Goal: Task Accomplishment & Management: Use online tool/utility

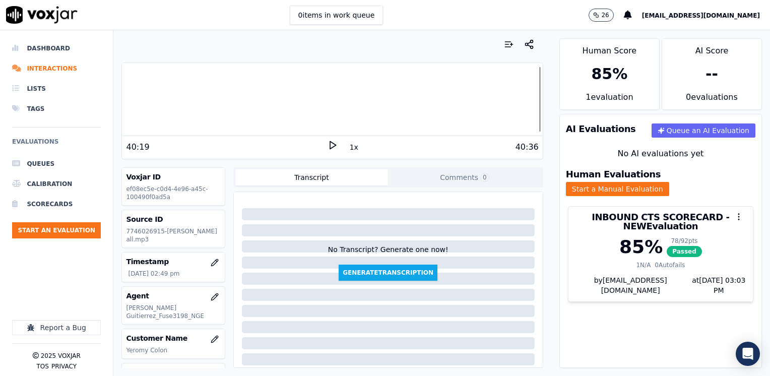
scroll to position [50, 0]
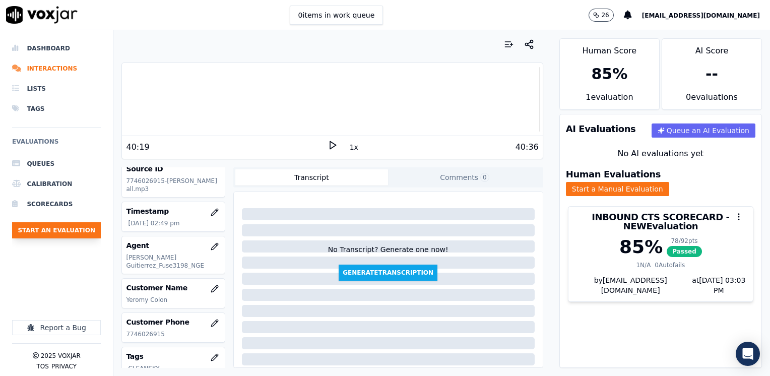
click at [61, 229] on button "Start an Evaluation" at bounding box center [56, 230] width 89 height 16
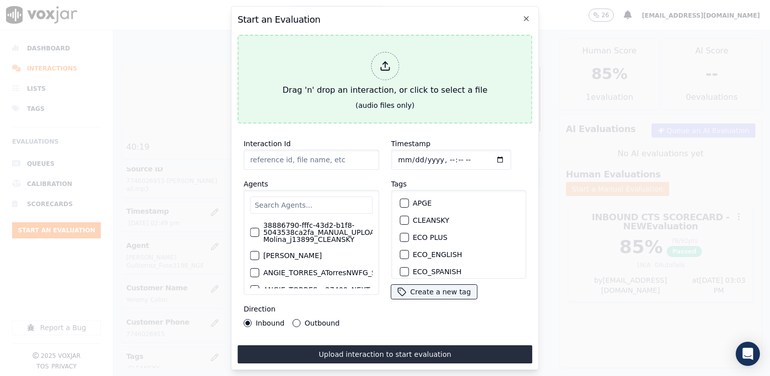
click at [393, 61] on div at bounding box center [385, 66] width 28 height 28
type input "20250908-162542_9736524584-[PERSON_NAME] 1 all.mp3"
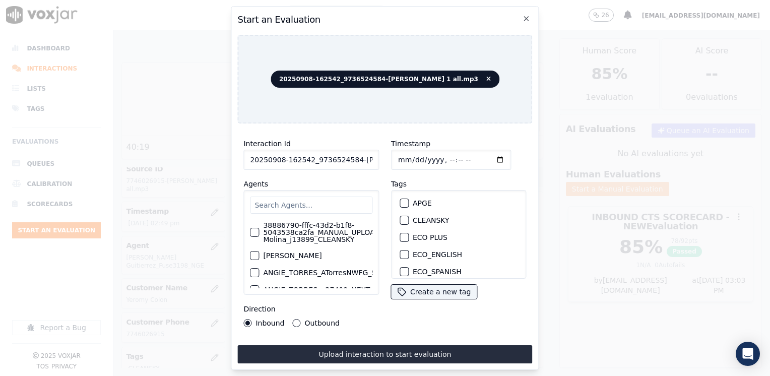
click at [399, 321] on div "Timestamp Tags APGE CLEANSKY ECO PLUS ECO_ENGLISH ECO_SPANISH ELECTRA SPARK IND…" at bounding box center [459, 233] width 148 height 202
click at [305, 204] on input "text" at bounding box center [311, 205] width 122 height 17
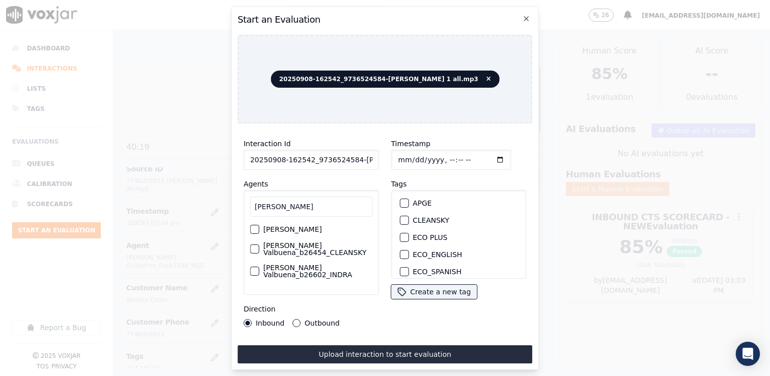
scroll to position [5, 0]
type input "[PERSON_NAME]"
click at [316, 245] on label "[PERSON_NAME] Valbuena_b26454_CLEANSKY" at bounding box center [317, 249] width 109 height 14
click at [259, 245] on button "[PERSON_NAME] Valbuena_b26454_CLEANSKY" at bounding box center [254, 248] width 9 height 9
click at [400, 217] on div "button" at bounding box center [403, 220] width 7 height 7
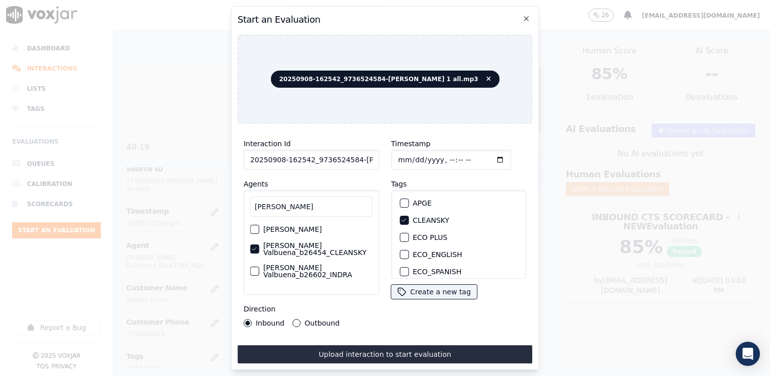
click at [484, 154] on input "Timestamp" at bounding box center [451, 160] width 120 height 20
type input "[DATE]T15:42"
click at [296, 320] on button "Outbound" at bounding box center [297, 323] width 8 height 8
click at [371, 345] on button "Upload interaction to start evaluation" at bounding box center [384, 354] width 295 height 18
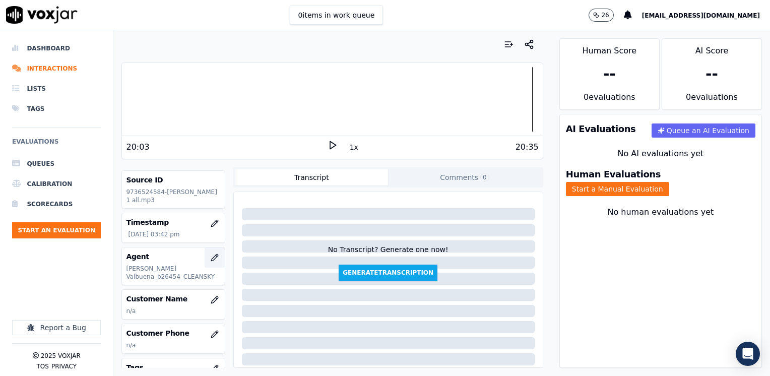
scroll to position [50, 0]
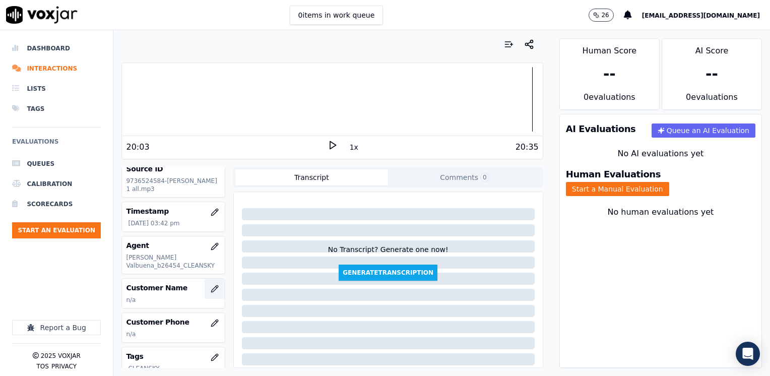
click at [211, 287] on icon "button" at bounding box center [215, 289] width 8 height 8
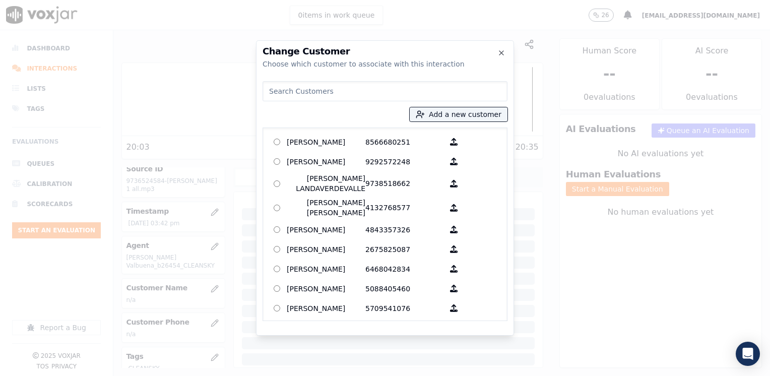
click at [375, 86] on input at bounding box center [385, 91] width 245 height 20
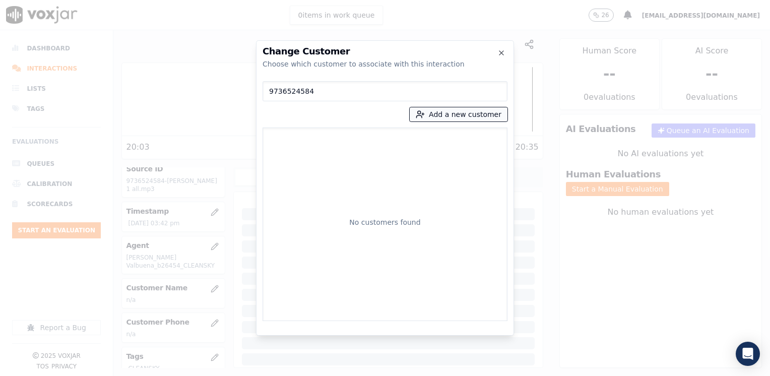
type input "9736524584"
drag, startPoint x: 477, startPoint y: 111, endPoint x: 467, endPoint y: 116, distance: 11.3
click at [476, 110] on button "Add a new customer" at bounding box center [459, 114] width 98 height 14
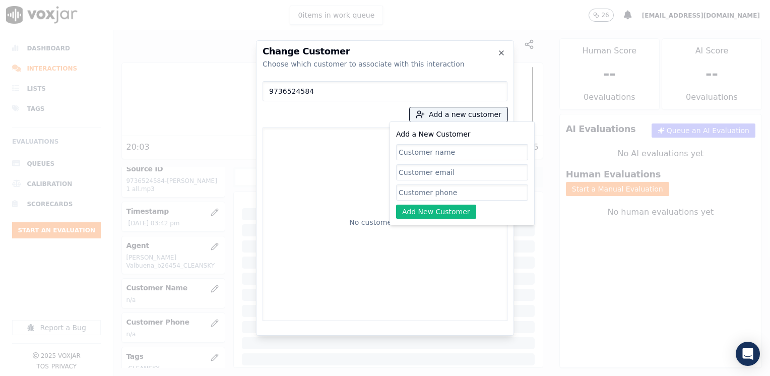
click at [457, 186] on input "Add a New Customer" at bounding box center [462, 192] width 132 height 16
paste input "9736524584"
type input "9736524584"
click at [445, 156] on input "Add a New Customer" at bounding box center [462, 152] width 132 height 16
paste input "[PERSON_NAME]"
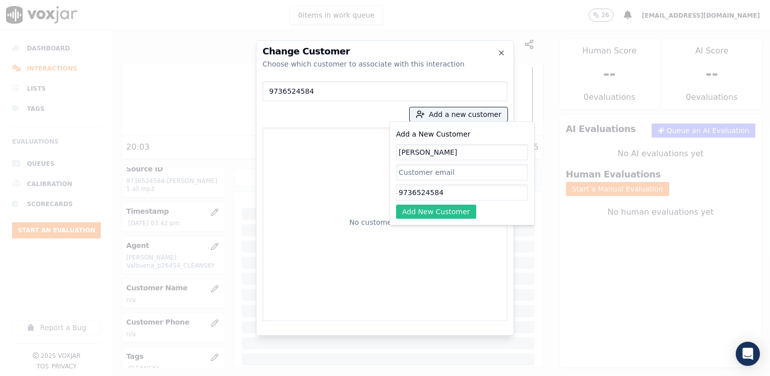
type input "[PERSON_NAME]"
click at [444, 205] on button "Add New Customer" at bounding box center [436, 212] width 80 height 14
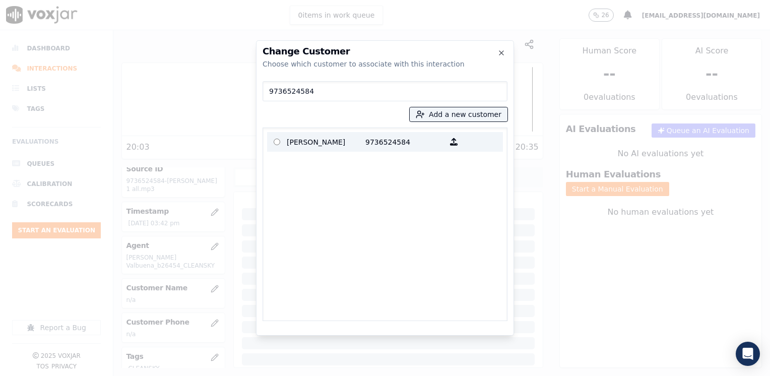
click at [343, 144] on p "[PERSON_NAME]" at bounding box center [326, 142] width 79 height 16
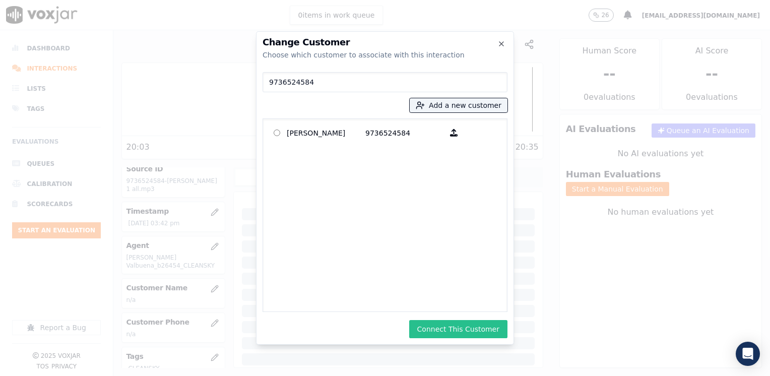
click at [454, 324] on button "Connect This Customer" at bounding box center [458, 329] width 98 height 18
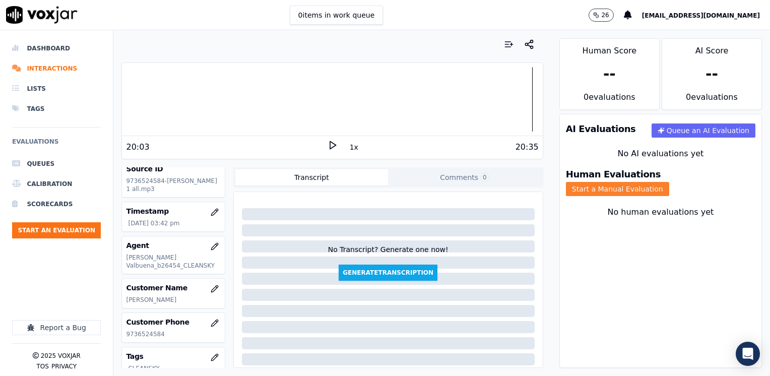
click at [669, 182] on button "Start a Manual Evaluation" at bounding box center [617, 189] width 103 height 14
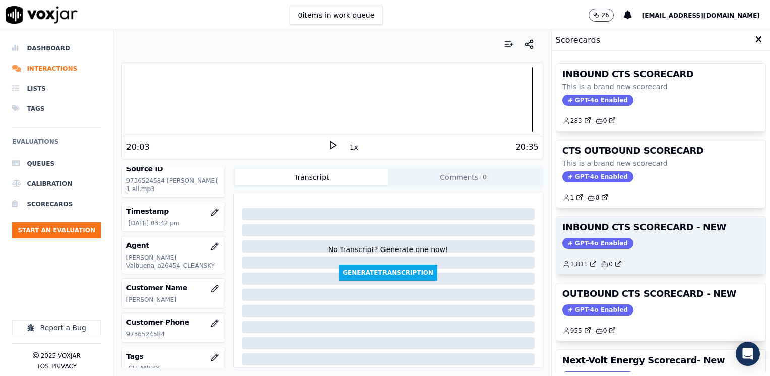
click at [593, 240] on span "GPT-4o Enabled" at bounding box center [598, 243] width 71 height 11
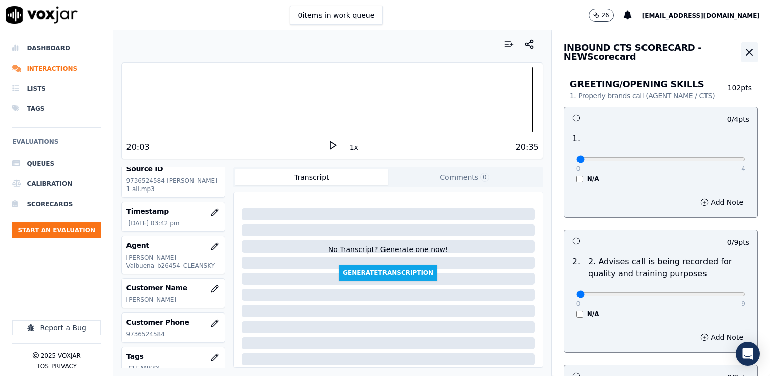
click at [747, 53] on icon "button" at bounding box center [750, 52] width 6 height 6
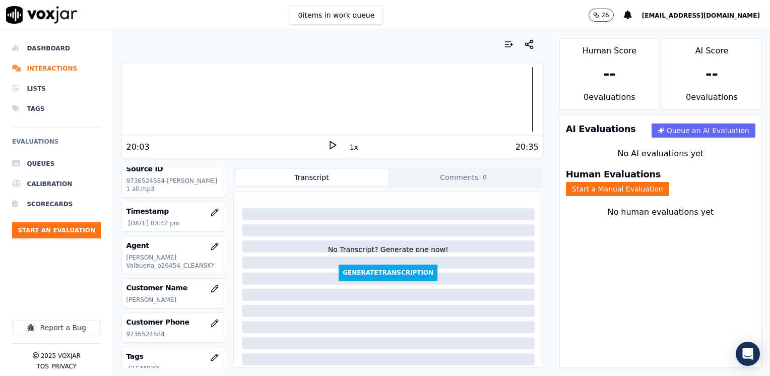
click at [666, 168] on div "Human Evaluations Start a Manual Evaluation" at bounding box center [661, 183] width 202 height 38
click at [667, 182] on button "Start a Manual Evaluation" at bounding box center [617, 189] width 103 height 14
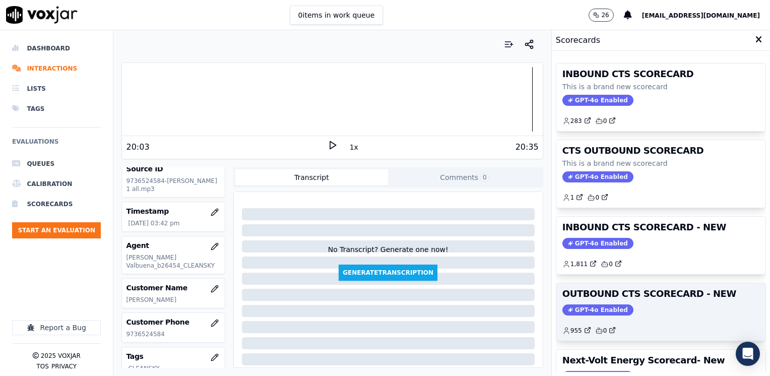
click at [593, 304] on span "GPT-4o Enabled" at bounding box center [598, 309] width 71 height 11
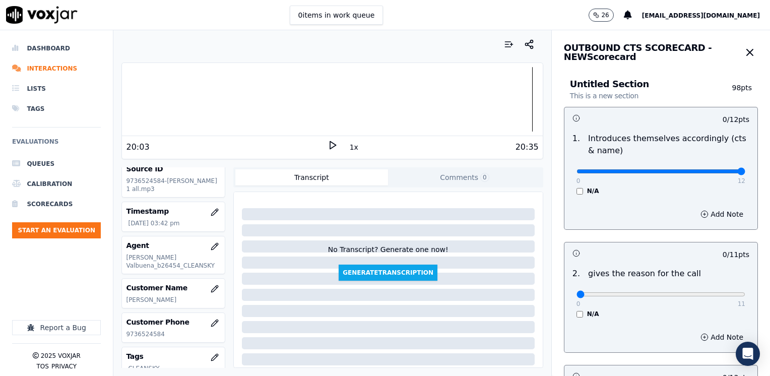
drag, startPoint x: 573, startPoint y: 171, endPoint x: 772, endPoint y: 170, distance: 198.6
type input "12"
click at [746, 170] on input "range" at bounding box center [661, 171] width 169 height 4
drag, startPoint x: 574, startPoint y: 293, endPoint x: 772, endPoint y: 253, distance: 201.8
type input "11"
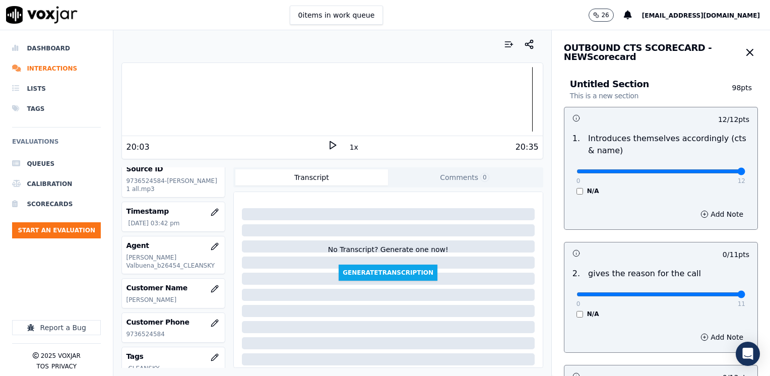
click at [746, 292] on input "range" at bounding box center [661, 294] width 169 height 4
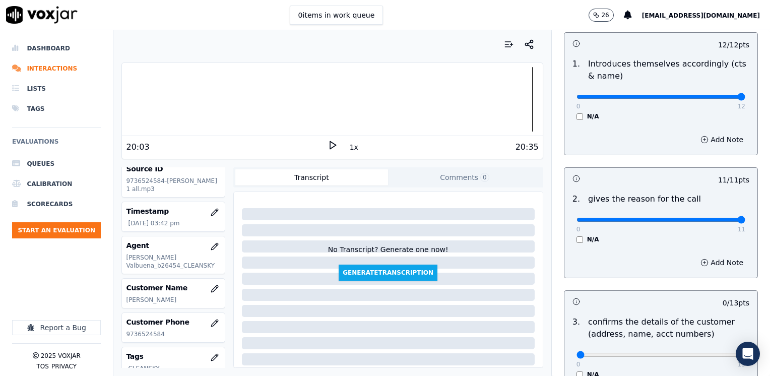
scroll to position [151, 0]
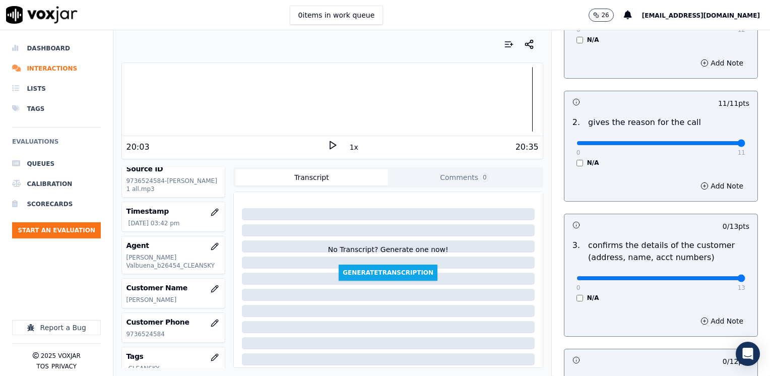
drag, startPoint x: 566, startPoint y: 279, endPoint x: 770, endPoint y: 234, distance: 208.4
type input "13"
click at [746, 276] on input "range" at bounding box center [661, 278] width 169 height 4
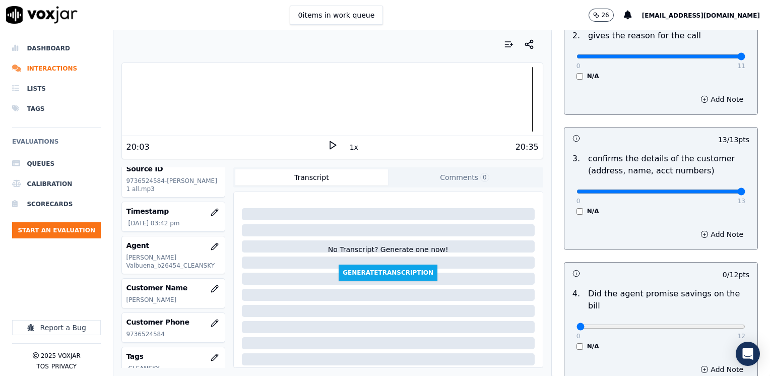
scroll to position [353, 0]
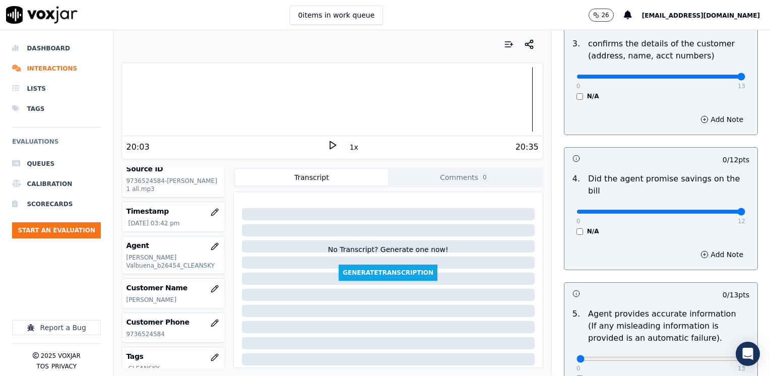
drag, startPoint x: 573, startPoint y: 202, endPoint x: 772, endPoint y: 202, distance: 198.6
type input "12"
click at [746, 210] on input "range" at bounding box center [661, 212] width 169 height 4
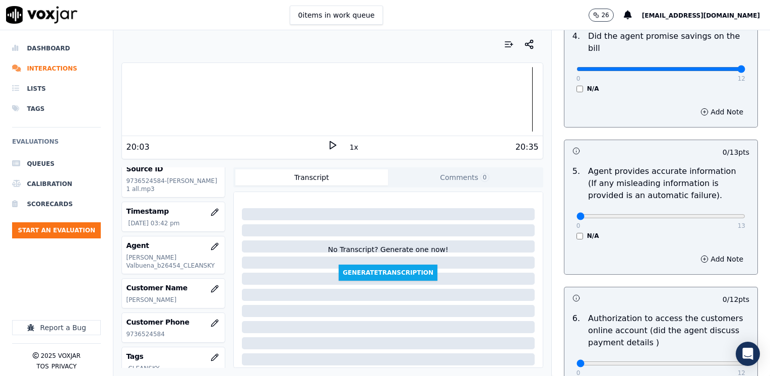
scroll to position [504, 0]
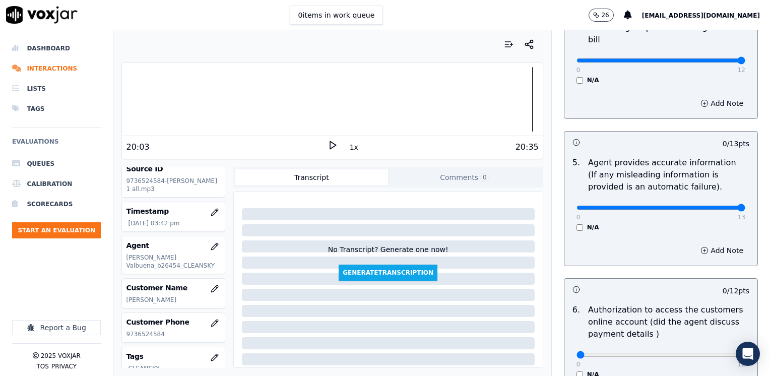
drag, startPoint x: 572, startPoint y: 195, endPoint x: 772, endPoint y: 195, distance: 200.1
type input "13"
click at [746, 206] on input "range" at bounding box center [661, 208] width 169 height 4
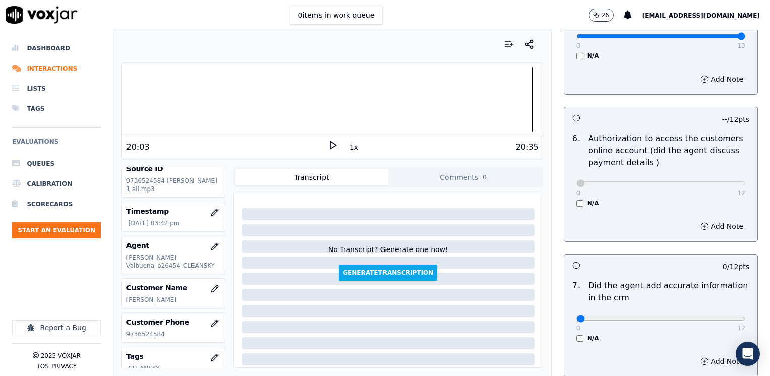
scroll to position [756, 0]
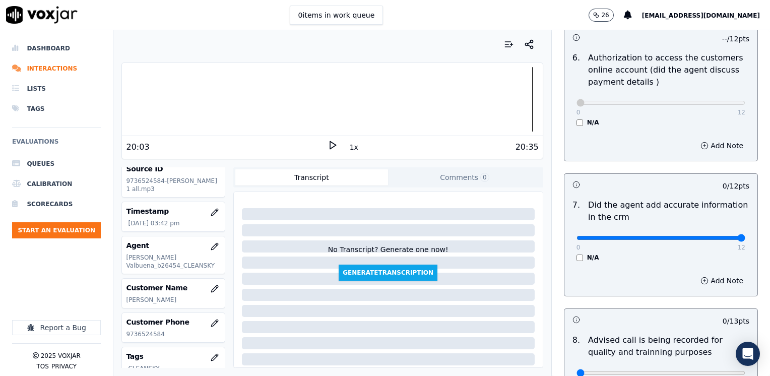
drag, startPoint x: 574, startPoint y: 226, endPoint x: 772, endPoint y: 225, distance: 198.1
type input "12"
click at [746, 236] on input "range" at bounding box center [661, 238] width 169 height 4
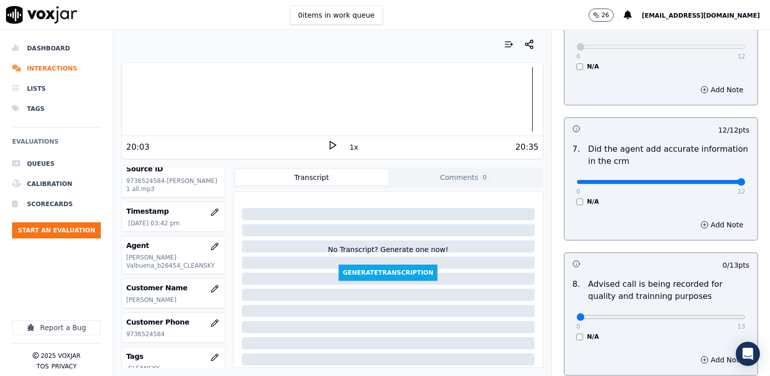
scroll to position [881, 0]
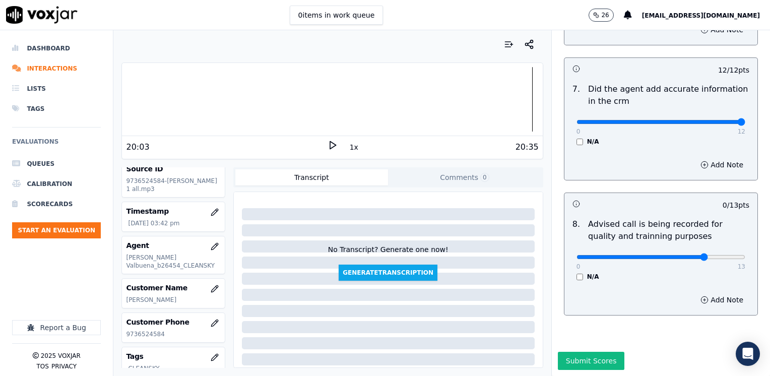
type input "10"
click at [690, 255] on input "range" at bounding box center [661, 257] width 169 height 4
click at [583, 352] on button "Submit Scores" at bounding box center [591, 361] width 67 height 18
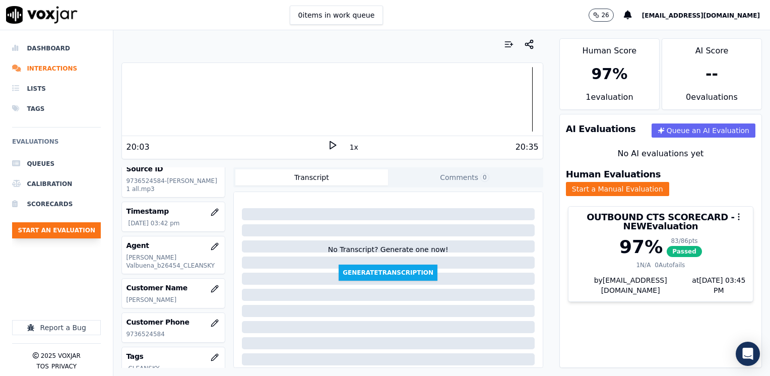
click at [82, 224] on button "Start an Evaluation" at bounding box center [56, 230] width 89 height 16
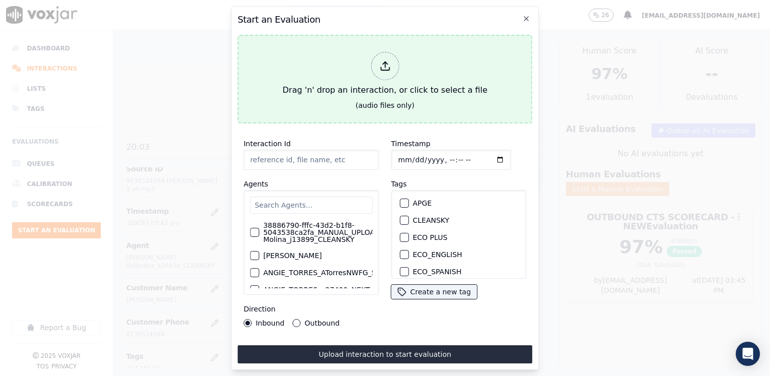
click at [386, 60] on icon at bounding box center [385, 65] width 11 height 11
type input "20250908-101113_3473036198-[PERSON_NAME] all.mp3"
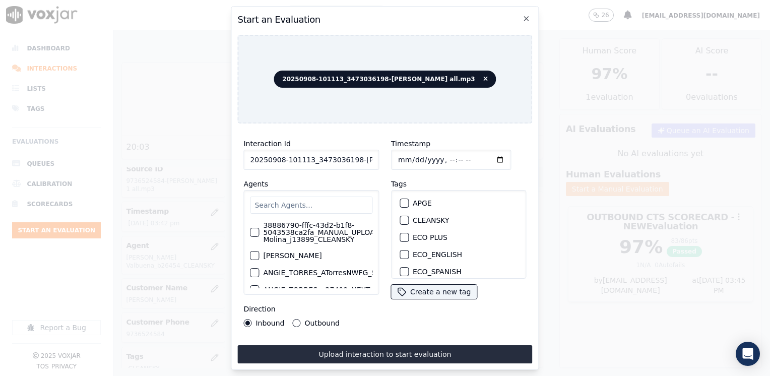
click at [301, 201] on input "text" at bounding box center [311, 205] width 122 height 17
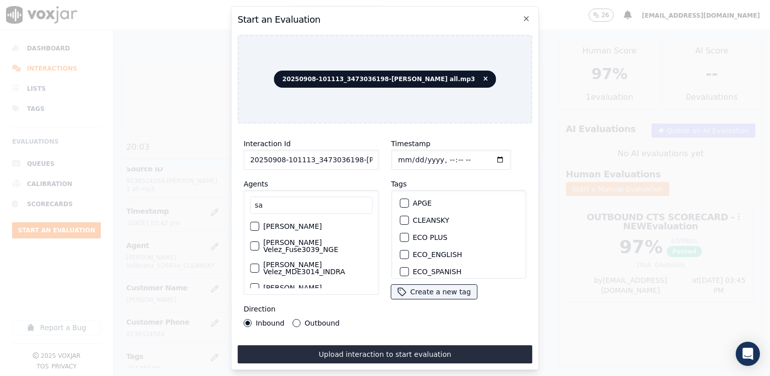
type input "s"
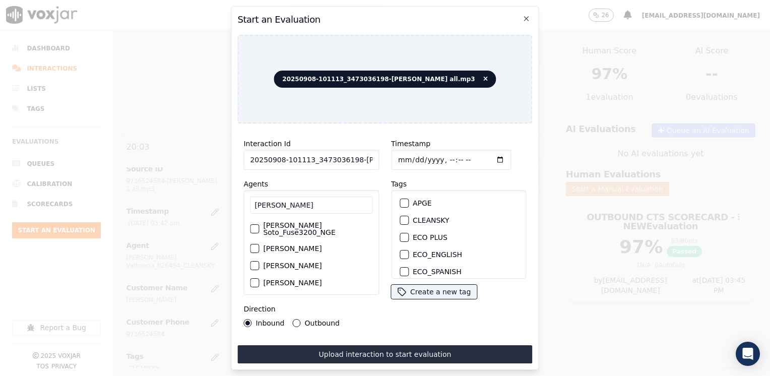
scroll to position [32, 0]
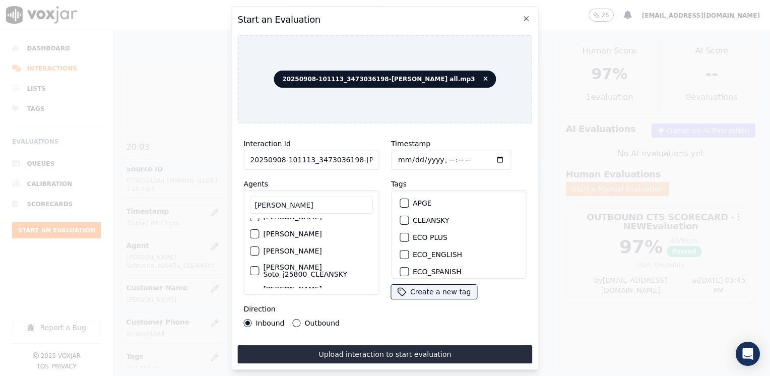
type input "[PERSON_NAME]"
click at [254, 289] on div "button" at bounding box center [254, 292] width 7 height 7
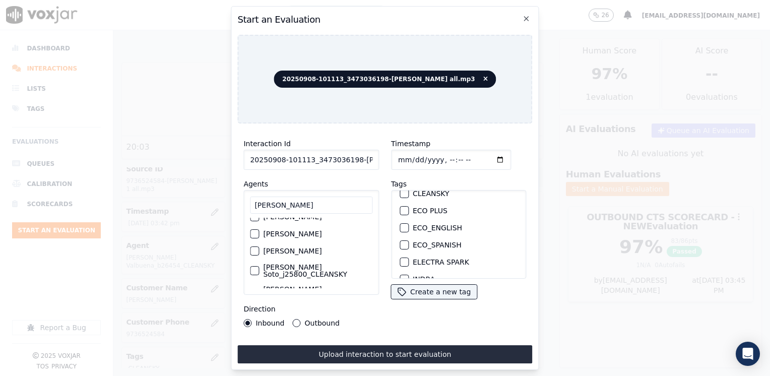
scroll to position [50, 0]
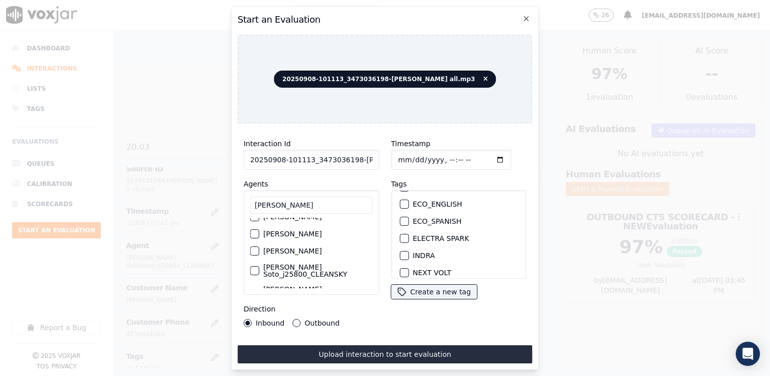
click at [402, 252] on div "button" at bounding box center [403, 255] width 7 height 7
click at [486, 156] on input "Timestamp" at bounding box center [451, 160] width 120 height 20
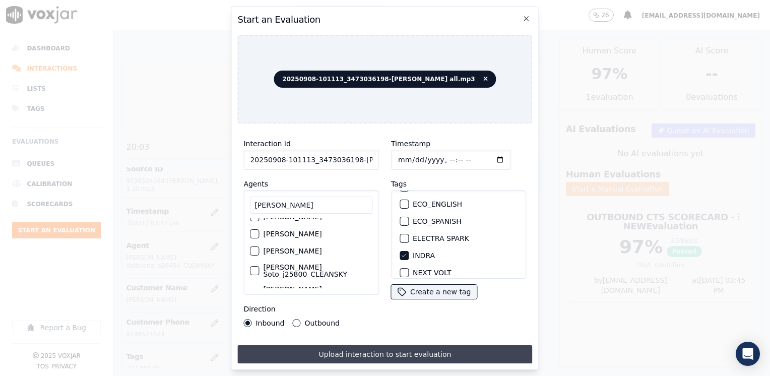
type input "[DATE]T15:47"
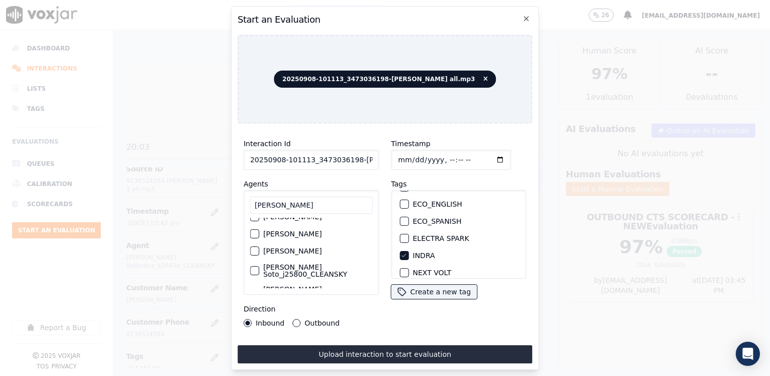
click at [361, 347] on button "Upload interaction to start evaluation" at bounding box center [384, 354] width 295 height 18
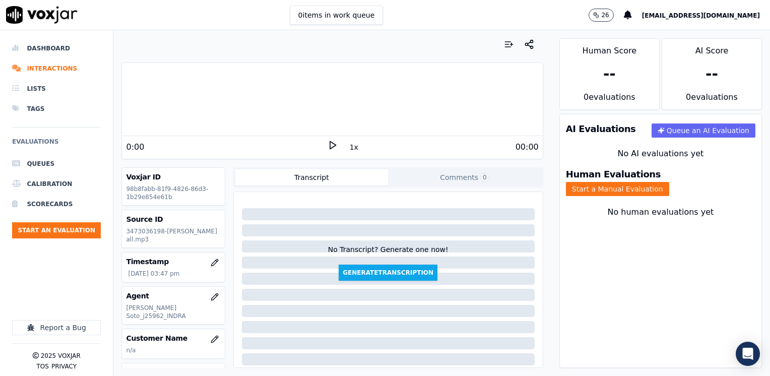
click at [330, 149] on icon at bounding box center [333, 145] width 10 height 10
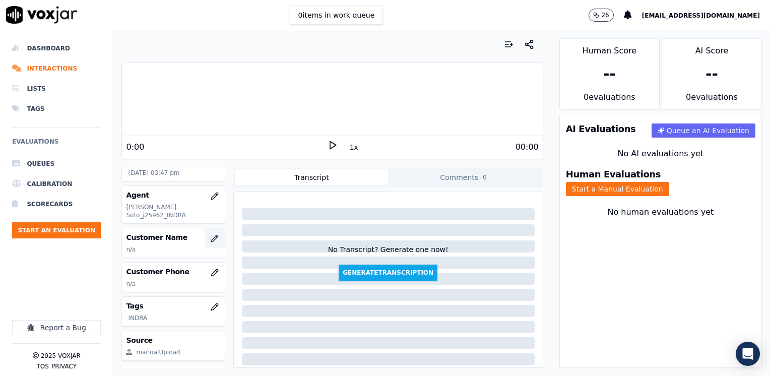
click at [216, 236] on icon "button" at bounding box center [217, 237] width 2 height 2
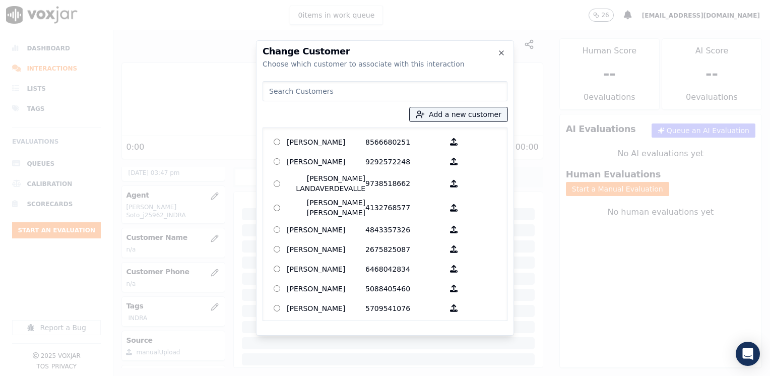
click at [403, 96] on input at bounding box center [385, 91] width 245 height 20
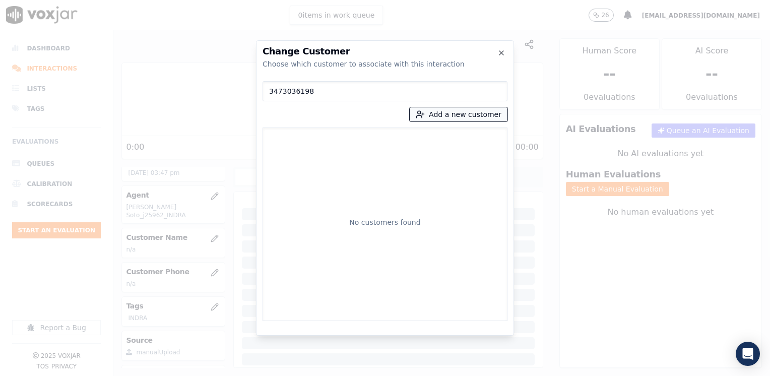
type input "3473036198"
click at [491, 115] on button "Add a new customer" at bounding box center [459, 114] width 98 height 14
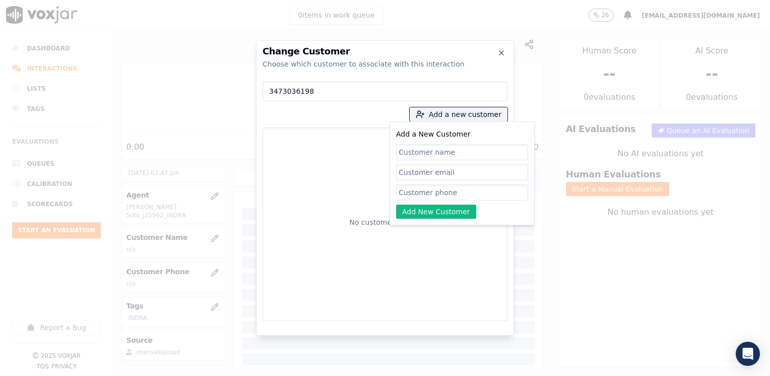
click at [458, 192] on input "Add a New Customer" at bounding box center [462, 192] width 132 height 16
paste input "3473036198"
type input "3473036198"
click at [464, 151] on input "Add a New Customer" at bounding box center [462, 152] width 132 height 16
paste input "[PERSON_NAME]"
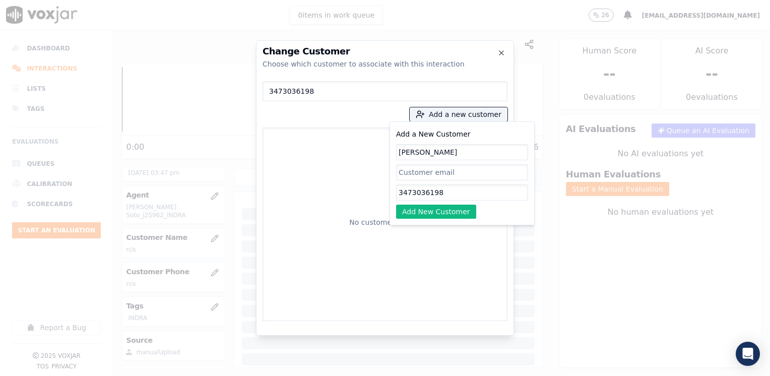
type input "[PERSON_NAME]"
click at [450, 203] on div "Add a New Customer [PERSON_NAME] 3473036198 Add New Customer" at bounding box center [462, 173] width 132 height 91
click at [448, 210] on button "Add New Customer" at bounding box center [436, 212] width 80 height 14
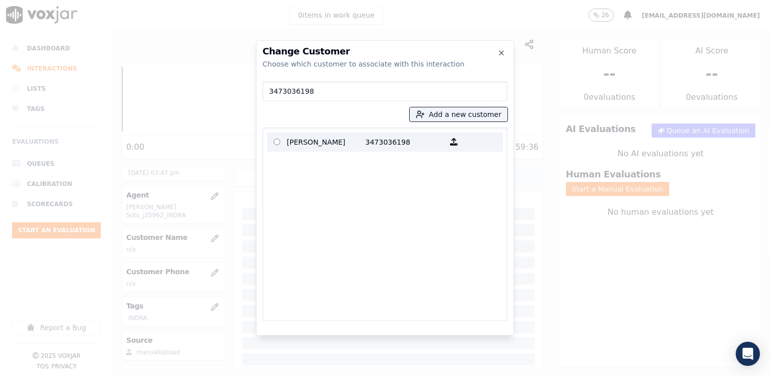
click at [339, 146] on p "[PERSON_NAME]" at bounding box center [326, 142] width 79 height 16
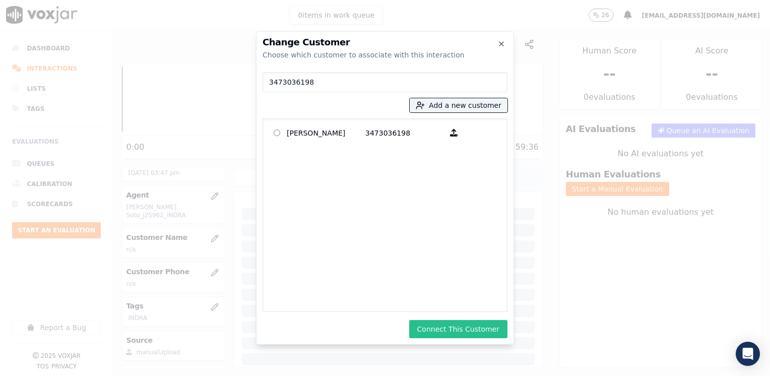
click at [481, 324] on button "Connect This Customer" at bounding box center [458, 329] width 98 height 18
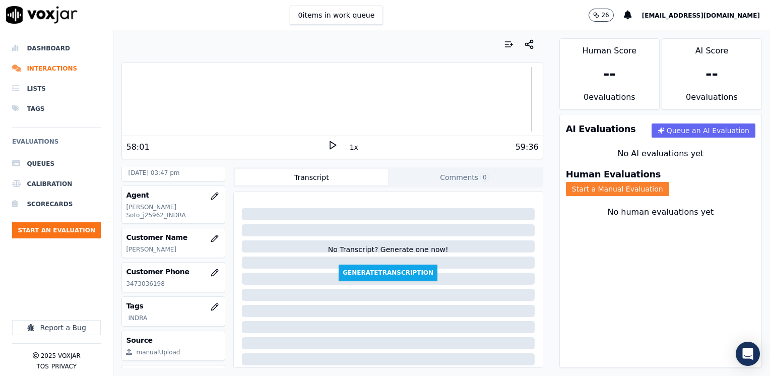
click at [666, 182] on button "Start a Manual Evaluation" at bounding box center [617, 189] width 103 height 14
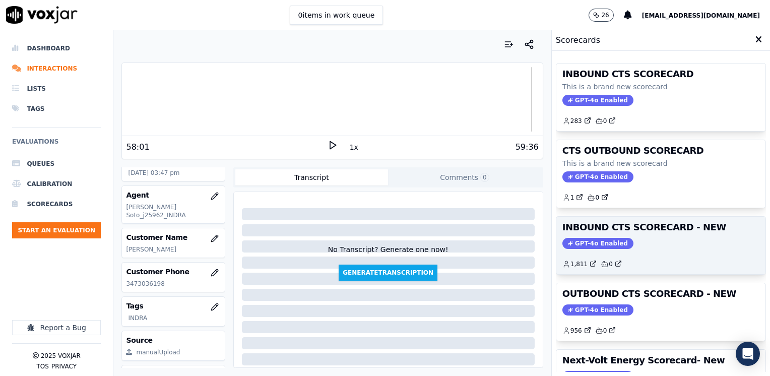
click at [588, 238] on span "GPT-4o Enabled" at bounding box center [598, 243] width 71 height 11
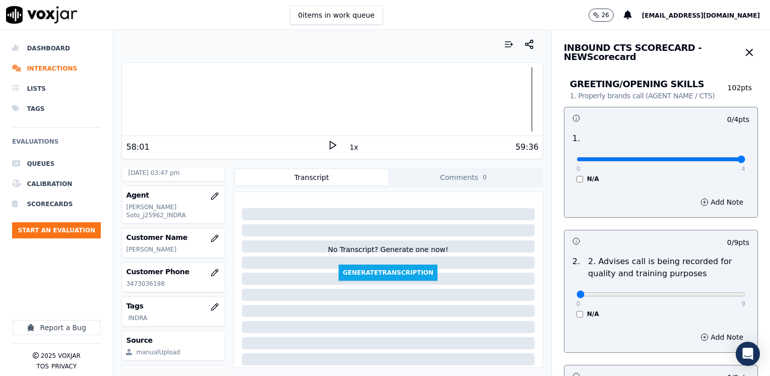
drag, startPoint x: 573, startPoint y: 159, endPoint x: 772, endPoint y: 188, distance: 201.1
type input "4"
click at [746, 161] on input "range" at bounding box center [661, 159] width 169 height 4
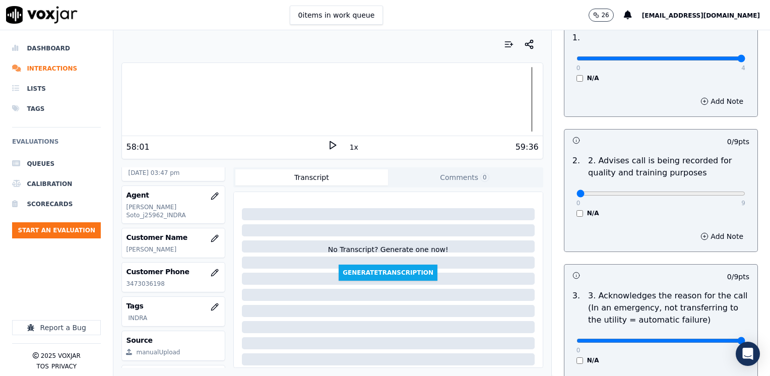
drag, startPoint x: 573, startPoint y: 339, endPoint x: 772, endPoint y: 316, distance: 200.5
type input "9"
click at [746, 339] on input "range" at bounding box center [661, 341] width 169 height 4
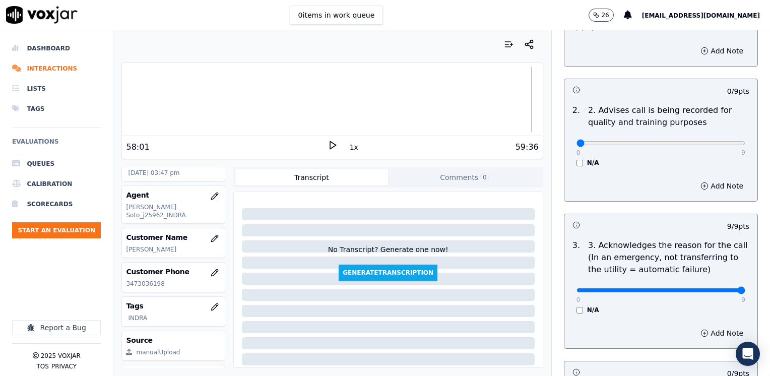
scroll to position [202, 0]
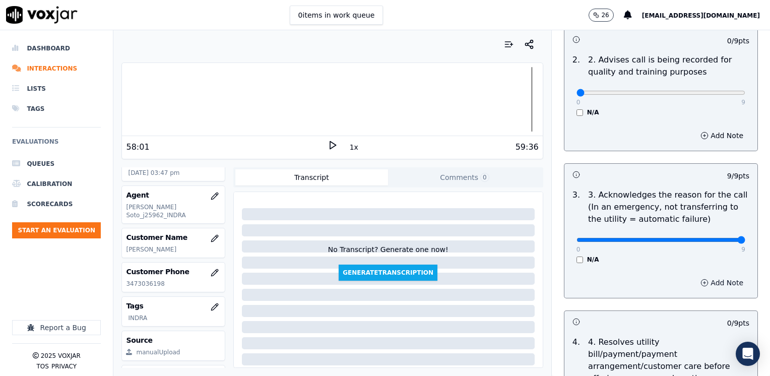
click at [716, 279] on button "Add Note" at bounding box center [722, 283] width 55 height 14
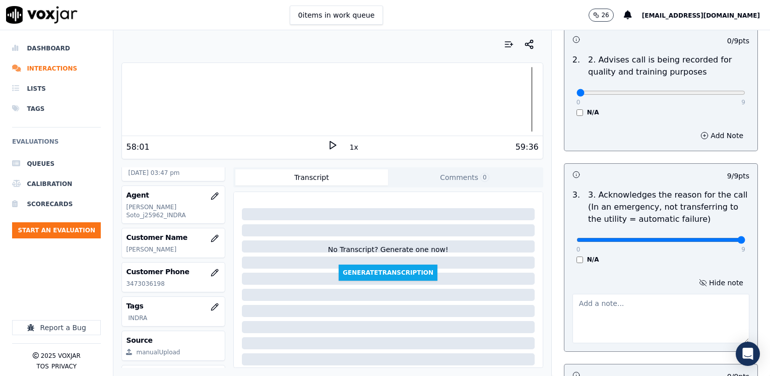
click at [649, 312] on textarea at bounding box center [661, 318] width 177 height 49
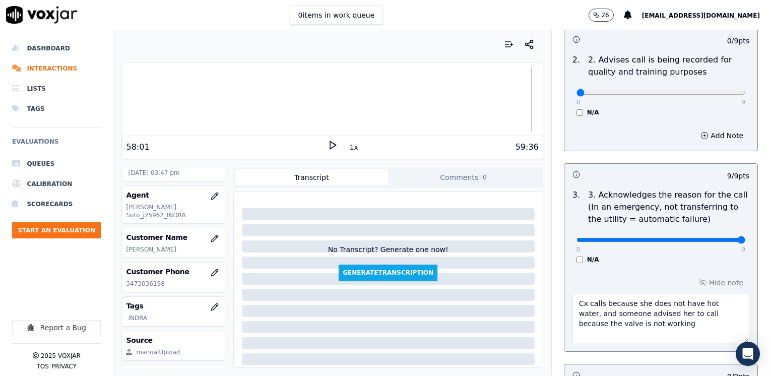
type textarea "Cx calls because she does not have hot water, and someone advised her to call b…"
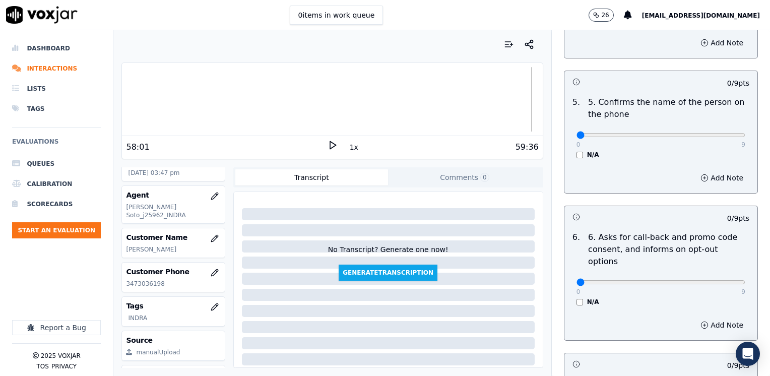
scroll to position [655, 0]
drag, startPoint x: 570, startPoint y: 117, endPoint x: 772, endPoint y: 119, distance: 201.6
type input "9"
click at [746, 132] on input "range" at bounding box center [661, 134] width 169 height 4
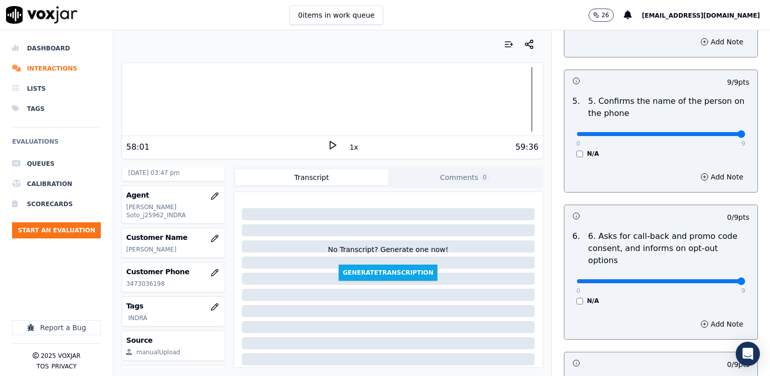
drag, startPoint x: 572, startPoint y: 256, endPoint x: 770, endPoint y: 256, distance: 197.6
type input "9"
click at [746, 279] on input "range" at bounding box center [661, 281] width 169 height 4
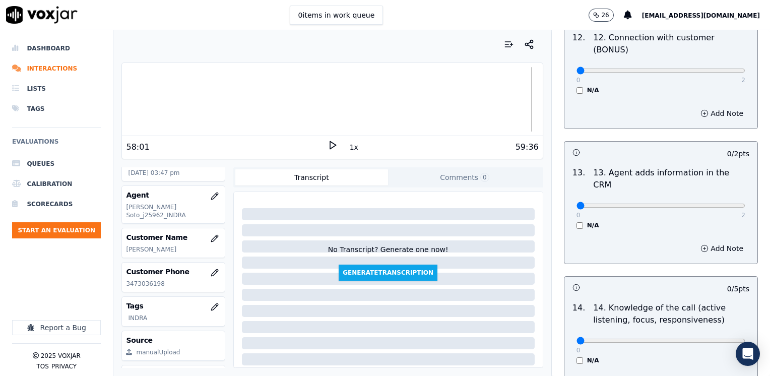
scroll to position [1744, 0]
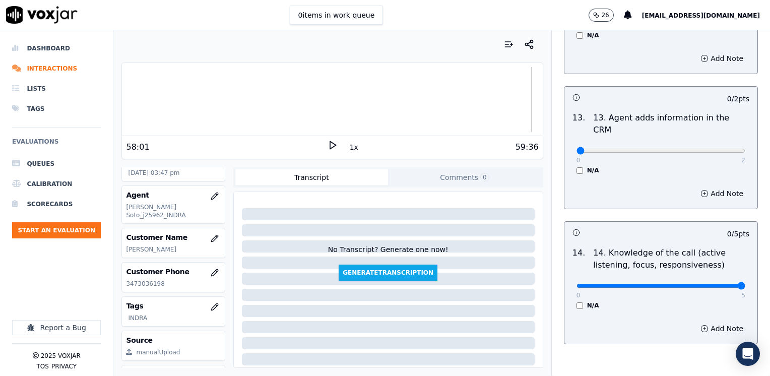
drag, startPoint x: 571, startPoint y: 233, endPoint x: 772, endPoint y: 233, distance: 201.1
type input "5"
click at [746, 284] on input "range" at bounding box center [661, 286] width 169 height 4
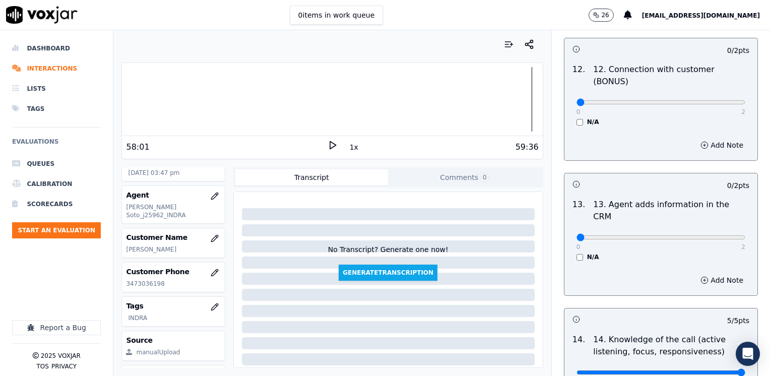
scroll to position [1643, 0]
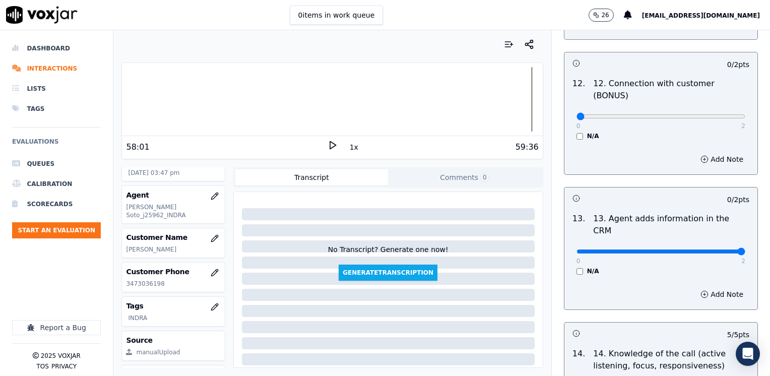
drag, startPoint x: 619, startPoint y: 199, endPoint x: 770, endPoint y: 198, distance: 150.7
type input "2"
click at [746, 250] on input "range" at bounding box center [661, 252] width 169 height 4
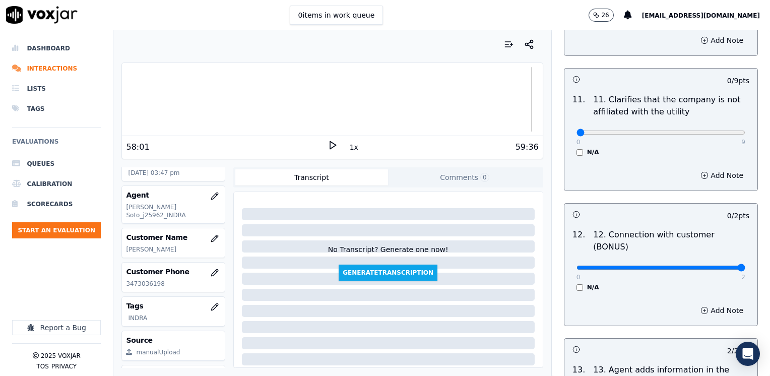
drag, startPoint x: 570, startPoint y: 225, endPoint x: 772, endPoint y: 209, distance: 202.3
type input "2"
click at [746, 266] on input "range" at bounding box center [661, 268] width 169 height 4
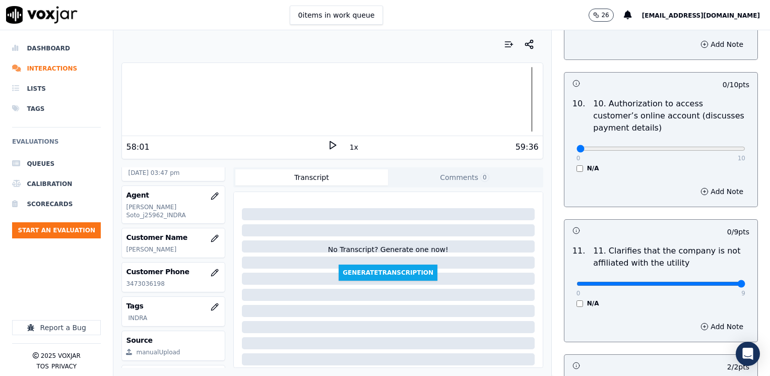
drag, startPoint x: 572, startPoint y: 259, endPoint x: 770, endPoint y: 235, distance: 199.6
type input "9"
click at [746, 282] on input "range" at bounding box center [661, 284] width 169 height 4
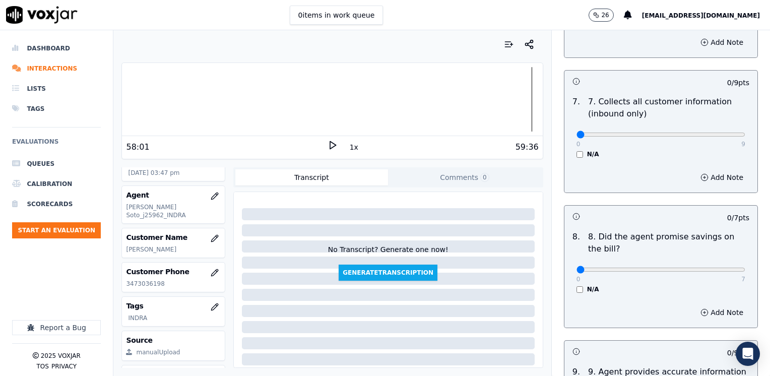
scroll to position [836, 0]
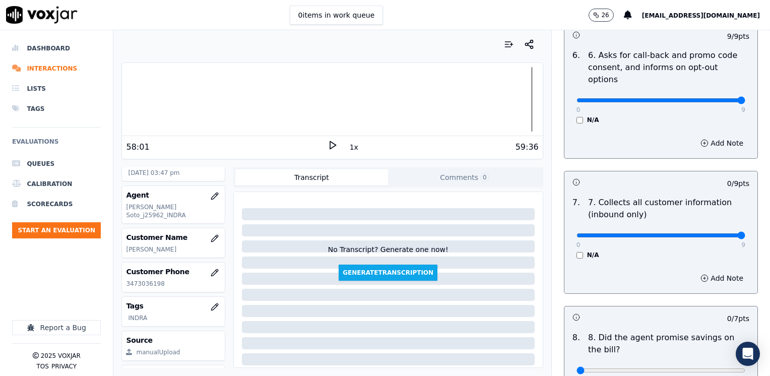
drag, startPoint x: 567, startPoint y: 208, endPoint x: 768, endPoint y: 197, distance: 202.0
type input "9"
click at [746, 233] on input "range" at bounding box center [661, 235] width 169 height 4
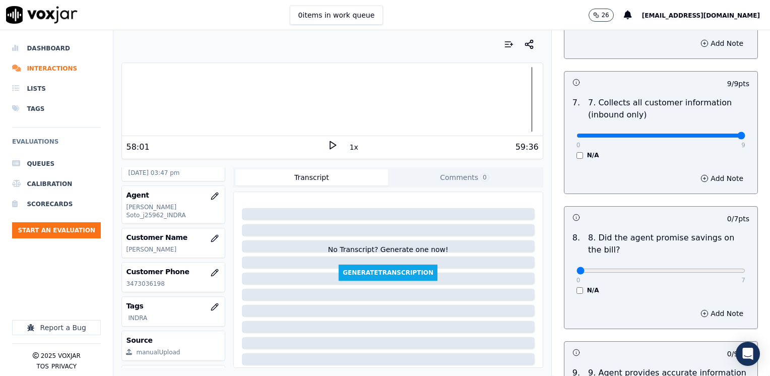
scroll to position [988, 0]
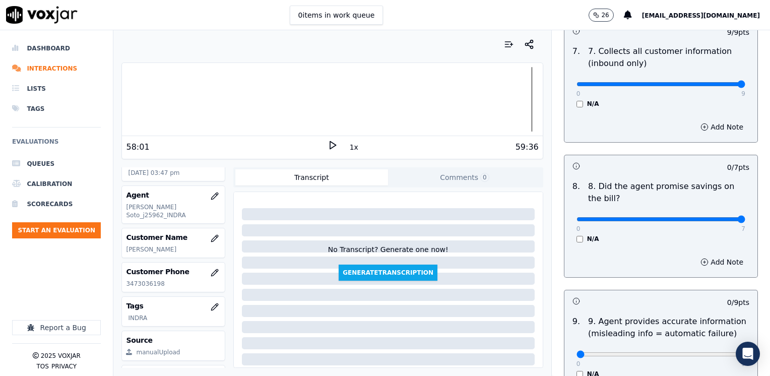
drag, startPoint x: 573, startPoint y: 193, endPoint x: 772, endPoint y: 193, distance: 198.6
type input "7"
click at [746, 217] on input "range" at bounding box center [661, 219] width 169 height 4
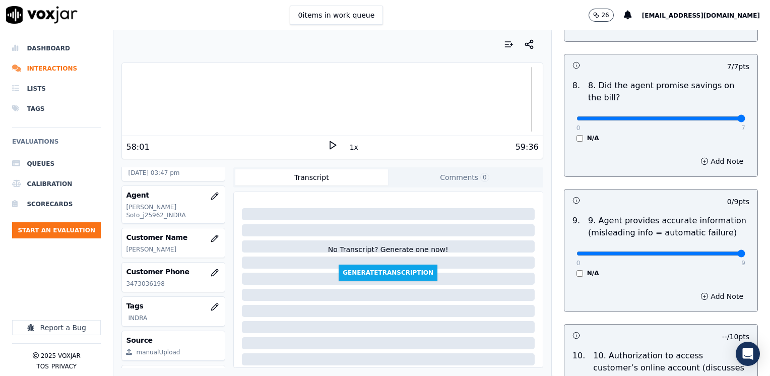
drag, startPoint x: 573, startPoint y: 228, endPoint x: 772, endPoint y: 222, distance: 199.2
type input "9"
click at [746, 252] on input "range" at bounding box center [661, 254] width 169 height 4
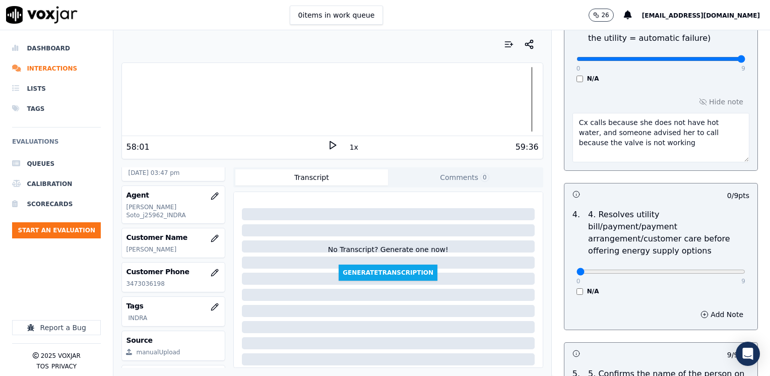
scroll to position [332, 0]
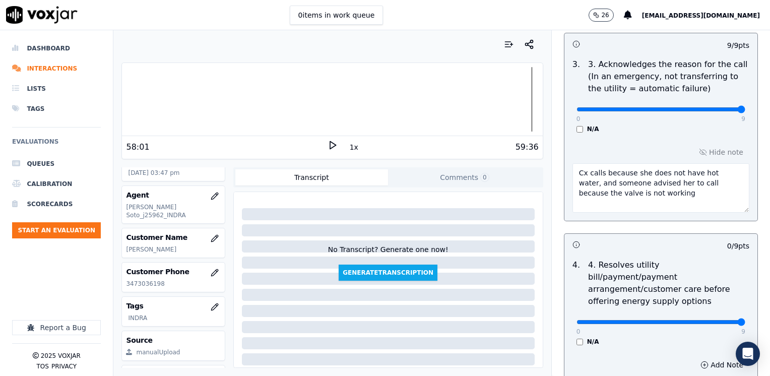
drag, startPoint x: 570, startPoint y: 310, endPoint x: 772, endPoint y: 342, distance: 204.2
type input "9"
click at [746, 324] on input "range" at bounding box center [661, 322] width 169 height 4
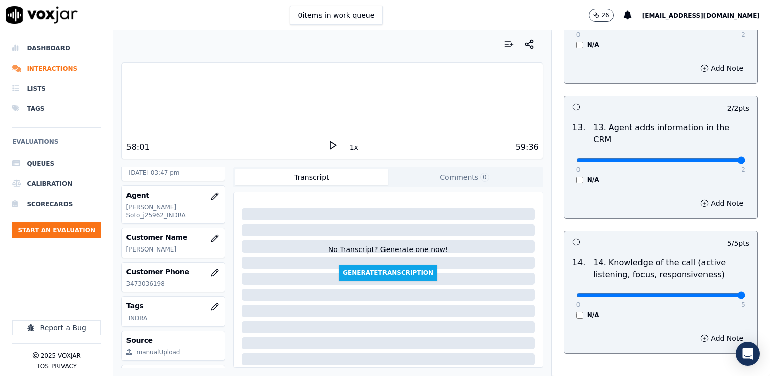
scroll to position [1744, 0]
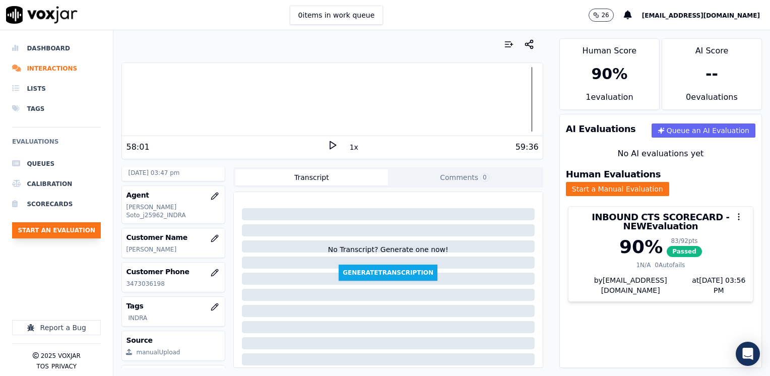
click at [81, 227] on button "Start an Evaluation" at bounding box center [56, 230] width 89 height 16
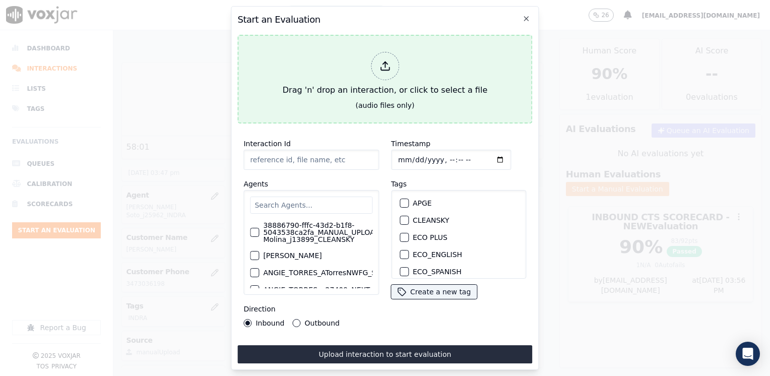
click at [380, 67] on icon at bounding box center [385, 65] width 11 height 11
type input "20250908-151736_4842585362-[PERSON_NAME] all.mp3"
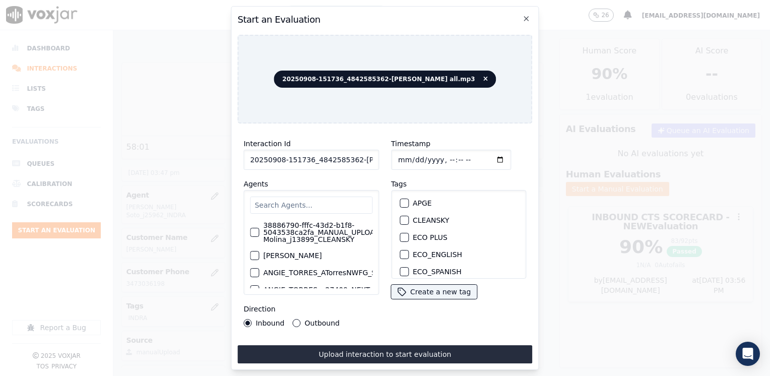
click at [319, 199] on input "text" at bounding box center [311, 205] width 122 height 17
type input "j"
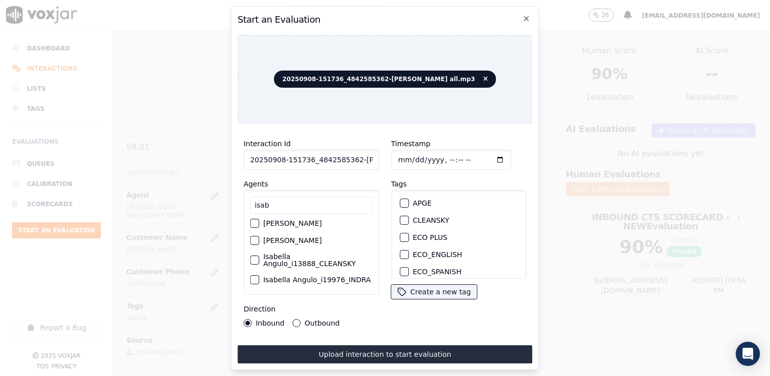
type input "isab"
click at [324, 276] on label "Isabella Angulo_i19976_INDRA" at bounding box center [317, 279] width 108 height 7
click at [259, 275] on button "Isabella Angulo_i19976_INDRA" at bounding box center [254, 279] width 9 height 9
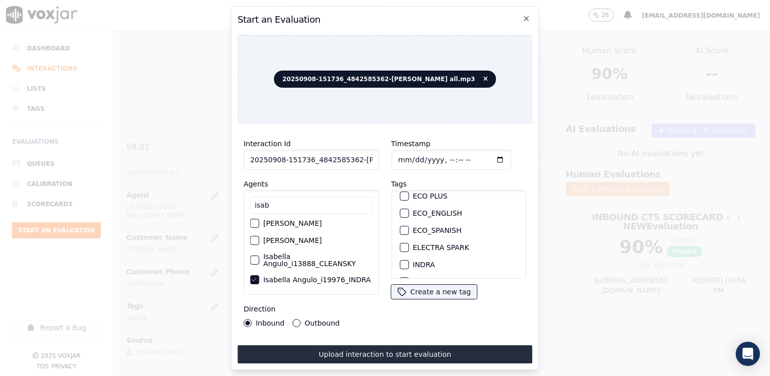
scroll to position [101, 0]
click at [403, 201] on button "INDRA" at bounding box center [404, 205] width 9 height 9
click at [484, 157] on input "Timestamp" at bounding box center [451, 160] width 120 height 20
type input "[DATE]T15:57"
drag, startPoint x: 290, startPoint y: 320, endPoint x: 318, endPoint y: 328, distance: 28.7
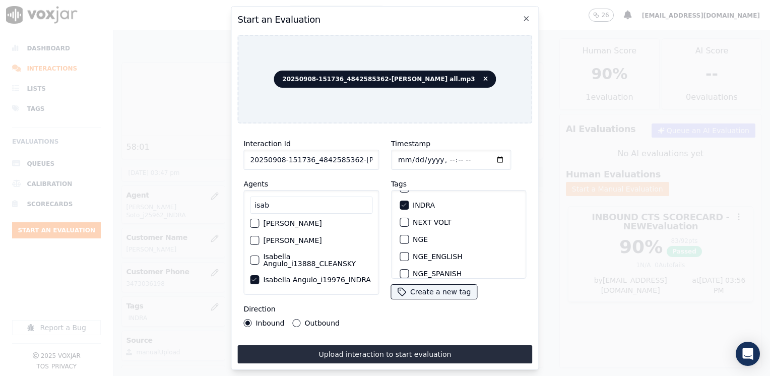
click at [293, 320] on button "Outbound" at bounding box center [297, 323] width 8 height 8
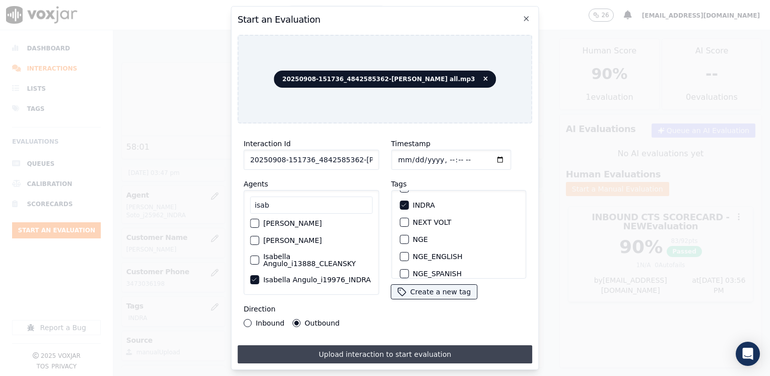
click at [391, 352] on button "Upload interaction to start evaluation" at bounding box center [384, 354] width 295 height 18
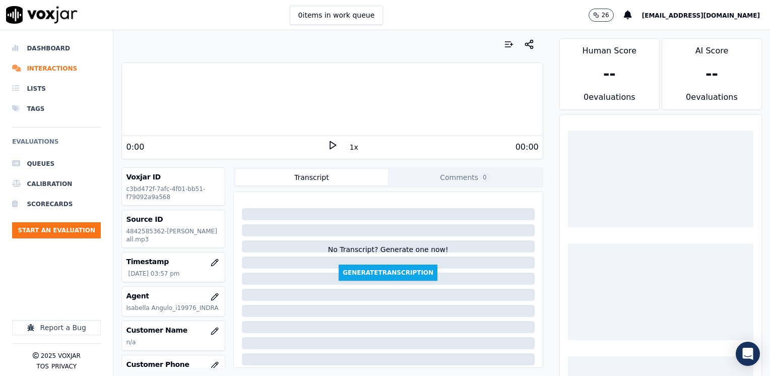
click at [330, 143] on polygon at bounding box center [333, 146] width 6 height 8
click at [330, 143] on rect at bounding box center [331, 145] width 2 height 7
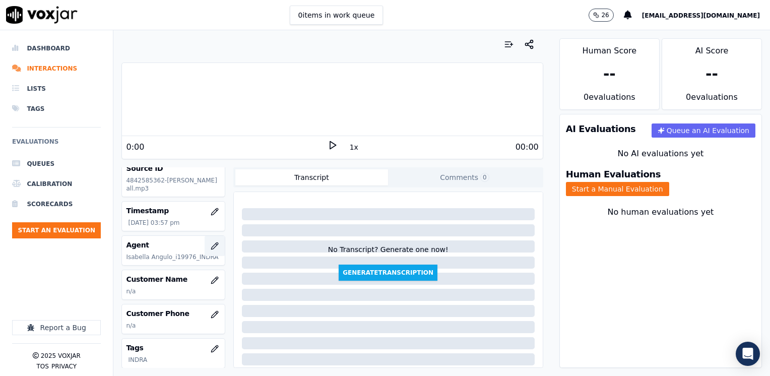
scroll to position [101, 0]
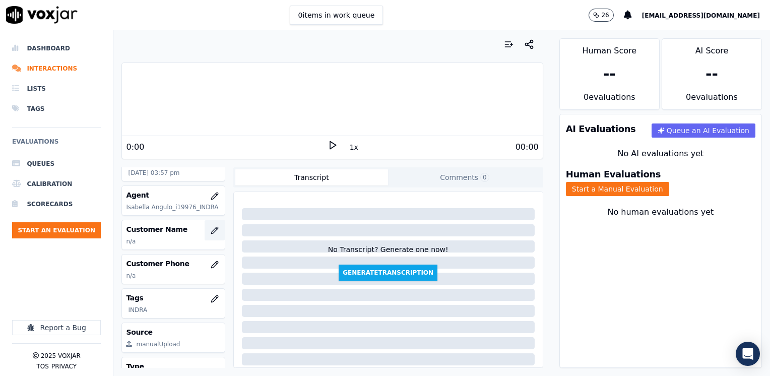
click at [211, 230] on icon "button" at bounding box center [215, 230] width 8 height 8
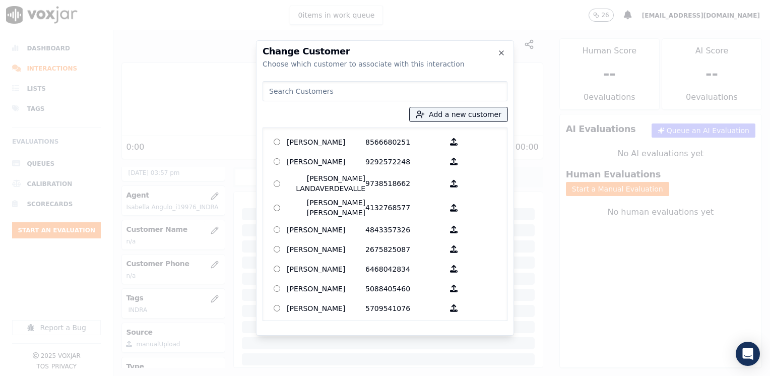
click at [426, 93] on input at bounding box center [385, 91] width 245 height 20
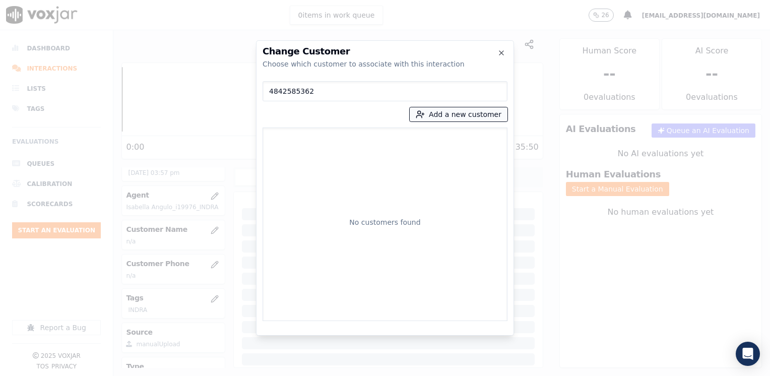
type input "4842585362"
click at [472, 110] on button "Add a new customer" at bounding box center [459, 114] width 98 height 14
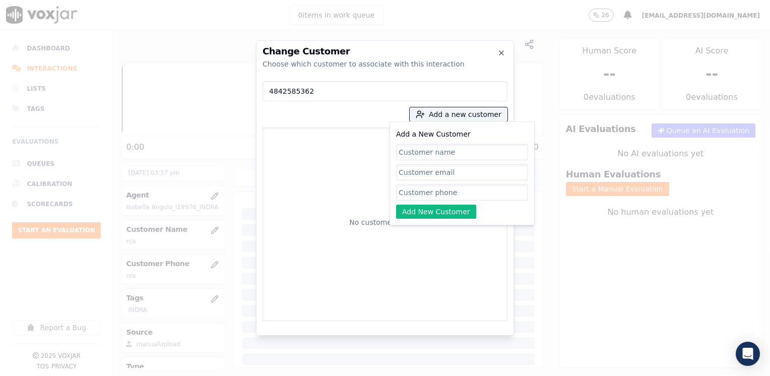
click at [450, 187] on input "Add a New Customer" at bounding box center [462, 192] width 132 height 16
paste input "4842585362"
type input "4842585362"
click at [441, 150] on input "Add a New Customer" at bounding box center [462, 152] width 132 height 16
paste input "[PERSON_NAME]"
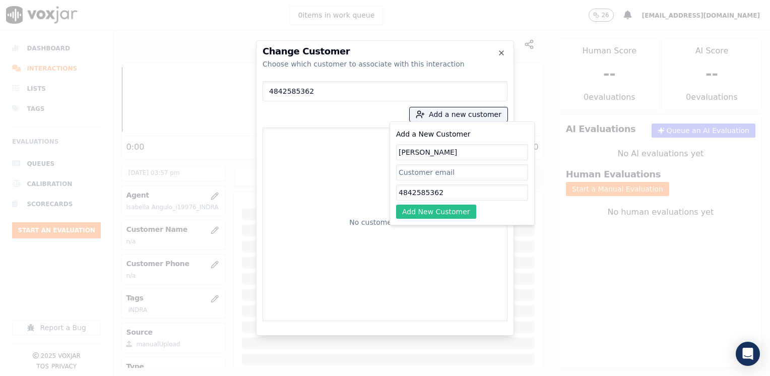
type input "[PERSON_NAME]"
click at [442, 210] on button "Add New Customer" at bounding box center [436, 212] width 80 height 14
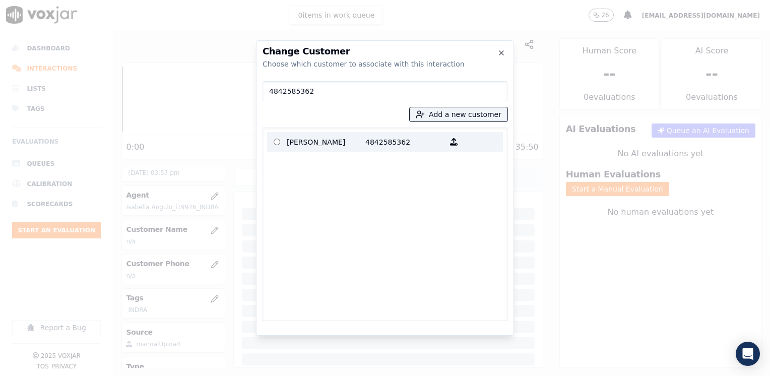
click at [349, 142] on p "[PERSON_NAME]" at bounding box center [326, 142] width 79 height 16
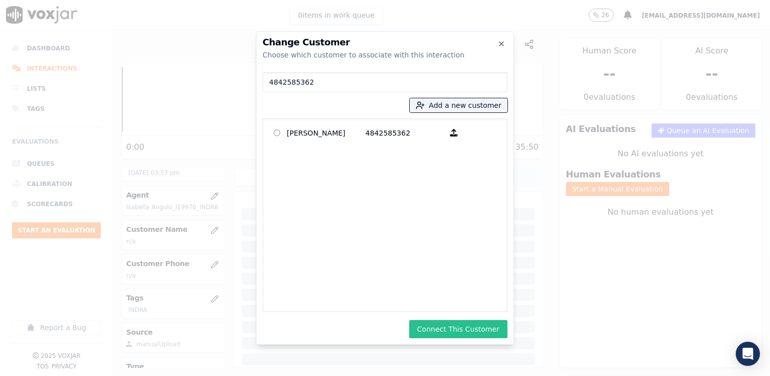
click at [474, 328] on button "Connect This Customer" at bounding box center [458, 329] width 98 height 18
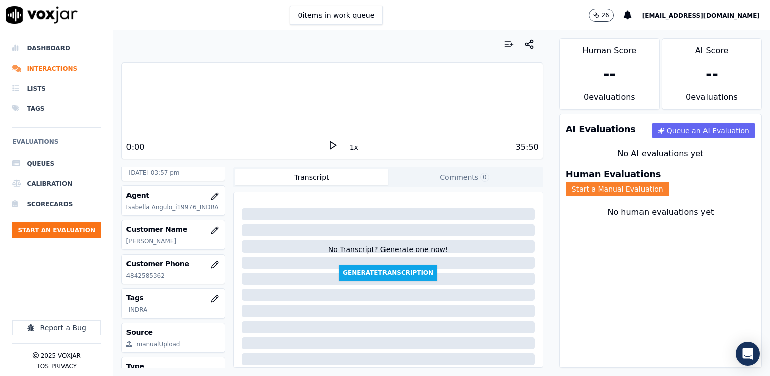
click at [669, 182] on button "Start a Manual Evaluation" at bounding box center [617, 189] width 103 height 14
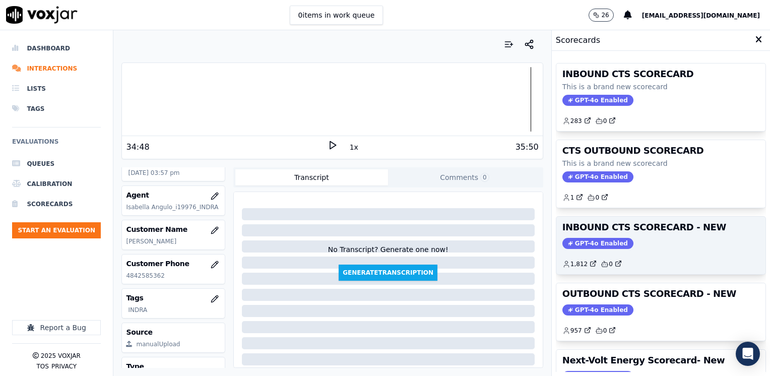
click at [588, 245] on span "GPT-4o Enabled" at bounding box center [598, 243] width 71 height 11
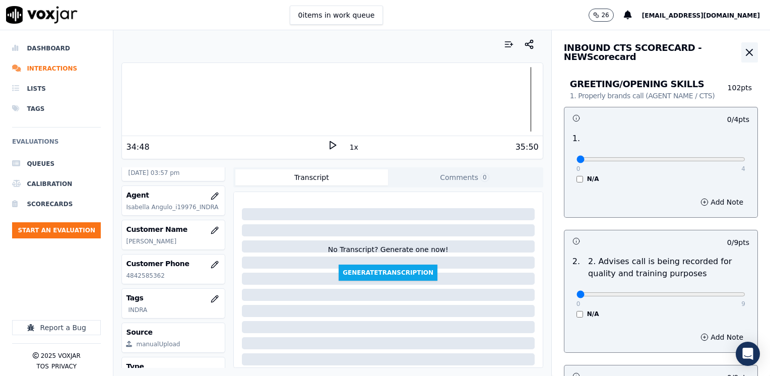
click at [744, 55] on icon "button" at bounding box center [750, 52] width 12 height 12
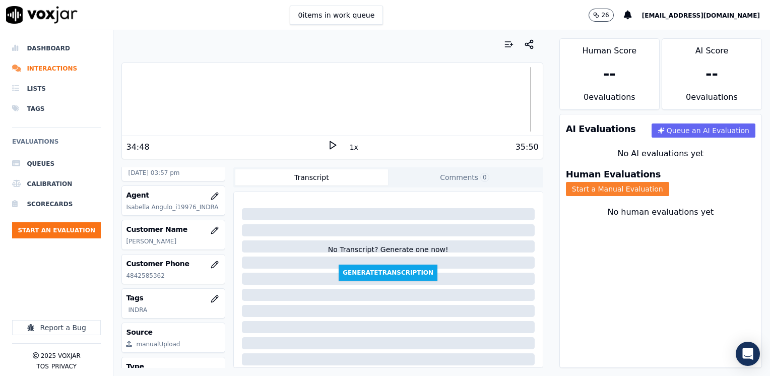
click at [669, 182] on button "Start a Manual Evaluation" at bounding box center [617, 189] width 103 height 14
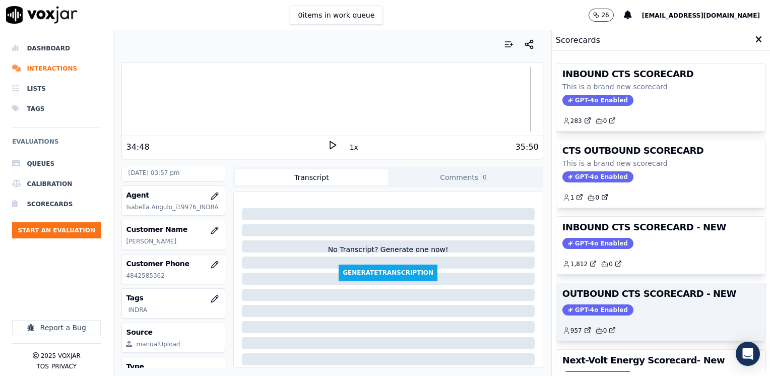
click at [591, 305] on span "GPT-4o Enabled" at bounding box center [598, 309] width 71 height 11
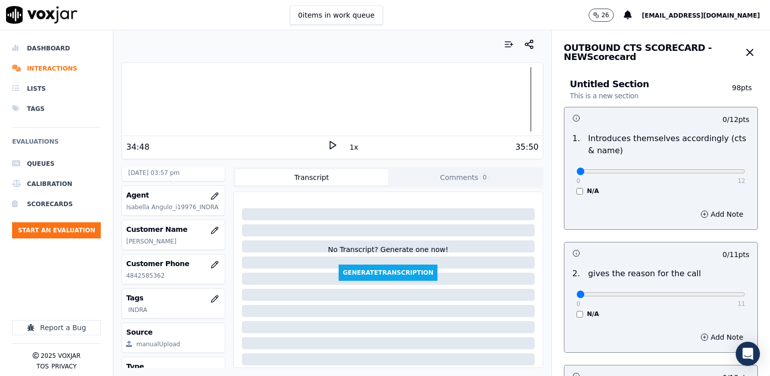
click at [624, 261] on div "0 / 11 pts" at bounding box center [661, 252] width 193 height 21
drag, startPoint x: 573, startPoint y: 173, endPoint x: 772, endPoint y: 154, distance: 200.1
type input "12"
click at [746, 169] on input "range" at bounding box center [661, 171] width 169 height 4
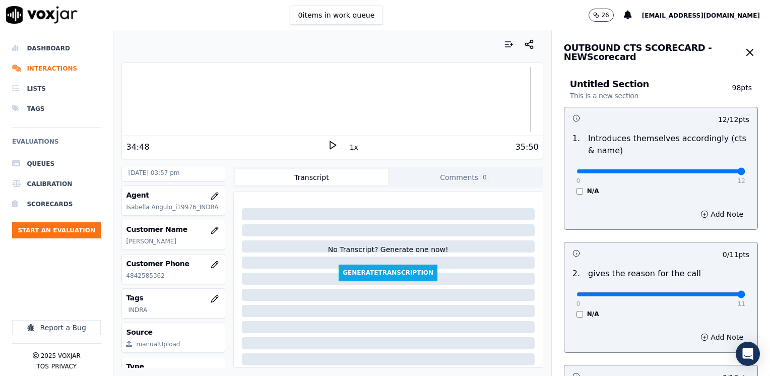
drag, startPoint x: 572, startPoint y: 295, endPoint x: 770, endPoint y: 273, distance: 198.8
type input "11"
click at [746, 292] on input "range" at bounding box center [661, 294] width 169 height 4
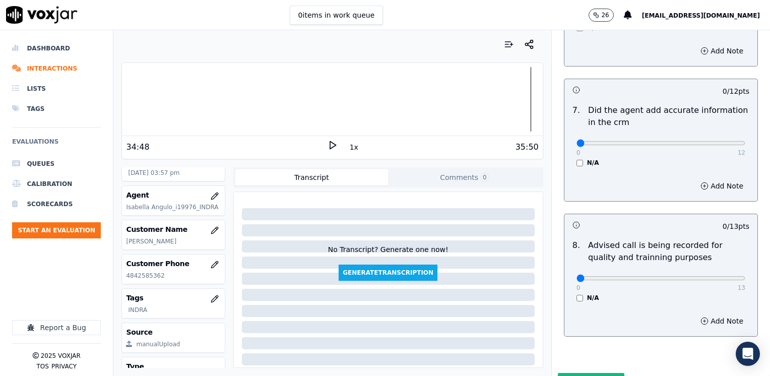
scroll to position [881, 0]
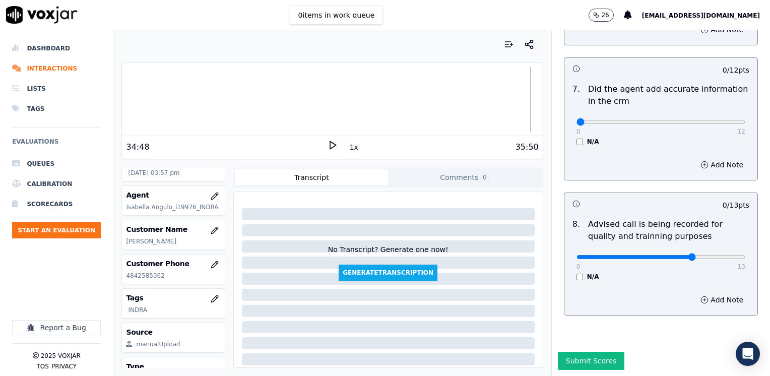
click at [678, 255] on input "range" at bounding box center [661, 257] width 169 height 4
type input "10"
click at [689, 255] on input "range" at bounding box center [661, 257] width 169 height 4
drag, startPoint x: 571, startPoint y: 101, endPoint x: 772, endPoint y: 102, distance: 200.6
type input "12"
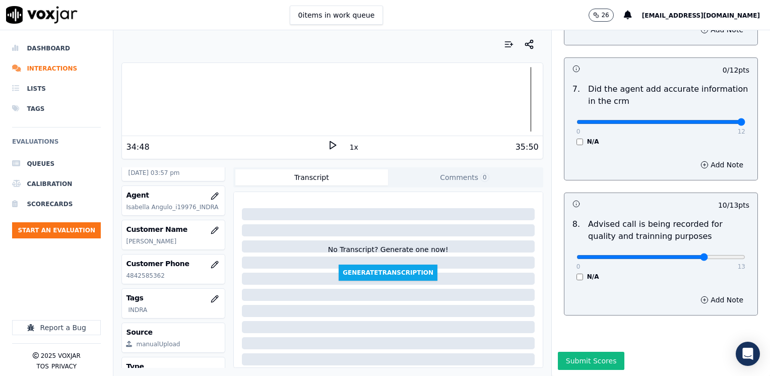
click at [746, 120] on input "range" at bounding box center [661, 122] width 169 height 4
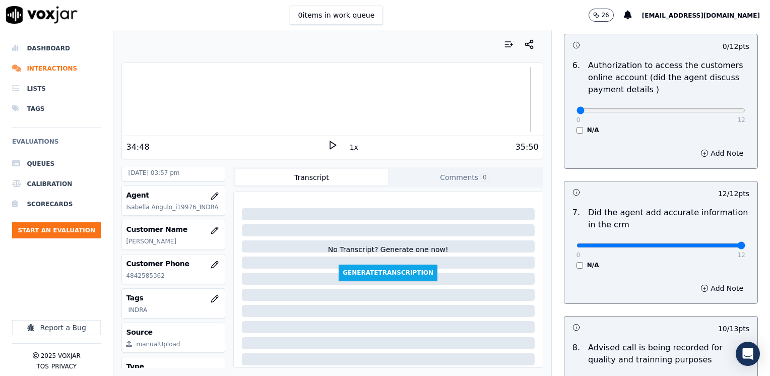
scroll to position [730, 0]
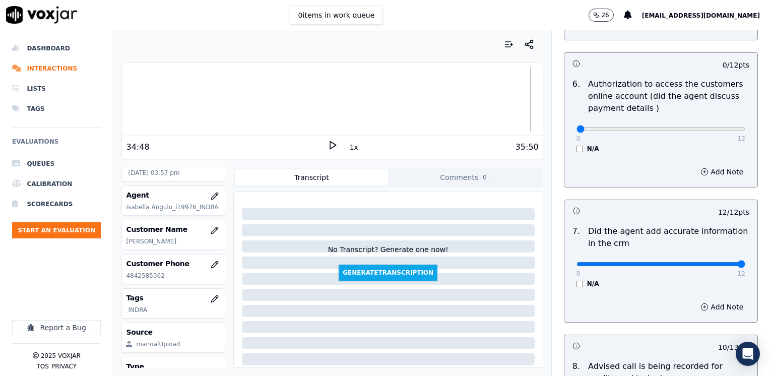
click at [577, 145] on div "N/A" at bounding box center [661, 149] width 169 height 8
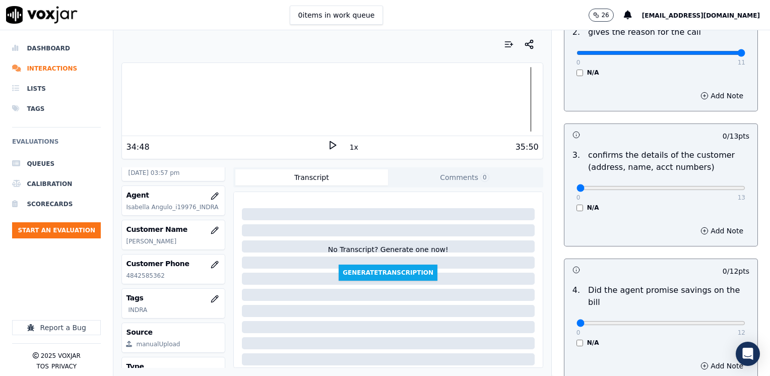
scroll to position [226, 0]
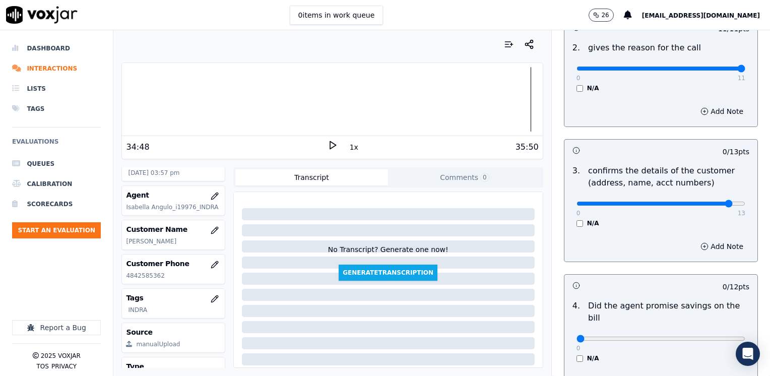
type input "12"
click at [702, 202] on input "range" at bounding box center [661, 204] width 169 height 4
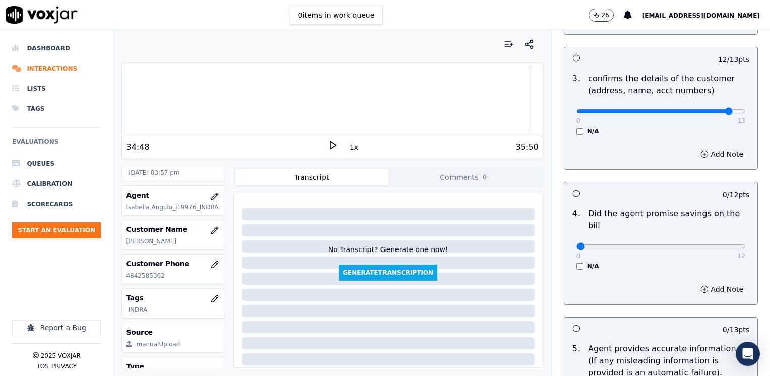
scroll to position [327, 0]
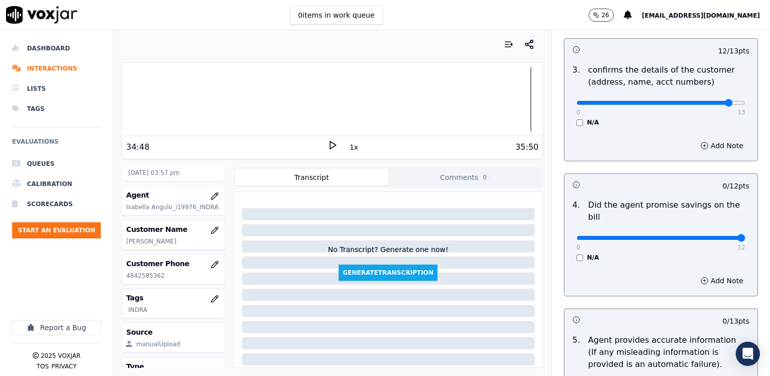
drag, startPoint x: 571, startPoint y: 225, endPoint x: 772, endPoint y: 219, distance: 200.7
type input "12"
click at [746, 236] on input "range" at bounding box center [661, 238] width 169 height 4
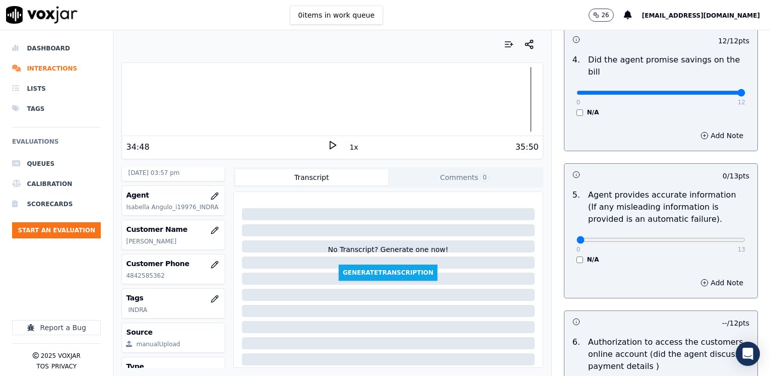
scroll to position [478, 0]
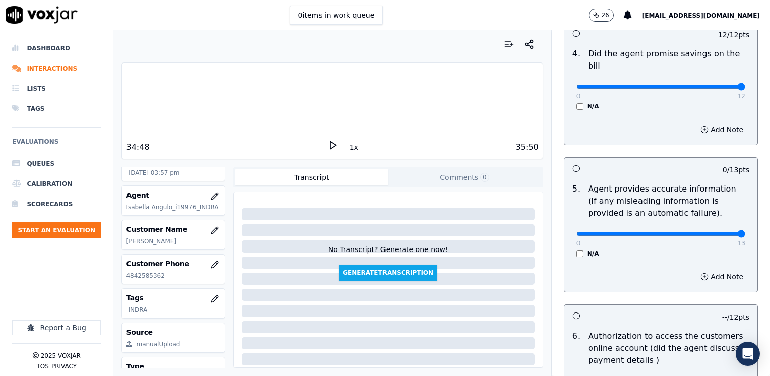
drag, startPoint x: 574, startPoint y: 220, endPoint x: 772, endPoint y: 216, distance: 197.6
type input "13"
click at [746, 232] on input "range" at bounding box center [661, 234] width 169 height 4
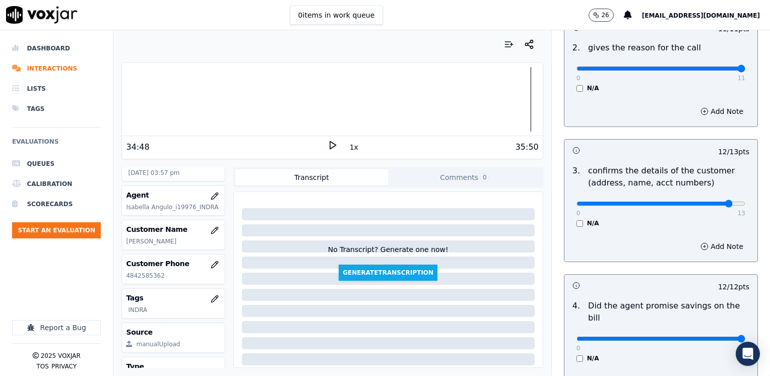
scroll to position [226, 0]
click at [714, 246] on button "Add Note" at bounding box center [722, 246] width 55 height 14
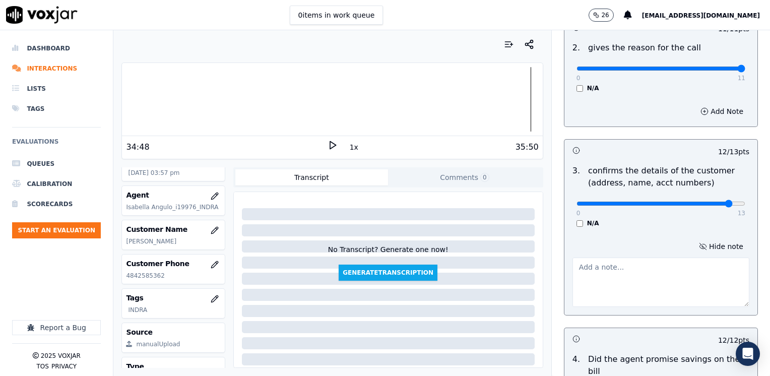
click at [675, 274] on textarea at bounding box center [661, 282] width 177 height 49
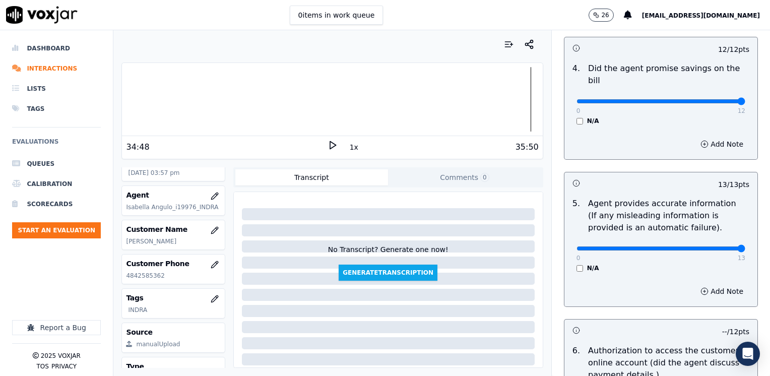
scroll to position [528, 0]
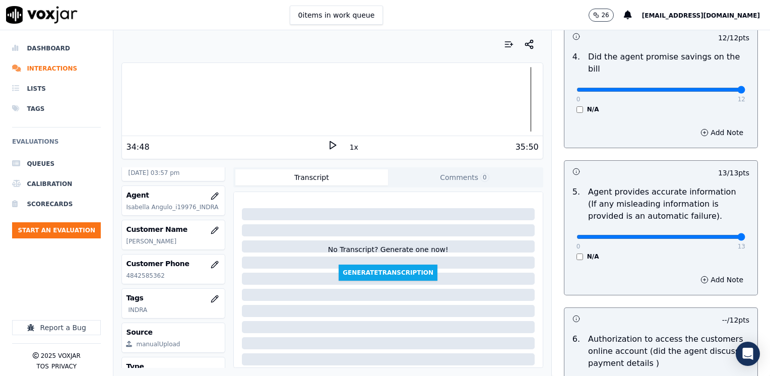
type textarea "Make sure to confirm full service address and the name as it appears on the bil…"
type input "11"
click at [710, 88] on input "range" at bounding box center [661, 90] width 169 height 4
click at [711, 126] on button "Add Note" at bounding box center [722, 133] width 55 height 14
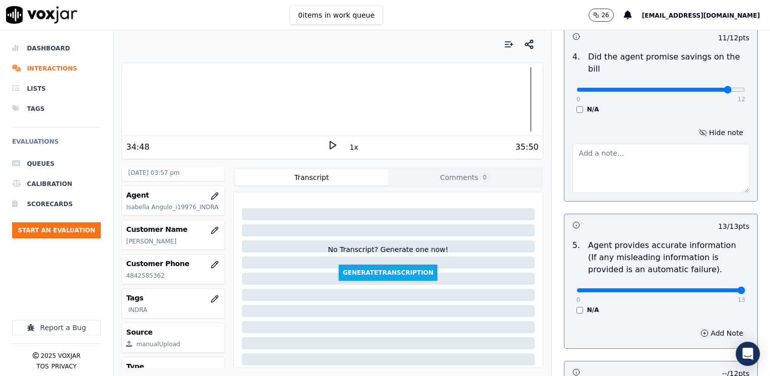
click at [647, 172] on textarea at bounding box center [661, 168] width 177 height 49
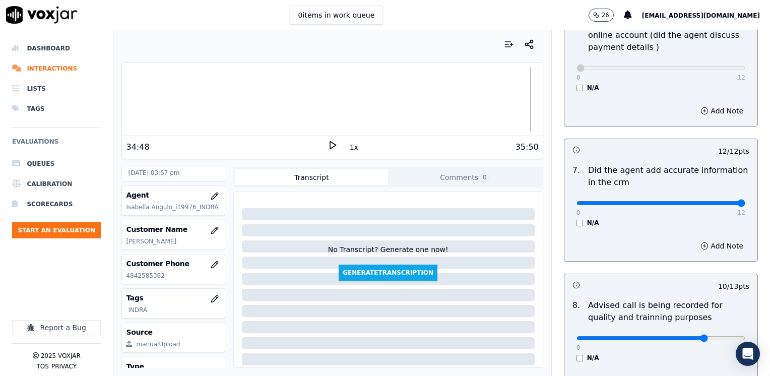
scroll to position [988, 0]
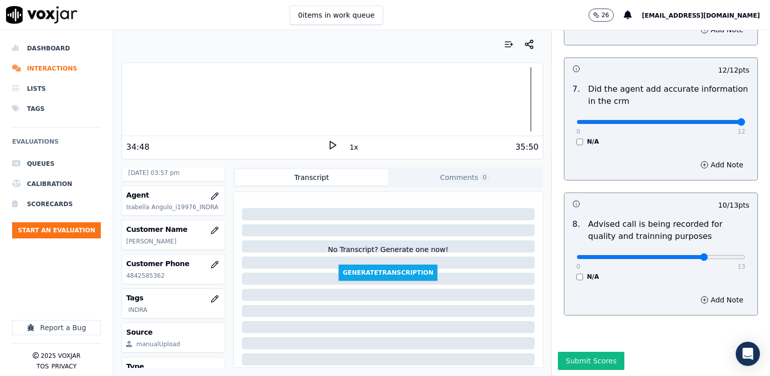
type textarea "Avoid using phrases "la vamos a autorizar con una mas baja""
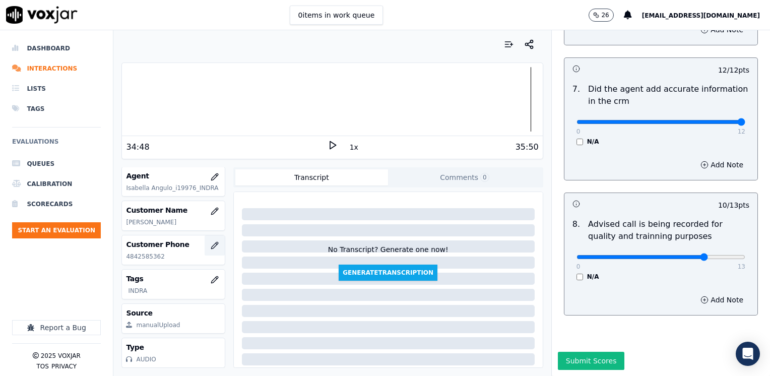
scroll to position [141, 0]
click at [647, 352] on div "Submit Scores" at bounding box center [661, 364] width 218 height 24
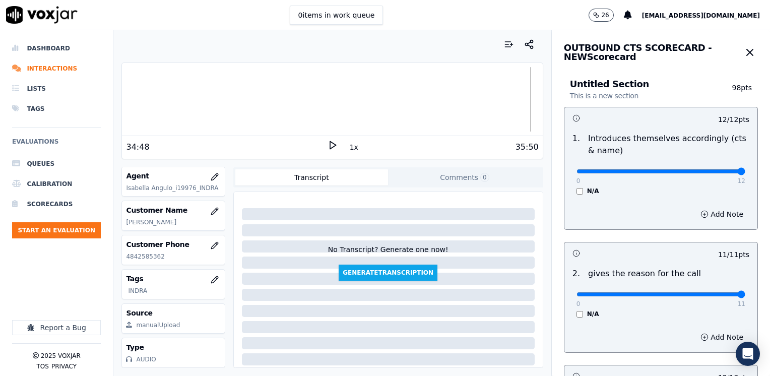
scroll to position [50, 0]
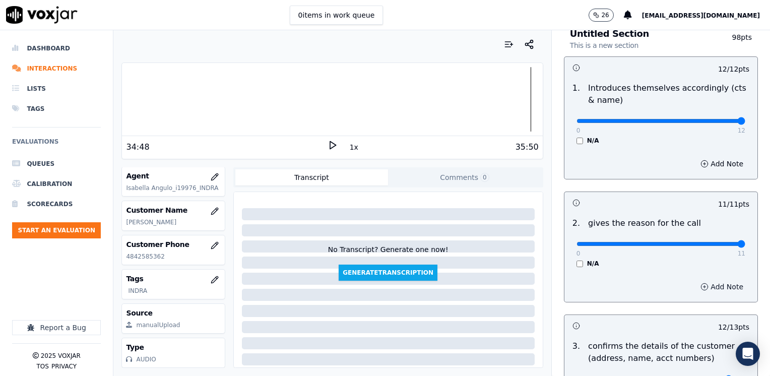
click at [705, 285] on button "Add Note" at bounding box center [722, 287] width 55 height 14
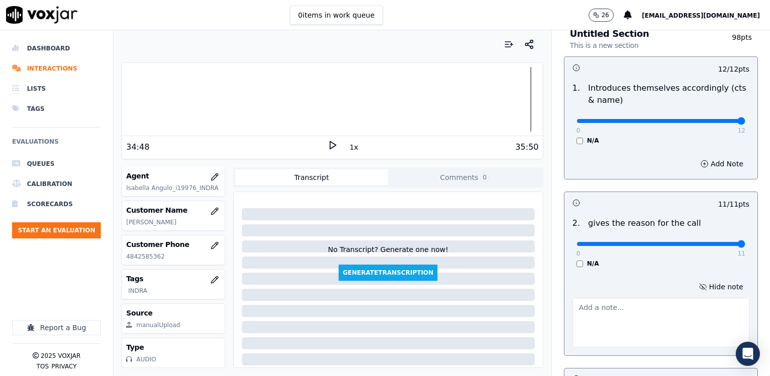
click at [663, 309] on textarea at bounding box center [661, 322] width 177 height 49
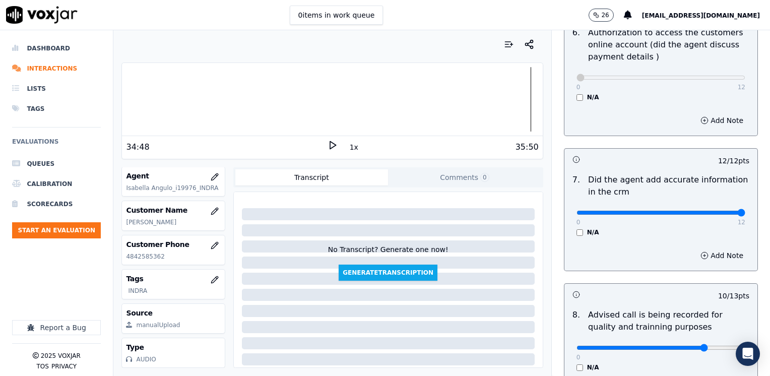
scroll to position [1040, 0]
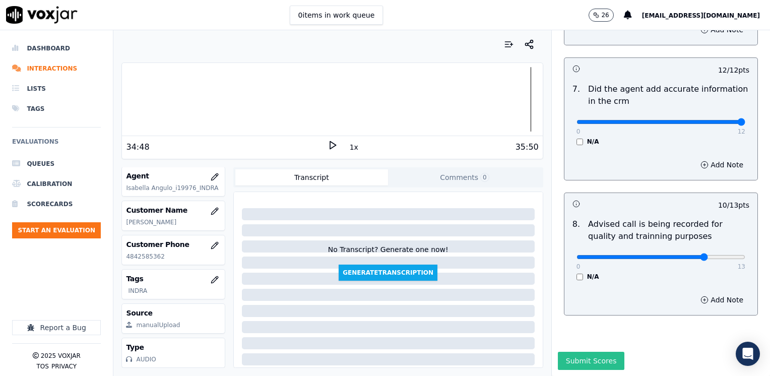
type textarea "This cx does not have electricity since May"
click at [582, 352] on button "Submit Scores" at bounding box center [591, 361] width 67 height 18
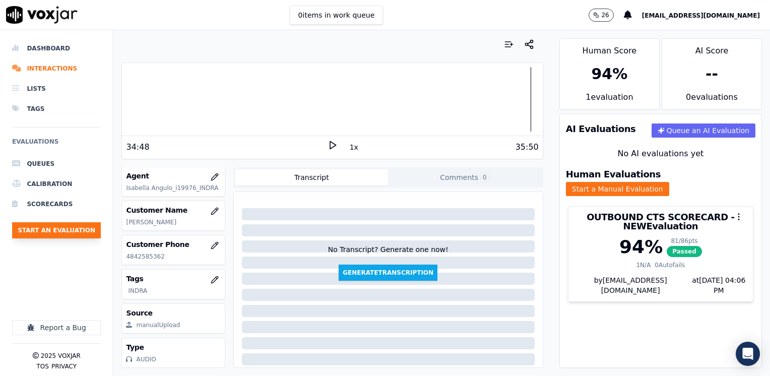
click at [83, 231] on button "Start an Evaluation" at bounding box center [56, 230] width 89 height 16
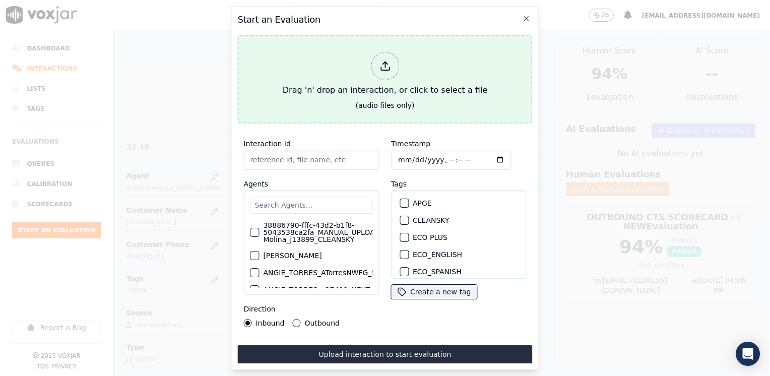
click at [391, 61] on div at bounding box center [385, 66] width 28 height 28
type input "20250908-091038_7739911712-[PERSON_NAME] all.mp3"
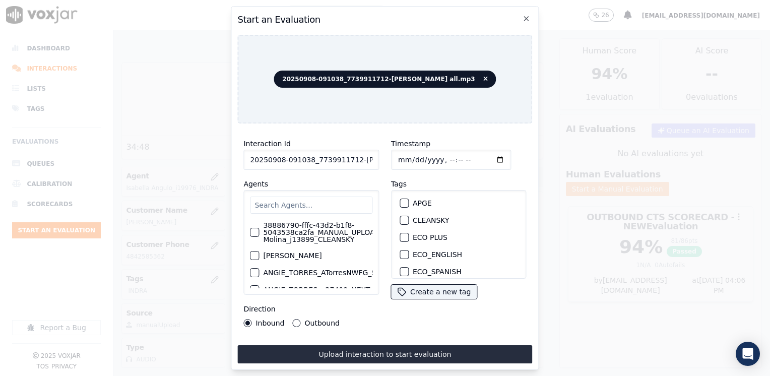
click at [359, 197] on input "text" at bounding box center [311, 205] width 122 height 17
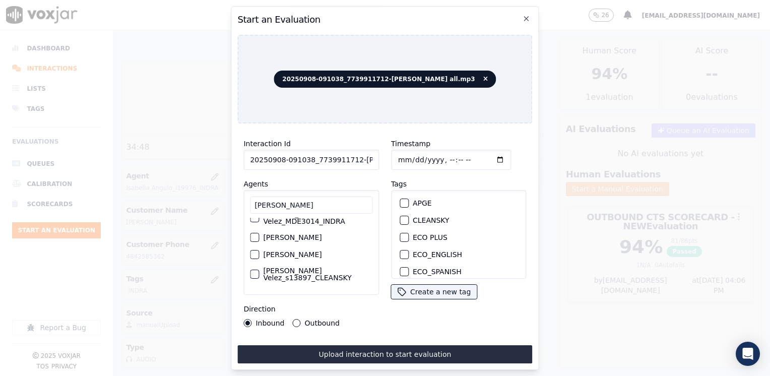
scroll to position [0, 0]
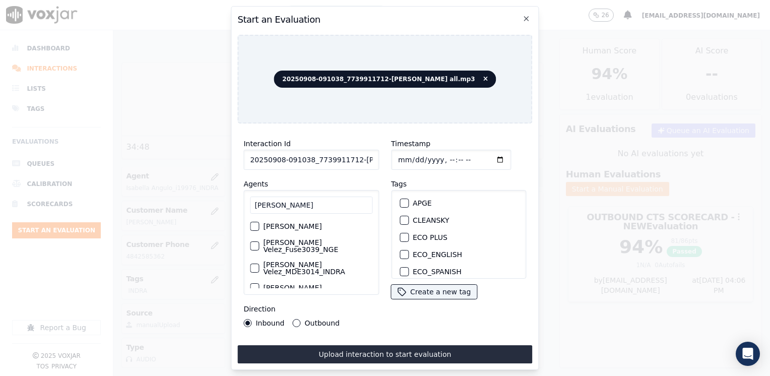
type input "[PERSON_NAME]"
click at [321, 240] on label "[PERSON_NAME] Velez_Fuse3039_NGE" at bounding box center [317, 246] width 109 height 14
click at [259, 241] on button "[PERSON_NAME] Velez_Fuse3039_NGE" at bounding box center [254, 245] width 9 height 9
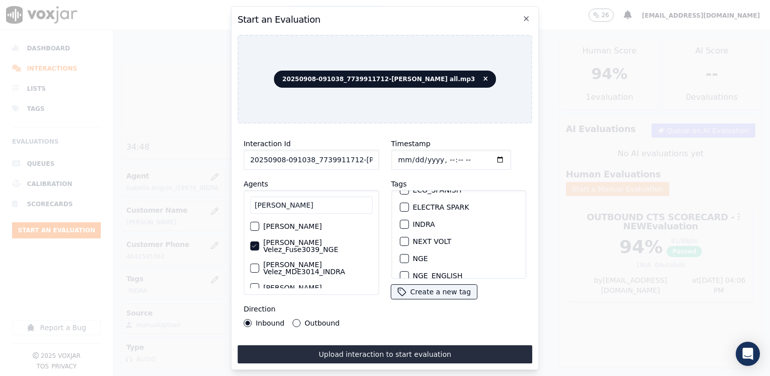
scroll to position [65, 0]
click at [400, 255] on div "button" at bounding box center [403, 258] width 7 height 7
click at [487, 154] on input "Timestamp" at bounding box center [451, 160] width 120 height 20
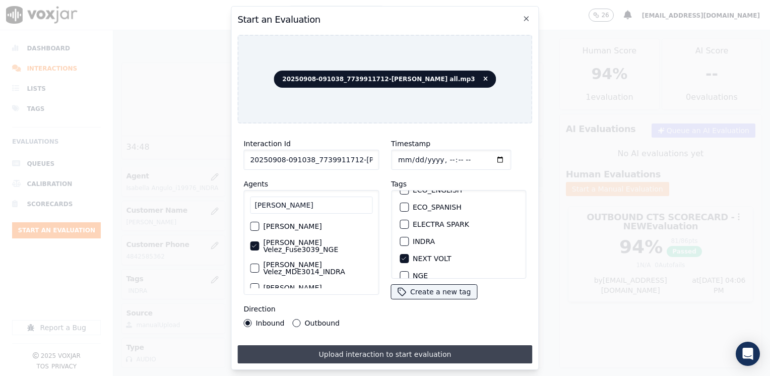
type input "[DATE]T16:07"
click at [365, 351] on button "Upload interaction to start evaluation" at bounding box center [384, 354] width 295 height 18
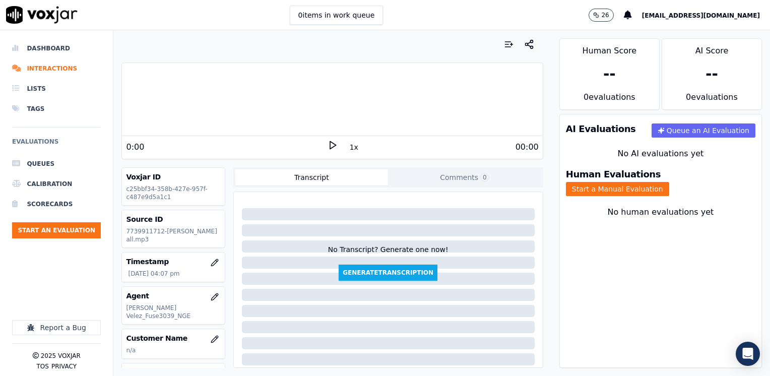
click at [330, 146] on polygon at bounding box center [333, 146] width 6 height 8
click at [333, 146] on rect at bounding box center [334, 145] width 2 height 7
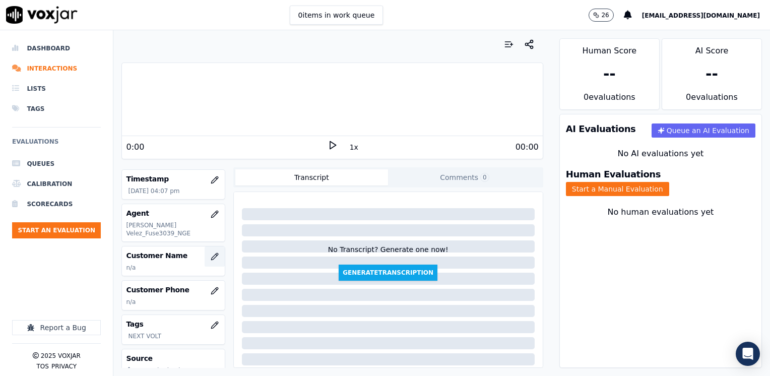
scroll to position [101, 0]
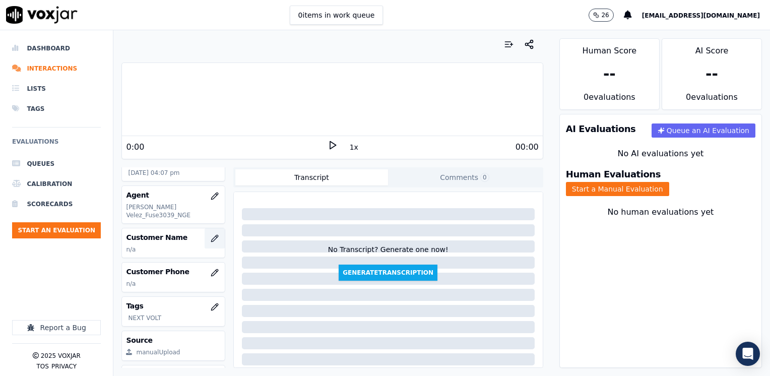
click at [211, 234] on icon "button" at bounding box center [215, 238] width 8 height 8
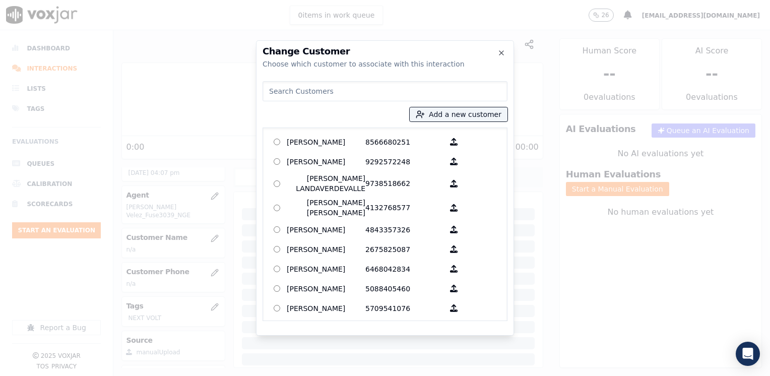
click at [389, 86] on input at bounding box center [385, 91] width 245 height 20
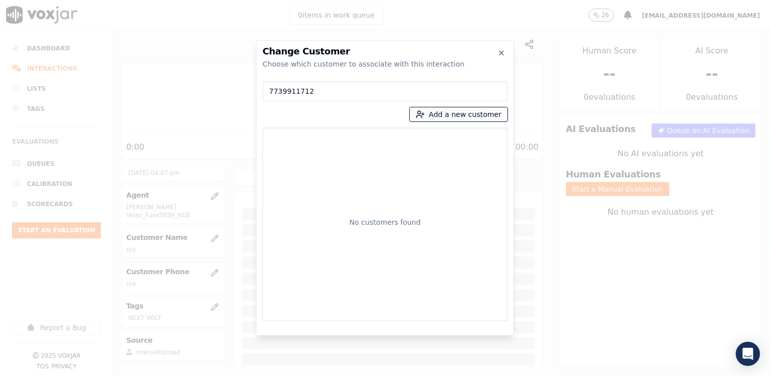
type input "7739911712"
click at [469, 113] on button "Add a new customer" at bounding box center [459, 114] width 98 height 14
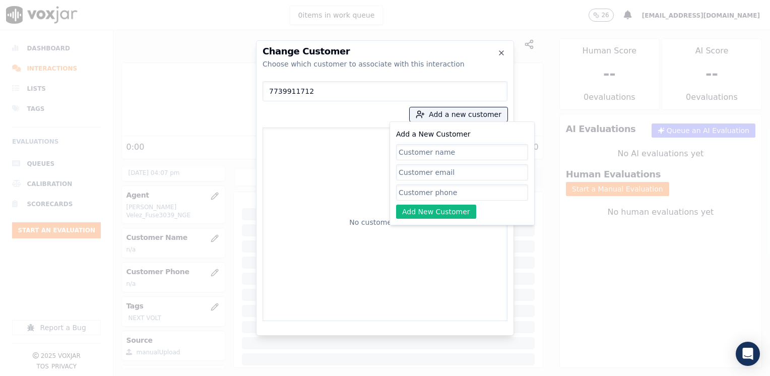
click at [442, 191] on input "Add a New Customer" at bounding box center [462, 192] width 132 height 16
paste input "7739911712"
type input "7739911712"
click at [454, 150] on input "Add a New Customer" at bounding box center [462, 152] width 132 height 16
paste input "[PERSON_NAME]"
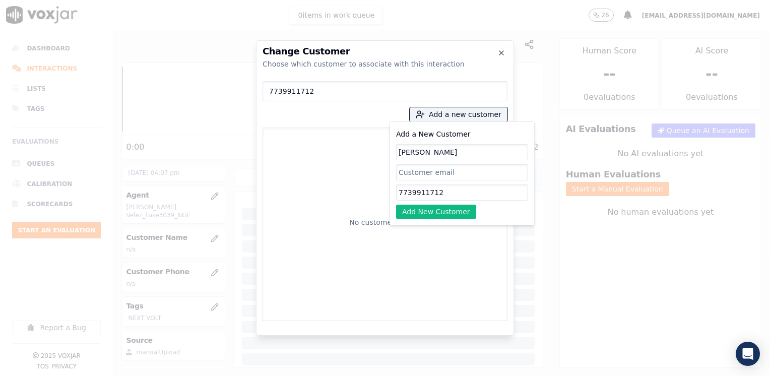
click at [431, 228] on div "No customers found" at bounding box center [385, 224] width 236 height 184
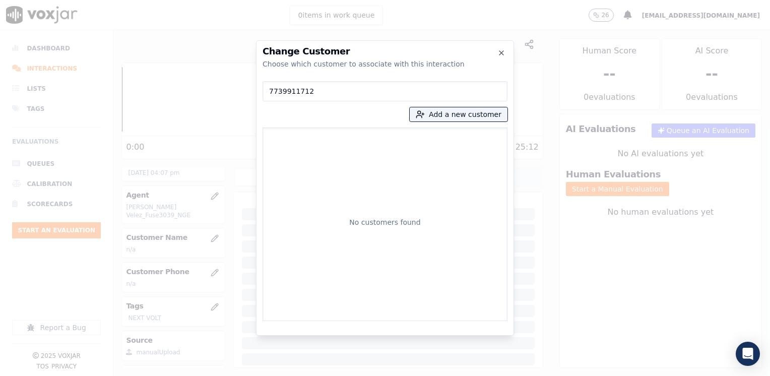
type input "[PERSON_NAME]"
click at [440, 213] on div "No customers found" at bounding box center [385, 224] width 236 height 184
click at [466, 113] on button "Add a new customer" at bounding box center [459, 114] width 98 height 14
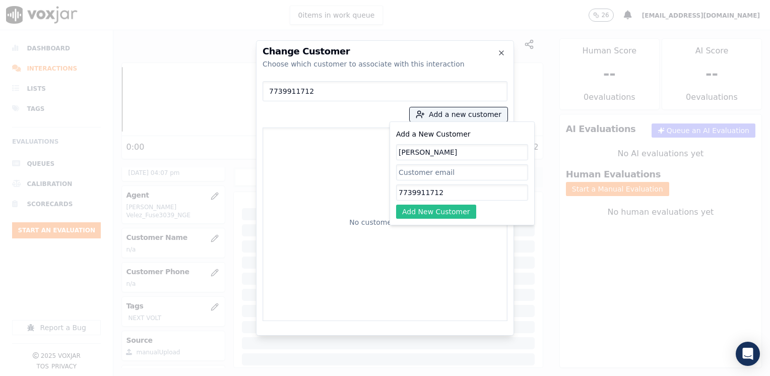
click at [434, 218] on button "Add New Customer" at bounding box center [436, 212] width 80 height 14
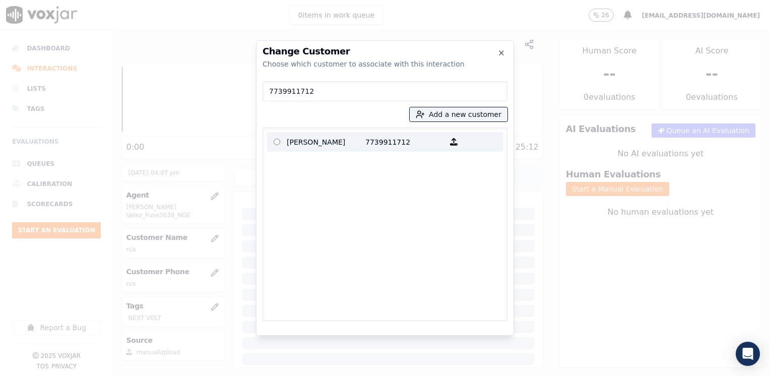
click at [344, 148] on p "[PERSON_NAME]" at bounding box center [326, 142] width 79 height 16
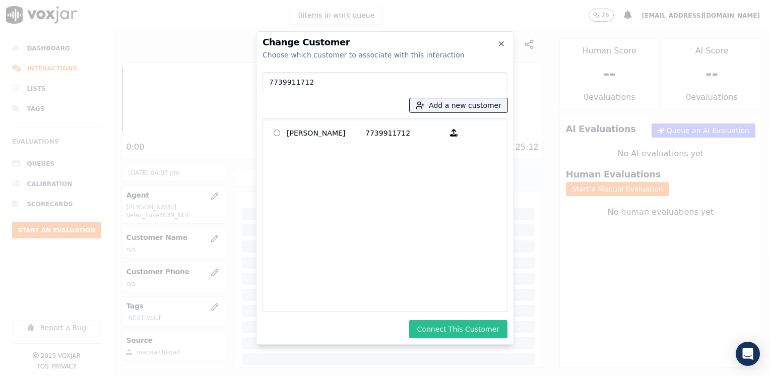
click at [480, 326] on button "Connect This Customer" at bounding box center [458, 329] width 98 height 18
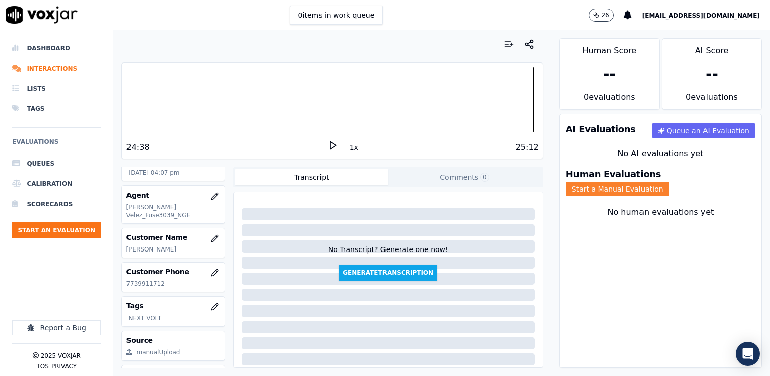
drag, startPoint x: 708, startPoint y: 176, endPoint x: 683, endPoint y: 186, distance: 26.8
click at [669, 182] on button "Start a Manual Evaluation" at bounding box center [617, 189] width 103 height 14
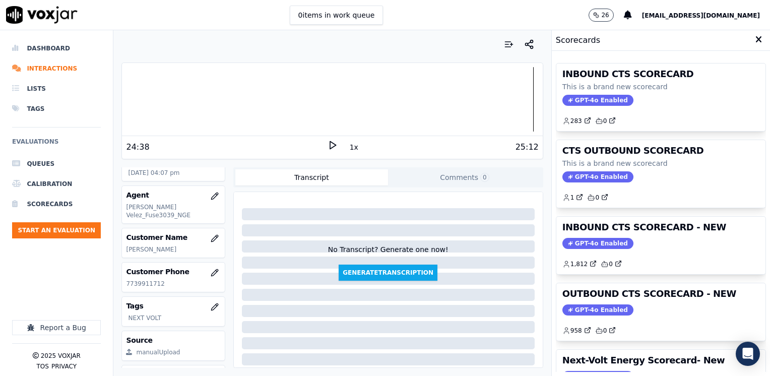
drag, startPoint x: 593, startPoint y: 244, endPoint x: 634, endPoint y: 288, distance: 60.0
click at [593, 244] on span "GPT-4o Enabled" at bounding box center [598, 243] width 71 height 11
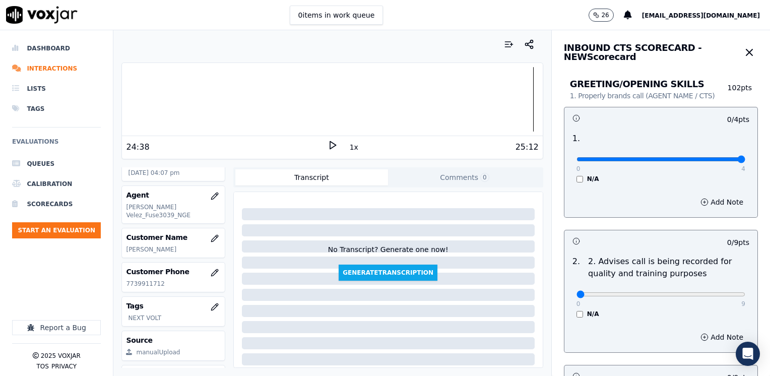
drag, startPoint x: 573, startPoint y: 158, endPoint x: 772, endPoint y: 173, distance: 199.7
type input "4"
click at [746, 161] on input "range" at bounding box center [661, 159] width 169 height 4
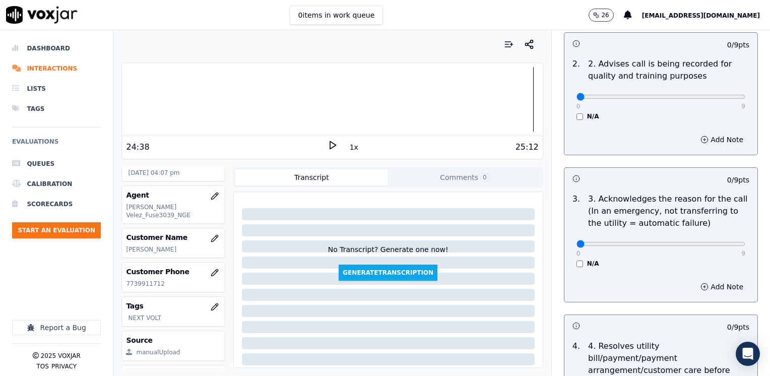
scroll to position [252, 0]
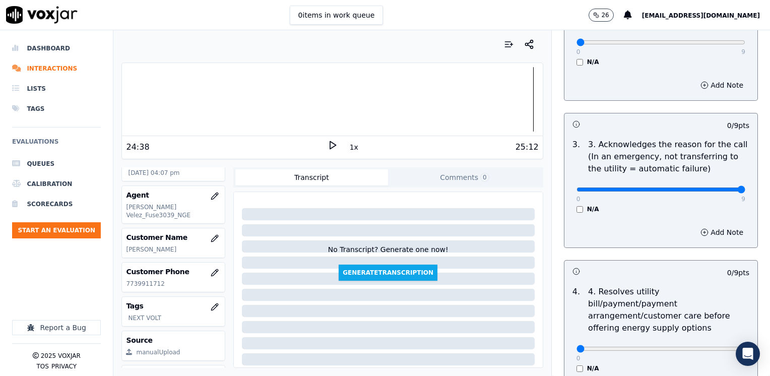
drag, startPoint x: 569, startPoint y: 190, endPoint x: 770, endPoint y: 225, distance: 204.3
type input "9"
click at [746, 192] on input "range" at bounding box center [661, 190] width 169 height 4
drag, startPoint x: 713, startPoint y: 232, endPoint x: 703, endPoint y: 236, distance: 11.1
click at [713, 232] on button "Add Note" at bounding box center [722, 232] width 55 height 14
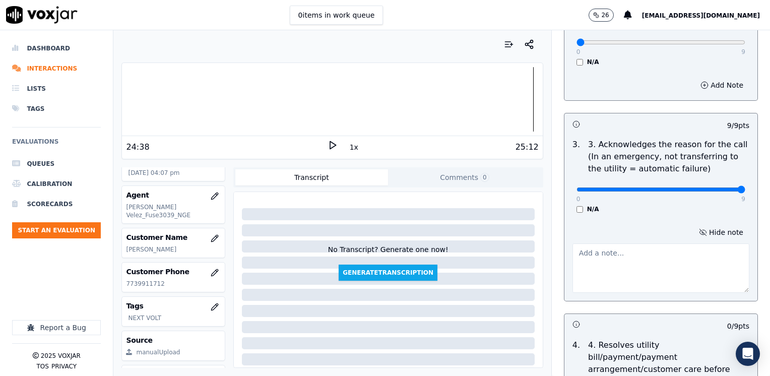
click at [645, 262] on textarea at bounding box center [661, 267] width 177 height 49
click at [664, 248] on textarea "Cx wants to cancel his supplier "CleanChoice"" at bounding box center [661, 267] width 177 height 49
click at [718, 251] on textarea "Cx wants to cancel his supplier "CleanChoice"" at bounding box center [661, 267] width 177 height 49
click at [631, 251] on textarea "Cx wants to cancel his supplier "CleanChoice"" at bounding box center [661, 267] width 177 height 49
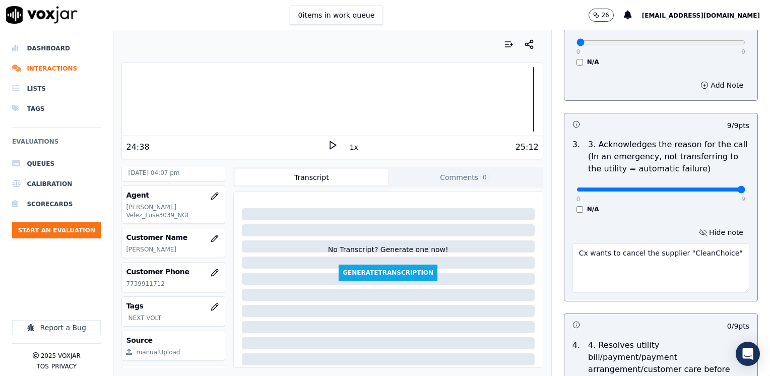
click at [666, 253] on textarea "Cx wants to cancel the supplier "CleanChoice"" at bounding box center [661, 267] width 177 height 49
click at [669, 268] on textarea "Cx wants to cancel the supplier on her bill "CleanChoice"" at bounding box center [661, 267] width 177 height 49
click at [623, 273] on textarea "Cx wants to cancel the supplier on her bill "CleanChoice" because they're charg…" at bounding box center [661, 267] width 177 height 49
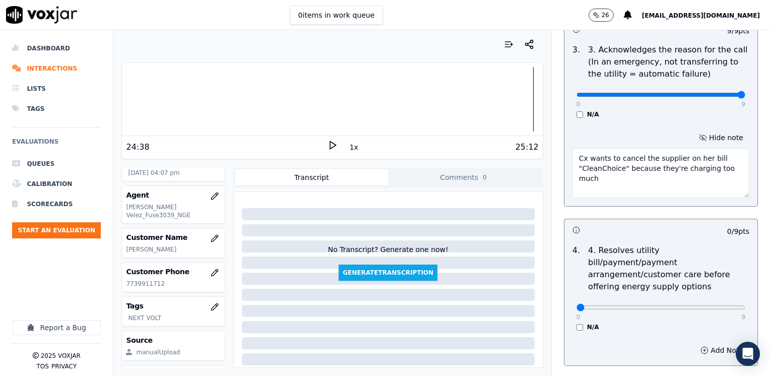
scroll to position [403, 0]
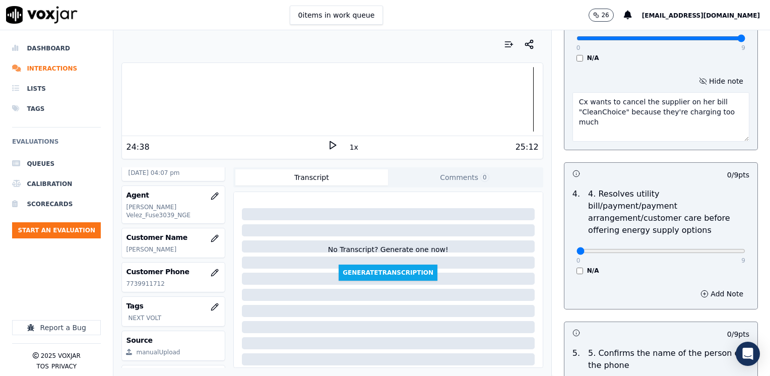
type textarea "Cx wants to cancel the supplier on her bill "CleanChoice" because they're charg…"
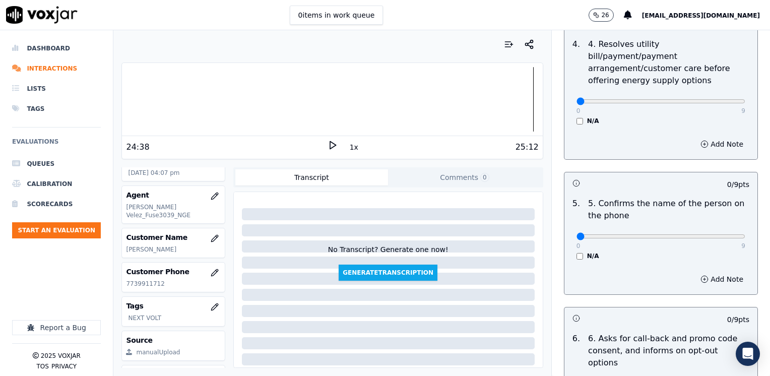
scroll to position [555, 0]
drag, startPoint x: 570, startPoint y: 226, endPoint x: 772, endPoint y: 214, distance: 202.0
click at [770, 214] on html "0 items in work queue 26 [EMAIL_ADDRESS][DOMAIN_NAME] Dashboard Interactions Li…" at bounding box center [385, 188] width 770 height 376
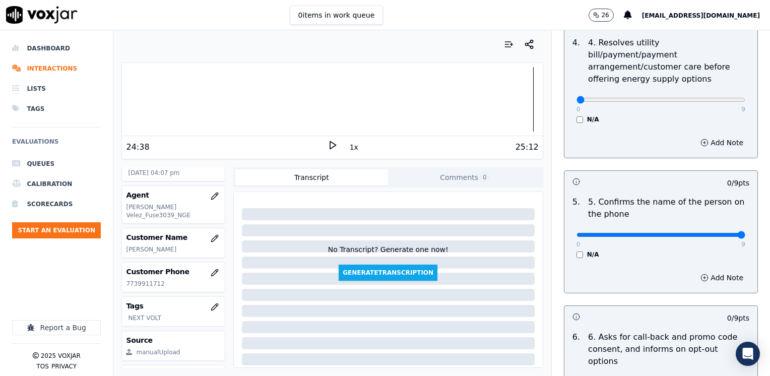
drag, startPoint x: 571, startPoint y: 219, endPoint x: 772, endPoint y: 232, distance: 201.1
type input "9"
click at [746, 233] on input "range" at bounding box center [661, 235] width 169 height 4
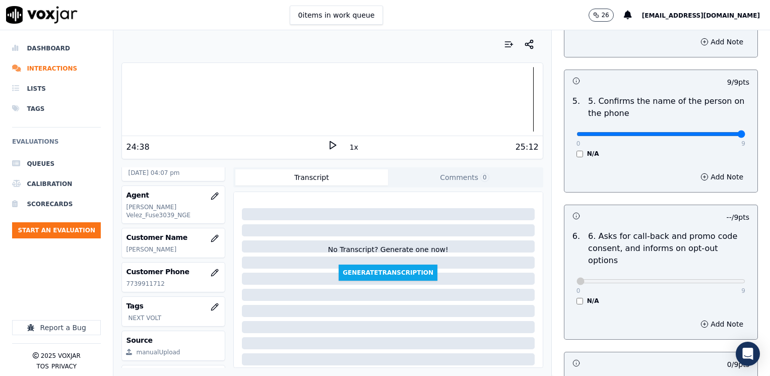
scroll to position [857, 0]
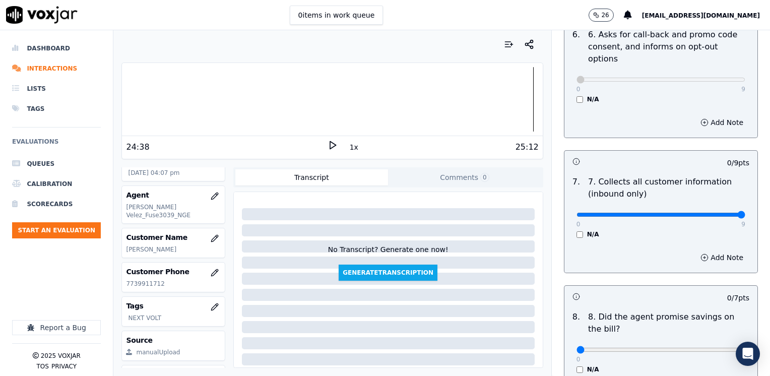
drag, startPoint x: 568, startPoint y: 191, endPoint x: 756, endPoint y: 214, distance: 189.5
type input "9"
click at [746, 213] on input "range" at bounding box center [661, 215] width 169 height 4
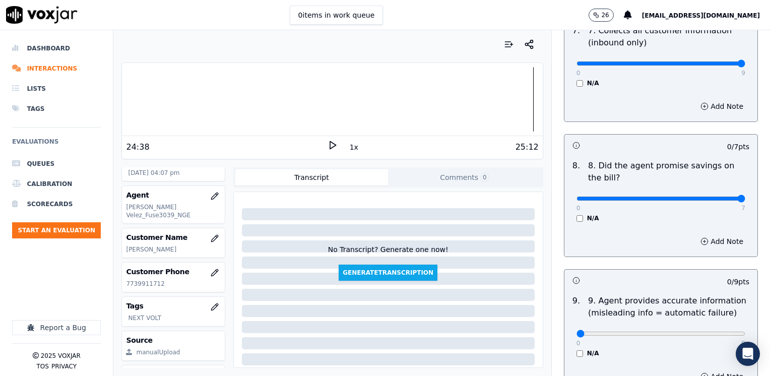
drag, startPoint x: 568, startPoint y: 174, endPoint x: 745, endPoint y: 194, distance: 178.0
type input "7"
click at [746, 197] on input "range" at bounding box center [661, 199] width 169 height 4
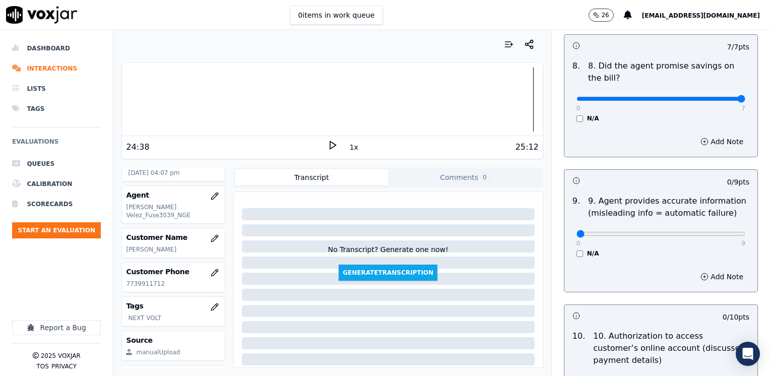
scroll to position [1109, 0]
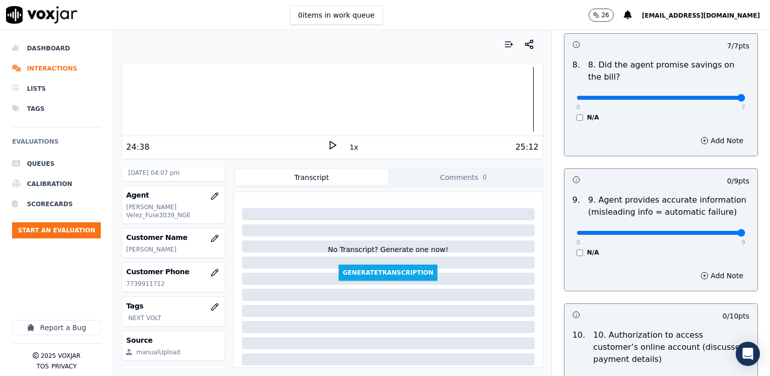
drag, startPoint x: 572, startPoint y: 211, endPoint x: 772, endPoint y: 207, distance: 199.7
type input "9"
click at [746, 231] on input "range" at bounding box center [661, 233] width 169 height 4
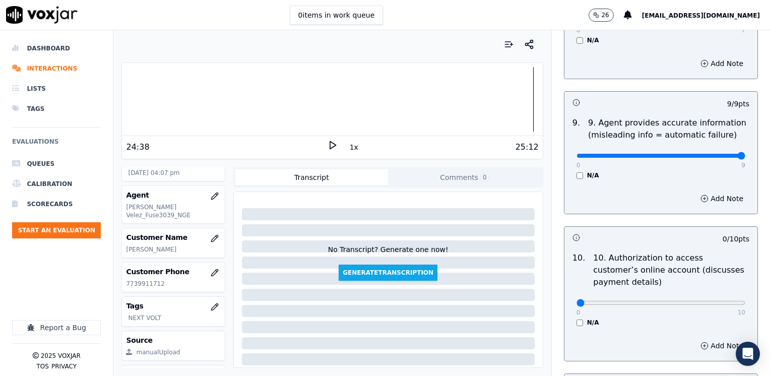
scroll to position [1260, 0]
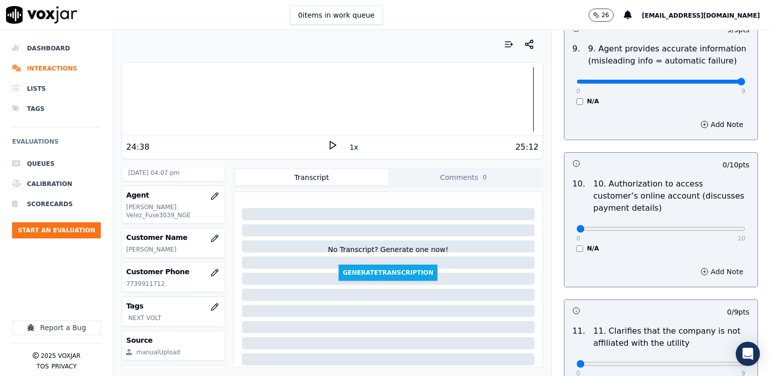
click at [709, 265] on button "Add Note" at bounding box center [722, 272] width 55 height 14
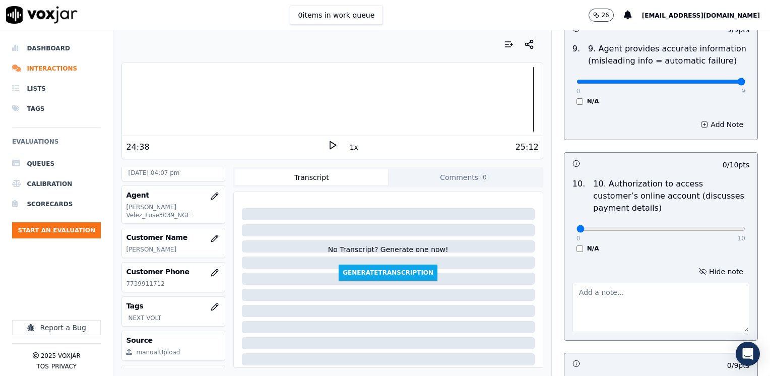
drag, startPoint x: 620, startPoint y: 255, endPoint x: 616, endPoint y: 264, distance: 9.3
click at [619, 279] on div at bounding box center [661, 305] width 177 height 53
click at [616, 283] on textarea at bounding box center [661, 307] width 177 height 49
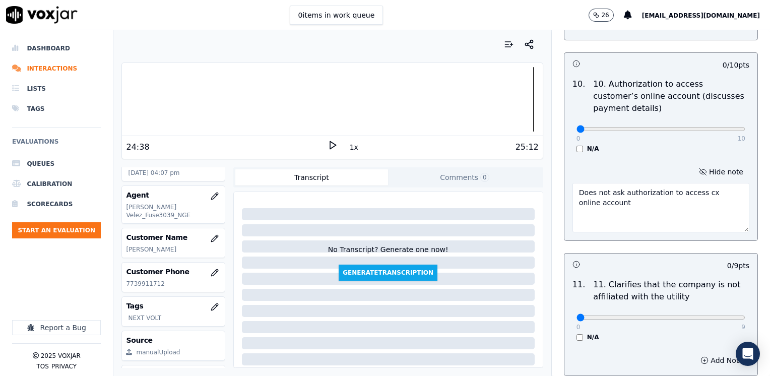
scroll to position [1411, 0]
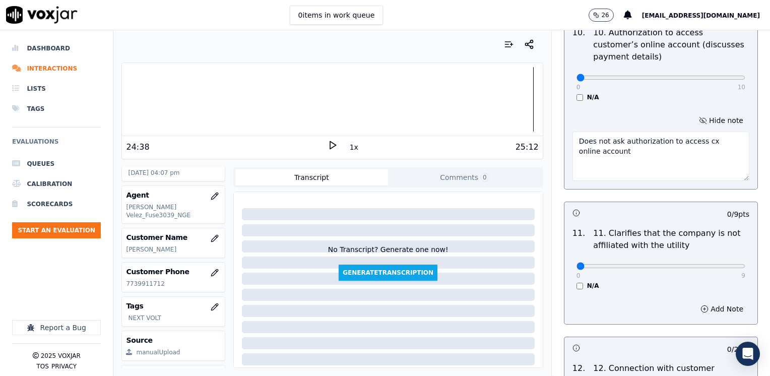
type textarea "Does not ask authorization to access cx online account"
drag, startPoint x: 571, startPoint y: 243, endPoint x: 772, endPoint y: 239, distance: 201.2
type input "9"
click at [746, 264] on input "range" at bounding box center [661, 266] width 169 height 4
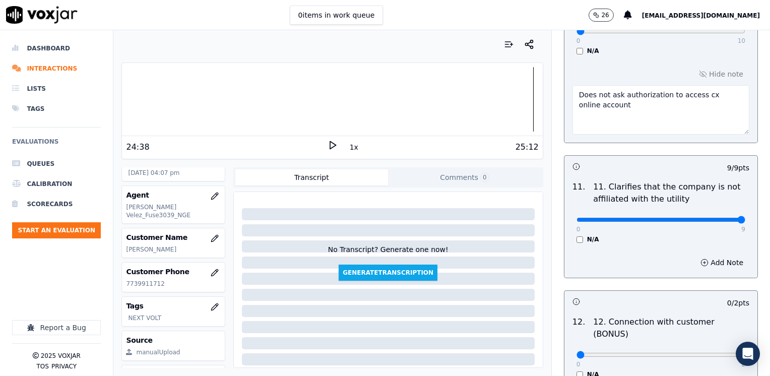
scroll to position [1512, 0]
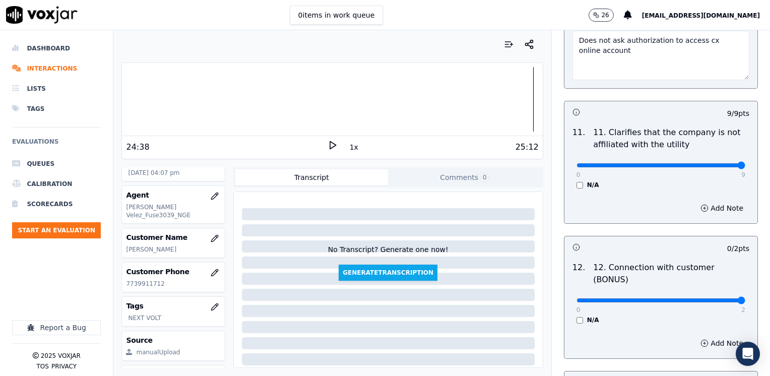
drag, startPoint x: 572, startPoint y: 265, endPoint x: 772, endPoint y: 264, distance: 199.6
type input "2"
click at [746, 298] on input "range" at bounding box center [661, 300] width 169 height 4
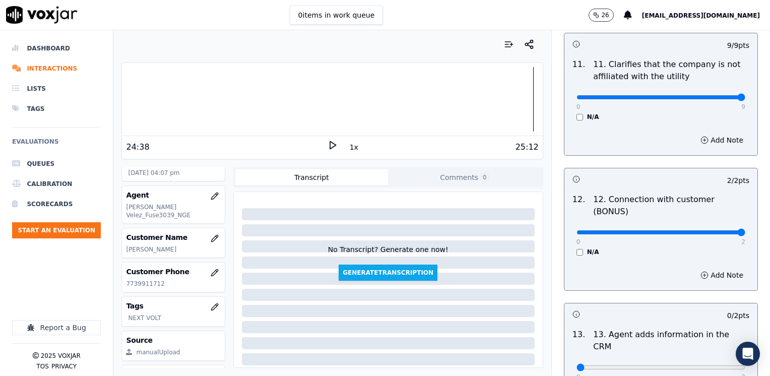
scroll to position [1664, 0]
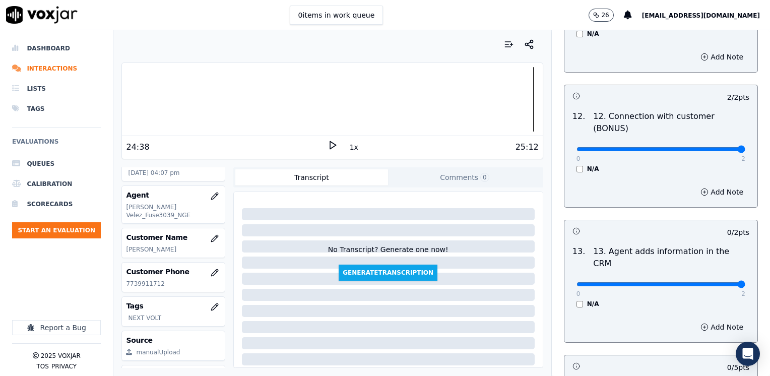
drag, startPoint x: 567, startPoint y: 232, endPoint x: 772, endPoint y: 230, distance: 205.2
type input "2"
click at [746, 282] on input "range" at bounding box center [661, 284] width 169 height 4
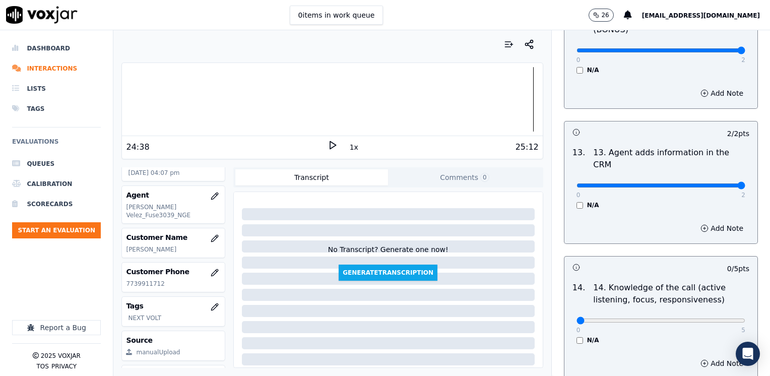
scroll to position [1764, 0]
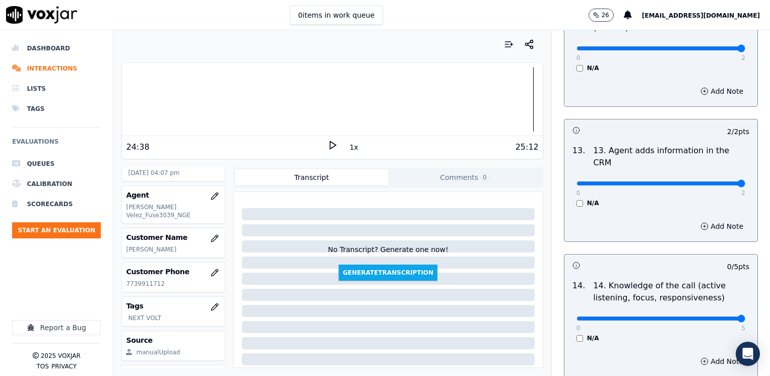
drag, startPoint x: 572, startPoint y: 267, endPoint x: 772, endPoint y: 262, distance: 200.2
type input "5"
click at [746, 317] on input "range" at bounding box center [661, 319] width 169 height 4
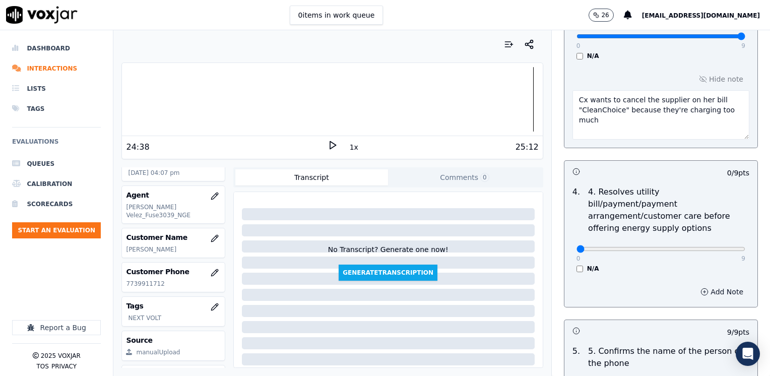
scroll to position [403, 0]
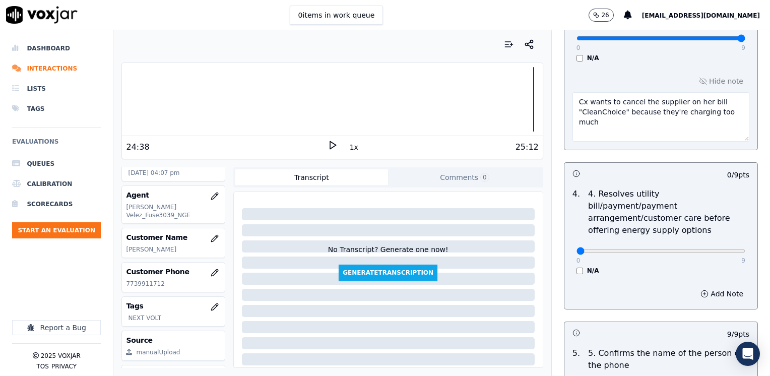
click at [600, 127] on textarea "Cx wants to cancel the supplier on her bill "CleanChoice" because they're charg…" at bounding box center [661, 116] width 177 height 49
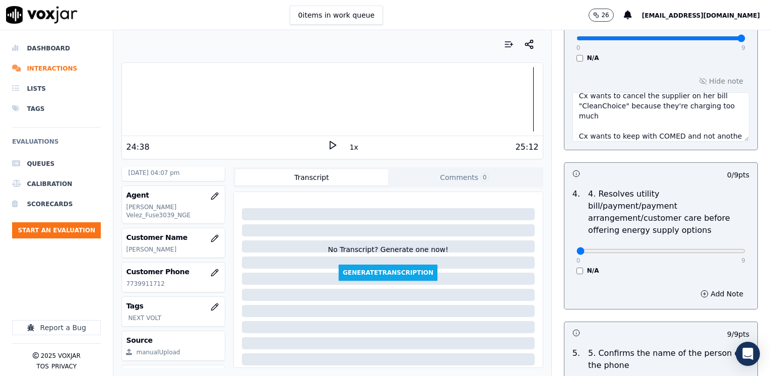
scroll to position [16, 0]
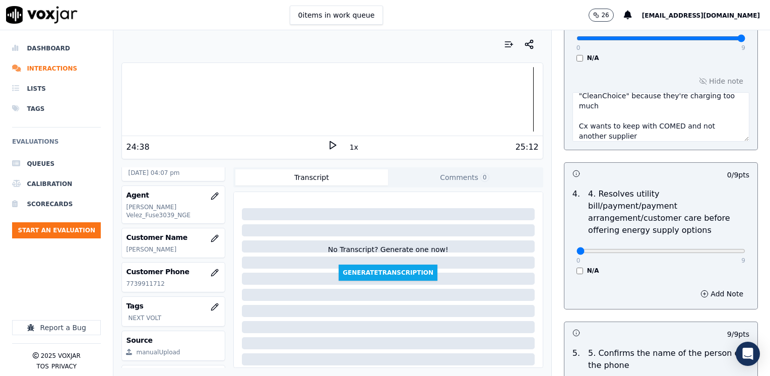
type textarea "Cx wants to cancel the supplier on her bill "CleanChoice" because they're charg…"
drag, startPoint x: 571, startPoint y: 240, endPoint x: 728, endPoint y: 239, distance: 156.8
type input "9"
click at [720, 249] on input "range" at bounding box center [661, 251] width 169 height 4
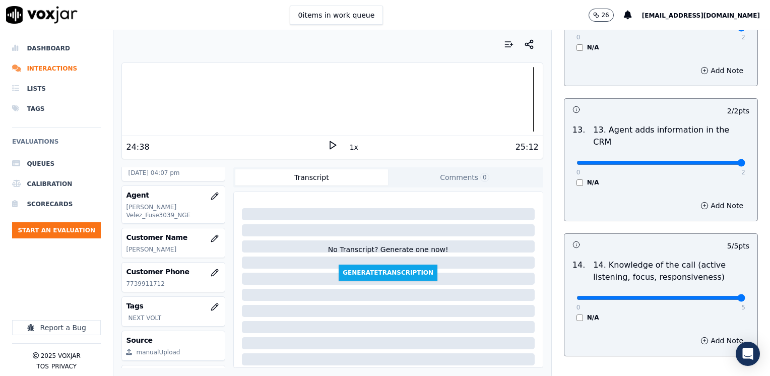
scroll to position [1797, 0]
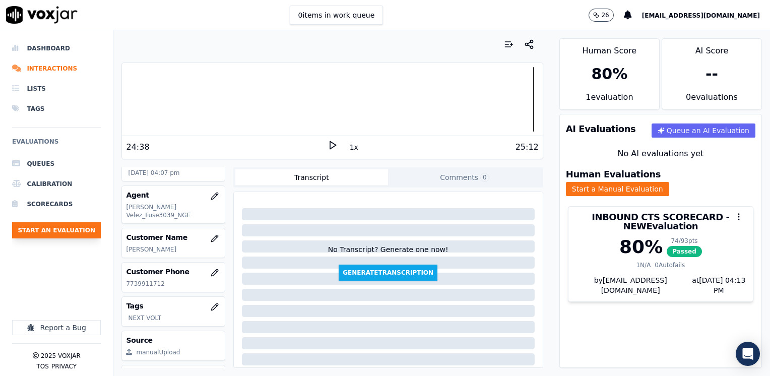
click at [68, 229] on button "Start an Evaluation" at bounding box center [56, 230] width 89 height 16
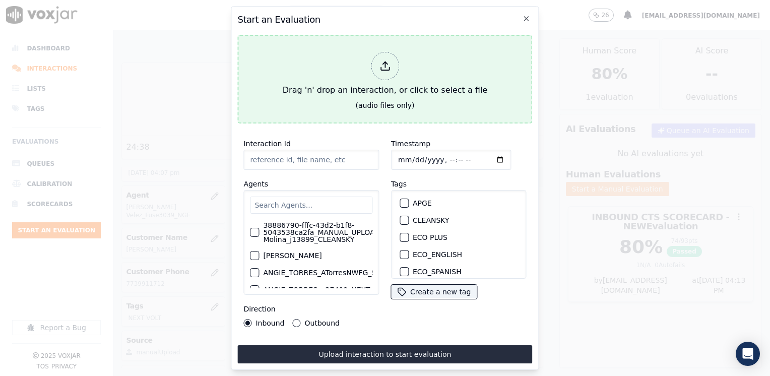
click at [393, 62] on div at bounding box center [385, 66] width 28 height 28
type input "20250908-130657_7736485977-[PERSON_NAME] all.mp3"
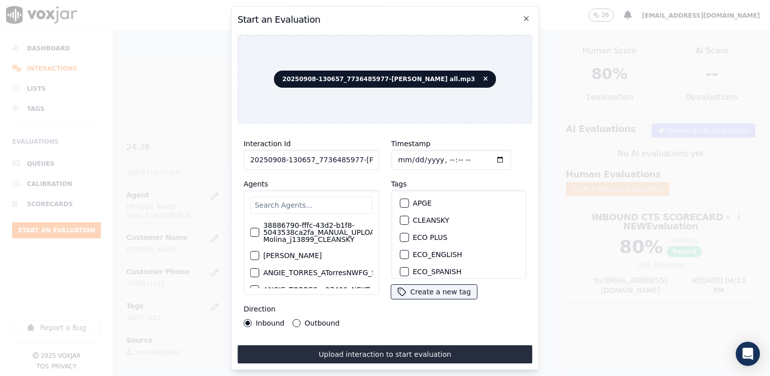
click at [291, 197] on input "text" at bounding box center [311, 205] width 122 height 17
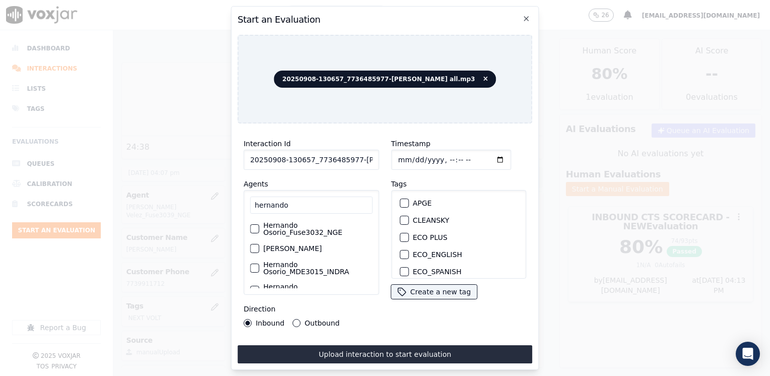
scroll to position [50, 0]
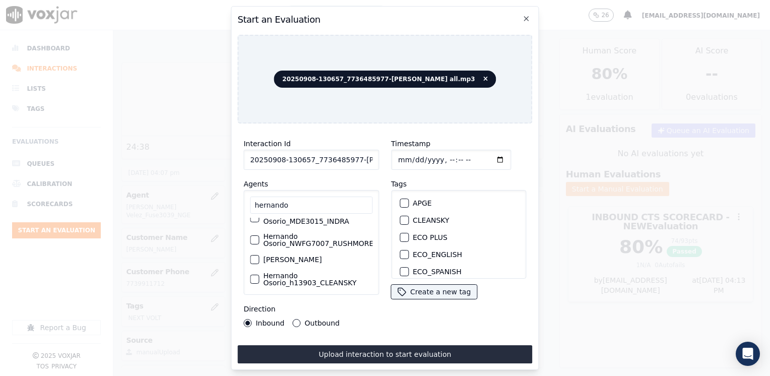
type input "hernando"
click at [305, 222] on label "Hernando Osorio_MDE3015_INDRA" at bounding box center [317, 218] width 109 height 14
click at [259, 222] on button "Hernando Osorio_MDE3015_INDRA" at bounding box center [254, 217] width 9 height 9
click at [401, 252] on div "button" at bounding box center [403, 255] width 7 height 7
click at [482, 156] on input "Timestamp" at bounding box center [451, 160] width 120 height 20
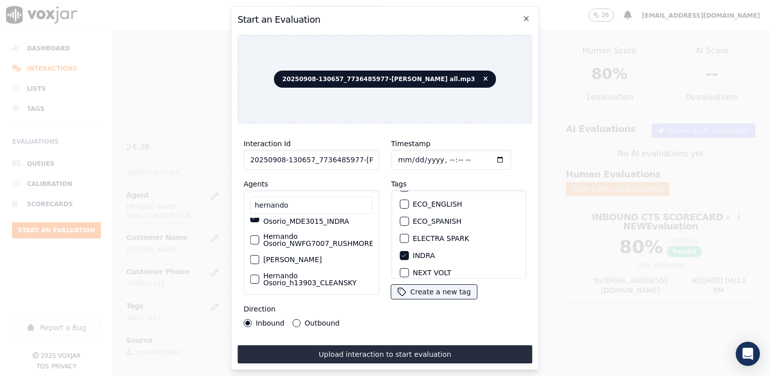
click at [482, 156] on input "Timestamp" at bounding box center [451, 160] width 120 height 20
click at [480, 158] on input "Timestamp" at bounding box center [451, 160] width 120 height 20
click at [486, 150] on input "Timestamp" at bounding box center [451, 160] width 120 height 20
click at [490, 158] on input "Timestamp" at bounding box center [451, 160] width 120 height 20
click at [494, 155] on input "Timestamp" at bounding box center [451, 160] width 120 height 20
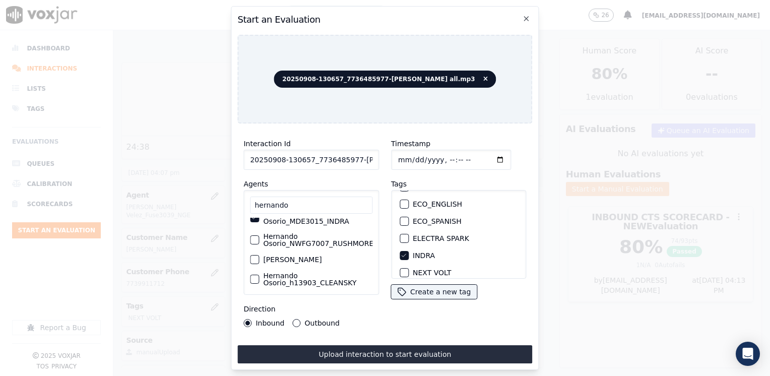
click at [486, 154] on input "Timestamp" at bounding box center [451, 160] width 120 height 20
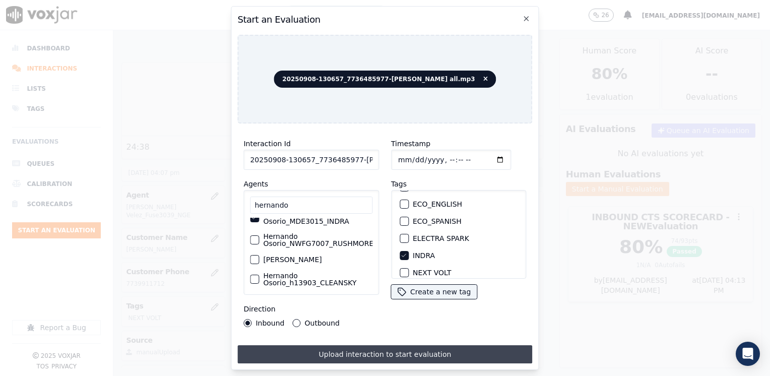
type input "[DATE]T16:14"
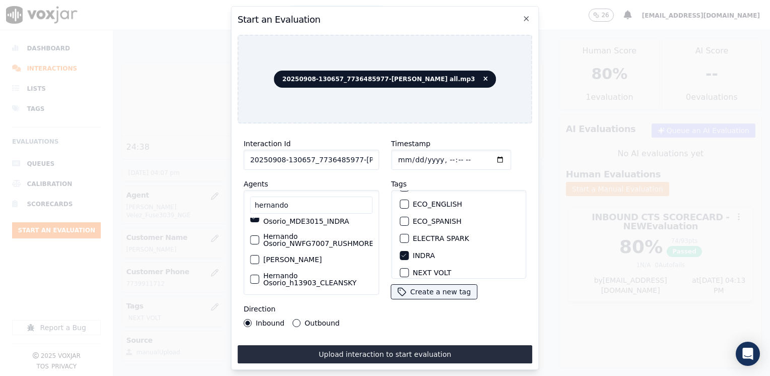
drag, startPoint x: 376, startPoint y: 349, endPoint x: 383, endPoint y: 347, distance: 7.2
click at [376, 349] on button "Upload interaction to start evaluation" at bounding box center [384, 354] width 295 height 18
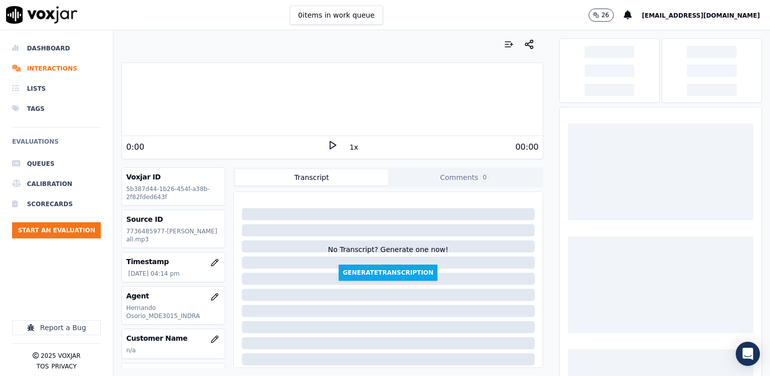
click at [330, 146] on polygon at bounding box center [333, 146] width 6 height 8
click at [328, 146] on icon at bounding box center [333, 145] width 10 height 10
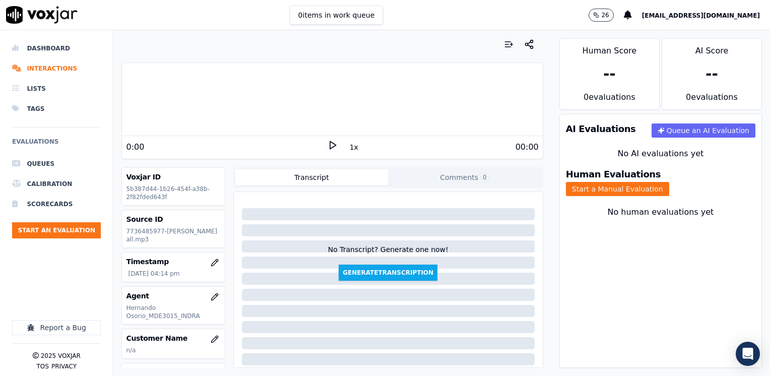
click at [330, 146] on polygon at bounding box center [333, 146] width 6 height 8
click at [328, 146] on icon at bounding box center [333, 145] width 10 height 10
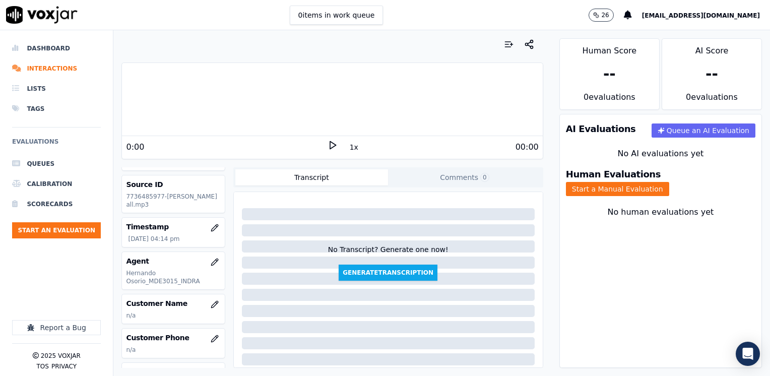
scroll to position [50, 0]
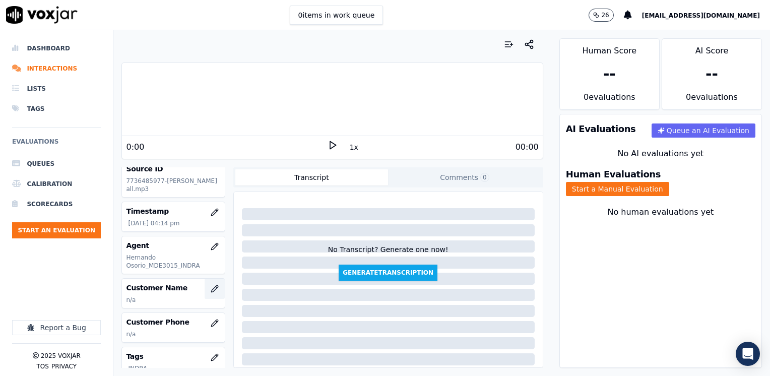
click at [205, 292] on button "button" at bounding box center [215, 289] width 20 height 20
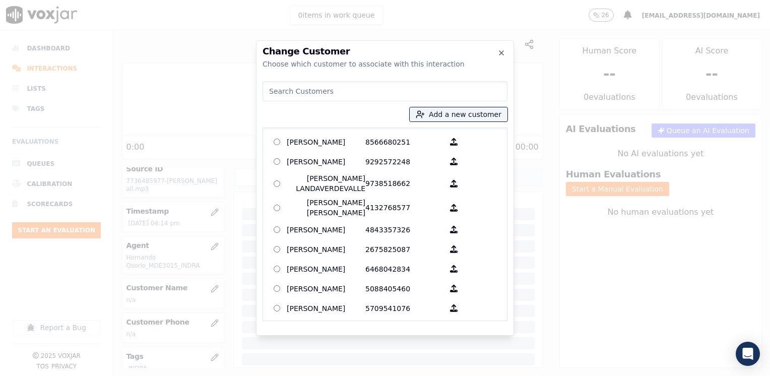
click at [392, 85] on input at bounding box center [385, 91] width 245 height 20
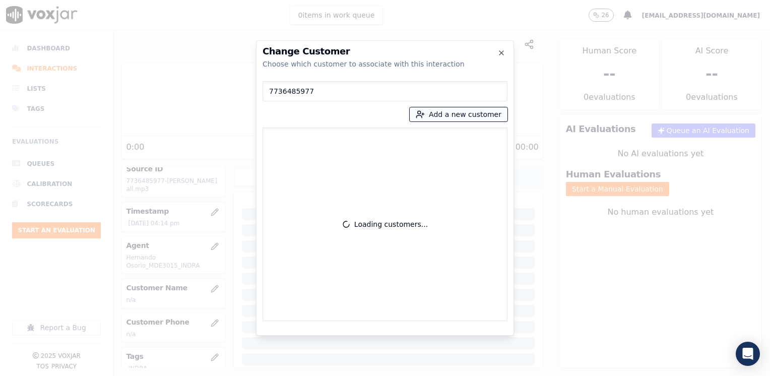
type input "7736485977"
click at [455, 109] on button "Add a new customer" at bounding box center [459, 114] width 98 height 14
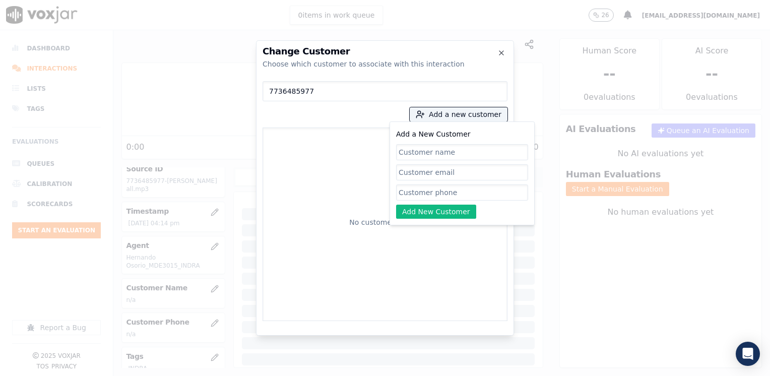
click at [419, 195] on input "Add a New Customer" at bounding box center [462, 192] width 132 height 16
paste input "7736485977"
type input "7736485977"
click at [448, 151] on input "Add a New Customer" at bounding box center [462, 152] width 132 height 16
paste input "[PERSON_NAME] [PERSON_NAME]"
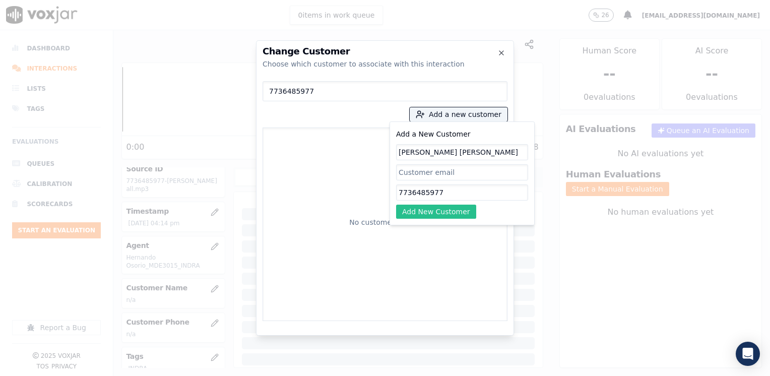
type input "[PERSON_NAME] [PERSON_NAME]"
click at [442, 218] on button "Add New Customer" at bounding box center [436, 212] width 80 height 14
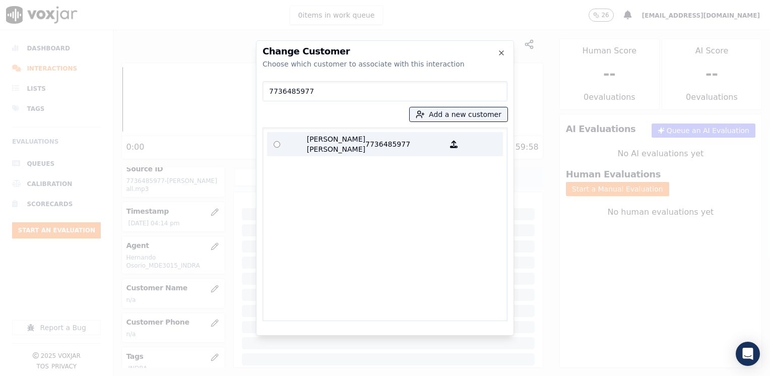
click at [353, 148] on p "[PERSON_NAME] [PERSON_NAME]" at bounding box center [326, 144] width 79 height 20
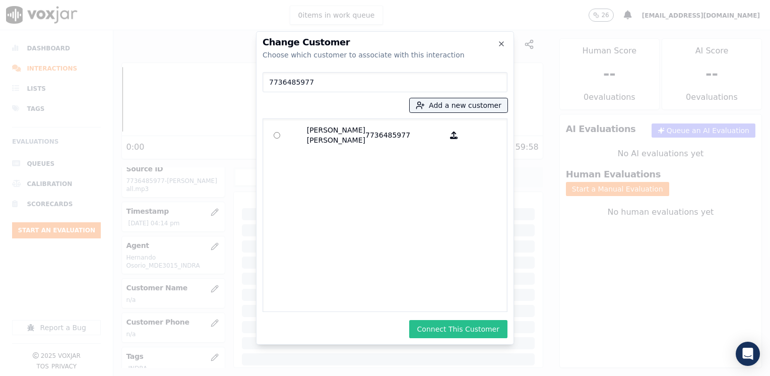
click at [479, 329] on button "Connect This Customer" at bounding box center [458, 329] width 98 height 18
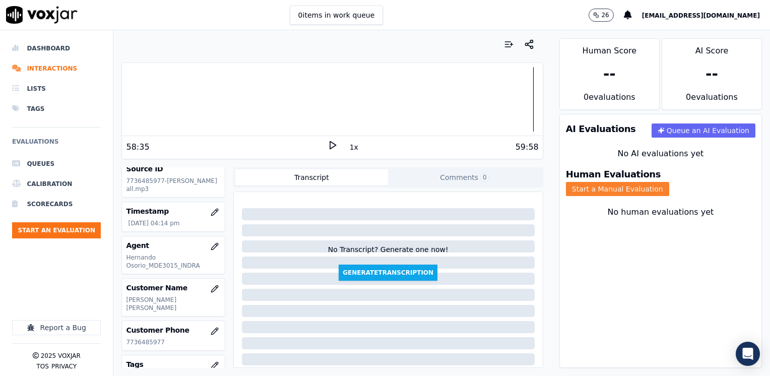
click at [669, 182] on button "Start a Manual Evaluation" at bounding box center [617, 189] width 103 height 14
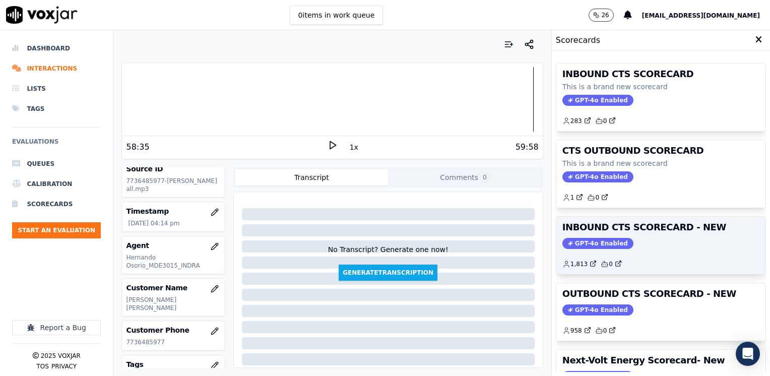
click at [590, 244] on span "GPT-4o Enabled" at bounding box center [598, 243] width 71 height 11
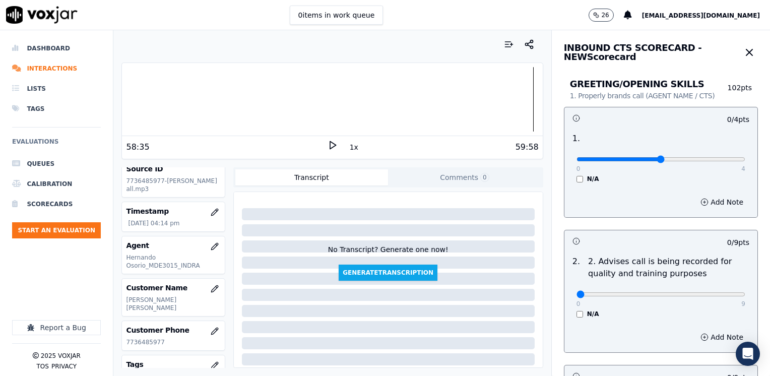
drag, startPoint x: 571, startPoint y: 157, endPoint x: 634, endPoint y: 159, distance: 63.6
click at [634, 159] on input "range" at bounding box center [661, 159] width 169 height 4
drag, startPoint x: 645, startPoint y: 158, endPoint x: 772, endPoint y: 143, distance: 127.9
type input "4"
click at [746, 157] on input "range" at bounding box center [661, 159] width 169 height 4
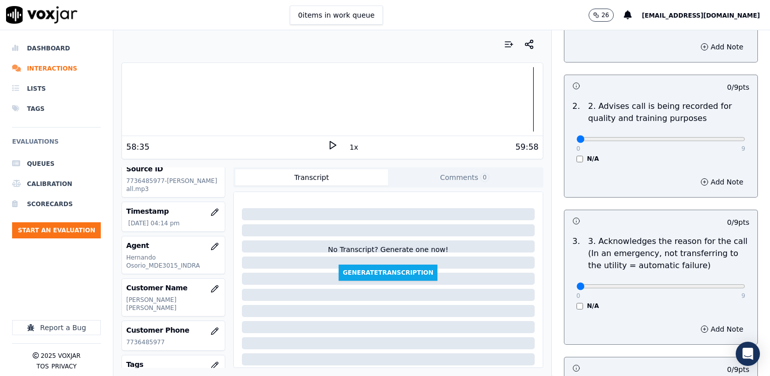
scroll to position [252, 0]
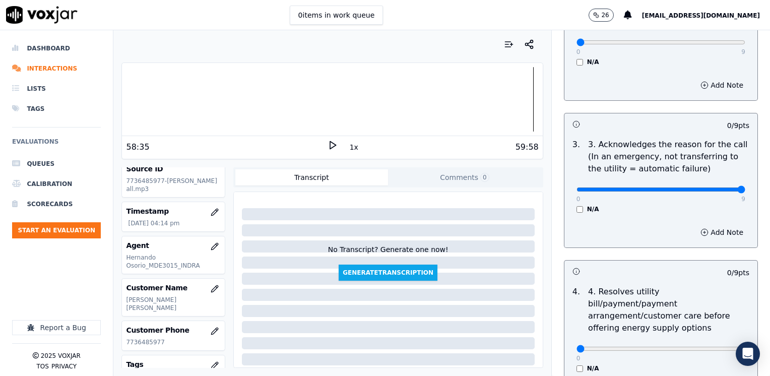
drag, startPoint x: 574, startPoint y: 190, endPoint x: 772, endPoint y: 181, distance: 198.3
type input "9"
click at [746, 188] on input "range" at bounding box center [661, 190] width 169 height 4
click at [709, 229] on button "Add Note" at bounding box center [722, 232] width 55 height 14
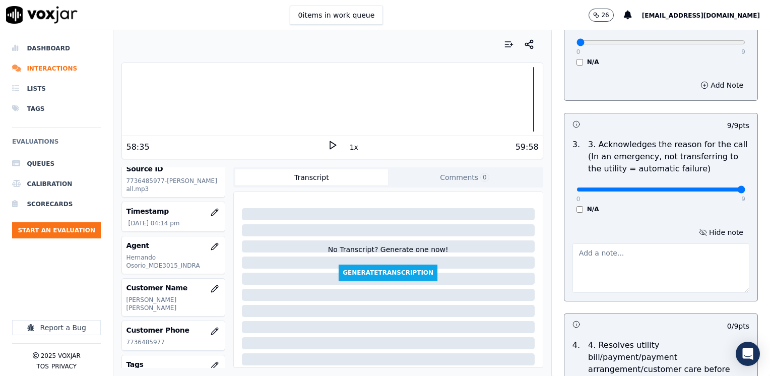
click at [594, 257] on textarea at bounding box center [661, 267] width 177 height 49
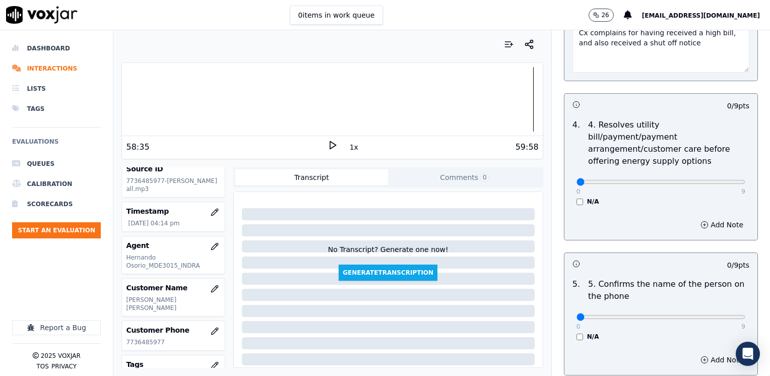
scroll to position [555, 0]
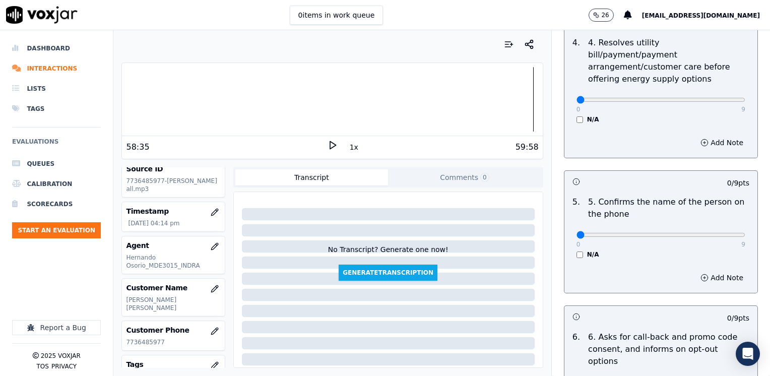
type textarea "Cx complains for having received a high bill, and also received a shut off noti…"
drag, startPoint x: 571, startPoint y: 219, endPoint x: 772, endPoint y: 229, distance: 201.4
type input "9"
click at [746, 233] on input "range" at bounding box center [661, 235] width 169 height 4
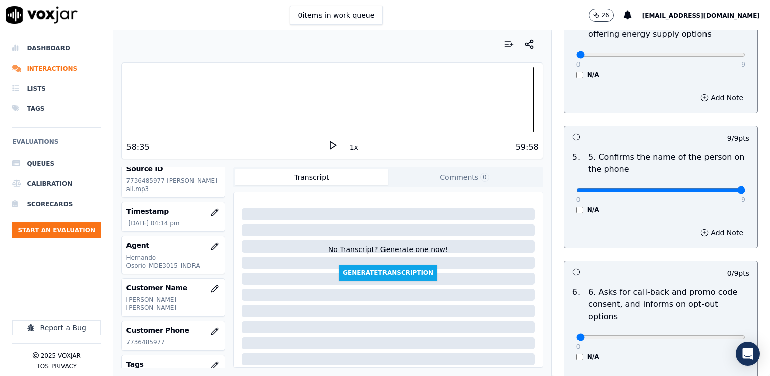
scroll to position [706, 0]
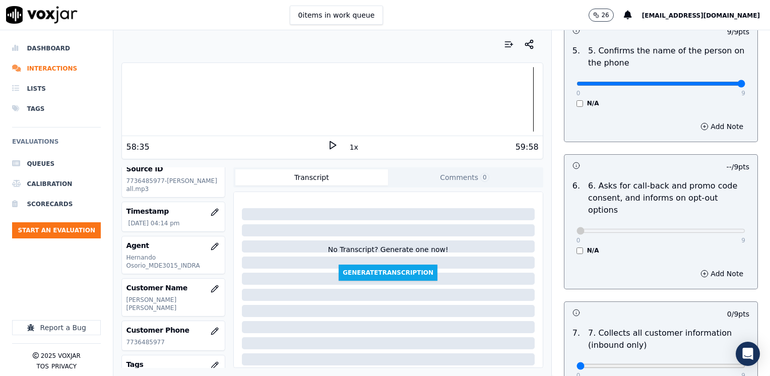
click at [604, 259] on div "Add Note" at bounding box center [661, 274] width 193 height 30
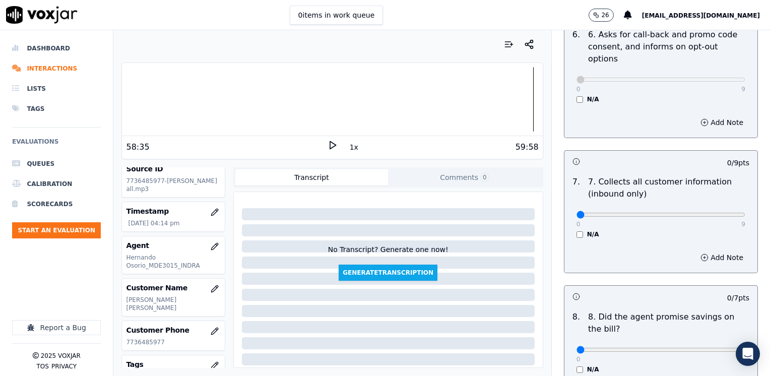
click at [657, 311] on p "8. Did the agent promise savings on the bill?" at bounding box center [668, 323] width 161 height 24
drag, startPoint x: 571, startPoint y: 190, endPoint x: 702, endPoint y: 186, distance: 130.6
type input "8"
click at [702, 213] on input "range" at bounding box center [661, 215] width 169 height 4
click at [716, 251] on button "Add Note" at bounding box center [722, 258] width 55 height 14
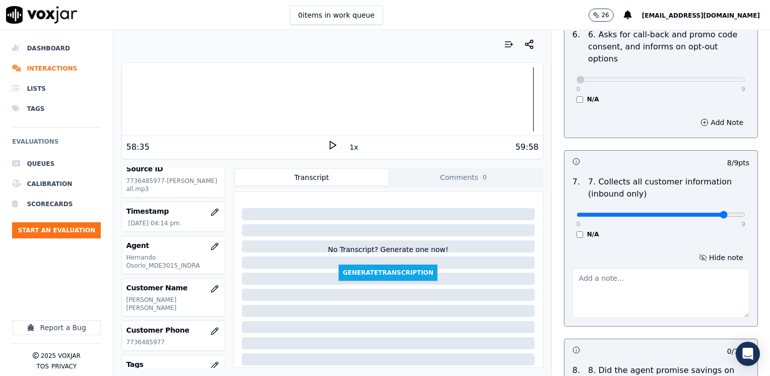
click at [609, 277] on textarea at bounding box center [661, 293] width 177 height 49
type textarea "C"
drag, startPoint x: 698, startPoint y: 187, endPoint x: 748, endPoint y: 190, distance: 50.0
type input "9"
click at [746, 213] on input "range" at bounding box center [661, 215] width 169 height 4
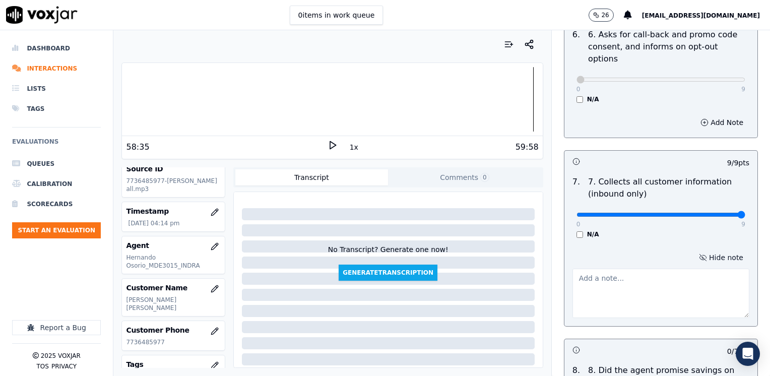
click at [715, 251] on button "Hide note" at bounding box center [721, 258] width 56 height 14
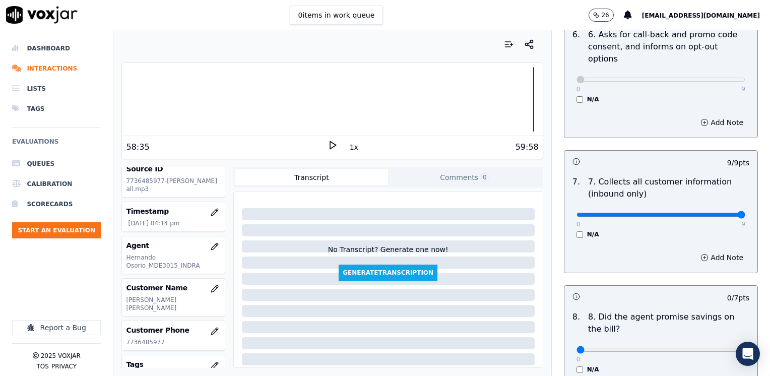
scroll to position [1008, 0]
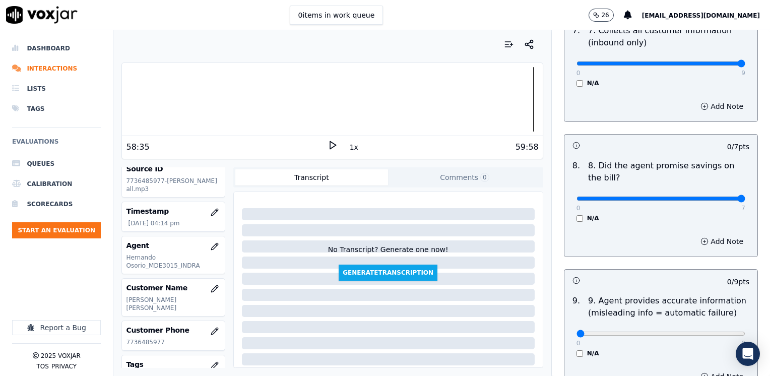
drag, startPoint x: 746, startPoint y: 170, endPoint x: 772, endPoint y: 170, distance: 26.2
type input "7"
click at [746, 197] on input "range" at bounding box center [661, 199] width 169 height 4
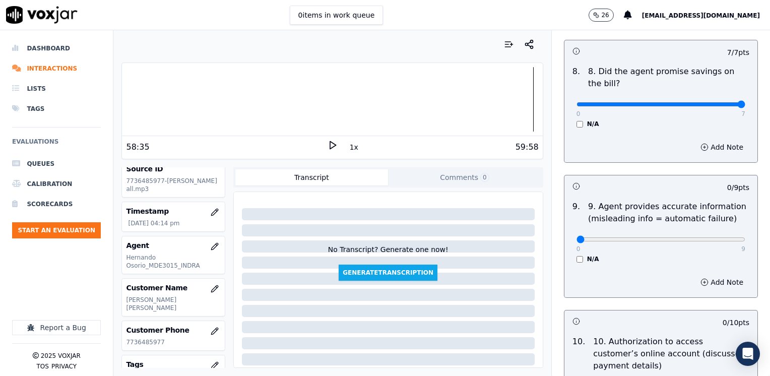
scroll to position [1109, 0]
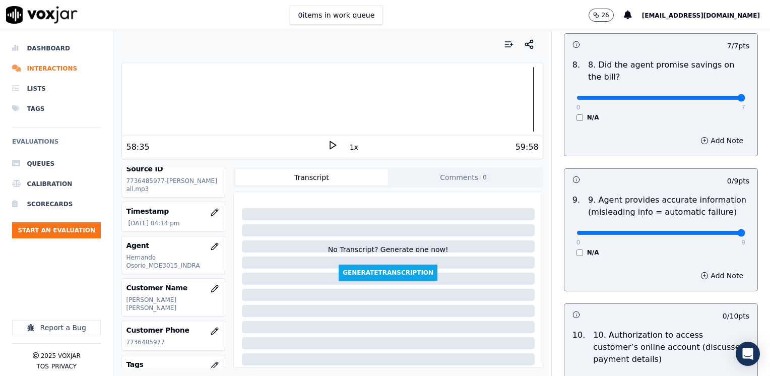
drag, startPoint x: 569, startPoint y: 204, endPoint x: 770, endPoint y: 214, distance: 201.4
type input "9"
click at [746, 231] on input "range" at bounding box center [661, 233] width 169 height 4
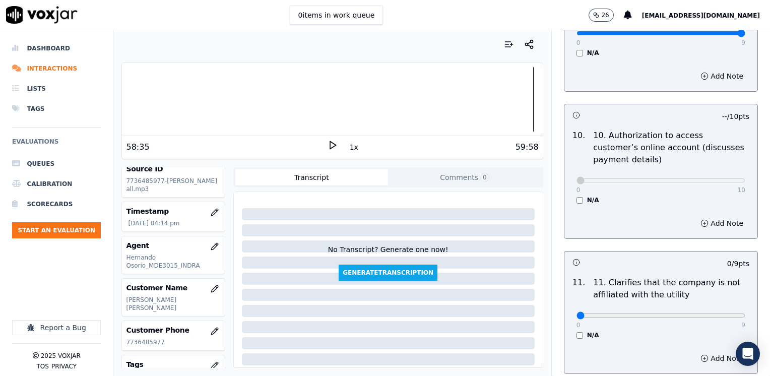
scroll to position [1411, 0]
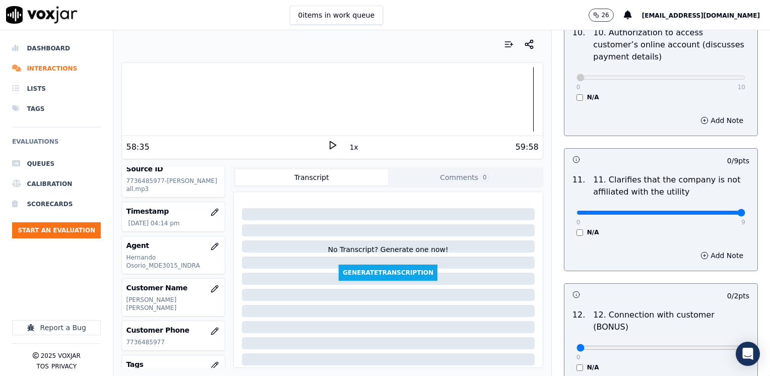
drag, startPoint x: 569, startPoint y: 189, endPoint x: 770, endPoint y: 188, distance: 201.1
type input "9"
click at [746, 211] on input "range" at bounding box center [661, 213] width 169 height 4
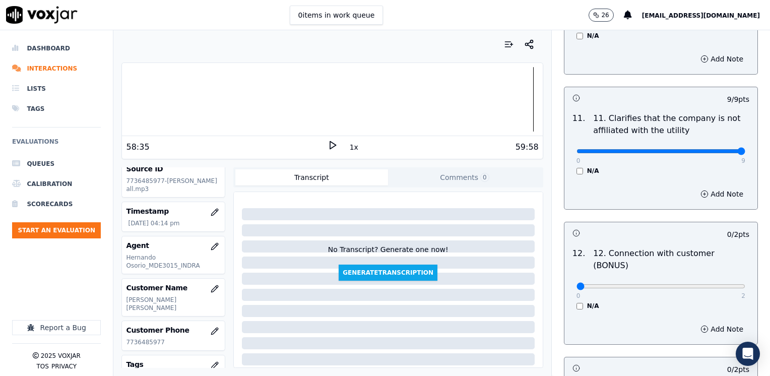
scroll to position [1512, 0]
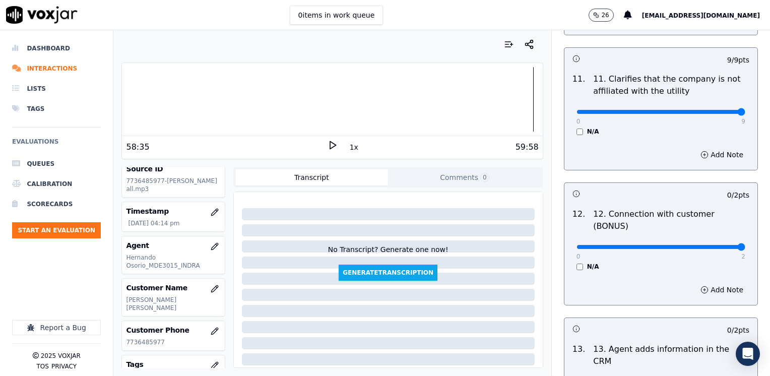
drag, startPoint x: 572, startPoint y: 210, endPoint x: 772, endPoint y: 232, distance: 201.3
type input "2"
click at [746, 245] on input "range" at bounding box center [661, 247] width 169 height 4
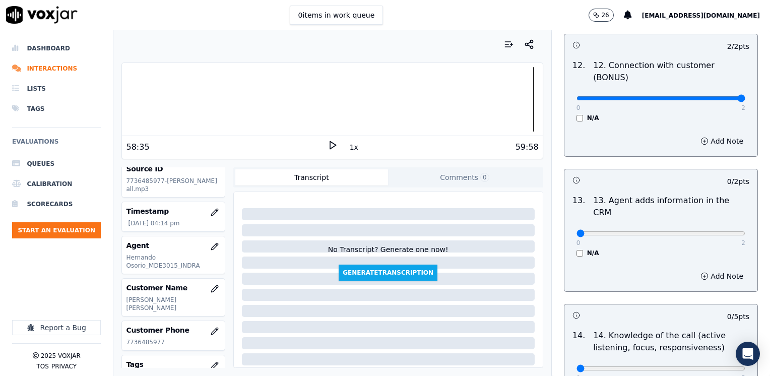
scroll to position [1664, 0]
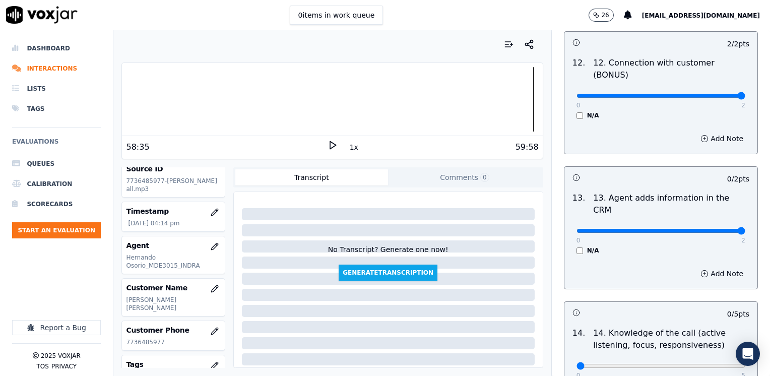
drag, startPoint x: 570, startPoint y: 178, endPoint x: 772, endPoint y: 184, distance: 201.7
type input "2"
click at [746, 229] on input "range" at bounding box center [661, 231] width 169 height 4
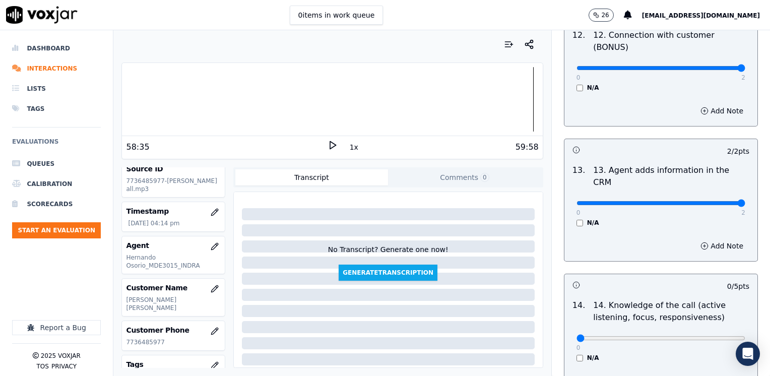
scroll to position [1744, 0]
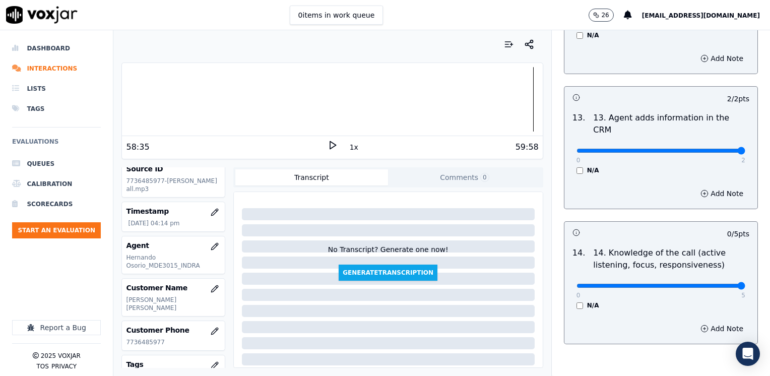
drag, startPoint x: 571, startPoint y: 233, endPoint x: 772, endPoint y: 232, distance: 200.6
type input "5"
click at [746, 284] on input "range" at bounding box center [661, 286] width 169 height 4
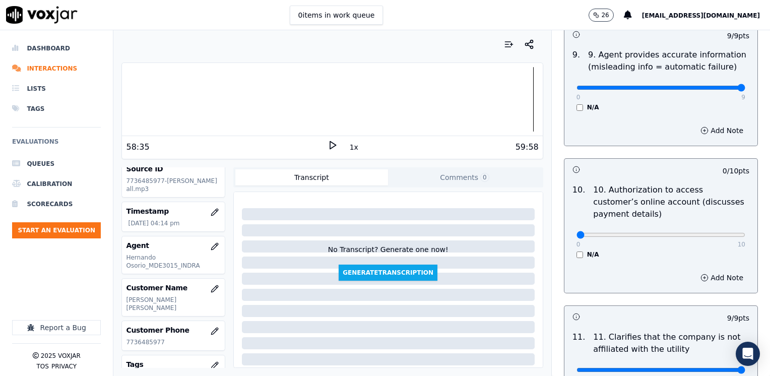
scroll to position [1240, 0]
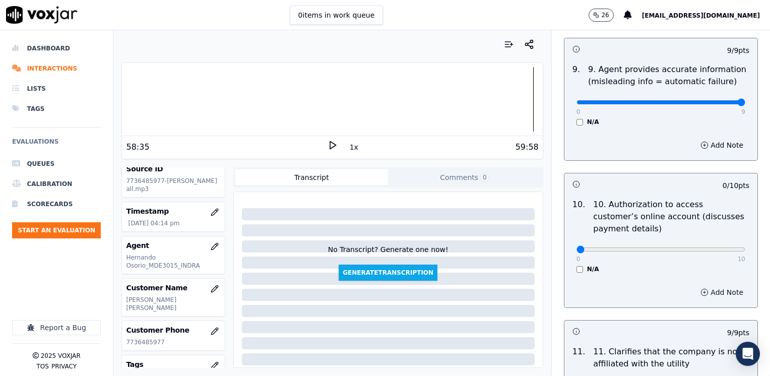
click at [700, 285] on button "Add Note" at bounding box center [722, 292] width 55 height 14
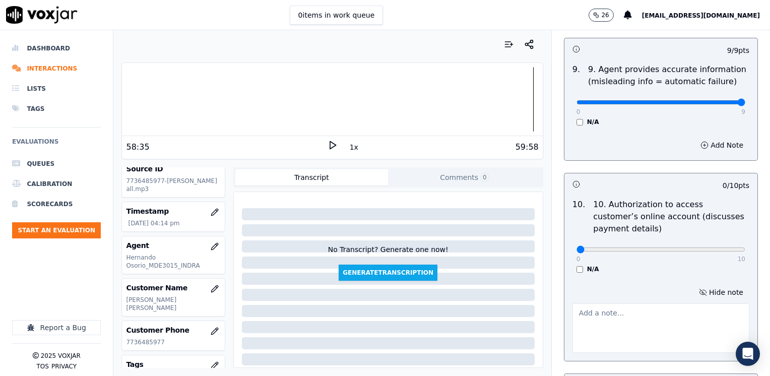
click at [663, 304] on textarea at bounding box center [661, 327] width 177 height 49
type textarea "Does not ask authorization to access cx online account"
click at [636, 199] on p "10. Authorization to access customer’s online account (discusses payment detail…" at bounding box center [671, 217] width 156 height 36
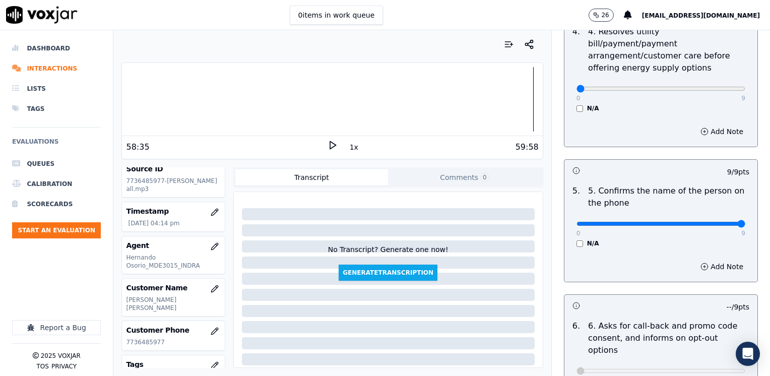
scroll to position [433, 0]
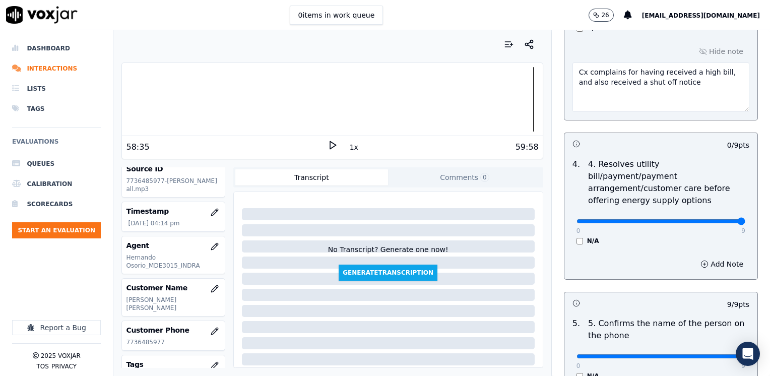
drag, startPoint x: 571, startPoint y: 209, endPoint x: 772, endPoint y: 202, distance: 201.2
type input "9"
click at [746, 219] on input "range" at bounding box center [661, 221] width 169 height 4
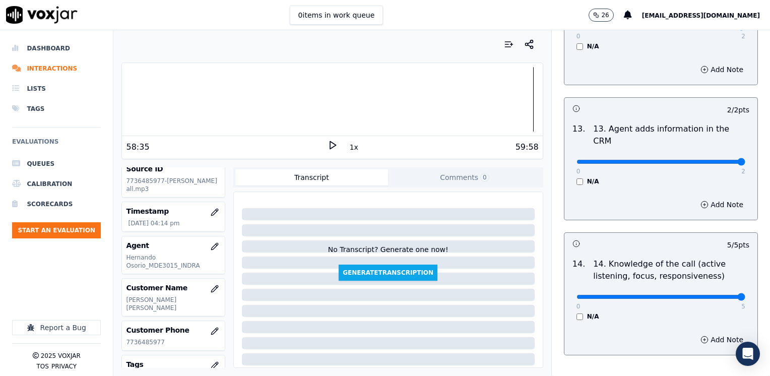
scroll to position [1797, 0]
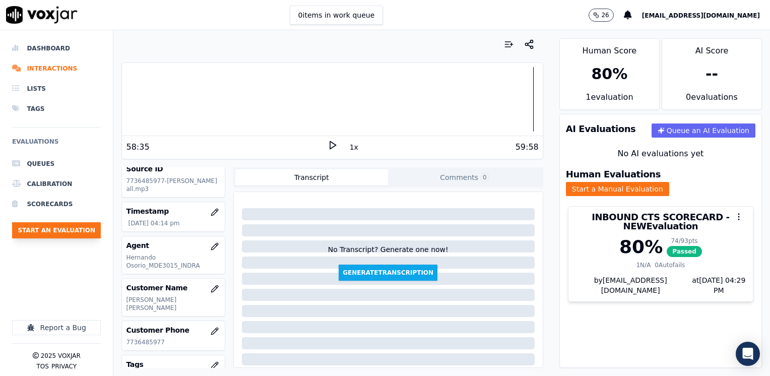
click at [60, 229] on button "Start an Evaluation" at bounding box center [56, 230] width 89 height 16
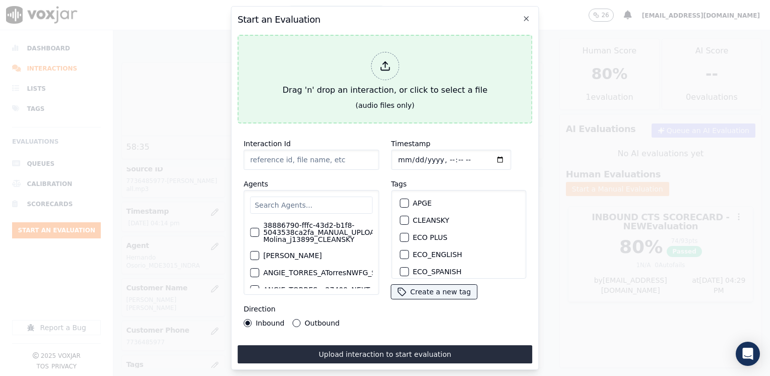
click at [380, 64] on icon at bounding box center [385, 65] width 11 height 11
type input "20250908-145436_8155454269-[PERSON_NAME] all.mp3"
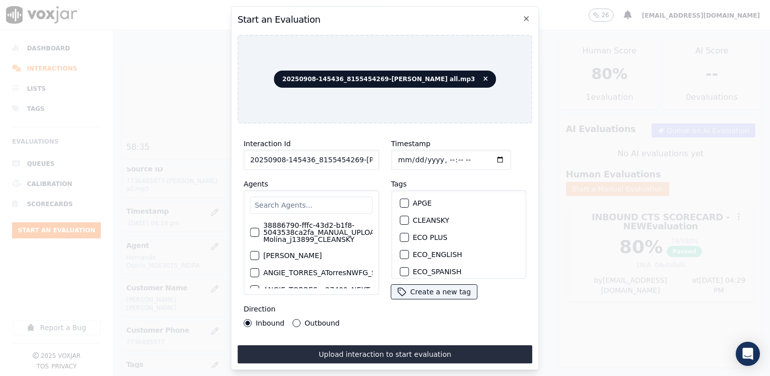
click at [324, 203] on input "text" at bounding box center [311, 205] width 122 height 17
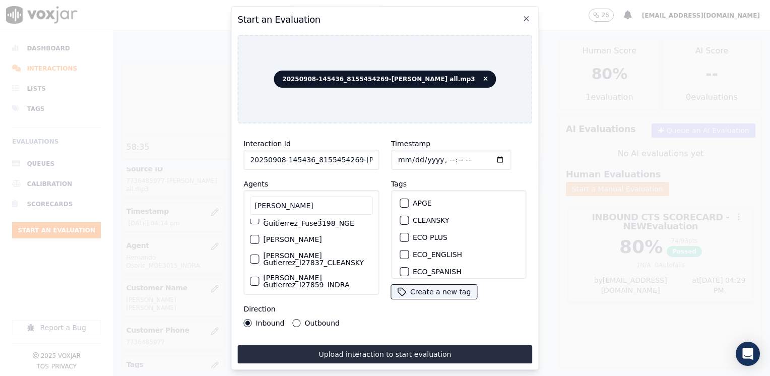
scroll to position [16, 0]
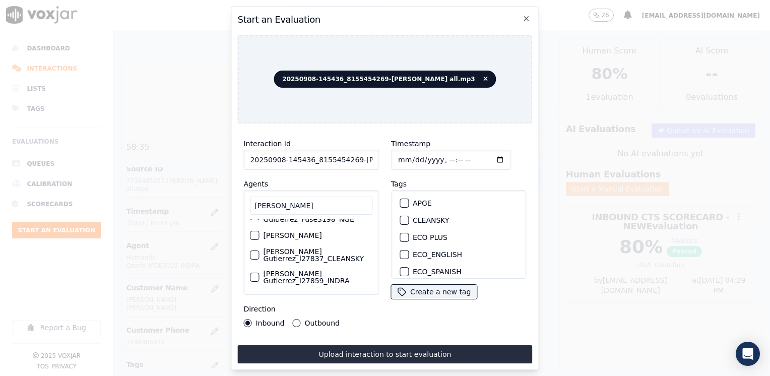
type input "[PERSON_NAME]"
click at [316, 270] on label "[PERSON_NAME] Gutierrez_l27859_INDRA" at bounding box center [317, 277] width 109 height 14
click at [259, 273] on button "[PERSON_NAME] Gutierrez_l27859_INDRA" at bounding box center [254, 277] width 9 height 9
click at [400, 219] on div "button" at bounding box center [403, 222] width 7 height 7
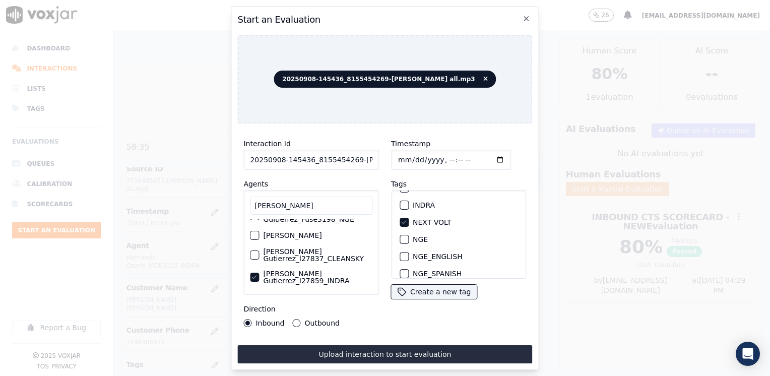
click at [489, 154] on input "Timestamp" at bounding box center [451, 160] width 120 height 20
type input "[DATE]T16:30"
drag, startPoint x: 302, startPoint y: 319, endPoint x: 317, endPoint y: 327, distance: 16.9
click at [302, 319] on div "Outbound" at bounding box center [316, 323] width 47 height 8
click at [299, 319] on div "Outbound" at bounding box center [316, 323] width 47 height 8
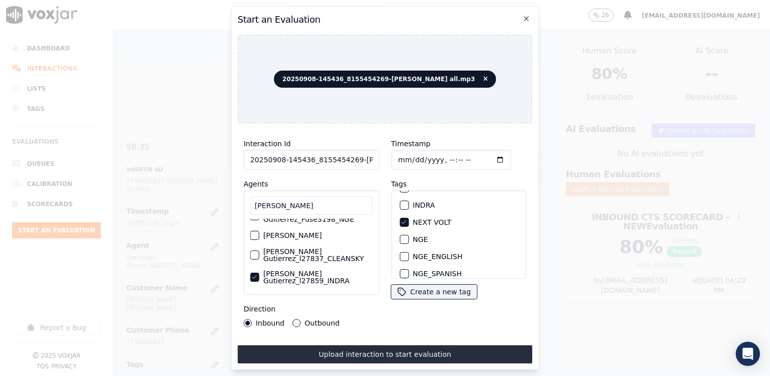
click at [295, 319] on button "Outbound" at bounding box center [297, 323] width 8 height 8
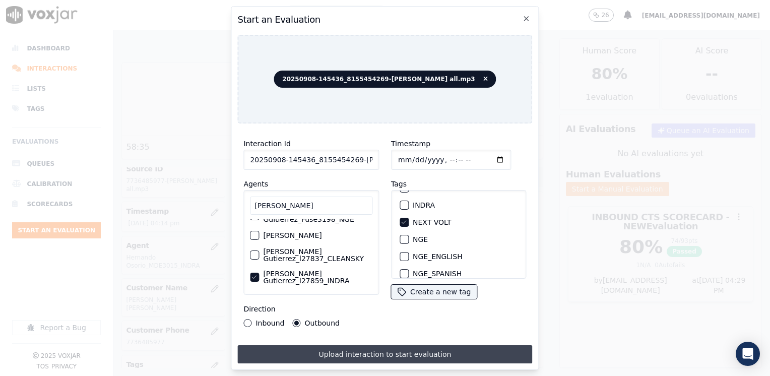
click at [392, 346] on button "Upload interaction to start evaluation" at bounding box center [384, 354] width 295 height 18
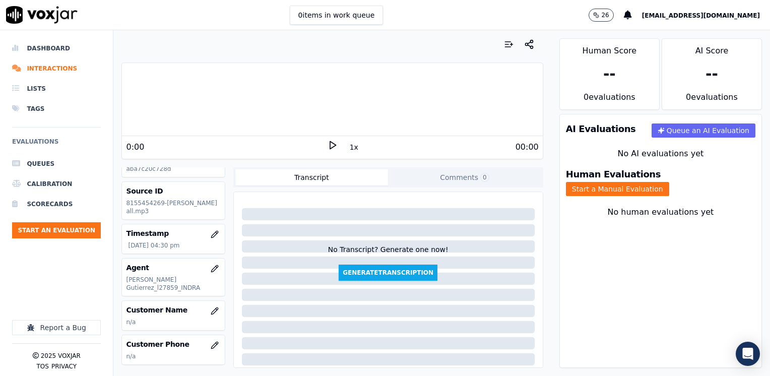
scroll to position [50, 0]
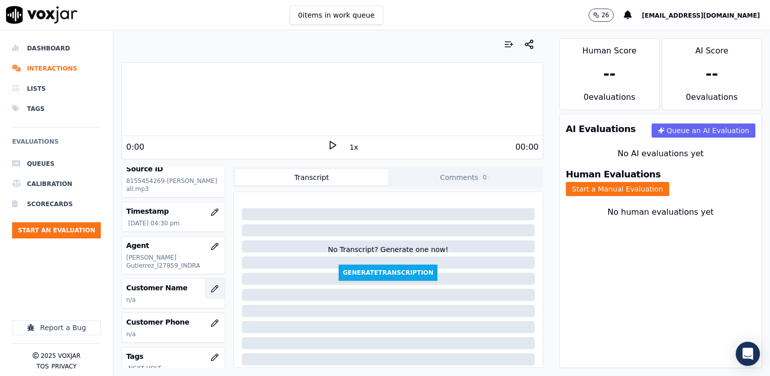
click at [211, 285] on icon "button" at bounding box center [215, 289] width 8 height 8
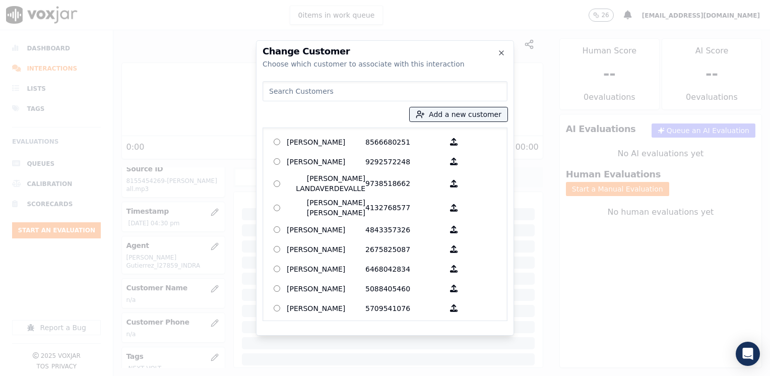
click at [396, 89] on input at bounding box center [385, 91] width 245 height 20
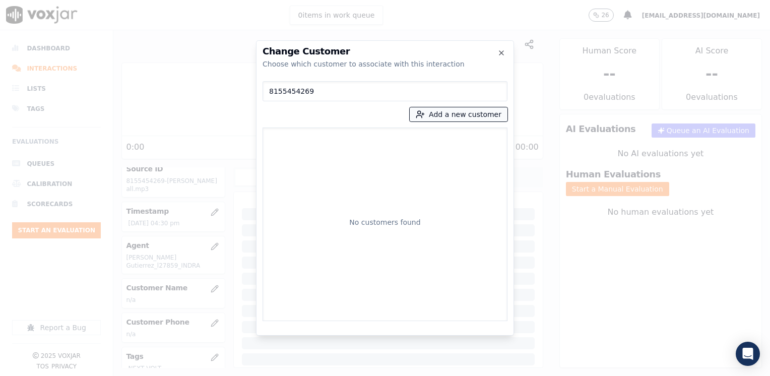
type input "8155454269"
click at [462, 114] on button "Add a new customer" at bounding box center [459, 114] width 98 height 14
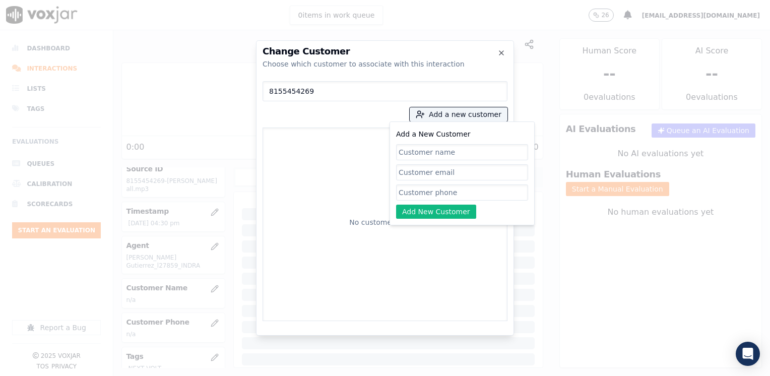
click at [441, 194] on input "Add a New Customer" at bounding box center [462, 192] width 132 height 16
paste input "8155454269"
type input "8155454269"
click at [440, 155] on input "Add a New Customer" at bounding box center [462, 152] width 132 height 16
paste input "[PERSON_NAME] [PERSON_NAME] De [PERSON_NAME]"
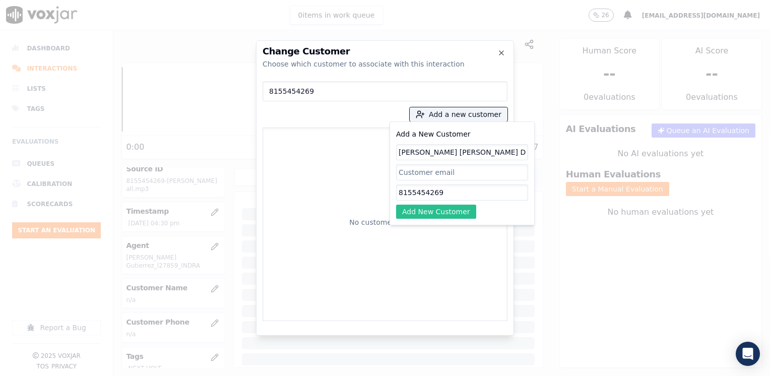
type input "[PERSON_NAME] [PERSON_NAME] De [PERSON_NAME]"
click at [439, 205] on button "Add New Customer" at bounding box center [436, 212] width 80 height 14
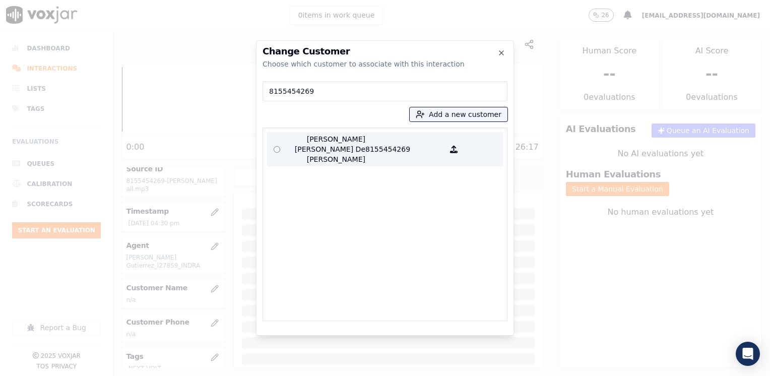
click at [355, 140] on p "[PERSON_NAME] [PERSON_NAME] De [PERSON_NAME]" at bounding box center [326, 149] width 79 height 30
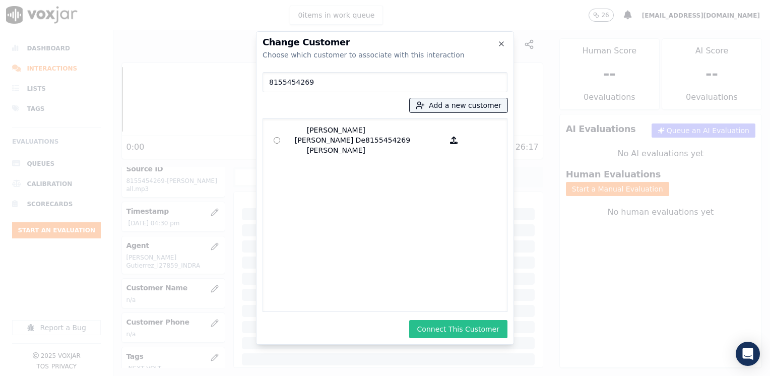
click at [462, 324] on button "Connect This Customer" at bounding box center [458, 329] width 98 height 18
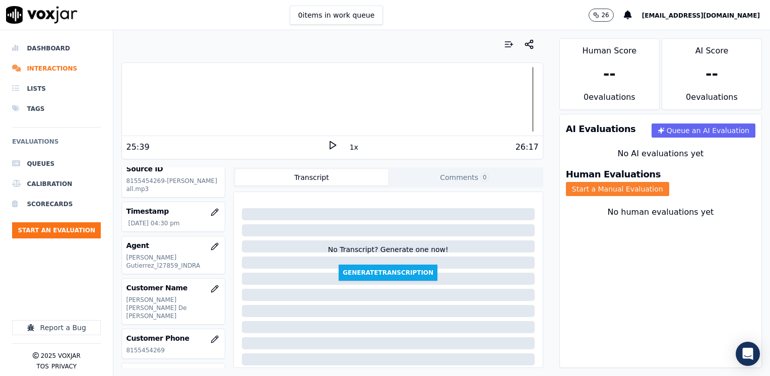
click at [669, 182] on button "Start a Manual Evaluation" at bounding box center [617, 189] width 103 height 14
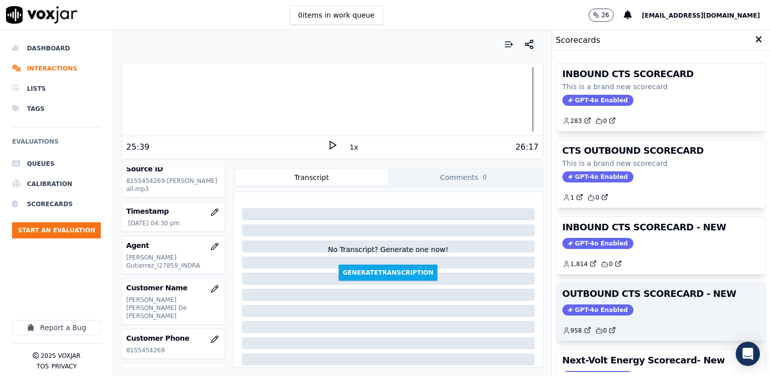
click at [594, 310] on span "GPT-4o Enabled" at bounding box center [598, 309] width 71 height 11
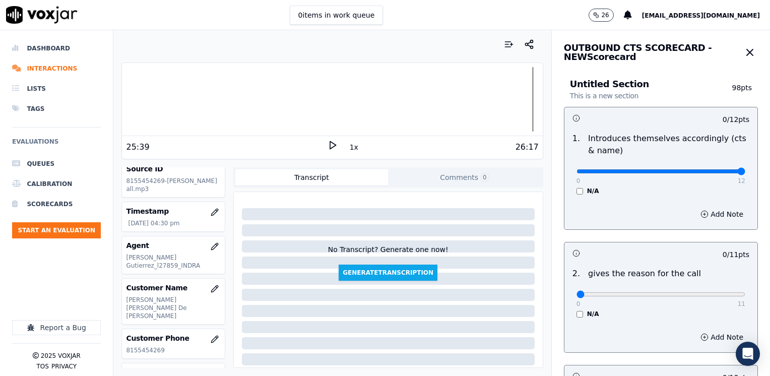
drag, startPoint x: 571, startPoint y: 169, endPoint x: 772, endPoint y: 160, distance: 201.3
type input "12"
click at [746, 169] on input "range" at bounding box center [661, 171] width 169 height 4
drag, startPoint x: 601, startPoint y: 289, endPoint x: 767, endPoint y: 263, distance: 168.4
type input "11"
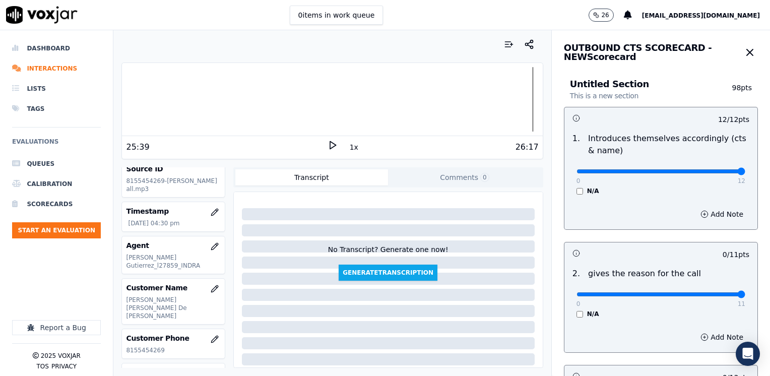
click at [746, 292] on input "range" at bounding box center [661, 294] width 169 height 4
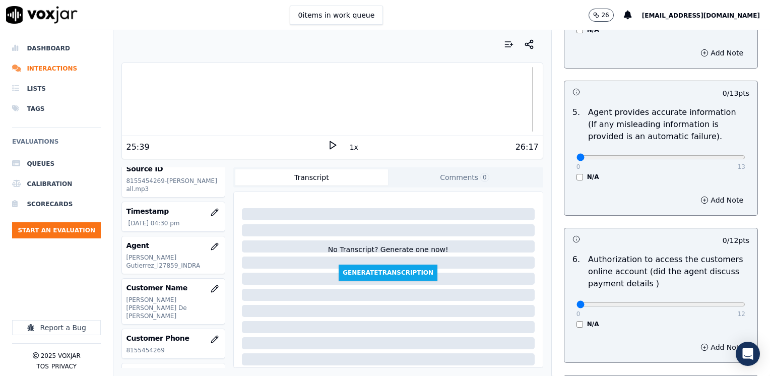
scroll to position [881, 0]
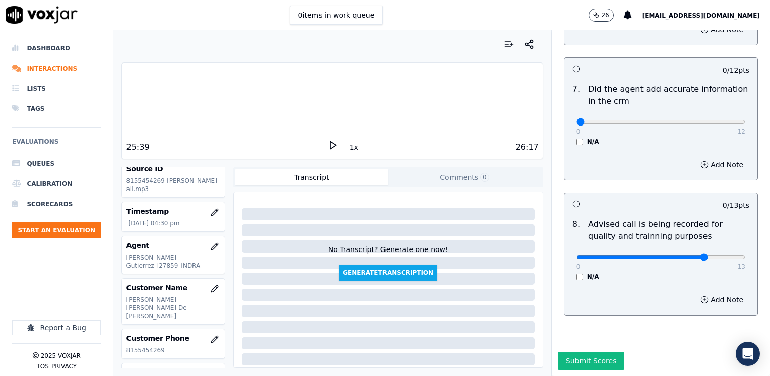
type input "10"
click at [686, 255] on input "range" at bounding box center [661, 257] width 169 height 4
drag, startPoint x: 572, startPoint y: 99, endPoint x: 770, endPoint y: 92, distance: 197.7
type input "12"
click at [746, 120] on input "range" at bounding box center [661, 122] width 169 height 4
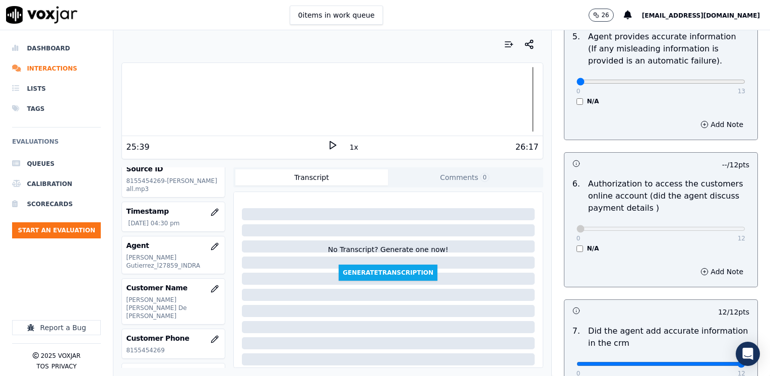
scroll to position [528, 0]
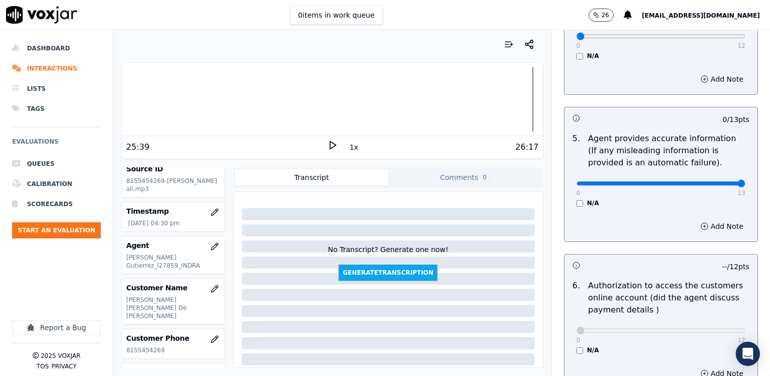
drag, startPoint x: 567, startPoint y: 172, endPoint x: 772, endPoint y: 186, distance: 205.1
type input "13"
click at [746, 186] on input "range" at bounding box center [661, 183] width 169 height 4
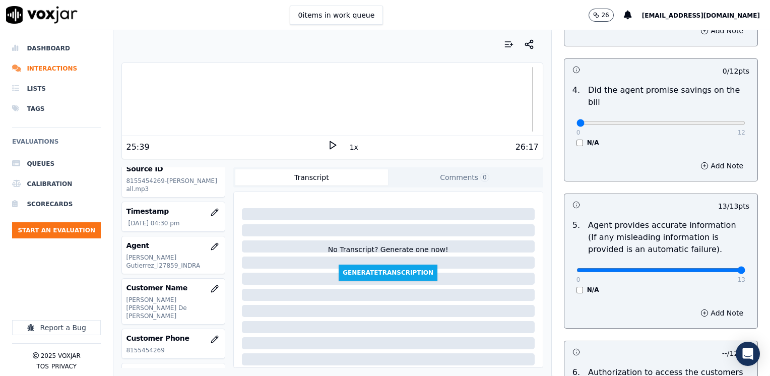
scroll to position [327, 0]
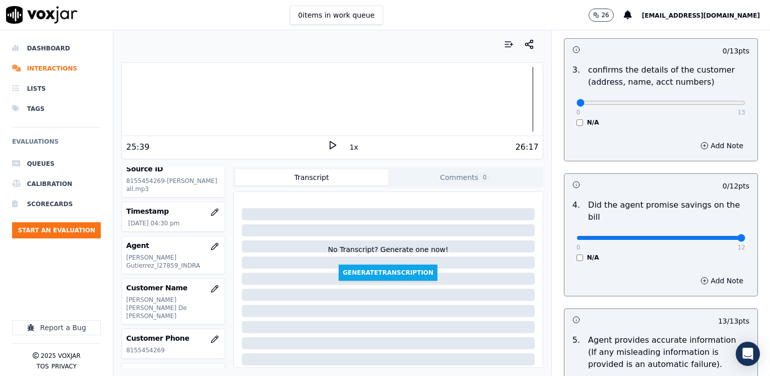
drag, startPoint x: 568, startPoint y: 225, endPoint x: 667, endPoint y: 144, distance: 128.3
type input "12"
click at [746, 236] on input "range" at bounding box center [661, 238] width 169 height 4
type input "12"
click at [707, 101] on input "range" at bounding box center [661, 103] width 169 height 4
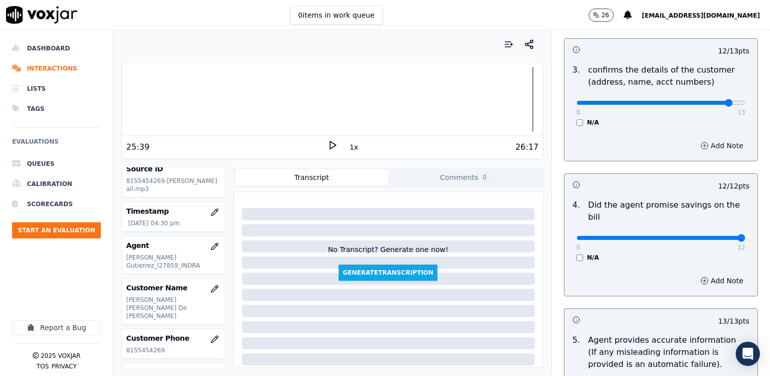
click at [709, 147] on button "Add Note" at bounding box center [722, 146] width 55 height 14
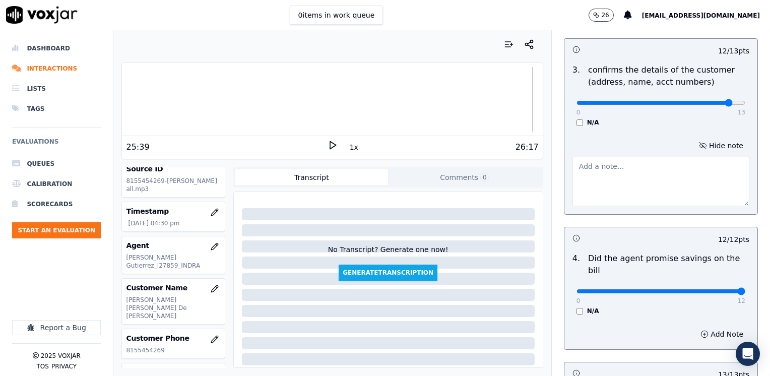
click at [675, 211] on div "Hide note" at bounding box center [661, 173] width 193 height 84
click at [662, 177] on textarea at bounding box center [661, 181] width 177 height 49
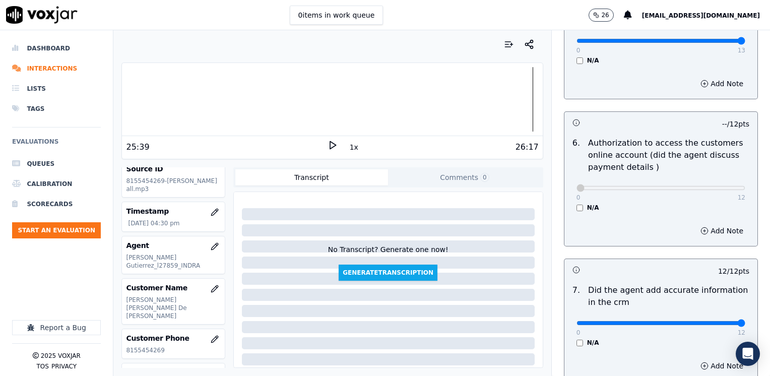
scroll to position [934, 0]
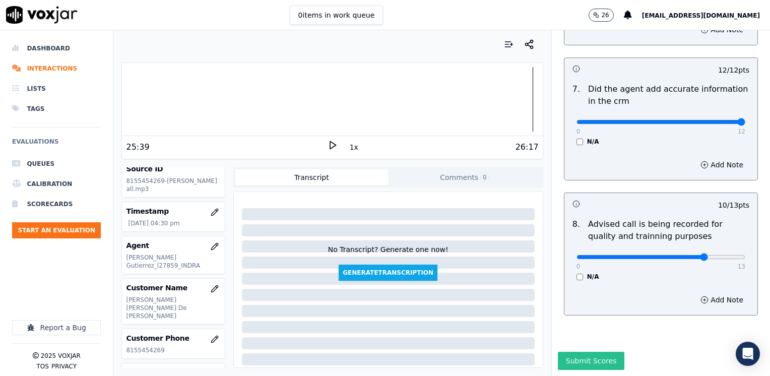
type textarea "Make sure to confirm full service address and the name as it appears on the bil…"
click at [599, 352] on button "Submit Scores" at bounding box center [591, 361] width 67 height 18
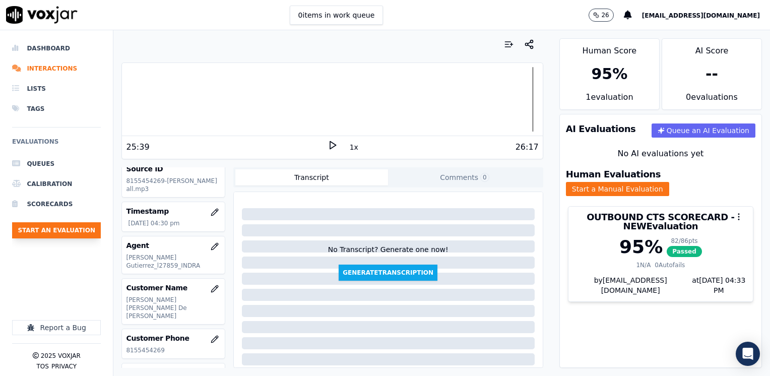
click at [79, 226] on button "Start an Evaluation" at bounding box center [56, 230] width 89 height 16
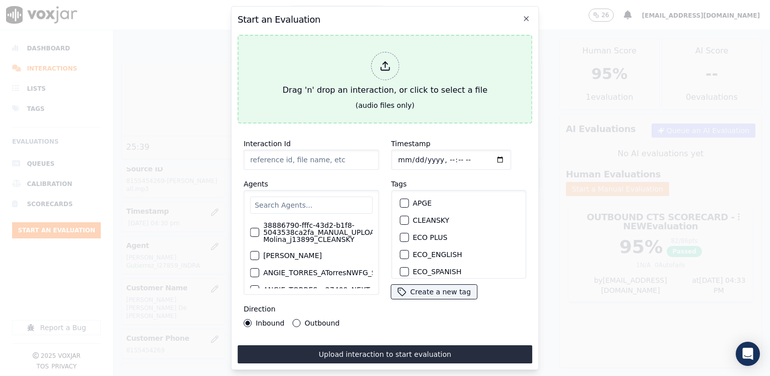
click at [383, 60] on icon at bounding box center [385, 65] width 11 height 11
type input "20250908-164015_3125213284-[PERSON_NAME] all.mp3"
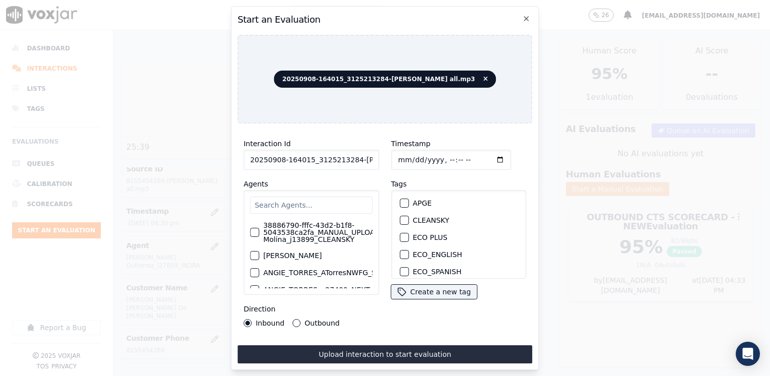
click at [303, 202] on input "text" at bounding box center [311, 205] width 122 height 17
type input "m"
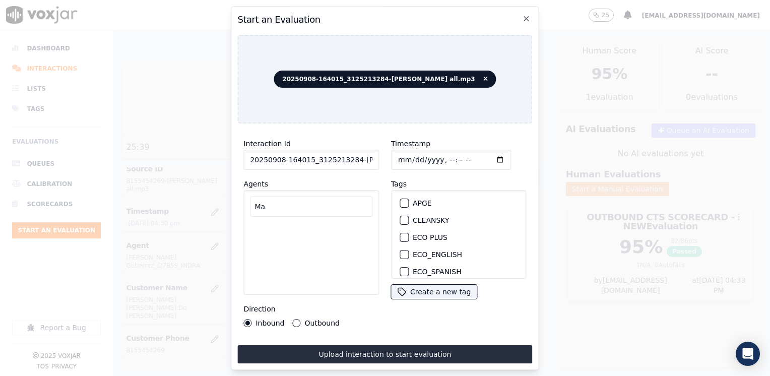
type input "M"
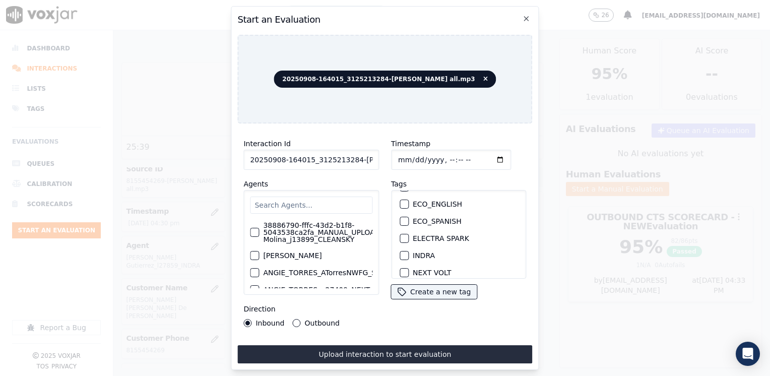
scroll to position [101, 0]
click at [400, 219] on div "button" at bounding box center [403, 222] width 7 height 7
click at [487, 157] on input "Timestamp" at bounding box center [451, 160] width 120 height 20
type input "[DATE]T16:35"
click at [294, 320] on button "Outbound" at bounding box center [297, 323] width 8 height 8
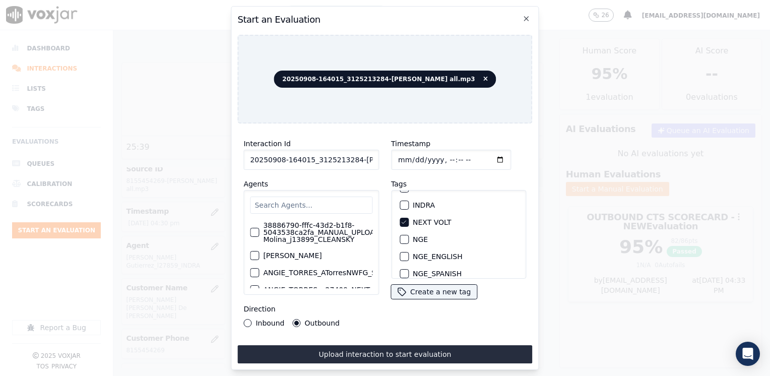
click at [246, 321] on button "Inbound" at bounding box center [247, 323] width 8 height 8
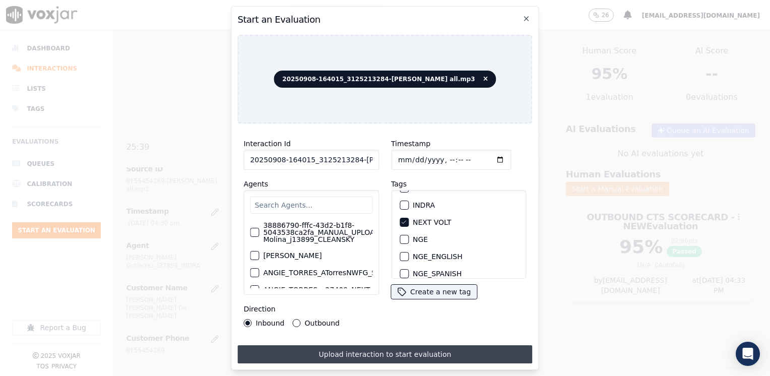
click at [423, 351] on button "Upload interaction to start evaluation" at bounding box center [384, 354] width 295 height 18
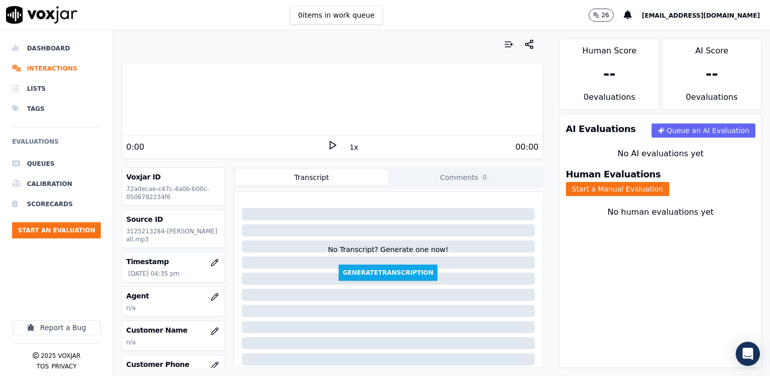
click at [551, 289] on div "Human Score -- 0 evaluation s AI Score -- 0 evaluation s AI Evaluations Queue a…" at bounding box center [660, 203] width 219 height 346
click at [328, 145] on icon at bounding box center [333, 145] width 10 height 10
click at [330, 145] on rect at bounding box center [331, 145] width 2 height 7
click at [208, 296] on button "button" at bounding box center [215, 297] width 20 height 20
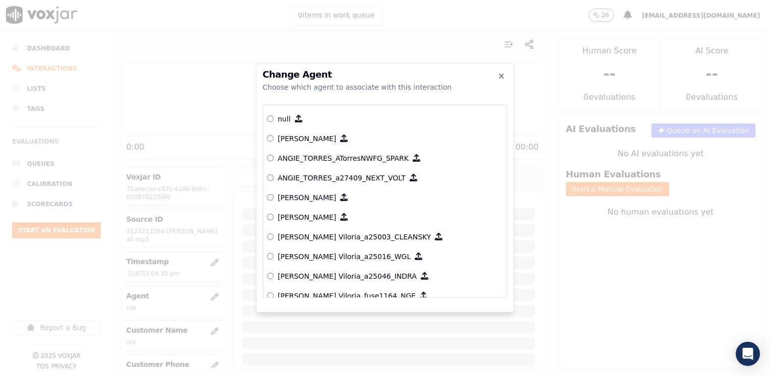
click at [94, 273] on div at bounding box center [385, 188] width 770 height 376
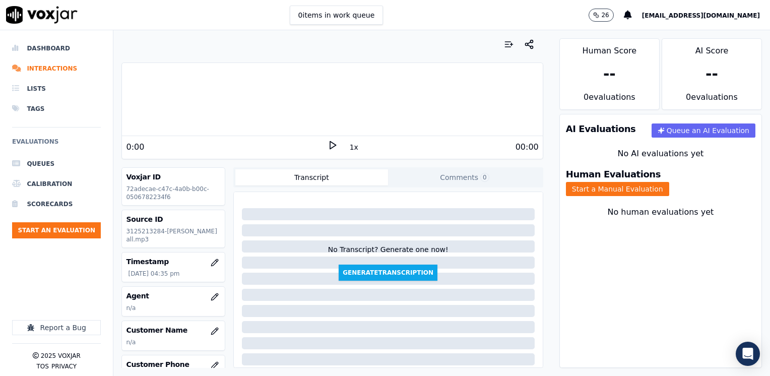
scroll to position [50, 0]
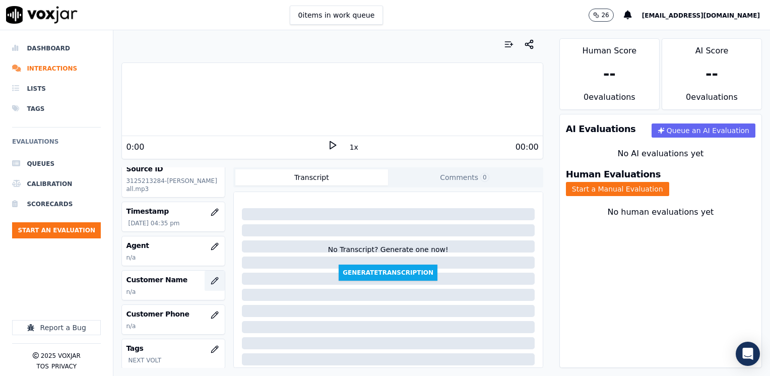
click at [211, 279] on icon "button" at bounding box center [214, 280] width 7 height 7
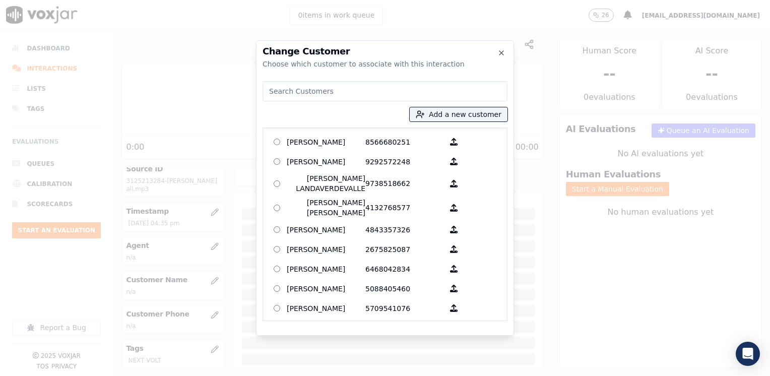
click at [358, 87] on input at bounding box center [385, 91] width 245 height 20
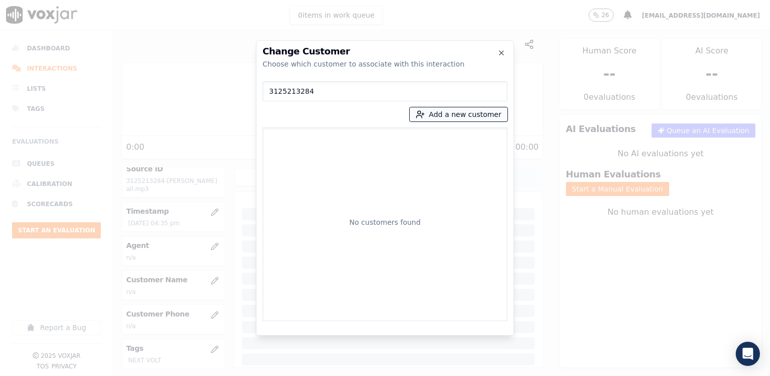
type input "3125213284"
click at [453, 114] on button "Add a new customer" at bounding box center [459, 114] width 98 height 14
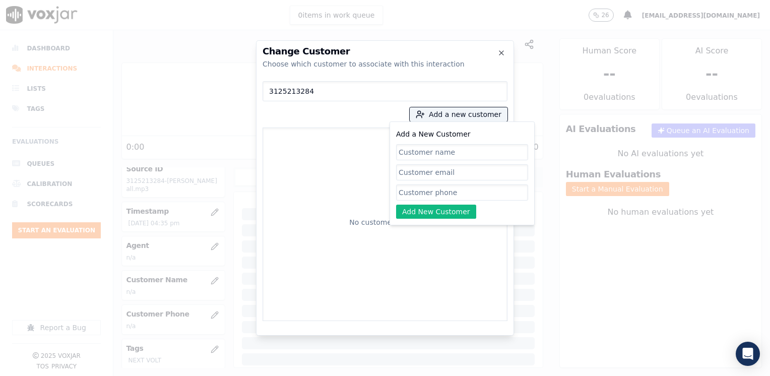
click at [440, 188] on input "Add a New Customer" at bounding box center [462, 192] width 132 height 16
paste input "3125213284"
type input "3125213284"
click at [420, 156] on input "Add a New Customer" at bounding box center [462, 152] width 132 height 16
paste input "[PERSON_NAME]"
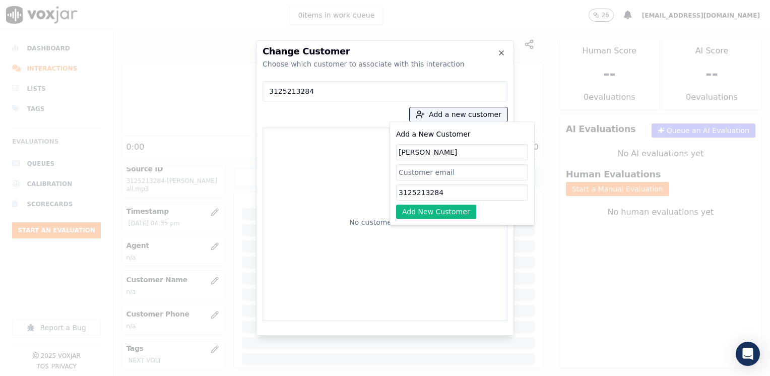
type input "[PERSON_NAME]"
click at [446, 210] on button "Add New Customer" at bounding box center [436, 212] width 80 height 14
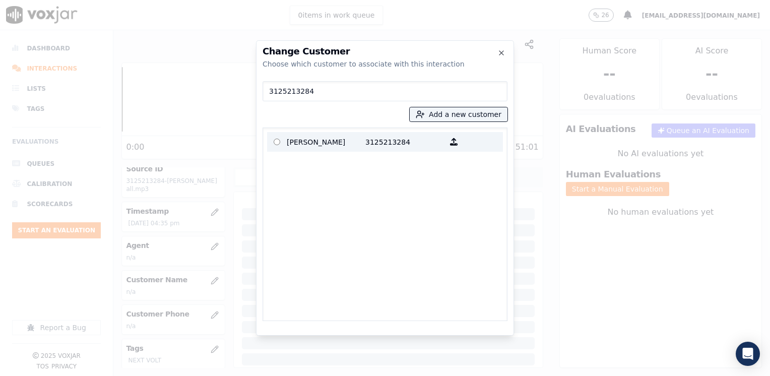
click at [369, 142] on p "3125213284" at bounding box center [404, 142] width 79 height 16
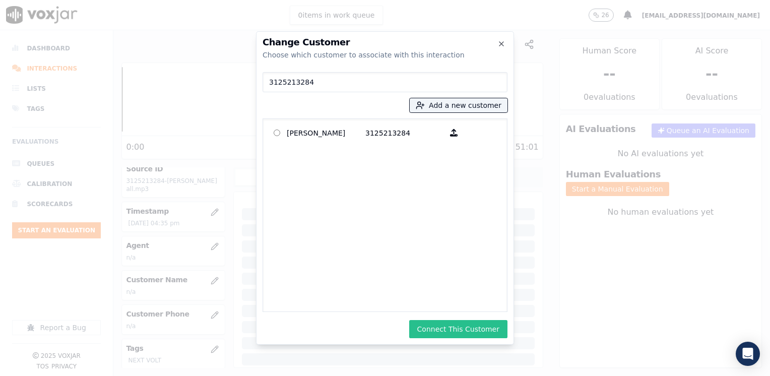
click at [456, 326] on button "Connect This Customer" at bounding box center [458, 329] width 98 height 18
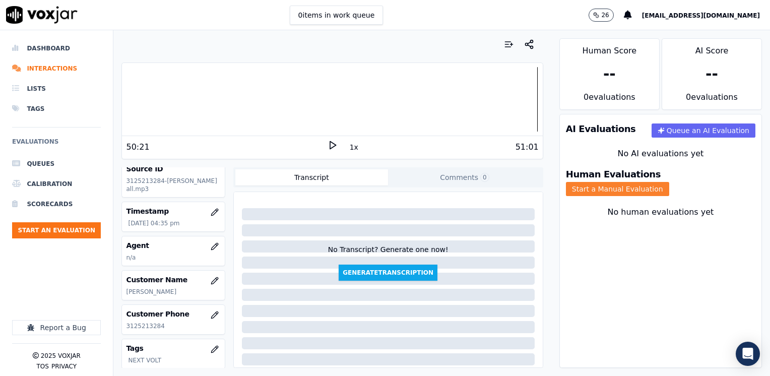
click at [669, 186] on button "Start a Manual Evaluation" at bounding box center [617, 189] width 103 height 14
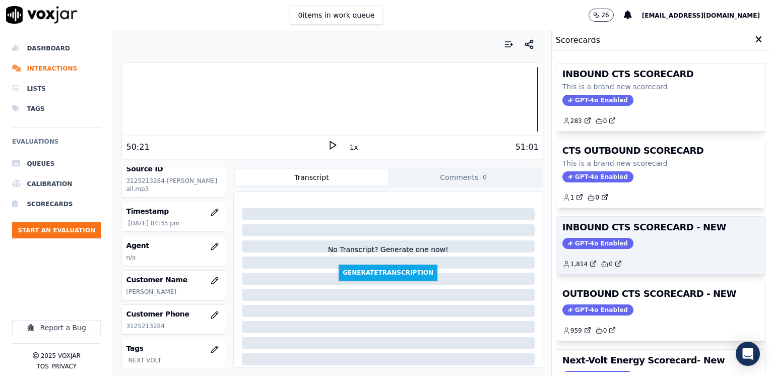
click at [585, 238] on span "GPT-4o Enabled" at bounding box center [598, 243] width 71 height 11
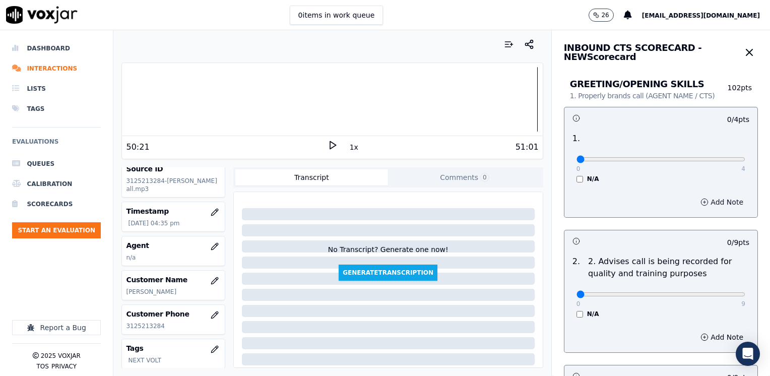
click at [710, 200] on button "Add Note" at bounding box center [722, 202] width 55 height 14
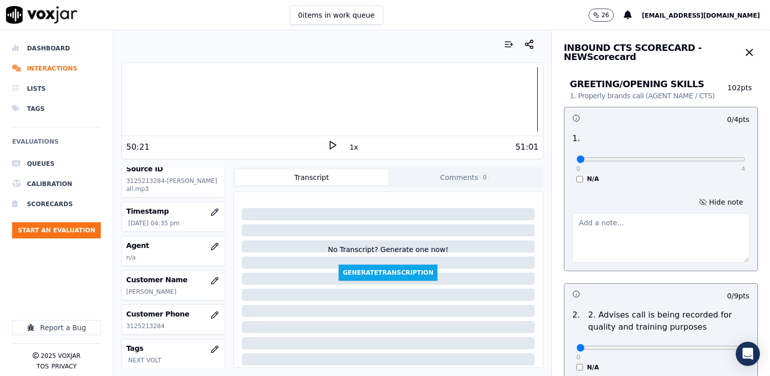
click at [644, 235] on textarea at bounding box center [661, 237] width 177 height 49
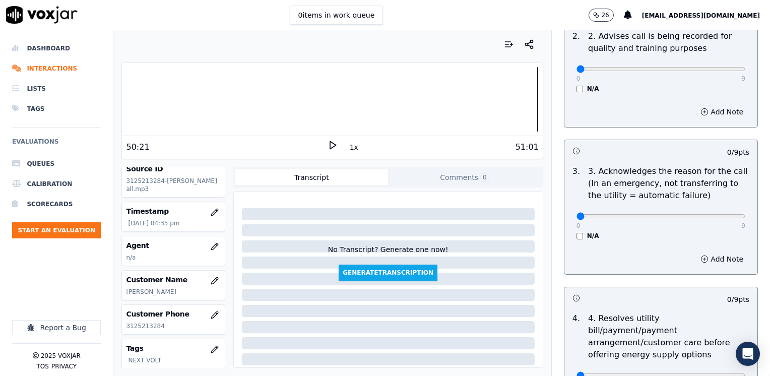
scroll to position [302, 0]
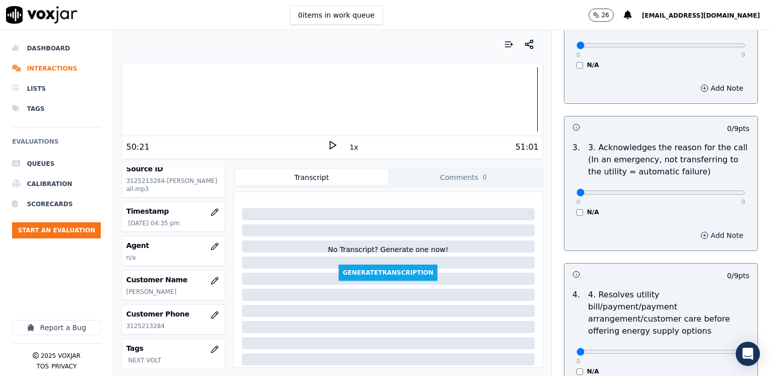
type textarea "Does not introduce herself nor brands CTS at the beginning of the call"
click at [697, 231] on button "Add Note" at bounding box center [722, 235] width 55 height 14
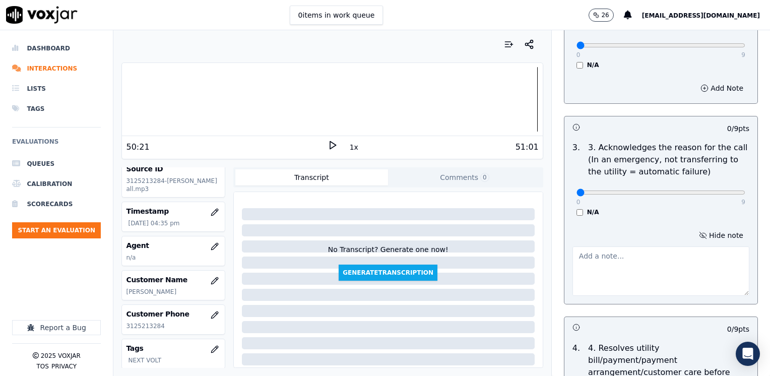
click at [613, 262] on textarea at bounding box center [661, 271] width 177 height 49
type textarea "Cx wants to receive his bills phisically"
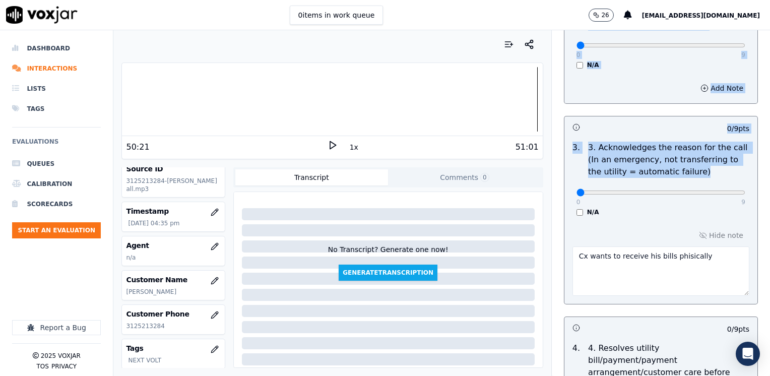
drag, startPoint x: 571, startPoint y: 188, endPoint x: 772, endPoint y: 179, distance: 201.3
click at [770, 179] on html "0 items in work queue 26 [EMAIL_ADDRESS][DOMAIN_NAME] Dashboard Interactions Li…" at bounding box center [385, 188] width 770 height 376
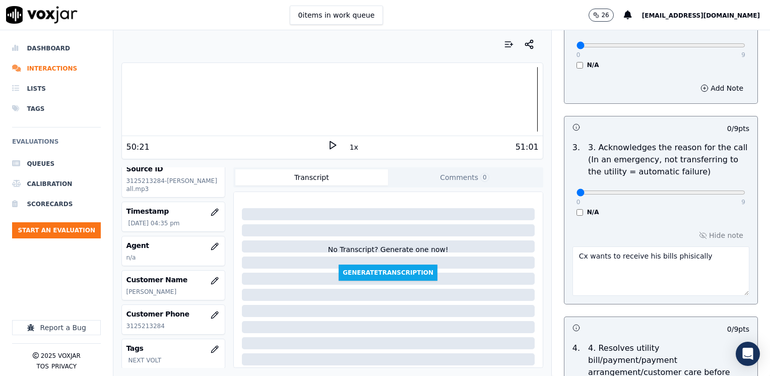
drag, startPoint x: 613, startPoint y: 206, endPoint x: 607, endPoint y: 204, distance: 6.6
click at [613, 207] on div "0 9 N/A" at bounding box center [661, 197] width 185 height 38
drag, startPoint x: 572, startPoint y: 195, endPoint x: 772, endPoint y: 193, distance: 200.1
type input "9"
click at [746, 193] on input "range" at bounding box center [661, 193] width 169 height 4
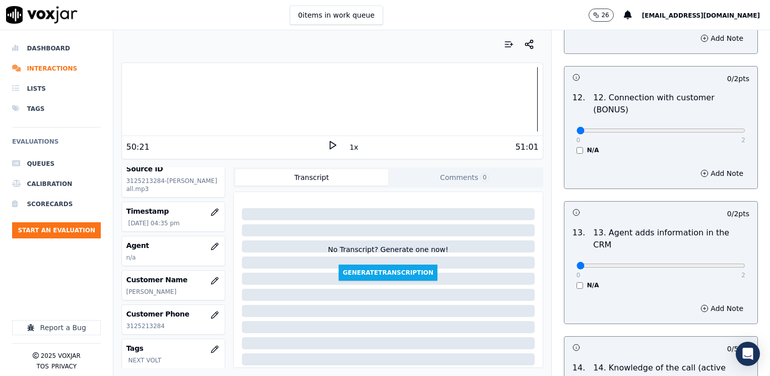
scroll to position [1797, 0]
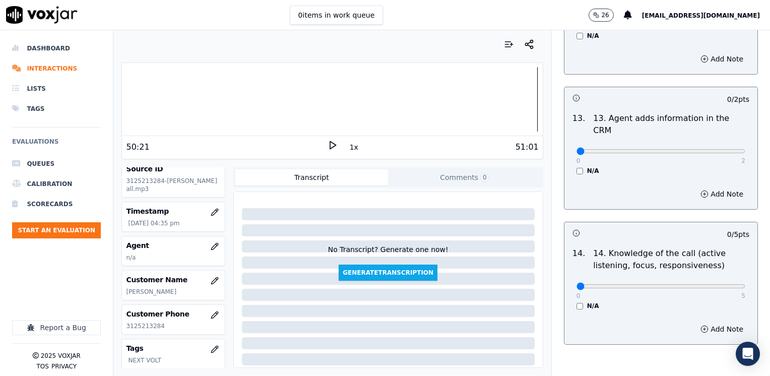
type textarea "[PERSON_NAME] wants to receive his bills physically"
drag, startPoint x: 569, startPoint y: 236, endPoint x: 772, endPoint y: 230, distance: 202.7
type input "5"
click at [746, 284] on input "range" at bounding box center [661, 286] width 169 height 4
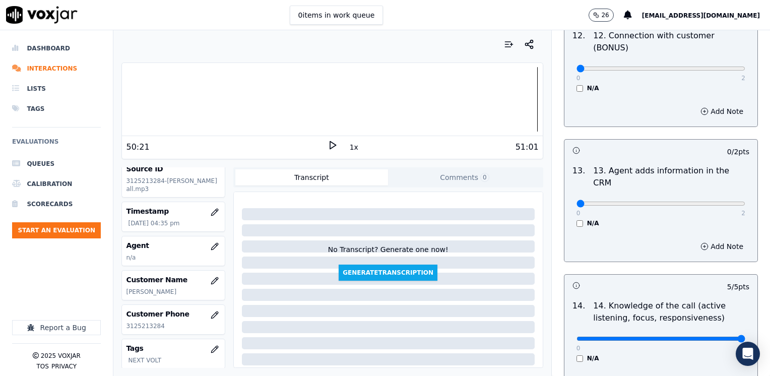
scroll to position [1696, 0]
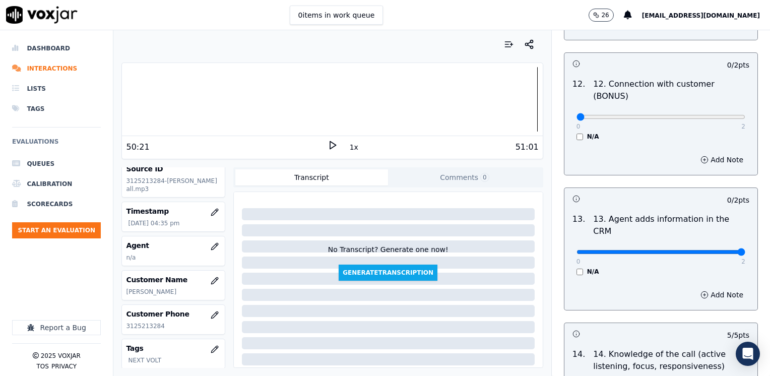
drag, startPoint x: 572, startPoint y: 201, endPoint x: 772, endPoint y: 193, distance: 200.3
type input "2"
click at [746, 250] on input "range" at bounding box center [661, 252] width 169 height 4
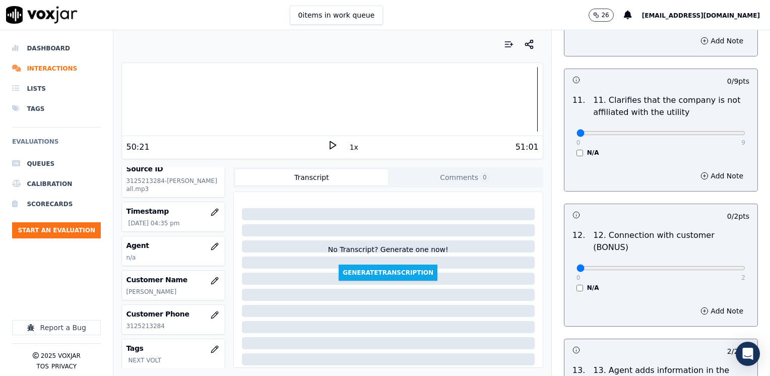
click at [577, 262] on div "0 2" at bounding box center [661, 268] width 169 height 12
drag, startPoint x: 568, startPoint y: 227, endPoint x: 772, endPoint y: 216, distance: 204.5
type input "2"
click at [746, 266] on input "range" at bounding box center [661, 268] width 169 height 4
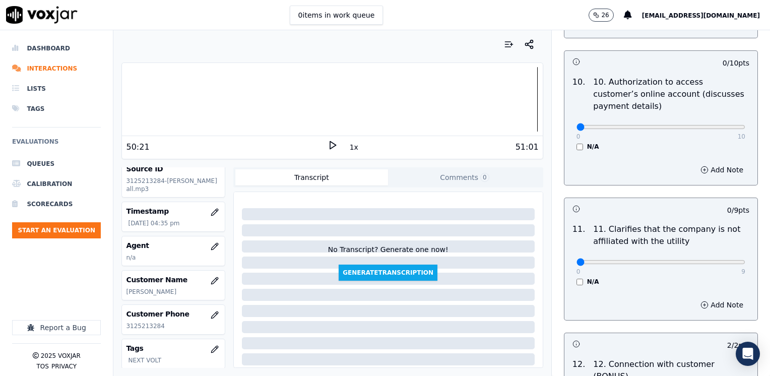
scroll to position [1393, 0]
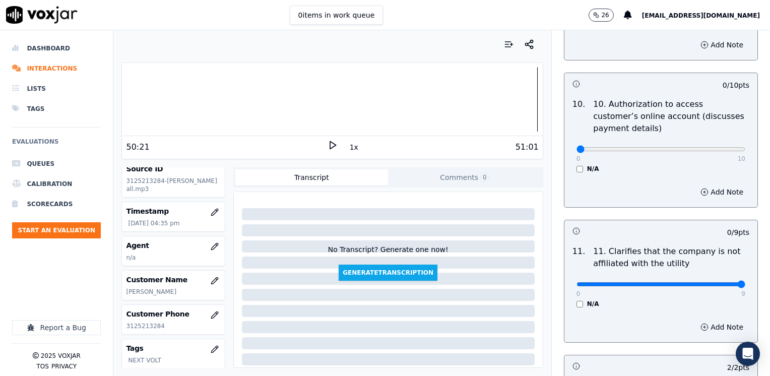
drag, startPoint x: 569, startPoint y: 258, endPoint x: 772, endPoint y: 227, distance: 205.0
type input "9"
click at [746, 282] on input "range" at bounding box center [661, 284] width 169 height 4
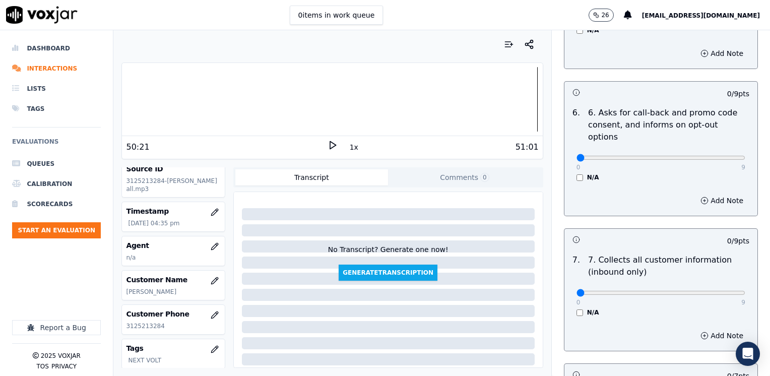
scroll to position [889, 0]
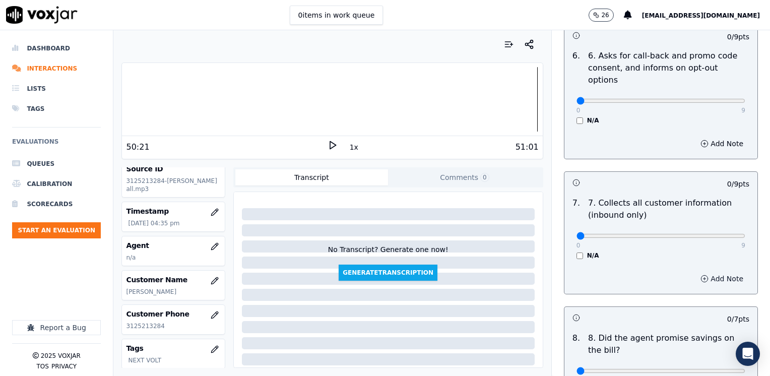
click at [706, 272] on button "Add Note" at bounding box center [722, 279] width 55 height 14
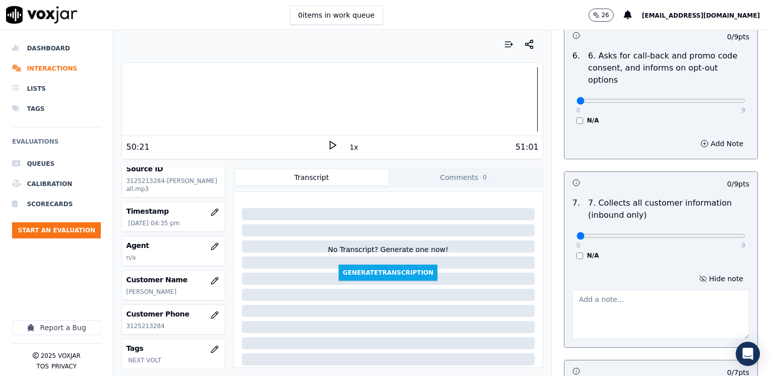
click at [623, 290] on textarea at bounding box center [661, 314] width 177 height 49
type textarea "C"
click at [695, 272] on button "Hide note" at bounding box center [721, 279] width 56 height 14
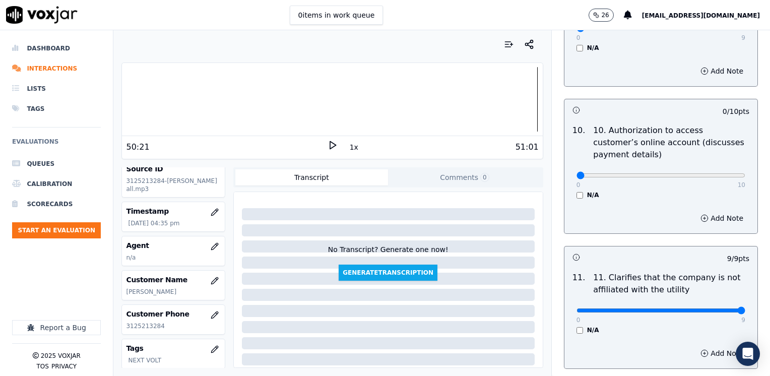
scroll to position [1393, 0]
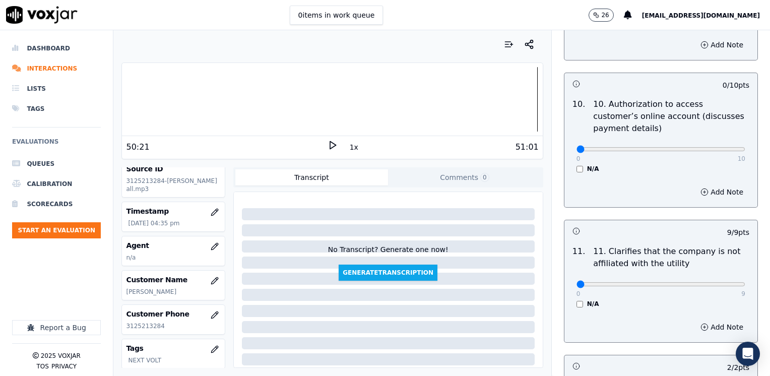
drag, startPoint x: 716, startPoint y: 257, endPoint x: 374, endPoint y: 261, distance: 342.8
click at [577, 282] on input "range" at bounding box center [661, 284] width 169 height 4
type input "1"
click at [590, 282] on input "range" at bounding box center [661, 284] width 169 height 4
click at [704, 320] on button "Add Note" at bounding box center [722, 327] width 55 height 14
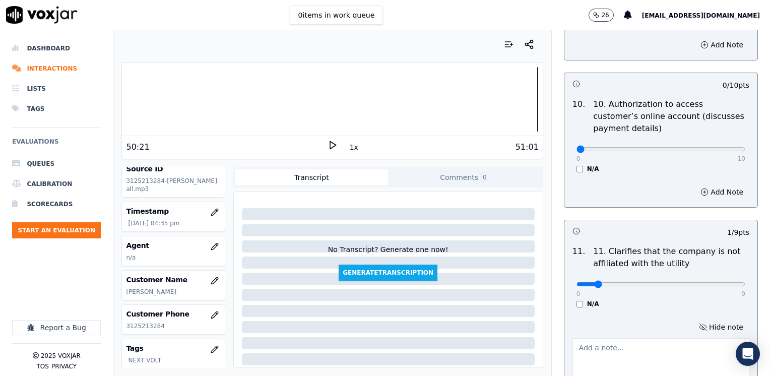
click at [645, 338] on textarea at bounding box center [661, 362] width 177 height 49
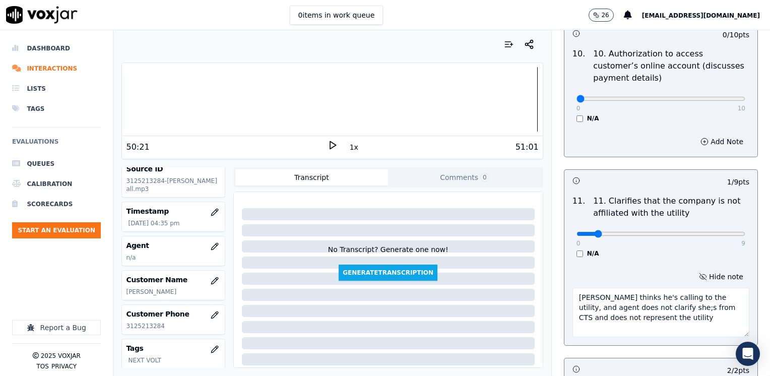
type textarea "[PERSON_NAME] thinks he's calling to the utility, and agent does not clarify sh…"
drag, startPoint x: 585, startPoint y: 203, endPoint x: 366, endPoint y: 328, distance: 251.3
click at [577, 232] on input "range" at bounding box center [661, 234] width 169 height 4
type input "4"
click at [642, 232] on input "range" at bounding box center [661, 234] width 169 height 4
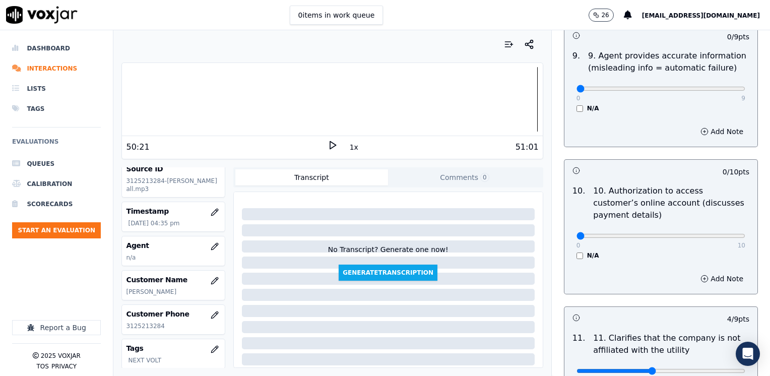
scroll to position [1296, 0]
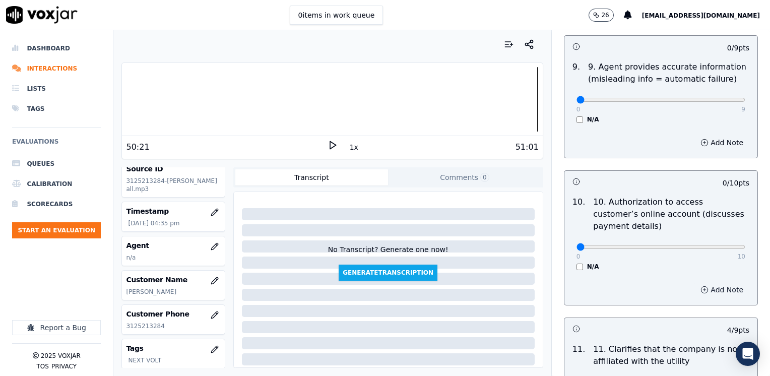
click at [708, 283] on button "Add Note" at bounding box center [722, 290] width 55 height 14
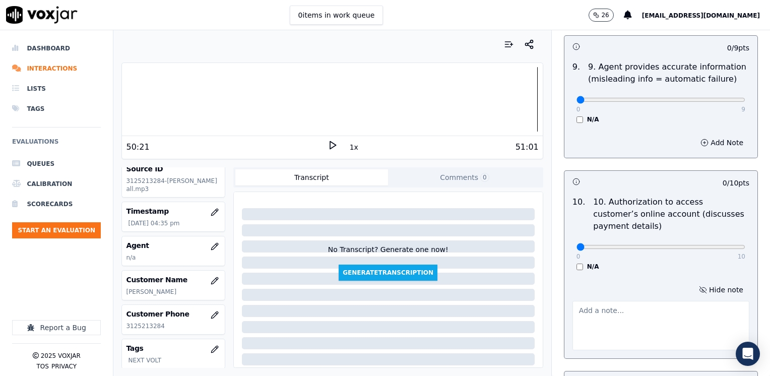
click at [660, 301] on textarea at bounding box center [661, 325] width 177 height 49
type textarea "D"
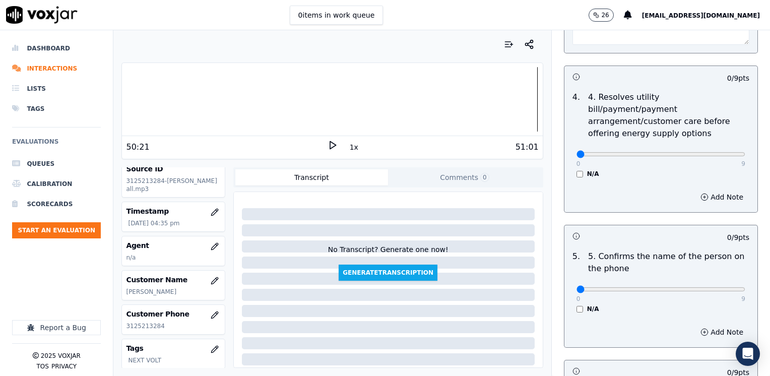
scroll to position [555, 0]
drag, startPoint x: 570, startPoint y: 277, endPoint x: 772, endPoint y: 274, distance: 201.7
type input "9"
click at [746, 286] on input "range" at bounding box center [661, 288] width 169 height 4
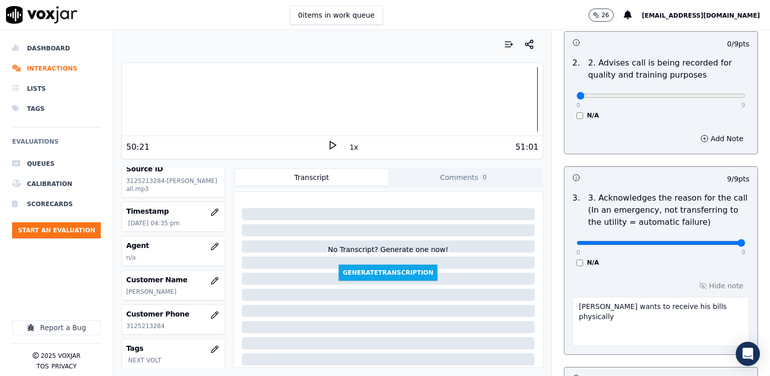
scroll to position [403, 0]
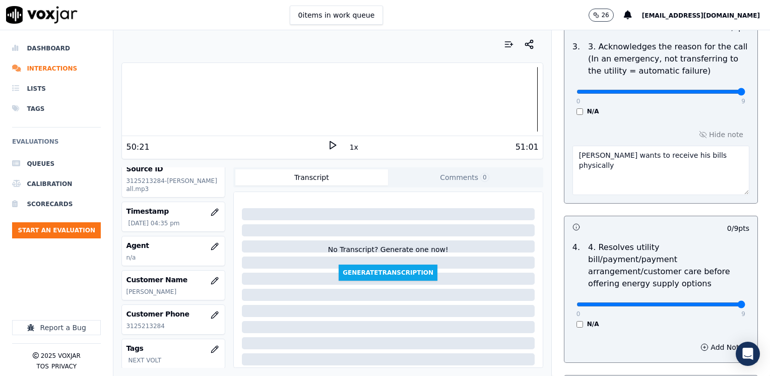
drag, startPoint x: 571, startPoint y: 292, endPoint x: 772, endPoint y: 274, distance: 201.4
type input "9"
click at [746, 302] on input "range" at bounding box center [661, 304] width 169 height 4
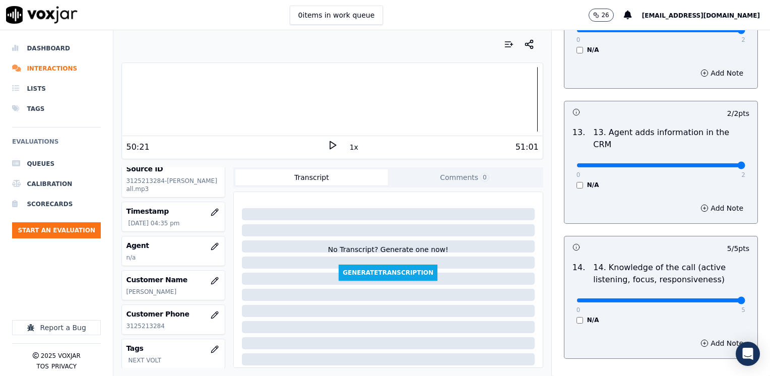
scroll to position [1903, 0]
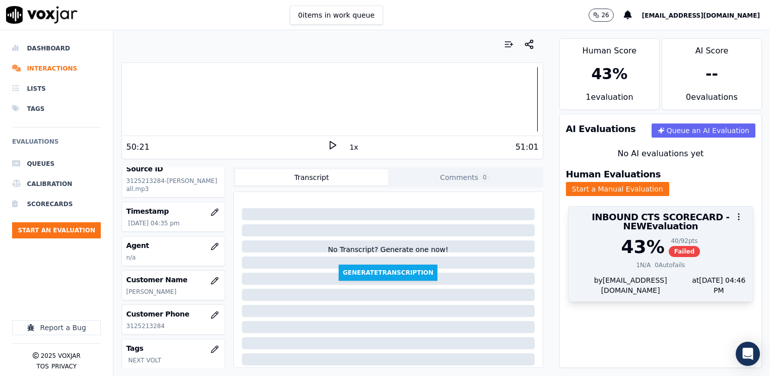
click at [617, 261] on div "1 N/A 0 Autofails" at bounding box center [661, 265] width 172 height 8
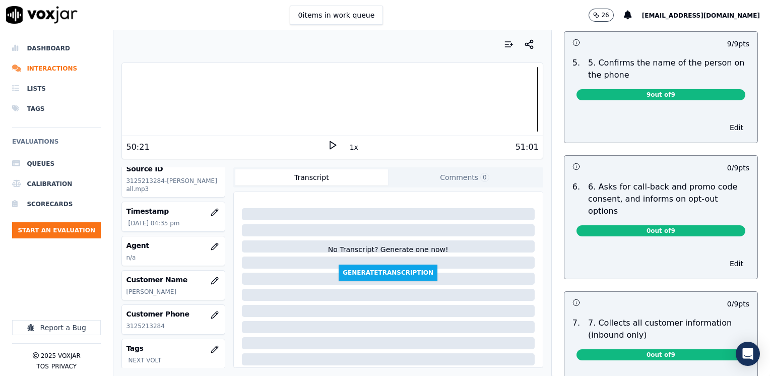
scroll to position [756, 0]
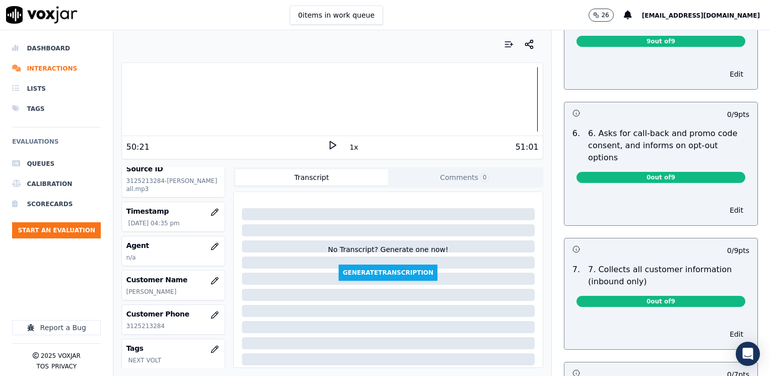
click at [680, 172] on span "0 out of 9" at bounding box center [661, 177] width 169 height 11
click at [724, 203] on button "Edit" at bounding box center [737, 210] width 26 height 14
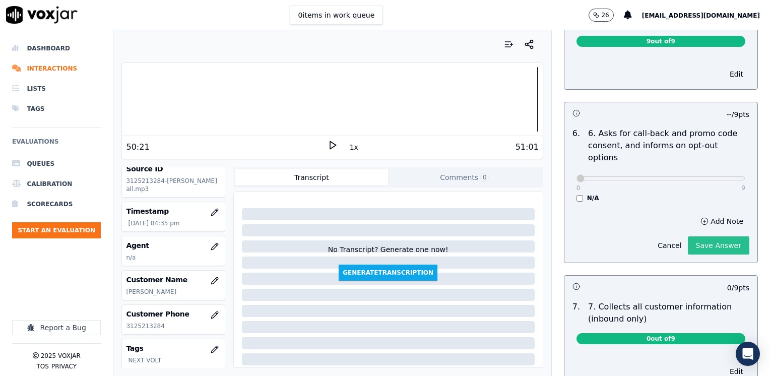
click at [713, 236] on button "Save Answer" at bounding box center [718, 245] width 61 height 18
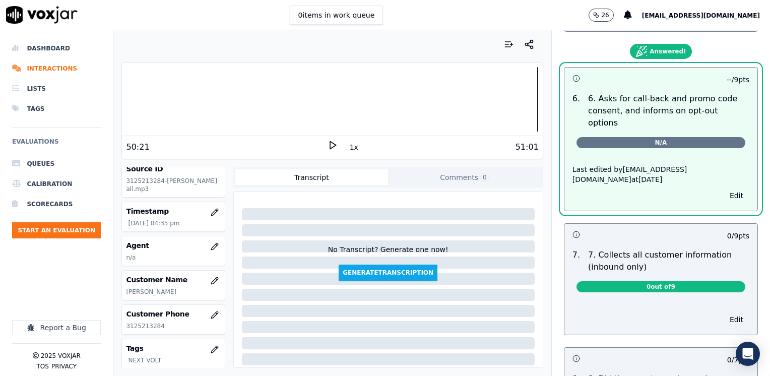
scroll to position [857, 0]
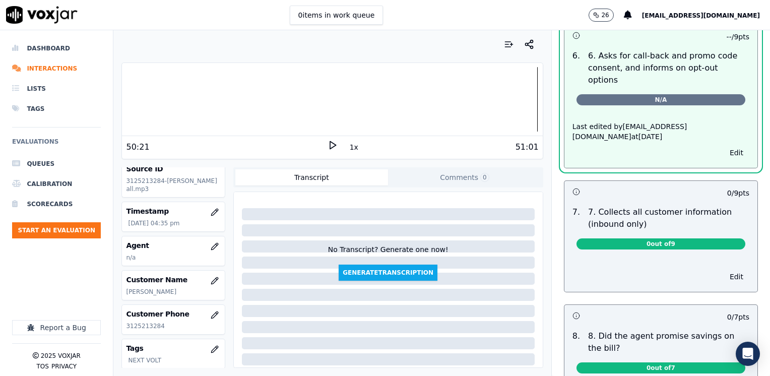
click at [672, 238] on span "0 out of 9" at bounding box center [661, 243] width 169 height 11
click at [724, 270] on button "Edit" at bounding box center [737, 277] width 26 height 14
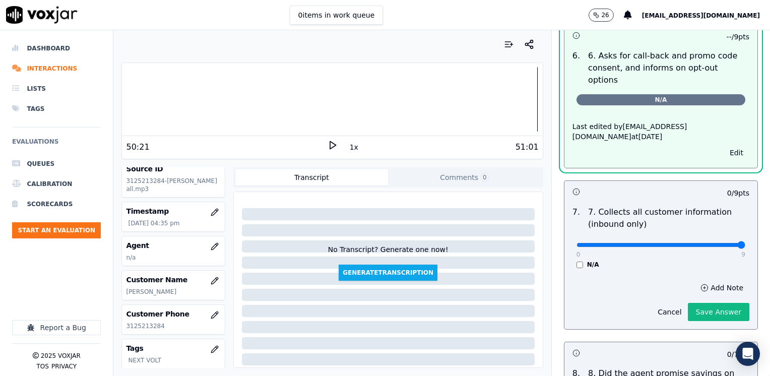
drag, startPoint x: 569, startPoint y: 214, endPoint x: 772, endPoint y: 223, distance: 202.8
type input "9"
click at [746, 243] on input "range" at bounding box center [661, 245] width 169 height 4
click at [699, 303] on button "Save Answer" at bounding box center [718, 312] width 61 height 18
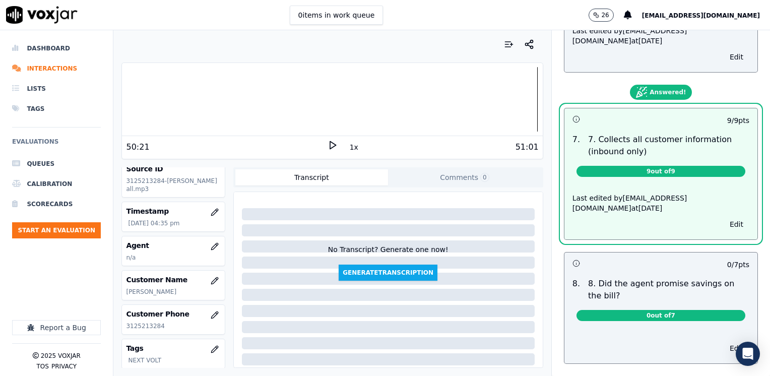
scroll to position [985, 0]
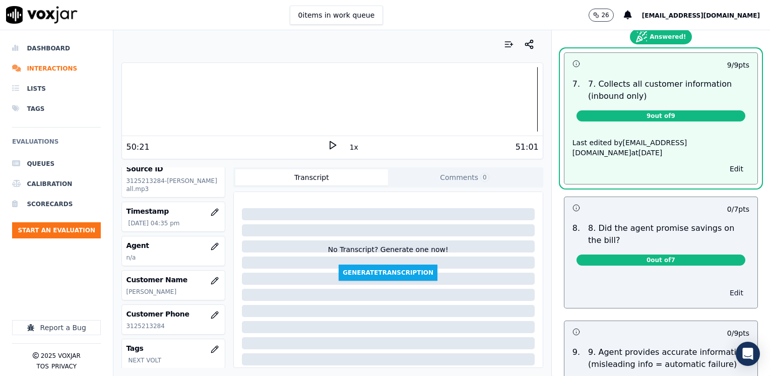
click at [724, 286] on button "Edit" at bounding box center [737, 293] width 26 height 14
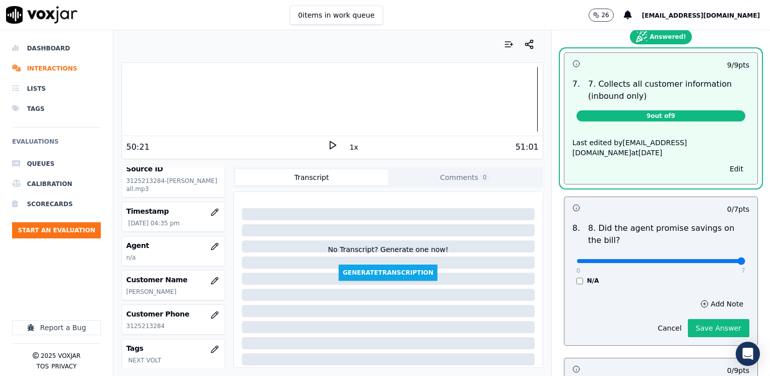
drag, startPoint x: 772, startPoint y: 237, endPoint x: 740, endPoint y: 269, distance: 44.9
type input "7"
click at [746, 259] on input "range" at bounding box center [661, 261] width 169 height 4
click at [694, 319] on button "Save Answer" at bounding box center [718, 328] width 61 height 18
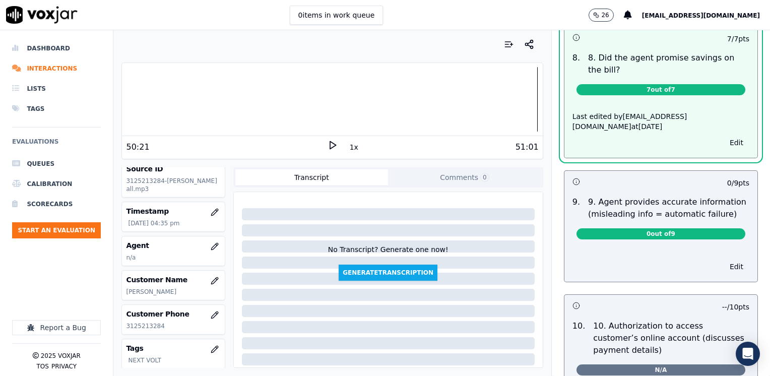
scroll to position [1163, 0]
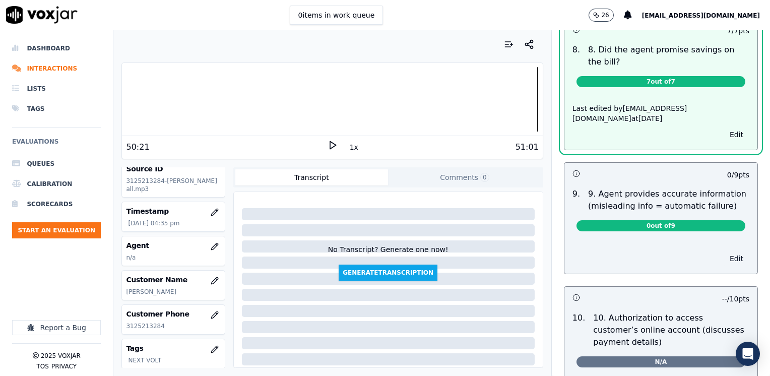
click at [724, 252] on button "Edit" at bounding box center [737, 259] width 26 height 14
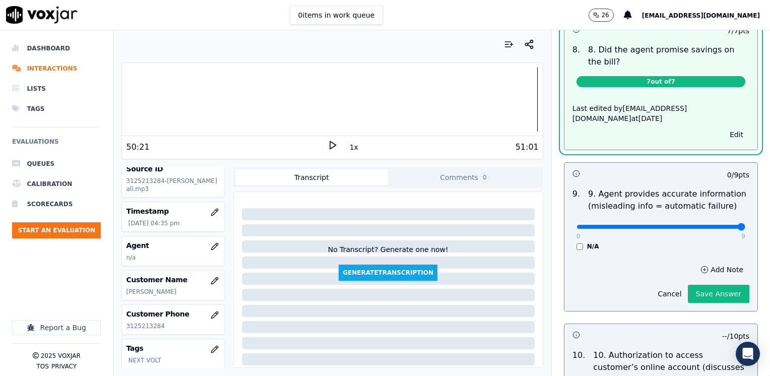
drag, startPoint x: 585, startPoint y: 199, endPoint x: 772, endPoint y: 229, distance: 189.5
type input "9"
click at [746, 229] on input "range" at bounding box center [661, 227] width 169 height 4
click at [704, 285] on button "Save Answer" at bounding box center [718, 294] width 61 height 18
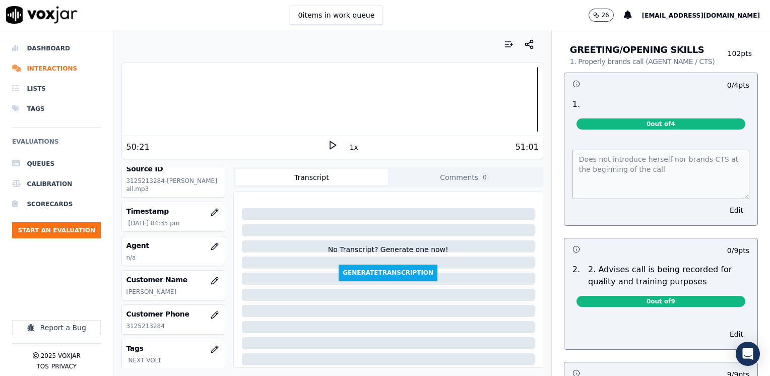
scroll to position [0, 0]
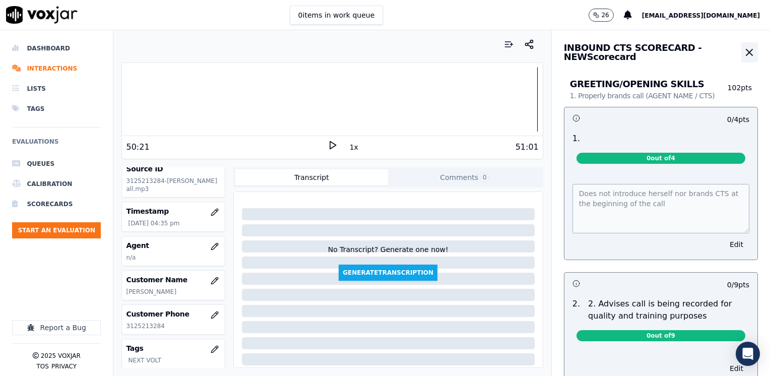
click at [747, 49] on icon "button" at bounding box center [750, 52] width 6 height 6
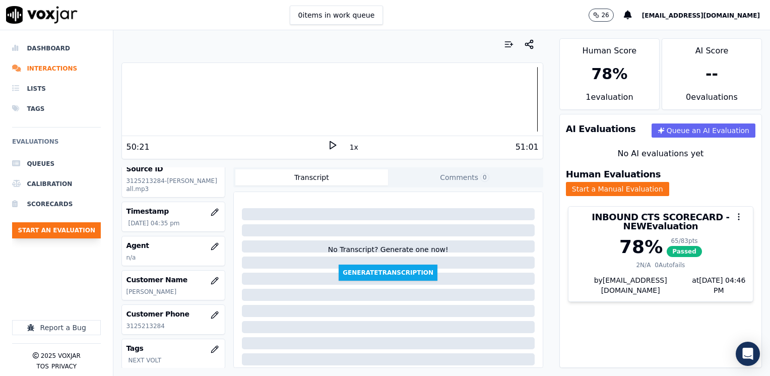
click at [61, 227] on button "Start an Evaluation" at bounding box center [56, 230] width 89 height 16
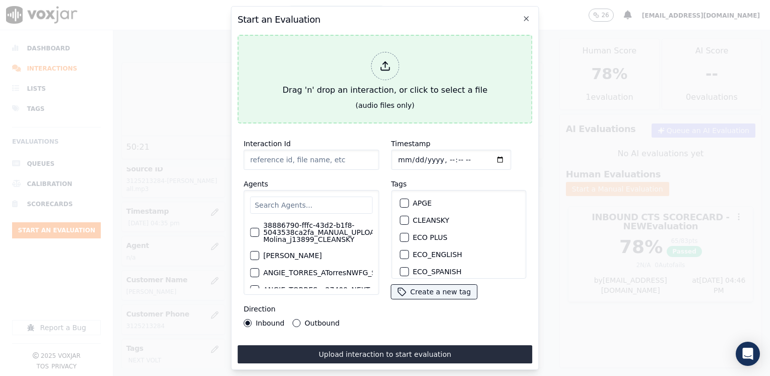
click at [387, 67] on icon at bounding box center [385, 65] width 11 height 11
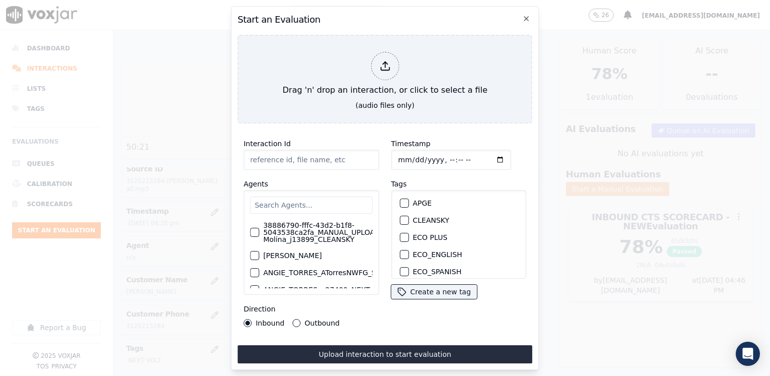
type input "20250908-110637_4017120991-[PERSON_NAME] 2 all.mp3"
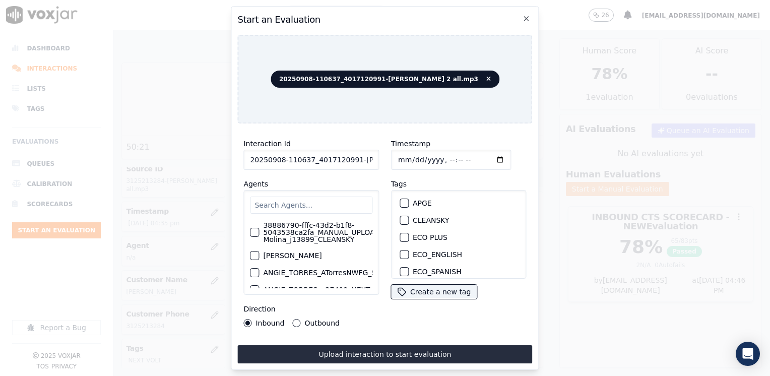
click at [300, 197] on input "text" at bounding box center [311, 205] width 122 height 17
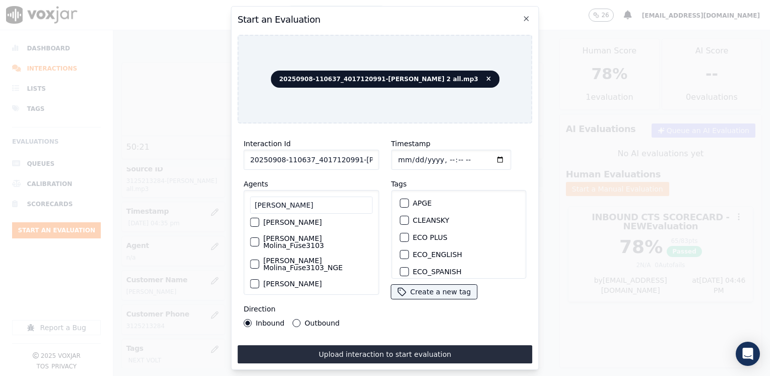
scroll to position [101, 0]
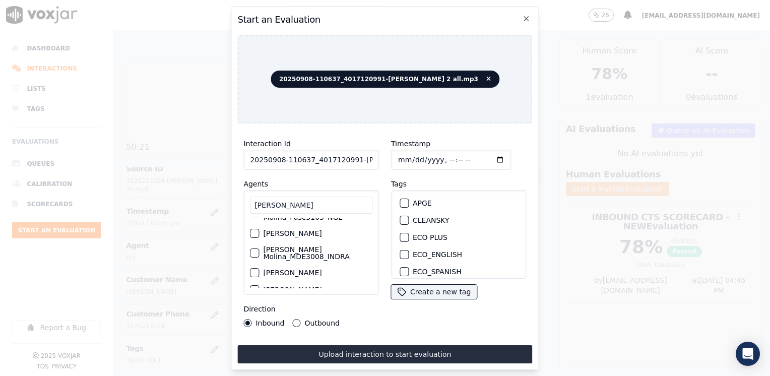
type input "[PERSON_NAME]"
click at [315, 230] on label "[PERSON_NAME]" at bounding box center [292, 233] width 58 height 7
click at [259, 229] on button "[PERSON_NAME]" at bounding box center [254, 233] width 9 height 9
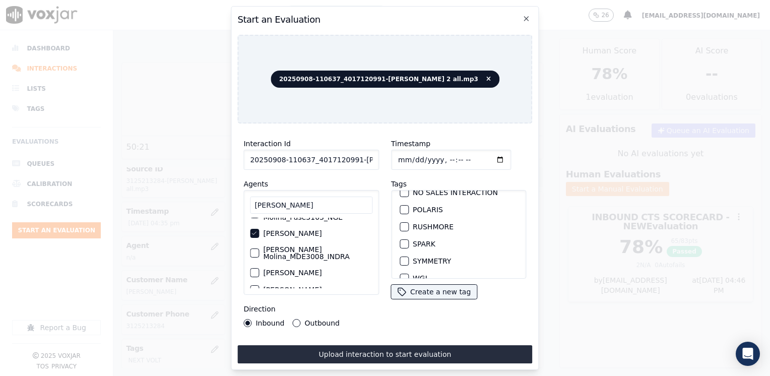
scroll to position [202, 0]
click at [402, 238] on div "button" at bounding box center [403, 241] width 7 height 7
click at [483, 155] on input "Timestamp" at bounding box center [451, 160] width 120 height 20
type input "[DATE]T16:53"
click at [293, 319] on button "Outbound" at bounding box center [297, 323] width 8 height 8
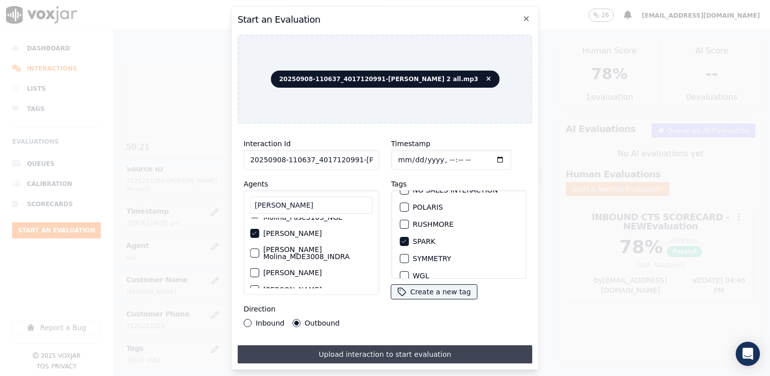
click at [391, 348] on button "Upload interaction to start evaluation" at bounding box center [384, 354] width 295 height 18
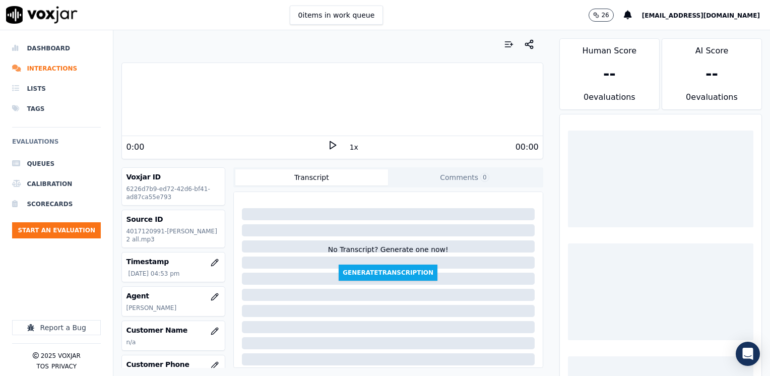
click at [328, 143] on icon at bounding box center [333, 145] width 10 height 10
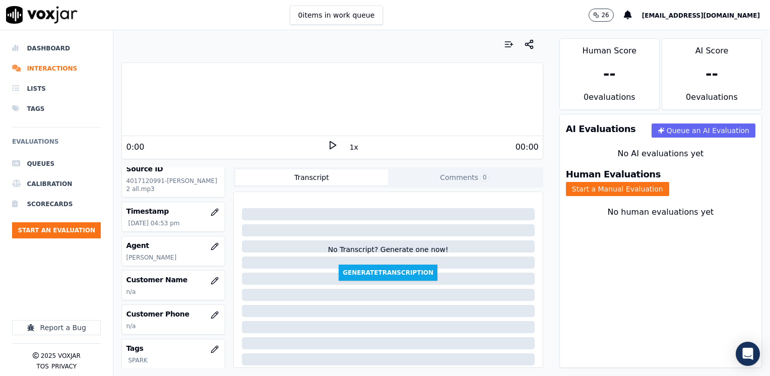
scroll to position [101, 0]
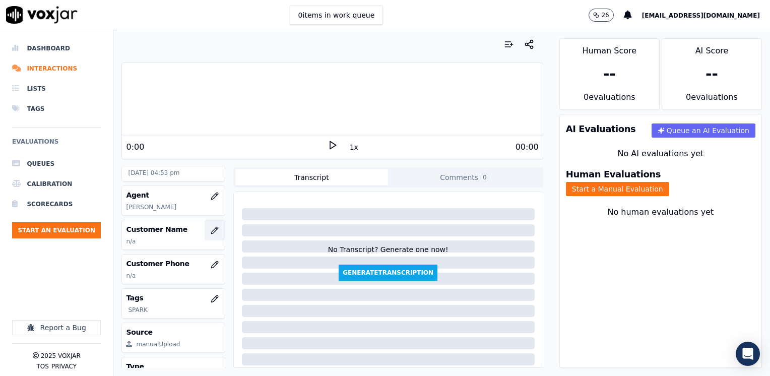
click at [205, 238] on button "button" at bounding box center [215, 230] width 20 height 20
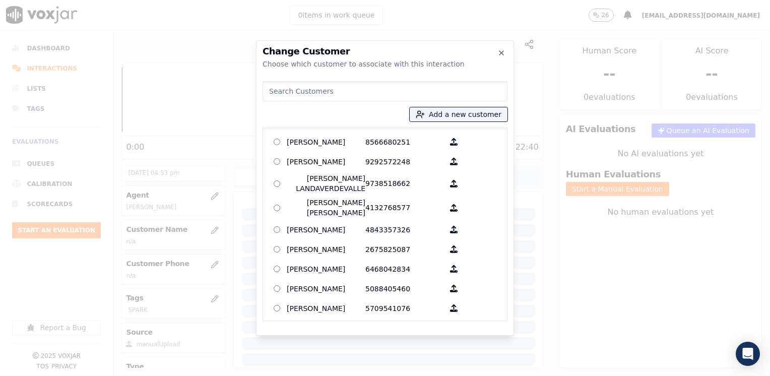
click at [323, 89] on input at bounding box center [385, 91] width 245 height 20
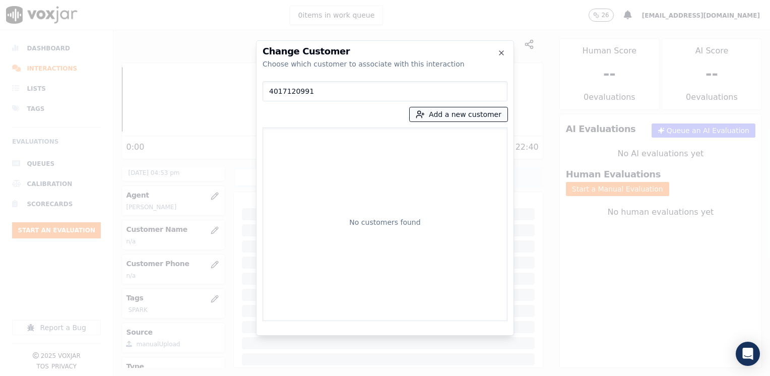
type input "4017120991"
click at [488, 110] on button "Add a new customer" at bounding box center [459, 114] width 98 height 14
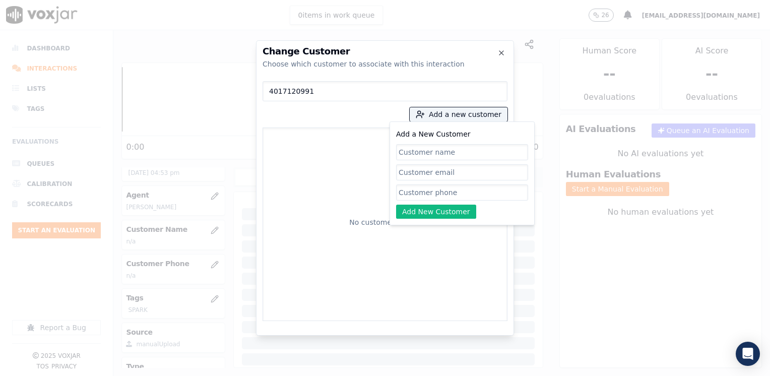
click at [434, 193] on input "Add a New Customer" at bounding box center [462, 192] width 132 height 16
paste input "4017120991"
type input "4017120991"
click at [345, 162] on div "No customers found" at bounding box center [385, 224] width 236 height 184
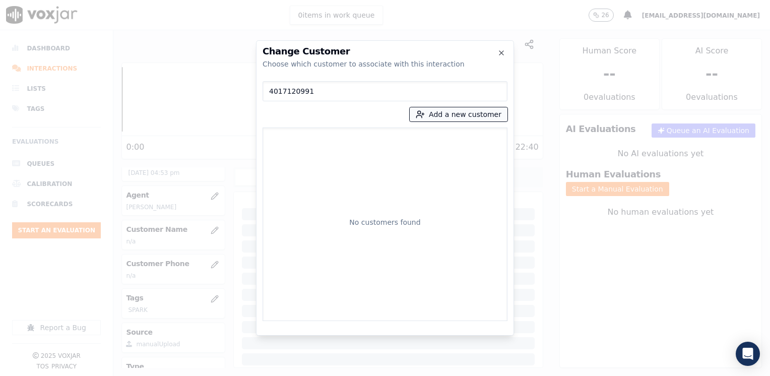
click at [467, 109] on button "Add a new customer" at bounding box center [459, 114] width 98 height 14
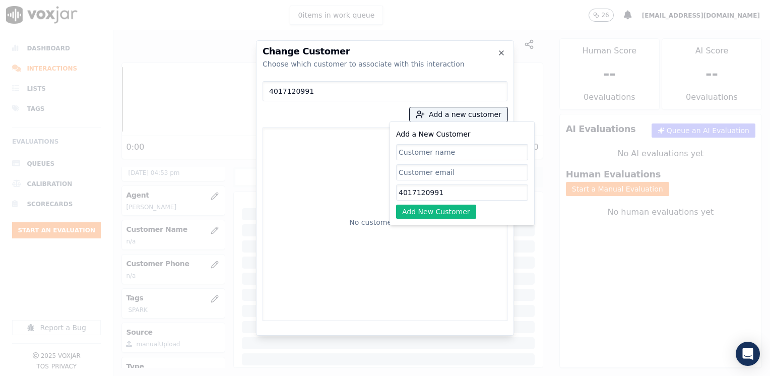
click at [444, 155] on input "Add a New Customer" at bounding box center [462, 152] width 132 height 16
type input "[PERSON_NAME]"
click at [448, 210] on button "Add New Customer" at bounding box center [436, 212] width 80 height 14
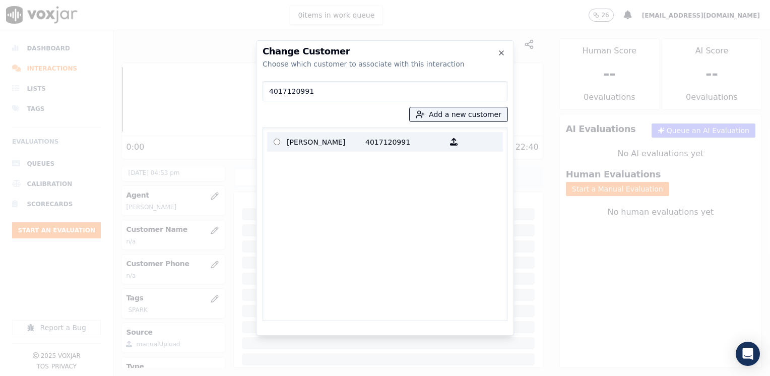
click at [365, 142] on p "4017120991" at bounding box center [404, 142] width 79 height 16
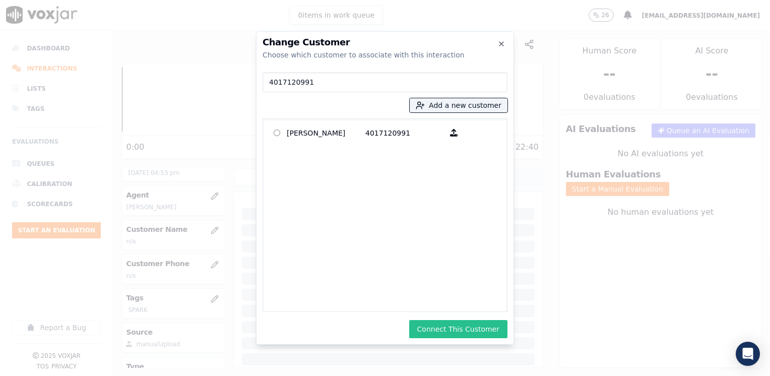
click at [463, 321] on button "Connect This Customer" at bounding box center [458, 329] width 98 height 18
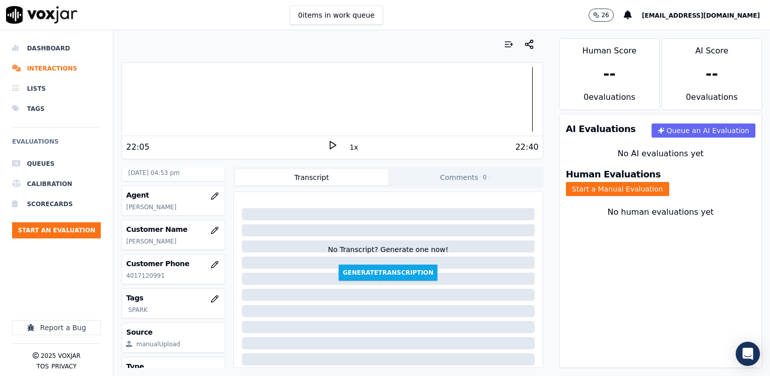
click at [678, 187] on div "Human Evaluations Start a Manual Evaluation" at bounding box center [661, 183] width 202 height 38
click at [669, 182] on button "Start a Manual Evaluation" at bounding box center [617, 189] width 103 height 14
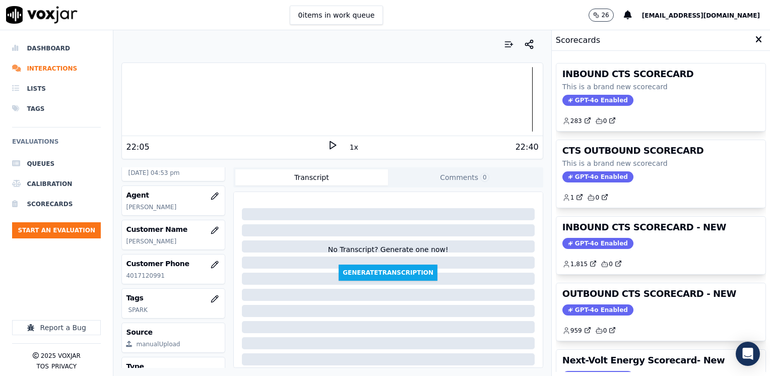
click at [580, 240] on span "GPT-4o Enabled" at bounding box center [598, 243] width 71 height 11
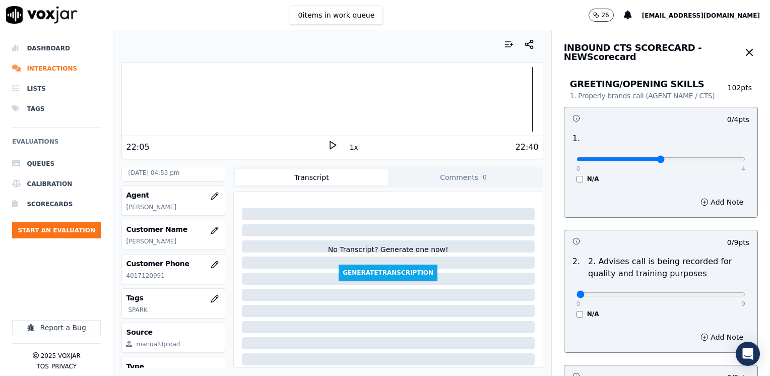
type input "2"
click at [650, 158] on input "range" at bounding box center [661, 159] width 169 height 4
click at [713, 200] on button "Add Note" at bounding box center [722, 202] width 55 height 14
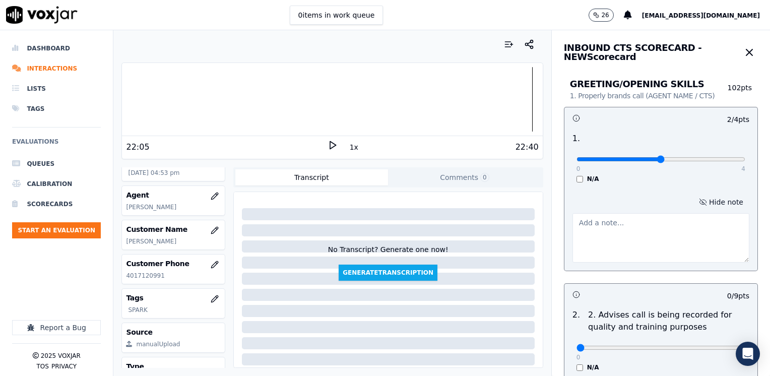
click at [604, 241] on textarea at bounding box center [661, 237] width 177 height 49
type textarea "Does not brand CTGS"
click at [744, 50] on icon "button" at bounding box center [750, 52] width 12 height 12
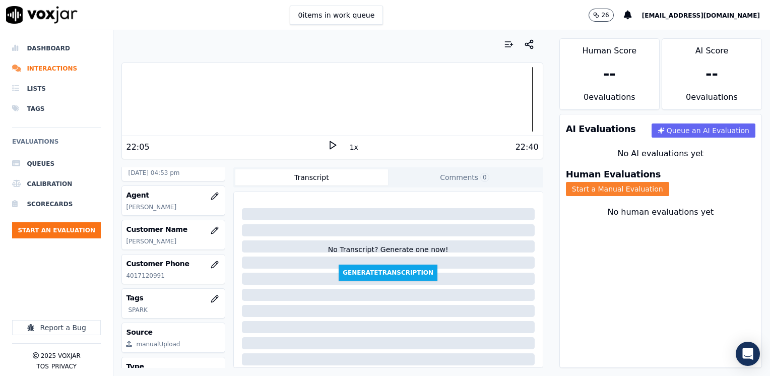
click at [669, 182] on button "Start a Manual Evaluation" at bounding box center [617, 189] width 103 height 14
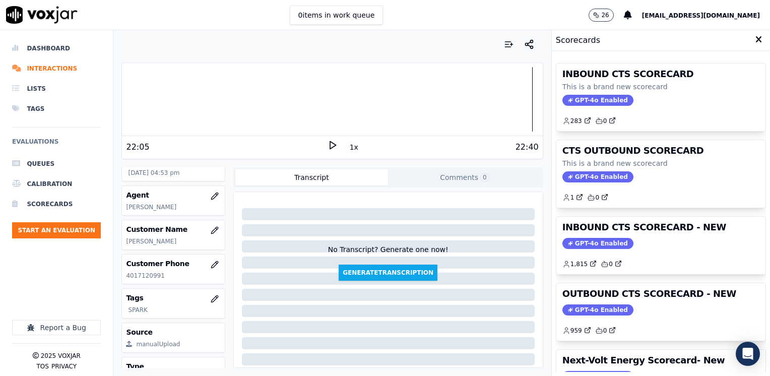
drag, startPoint x: 592, startPoint y: 305, endPoint x: 594, endPoint y: 297, distance: 8.7
click at [592, 305] on span "GPT-4o Enabled" at bounding box center [598, 309] width 71 height 11
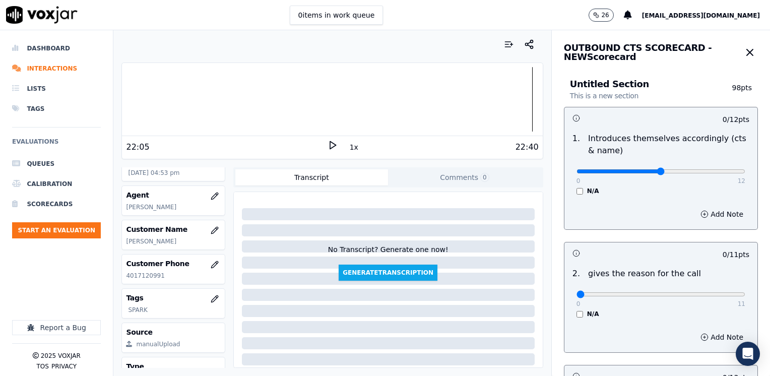
type input "6"
click at [640, 169] on input "range" at bounding box center [661, 171] width 169 height 4
click at [707, 220] on button "Add Note" at bounding box center [722, 214] width 55 height 14
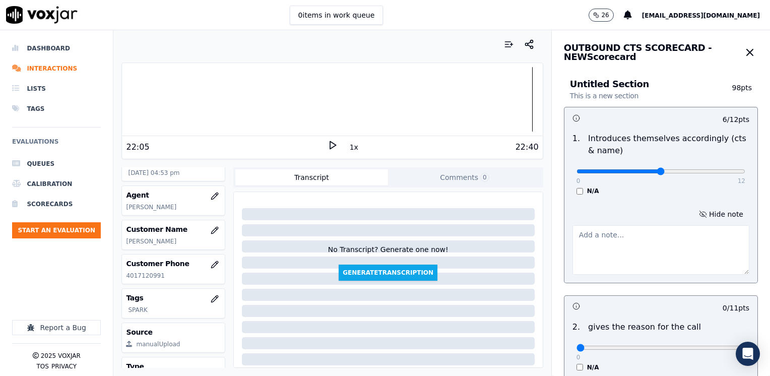
click at [621, 259] on textarea at bounding box center [661, 249] width 177 height 49
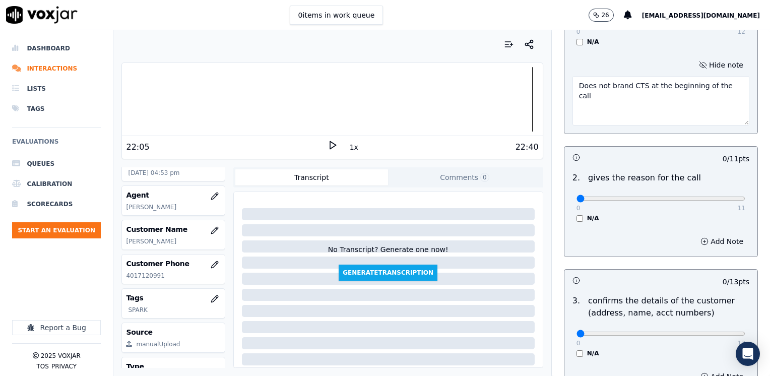
scroll to position [151, 0]
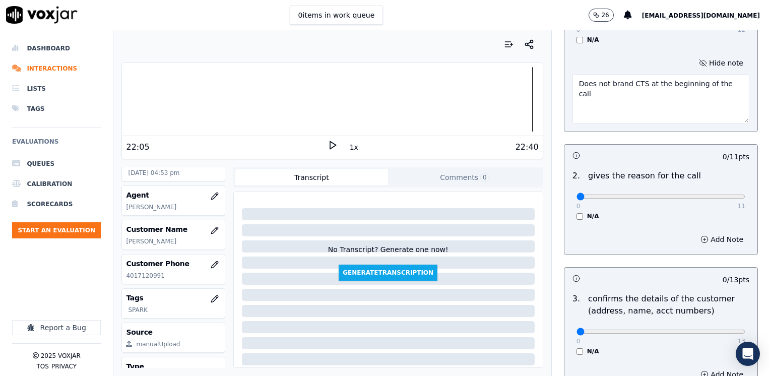
type textarea "Does not brand CTS at the beginning of the call"
drag, startPoint x: 572, startPoint y: 194, endPoint x: 772, endPoint y: 194, distance: 200.1
type input "11"
click at [746, 195] on input "range" at bounding box center [661, 197] width 169 height 4
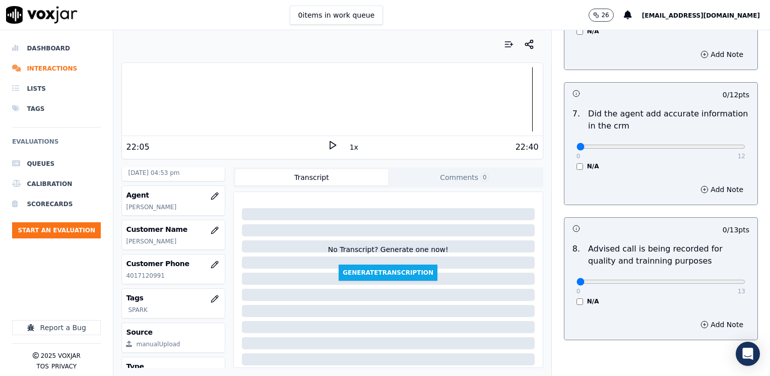
scroll to position [934, 0]
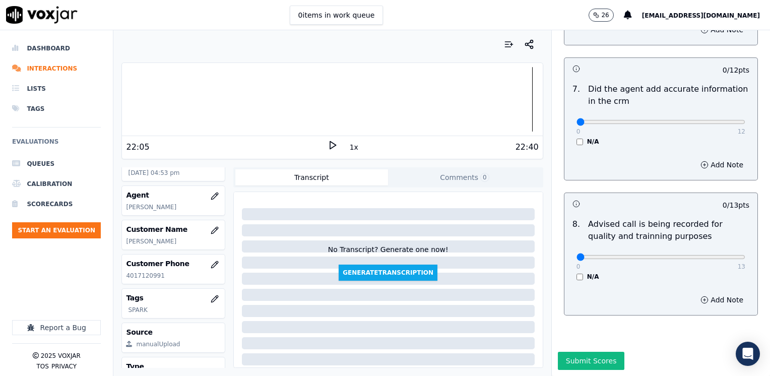
click at [673, 246] on div "0 13 N/A" at bounding box center [661, 261] width 185 height 38
click at [672, 242] on div "0 13 N/A" at bounding box center [661, 261] width 185 height 38
click at [674, 255] on input "range" at bounding box center [661, 257] width 169 height 4
click at [681, 251] on div "0 13" at bounding box center [661, 257] width 169 height 12
type input "10"
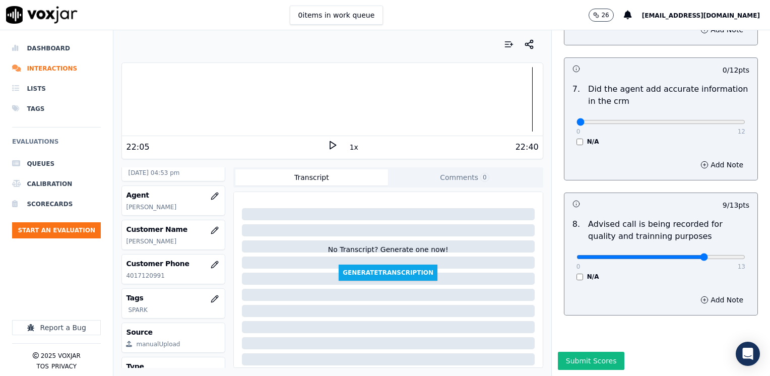
click at [685, 255] on input "range" at bounding box center [661, 257] width 169 height 4
drag, startPoint x: 570, startPoint y: 102, endPoint x: 663, endPoint y: 136, distance: 98.7
type input "12"
click at [746, 120] on input "range" at bounding box center [661, 122] width 169 height 4
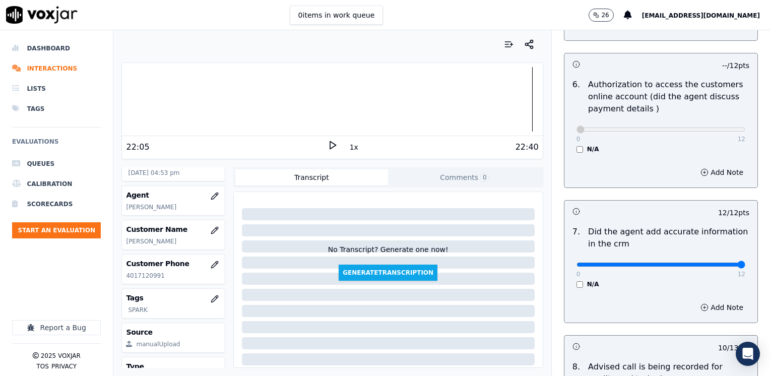
scroll to position [581, 0]
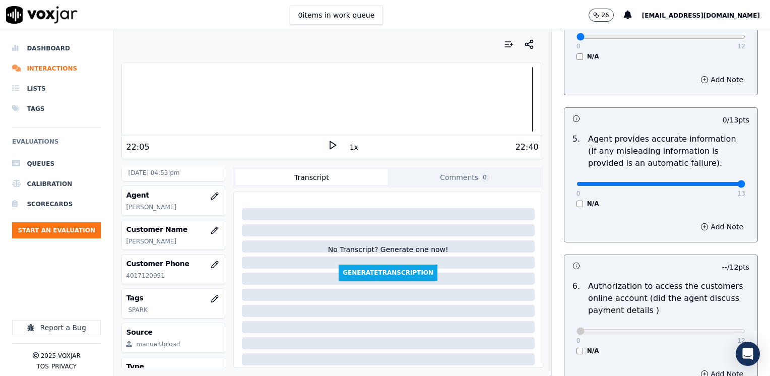
drag, startPoint x: 575, startPoint y: 170, endPoint x: 772, endPoint y: 167, distance: 197.1
type input "13"
click at [746, 182] on input "range" at bounding box center [661, 184] width 169 height 4
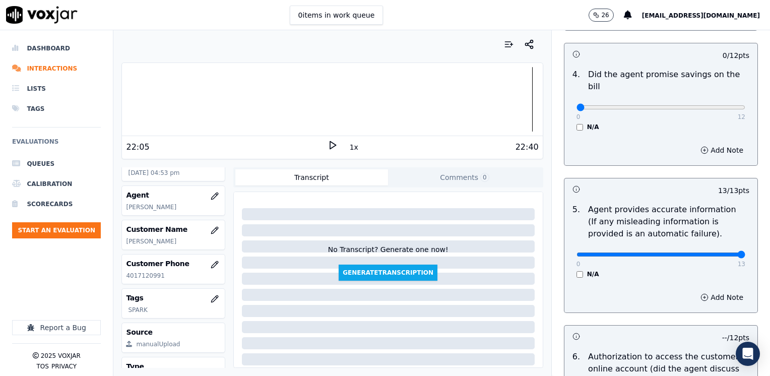
scroll to position [380, 0]
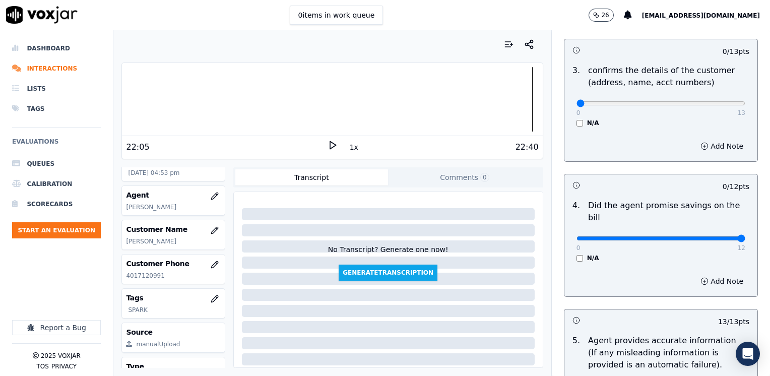
drag, startPoint x: 580, startPoint y: 225, endPoint x: 770, endPoint y: 190, distance: 192.7
type input "12"
click at [746, 236] on input "range" at bounding box center [661, 238] width 169 height 4
type input "12"
click at [703, 101] on input "range" at bounding box center [661, 103] width 169 height 4
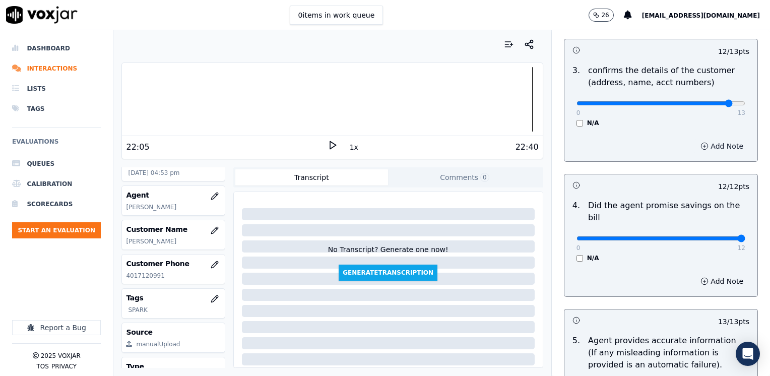
click at [704, 144] on button "Add Note" at bounding box center [722, 146] width 55 height 14
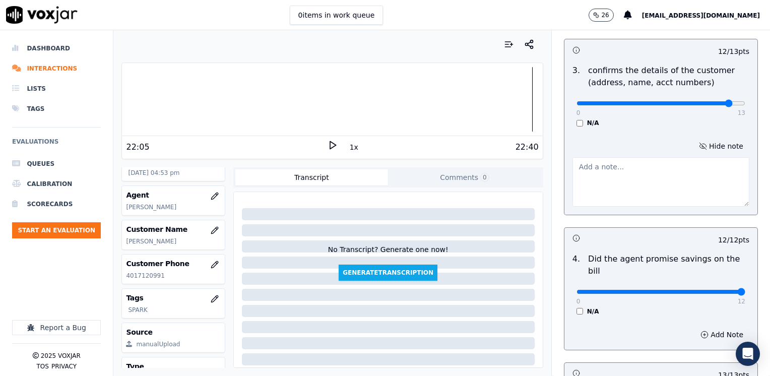
click at [662, 197] on textarea at bounding box center [661, 181] width 177 height 49
type textarea "D"
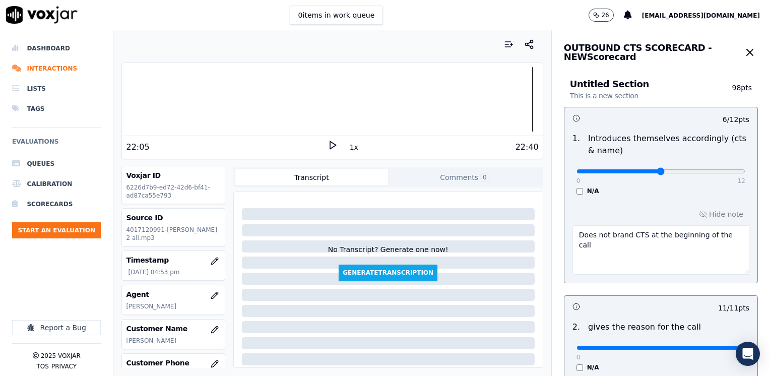
scroll to position [0, 0]
type textarea "Make sur to confirm full service address and the name as it appears on the bill…"
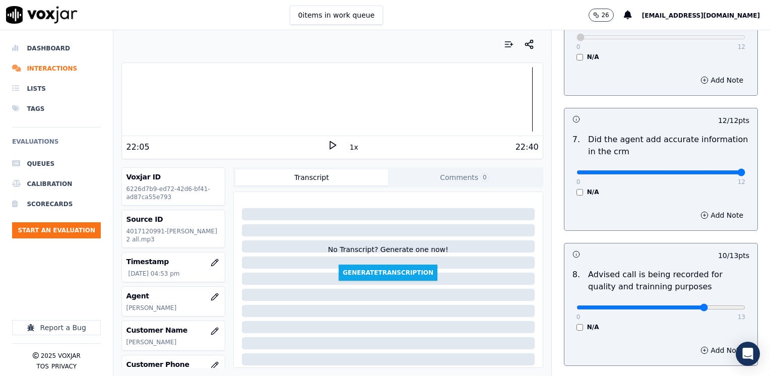
scroll to position [988, 0]
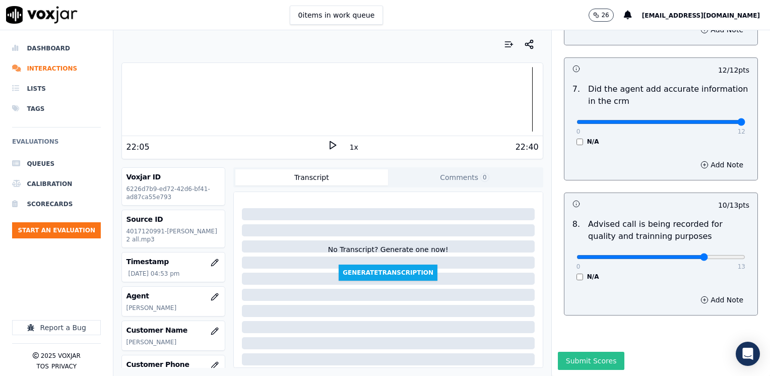
click at [587, 352] on button "Submit Scores" at bounding box center [591, 361] width 67 height 18
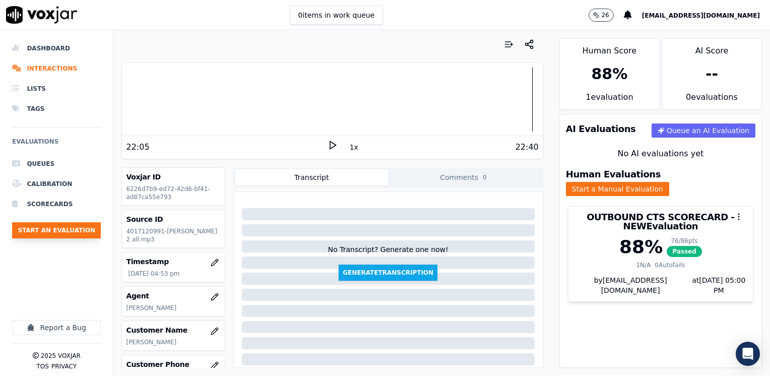
click at [72, 232] on button "Start an Evaluation" at bounding box center [56, 230] width 89 height 16
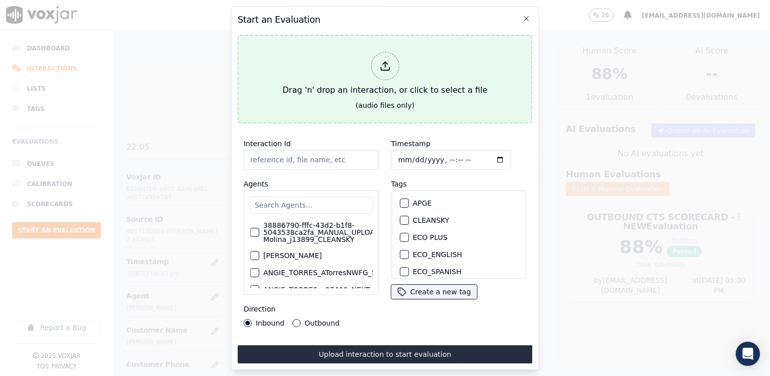
click at [375, 69] on div at bounding box center [385, 66] width 28 height 28
type input "20250908-120506_7742043564-[PERSON_NAME] all.mp3"
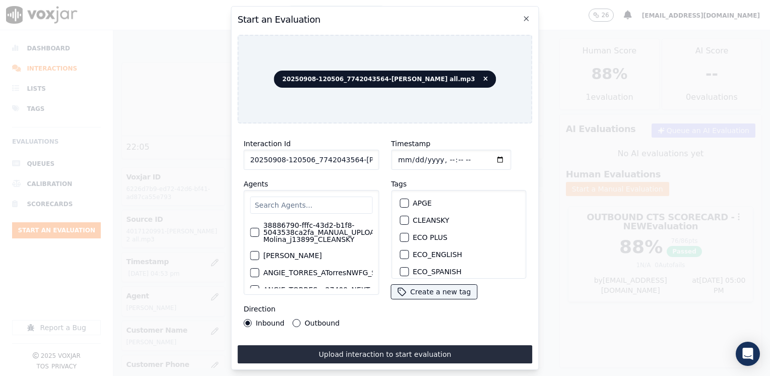
click at [322, 198] on input "text" at bounding box center [311, 205] width 122 height 17
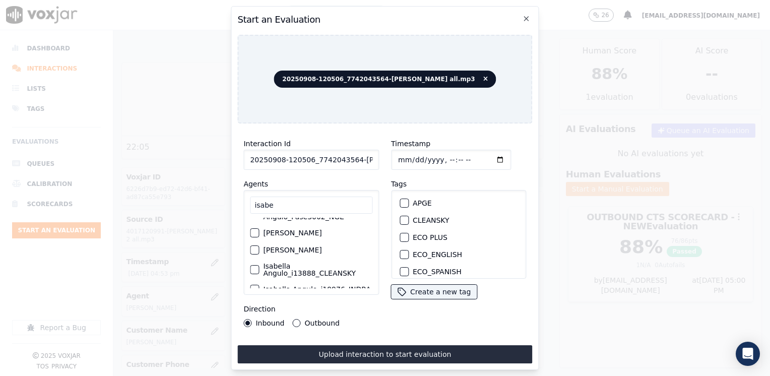
scroll to position [30, 0]
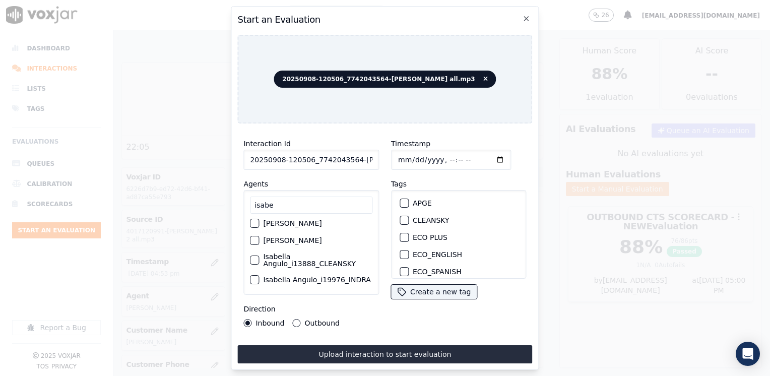
type input "isabe"
click at [318, 221] on label "[PERSON_NAME]" at bounding box center [292, 223] width 58 height 7
click at [259, 221] on button "[PERSON_NAME]" at bounding box center [254, 223] width 9 height 9
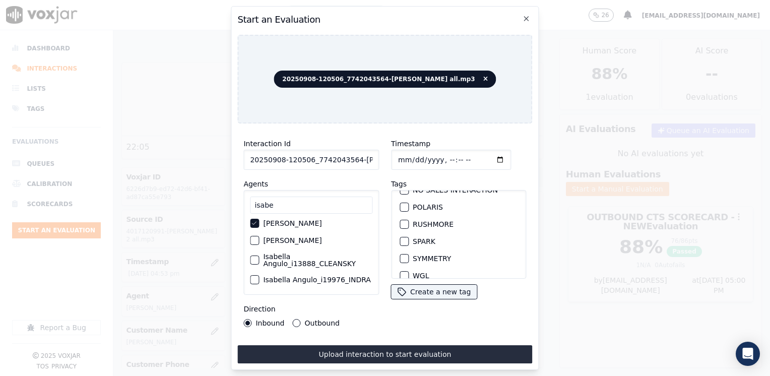
click at [404, 237] on button "SPARK" at bounding box center [404, 241] width 9 height 9
click at [486, 151] on input "Timestamp" at bounding box center [451, 160] width 120 height 20
type input "[DATE]T17:00"
click at [293, 319] on button "Outbound" at bounding box center [297, 323] width 8 height 8
click at [361, 345] on button "Upload interaction to start evaluation" at bounding box center [384, 354] width 295 height 18
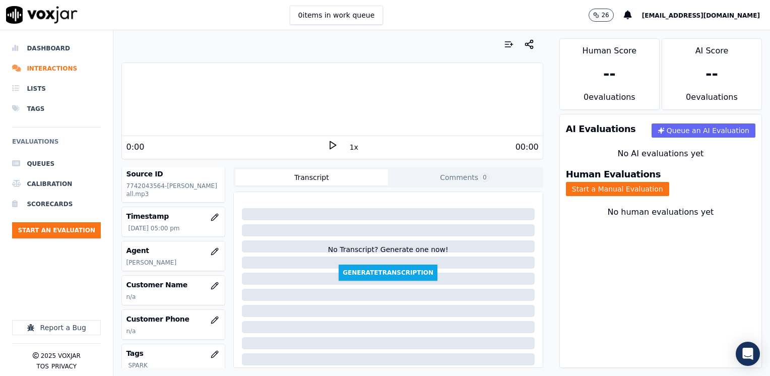
scroll to position [50, 0]
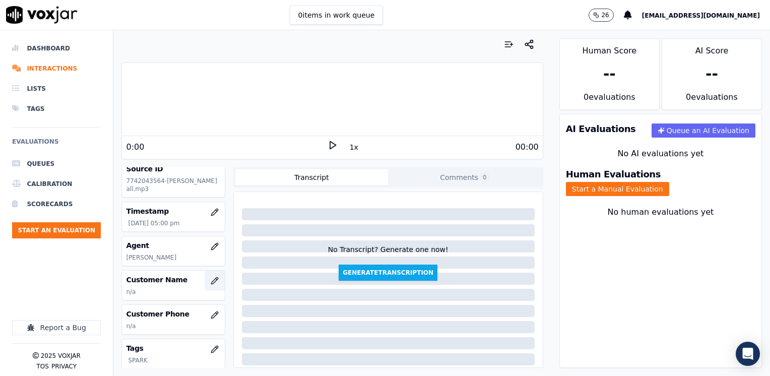
click at [205, 291] on button "button" at bounding box center [215, 281] width 20 height 20
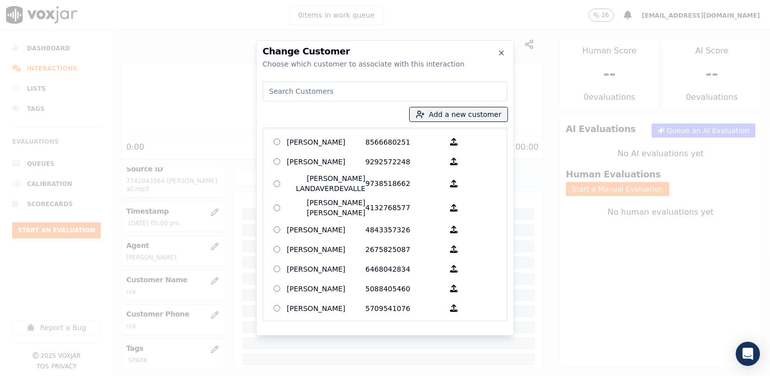
click at [344, 76] on div "Change Customer Choose which customer to associate with this interaction Add a …" at bounding box center [385, 187] width 258 height 295
click at [343, 84] on input at bounding box center [385, 91] width 245 height 20
paste input "7742043564"
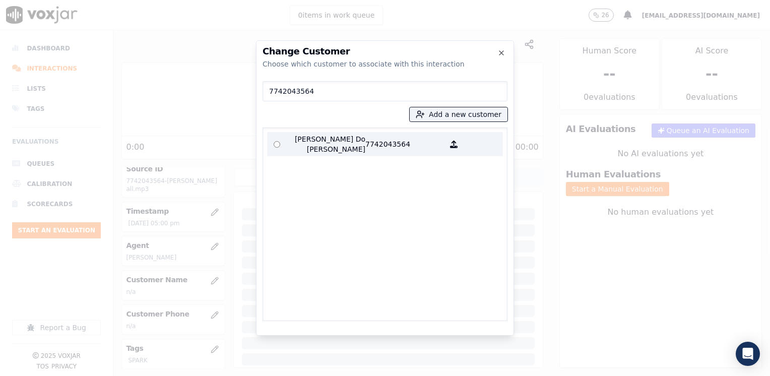
type input "7742043564"
click at [389, 140] on p "7742043564" at bounding box center [404, 144] width 79 height 20
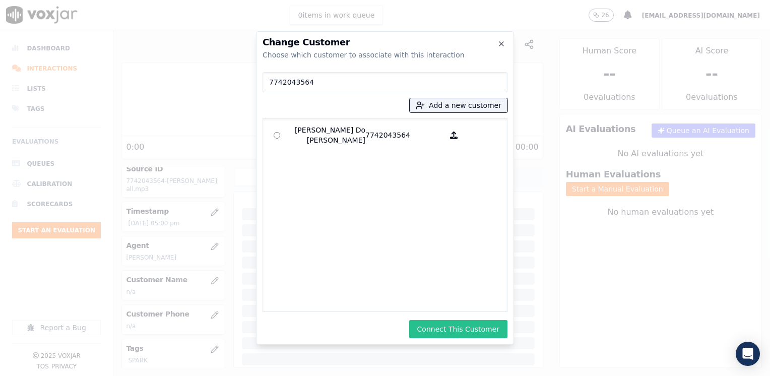
click at [477, 326] on button "Connect This Customer" at bounding box center [458, 329] width 98 height 18
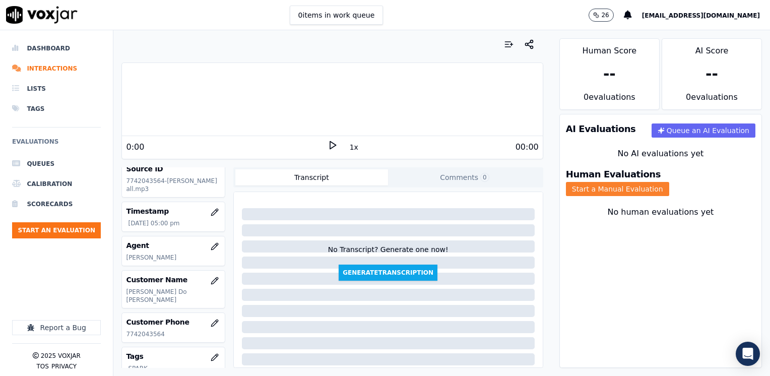
click at [669, 182] on button "Start a Manual Evaluation" at bounding box center [617, 189] width 103 height 14
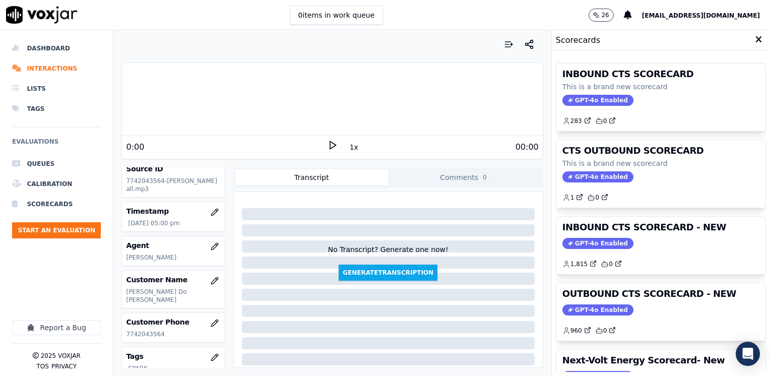
click at [588, 301] on div "OUTBOUND CTS SCORECARD - NEW GPT-4o Enabled 960 0" at bounding box center [661, 311] width 209 height 57
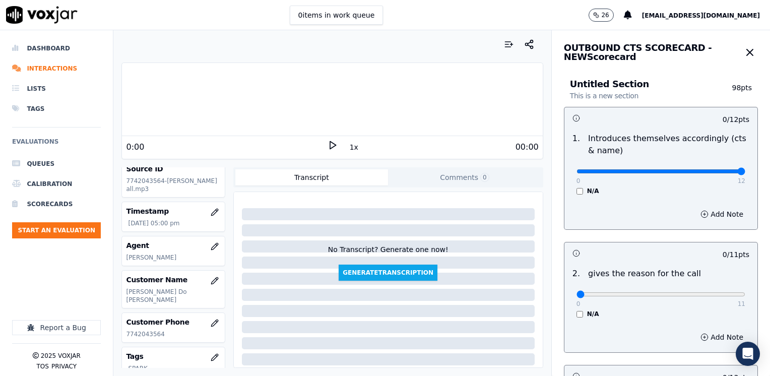
drag, startPoint x: 572, startPoint y: 169, endPoint x: 772, endPoint y: 166, distance: 199.6
type input "12"
click at [746, 169] on input "range" at bounding box center [661, 171] width 169 height 4
drag, startPoint x: 566, startPoint y: 293, endPoint x: 655, endPoint y: 291, distance: 89.2
type input "11"
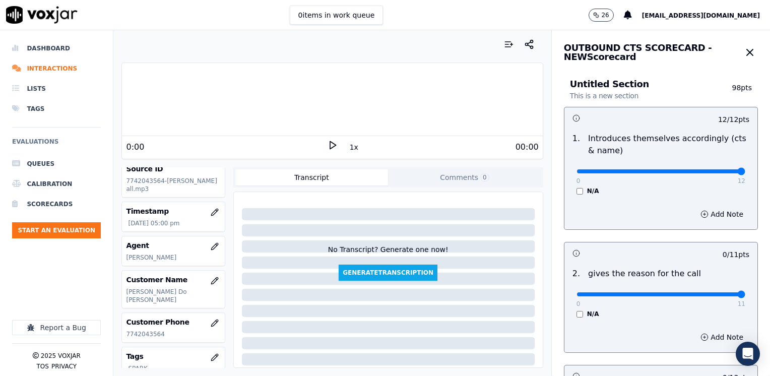
click at [746, 292] on input "range" at bounding box center [661, 294] width 169 height 4
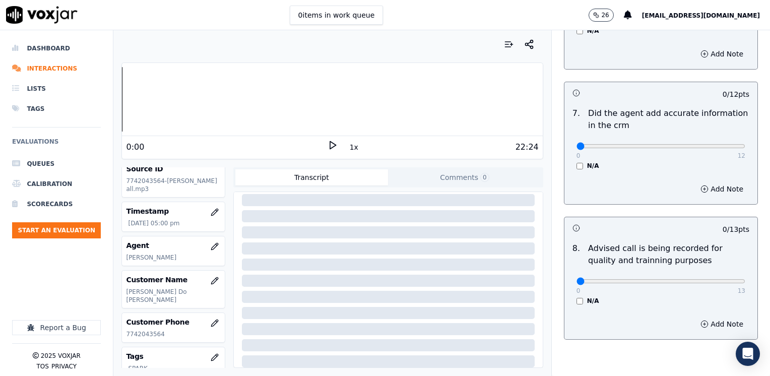
scroll to position [881, 0]
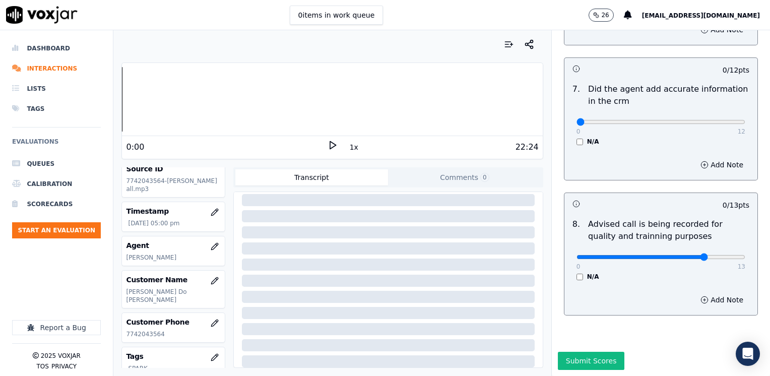
type input "10"
click at [685, 255] on input "range" at bounding box center [661, 257] width 169 height 4
drag, startPoint x: 571, startPoint y: 100, endPoint x: 754, endPoint y: 119, distance: 184.0
type input "12"
click at [746, 120] on input "range" at bounding box center [661, 122] width 169 height 4
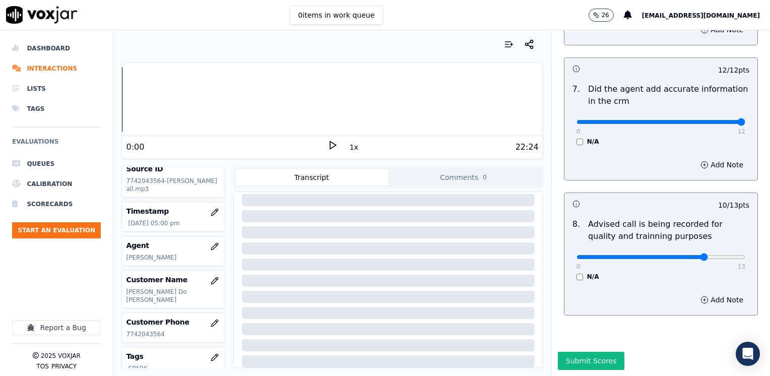
scroll to position [730, 0]
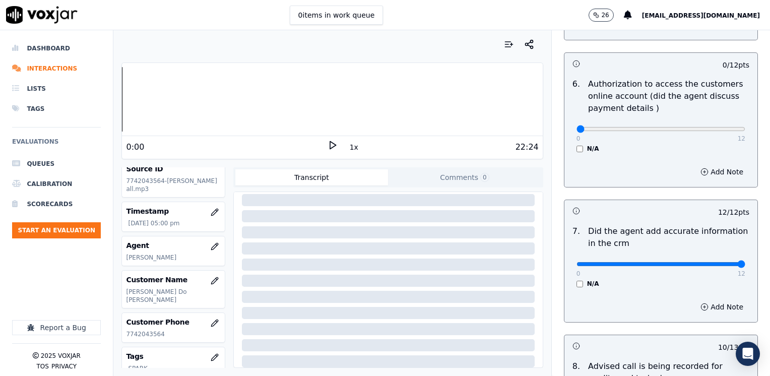
click at [569, 134] on div "0 12 N/A" at bounding box center [661, 133] width 185 height 38
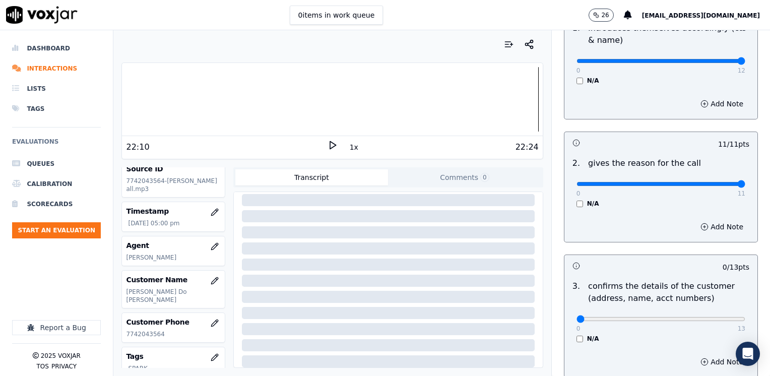
scroll to position [75, 0]
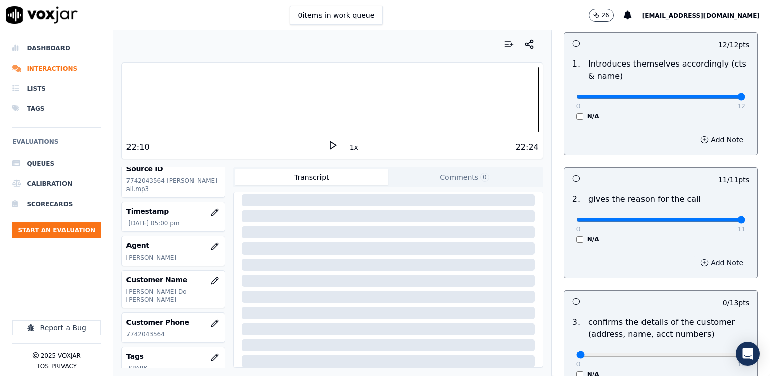
click at [702, 262] on button "Add Note" at bounding box center [722, 263] width 55 height 14
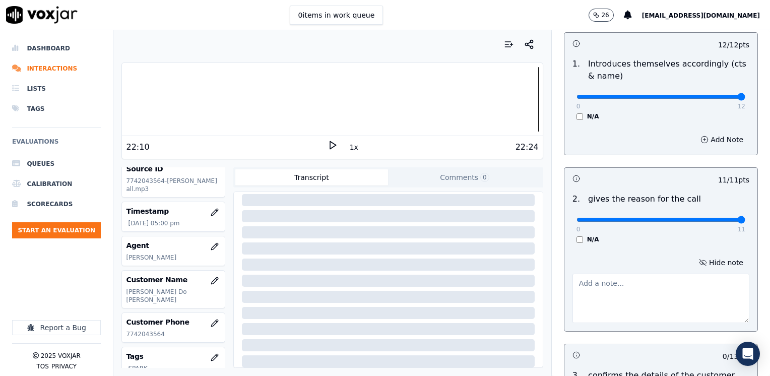
click at [630, 310] on textarea at bounding box center [661, 298] width 177 height 49
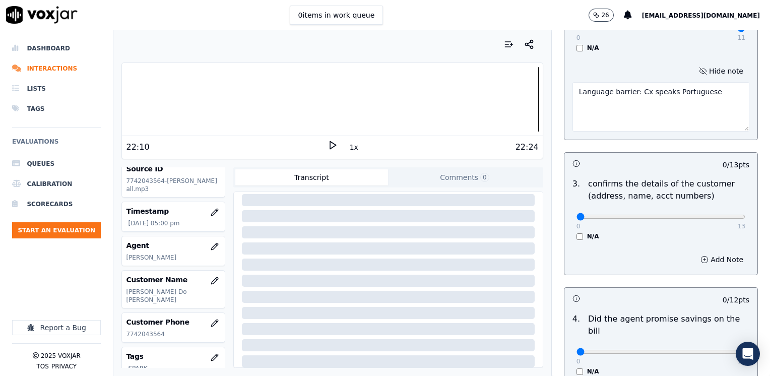
scroll to position [302, 0]
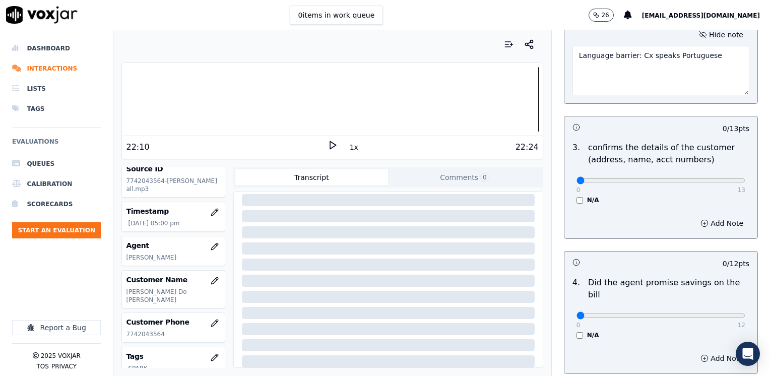
type textarea "Language barrier: Cx speaks Portuguese"
drag, startPoint x: 573, startPoint y: 180, endPoint x: 772, endPoint y: 180, distance: 199.1
click at [746, 180] on input "range" at bounding box center [661, 180] width 169 height 4
type input "12"
click at [710, 178] on input "range" at bounding box center [661, 180] width 169 height 4
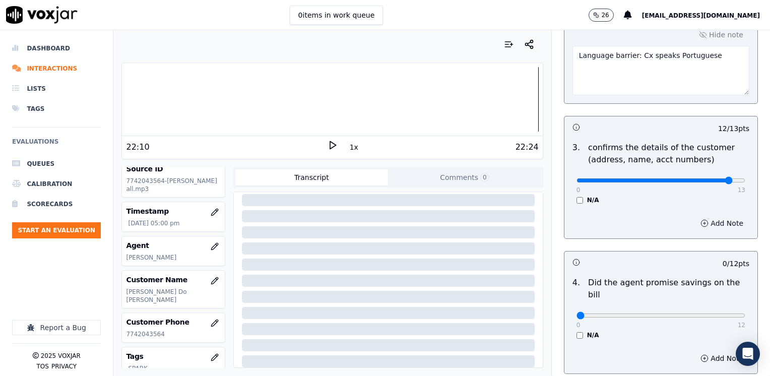
click at [702, 222] on button "Add Note" at bounding box center [722, 223] width 55 height 14
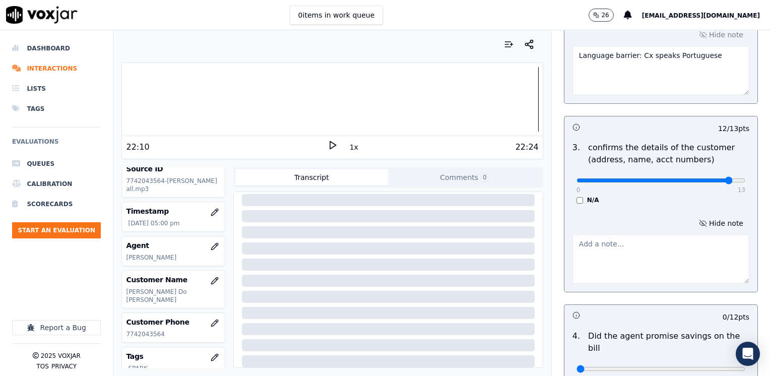
click at [675, 264] on textarea at bounding box center [661, 258] width 177 height 49
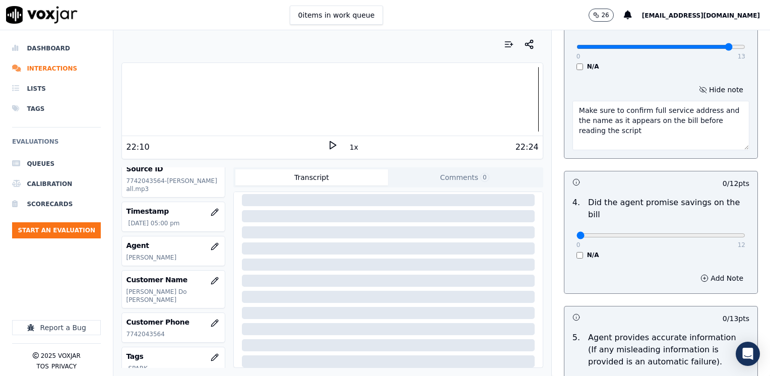
scroll to position [454, 0]
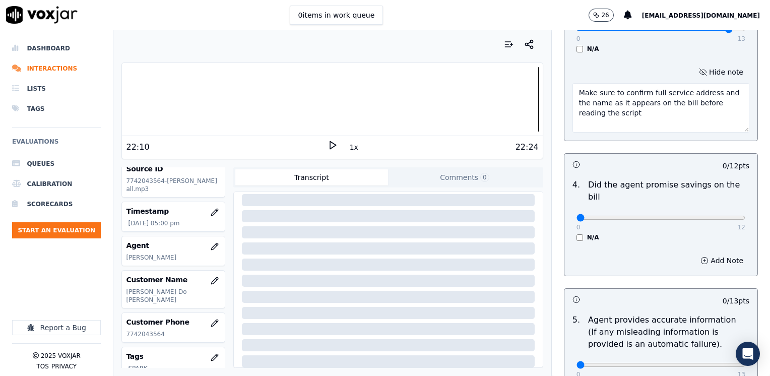
type textarea "Make sure to confirm full service address and the name as it appears on the bil…"
drag, startPoint x: 569, startPoint y: 205, endPoint x: 772, endPoint y: 216, distance: 203.5
type input "12"
click at [746, 216] on input "range" at bounding box center [661, 218] width 169 height 4
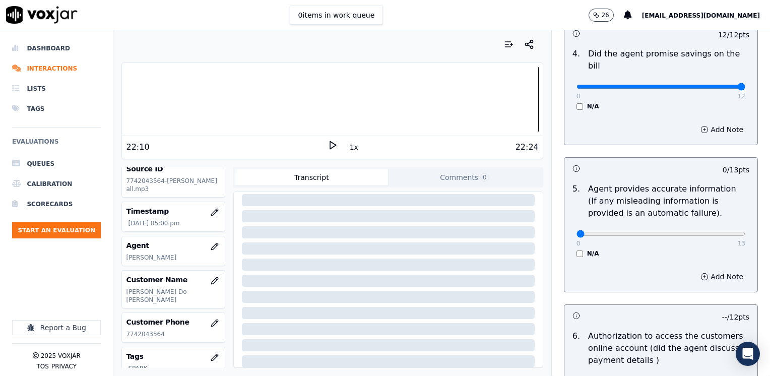
scroll to position [605, 0]
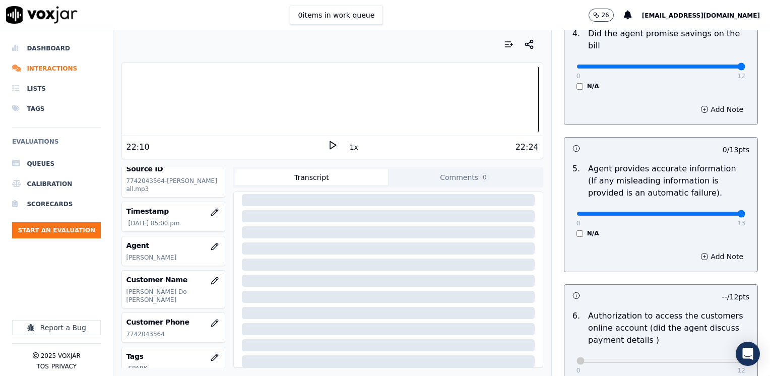
drag, startPoint x: 571, startPoint y: 200, endPoint x: 772, endPoint y: 205, distance: 201.2
type input "13"
click at [746, 212] on input "range" at bounding box center [661, 214] width 169 height 4
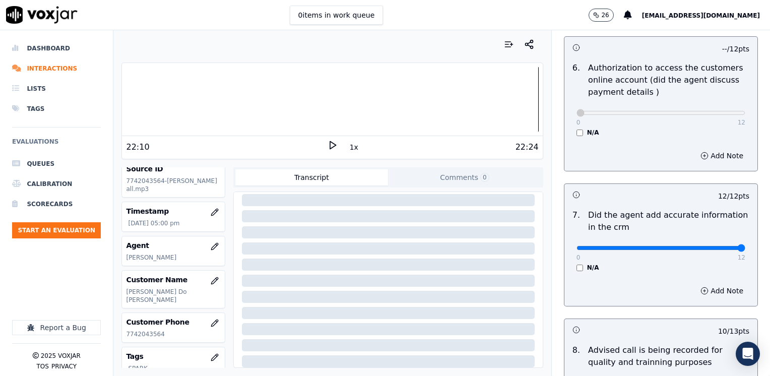
scroll to position [988, 0]
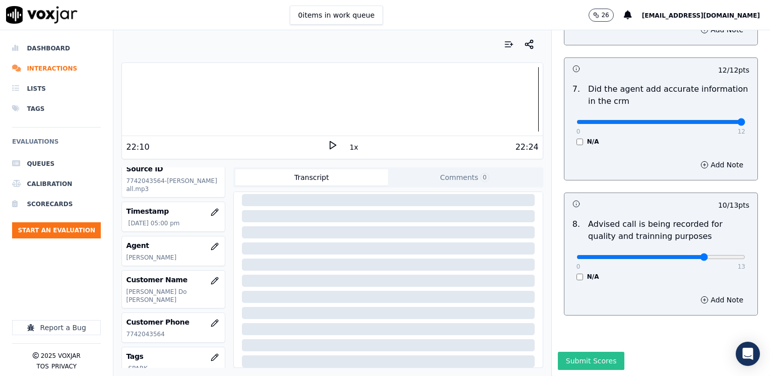
click at [590, 352] on button "Submit Scores" at bounding box center [591, 361] width 67 height 18
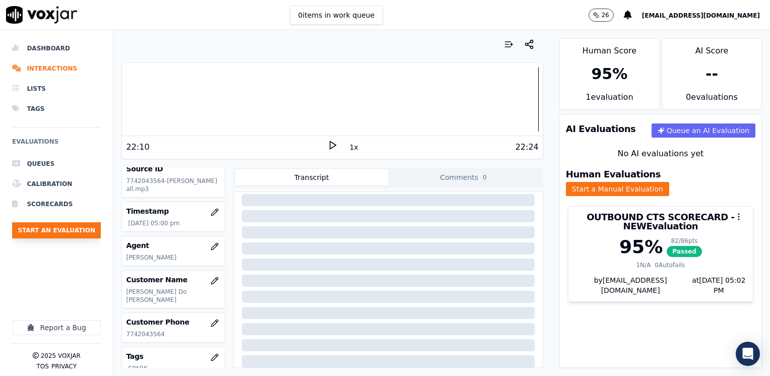
click at [52, 231] on button "Start an Evaluation" at bounding box center [56, 230] width 89 height 16
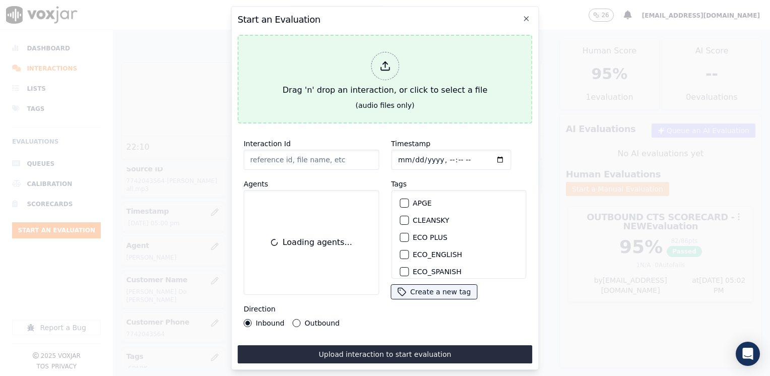
click at [380, 60] on icon at bounding box center [385, 65] width 11 height 11
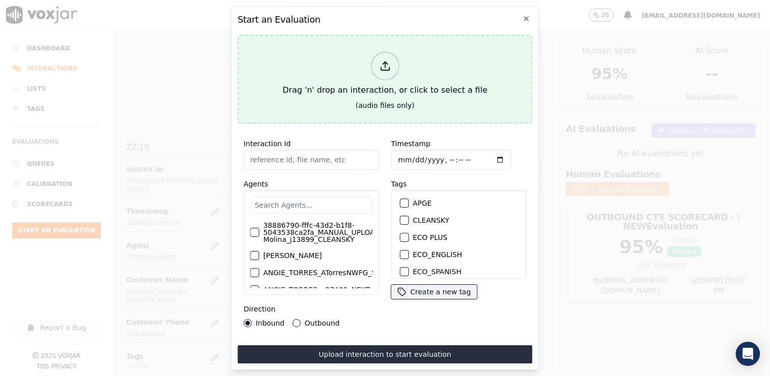
type input "20250908-182417_3392458996-[PERSON_NAME] all.mp3"
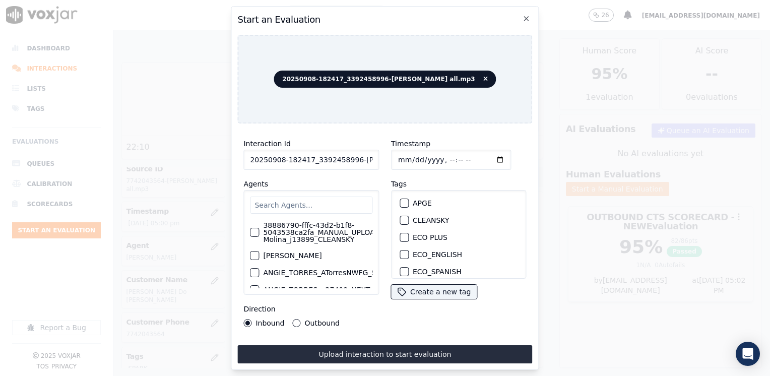
drag, startPoint x: 407, startPoint y: 332, endPoint x: 373, endPoint y: 193, distance: 143.3
click at [407, 332] on div "Interaction Id 20250908-182417_3392458996-[PERSON_NAME] all.mp3 Agents 38886790…" at bounding box center [384, 248] width 295 height 232
click at [313, 197] on input "text" at bounding box center [311, 205] width 122 height 17
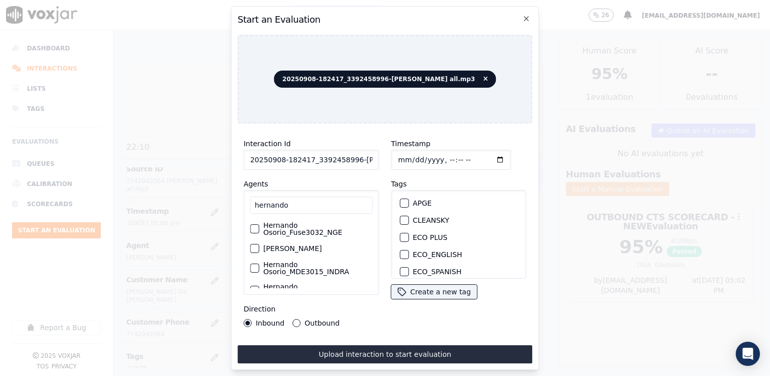
type input "hernando"
click at [316, 251] on label "[PERSON_NAME]" at bounding box center [292, 248] width 58 height 7
click at [259, 251] on button "[PERSON_NAME]" at bounding box center [254, 248] width 9 height 9
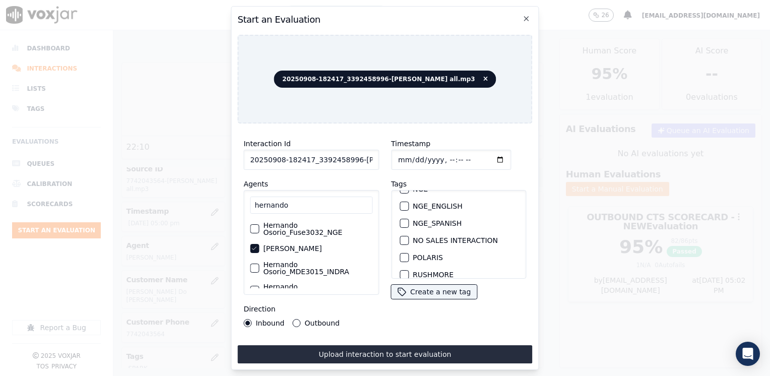
scroll to position [202, 0]
click at [402, 238] on div "button" at bounding box center [403, 241] width 7 height 7
click at [484, 158] on input "Timestamp" at bounding box center [451, 160] width 120 height 20
type input "[DATE]T17:03"
drag, startPoint x: 296, startPoint y: 318, endPoint x: 312, endPoint y: 331, distance: 20.5
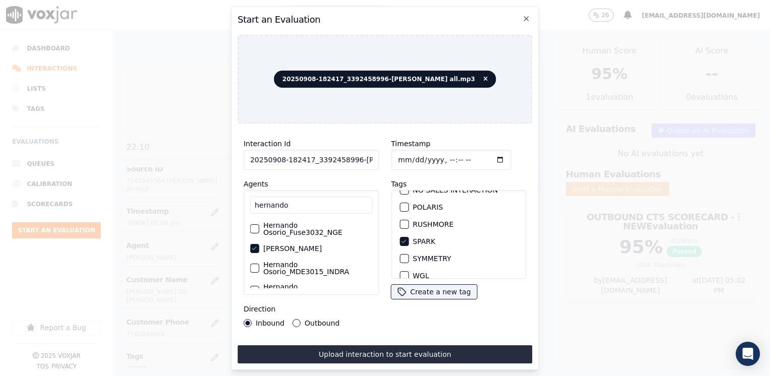
click at [296, 319] on button "Outbound" at bounding box center [297, 323] width 8 height 8
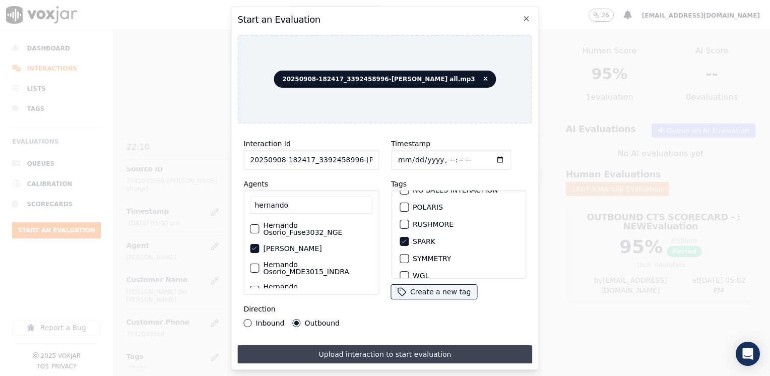
click at [361, 352] on button "Upload interaction to start evaluation" at bounding box center [384, 354] width 295 height 18
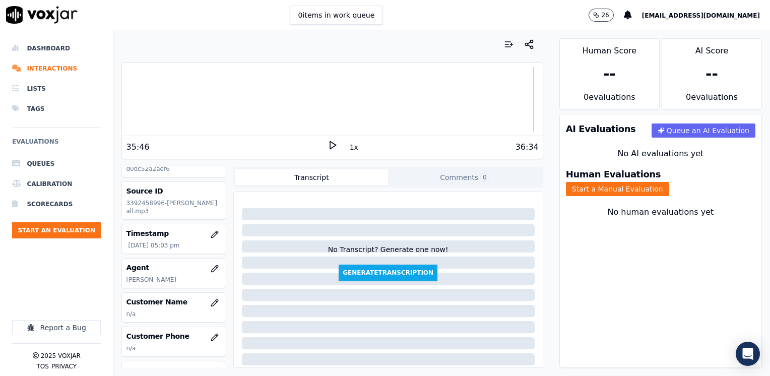
scroll to position [50, 0]
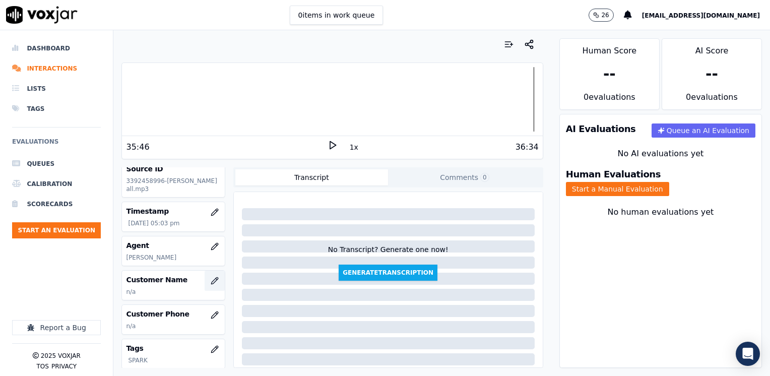
click at [211, 285] on icon "button" at bounding box center [215, 281] width 8 height 8
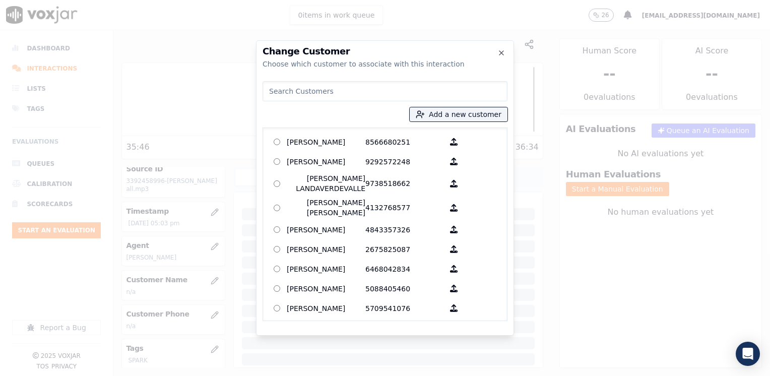
click at [357, 100] on input at bounding box center [385, 91] width 245 height 20
click at [359, 93] on input at bounding box center [385, 91] width 245 height 20
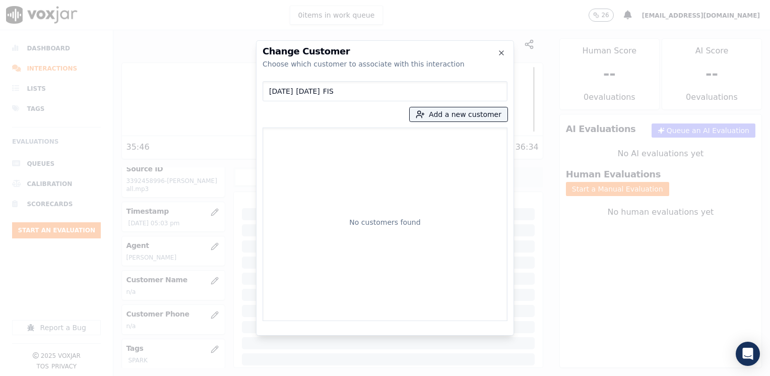
click at [335, 77] on div "[DATE] [DATE] FIS Add a new customer No customers found" at bounding box center [385, 199] width 245 height 244
drag, startPoint x: 347, startPoint y: 88, endPoint x: 99, endPoint y: 92, distance: 248.0
click at [99, 376] on div "Change Customer Choose which customer to associate with this interaction [DATE]…" at bounding box center [385, 376] width 770 height 0
paste input "3392458996"
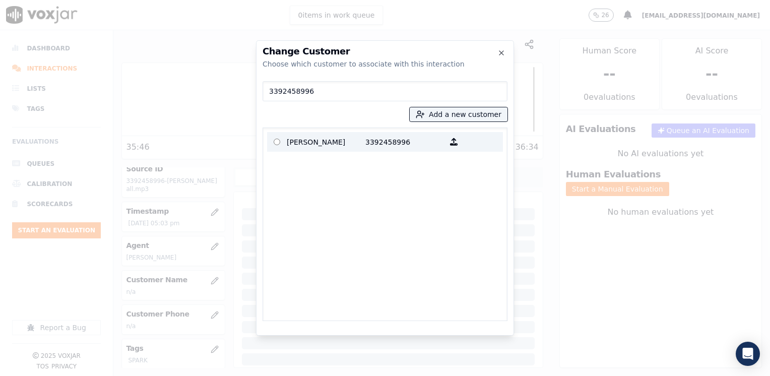
type input "3392458996"
click at [380, 139] on p "3392458996" at bounding box center [404, 142] width 79 height 16
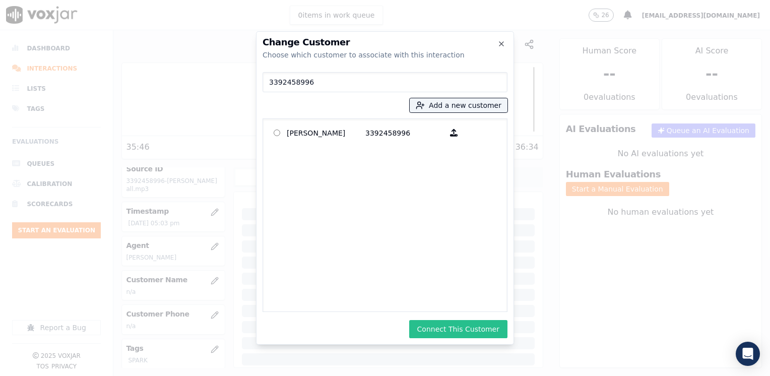
click at [481, 323] on button "Connect This Customer" at bounding box center [458, 329] width 98 height 18
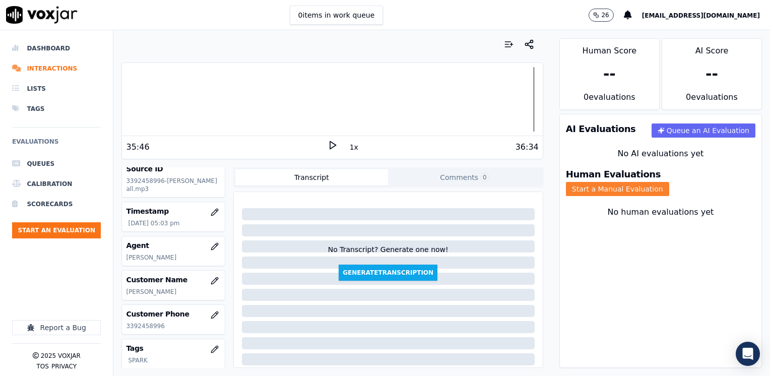
click at [669, 182] on button "Start a Manual Evaluation" at bounding box center [617, 189] width 103 height 14
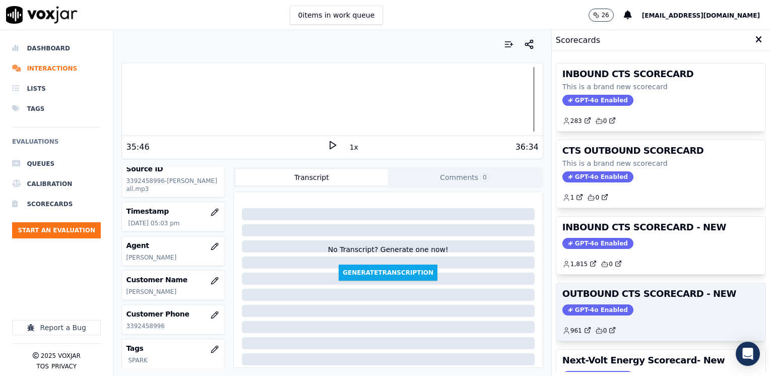
click at [596, 307] on span "GPT-4o Enabled" at bounding box center [598, 309] width 71 height 11
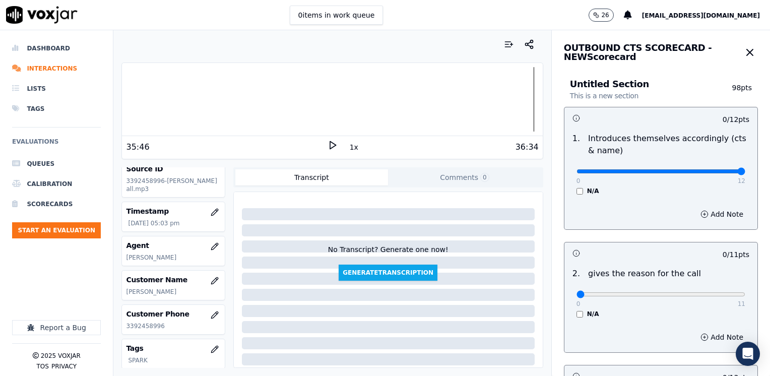
drag, startPoint x: 573, startPoint y: 170, endPoint x: 772, endPoint y: 170, distance: 199.1
type input "12"
click at [746, 170] on input "range" at bounding box center [661, 171] width 169 height 4
drag, startPoint x: 569, startPoint y: 292, endPoint x: 772, endPoint y: 255, distance: 206.5
type input "11"
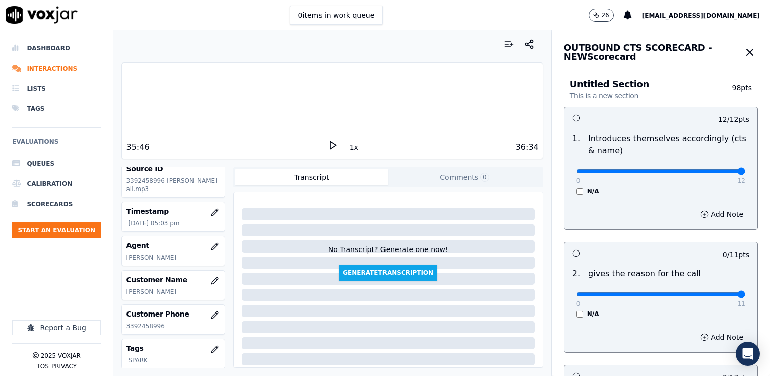
click at [746, 292] on input "range" at bounding box center [661, 294] width 169 height 4
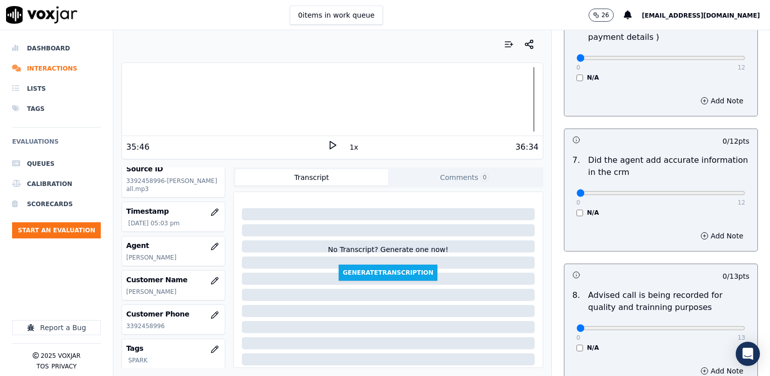
scroll to position [857, 0]
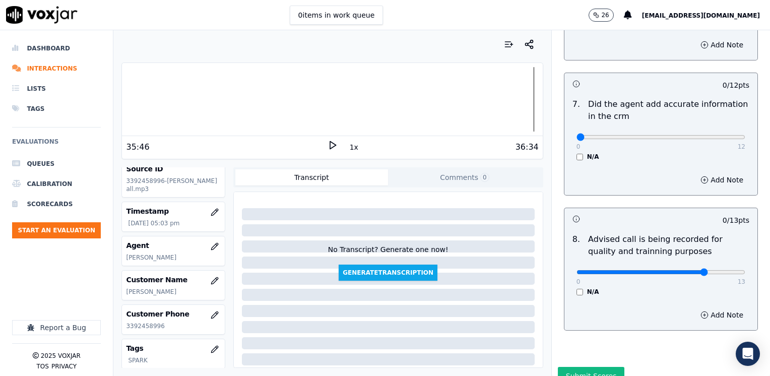
type input "10"
click at [690, 270] on input "range" at bounding box center [661, 272] width 169 height 4
drag, startPoint x: 610, startPoint y: 124, endPoint x: 766, endPoint y: 116, distance: 156.5
type input "12"
click at [746, 135] on input "range" at bounding box center [661, 137] width 169 height 4
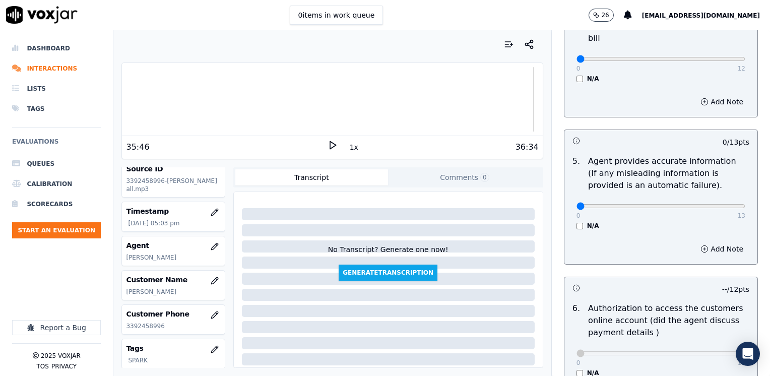
scroll to position [504, 0]
drag, startPoint x: 571, startPoint y: 193, endPoint x: 738, endPoint y: 192, distance: 167.4
type input "13"
click at [738, 206] on input "range" at bounding box center [661, 208] width 169 height 4
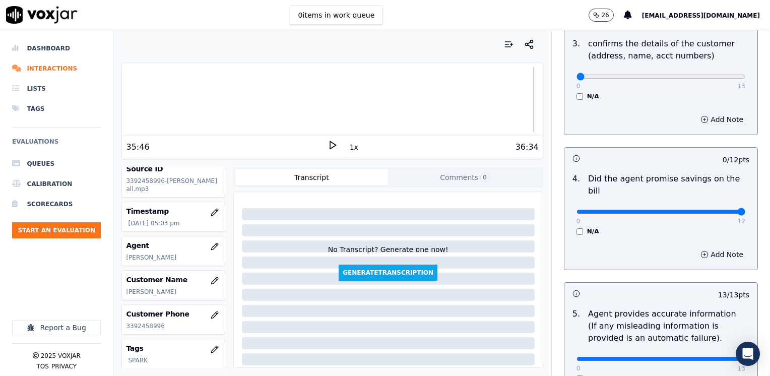
drag, startPoint x: 572, startPoint y: 199, endPoint x: 772, endPoint y: 199, distance: 199.6
type input "12"
click at [746, 210] on input "range" at bounding box center [661, 212] width 169 height 4
type input "12"
click at [704, 78] on input "range" at bounding box center [661, 77] width 169 height 4
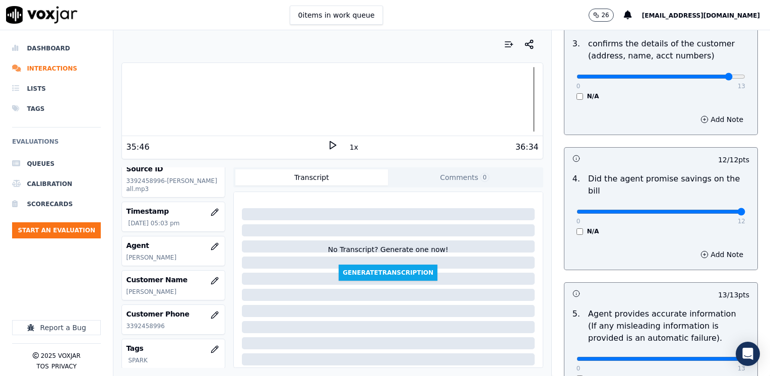
click at [709, 126] on div "Add Note" at bounding box center [661, 119] width 193 height 30
click at [700, 116] on button "Add Note" at bounding box center [722, 119] width 55 height 14
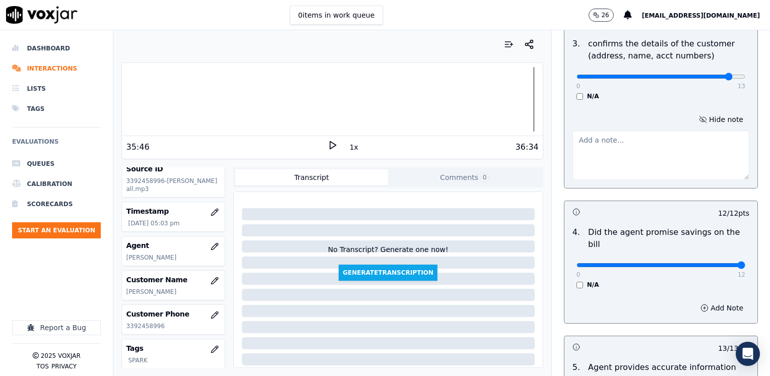
click at [604, 172] on textarea at bounding box center [661, 155] width 177 height 49
type textarea "Make sure to confirm full service address and the name as it appears on the bil…"
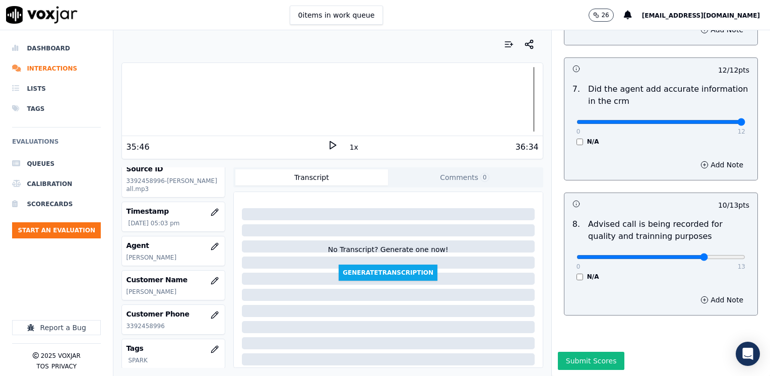
scroll to position [934, 0]
drag, startPoint x: 583, startPoint y: 337, endPoint x: 582, endPoint y: 343, distance: 6.2
click at [583, 352] on button "Submit Scores" at bounding box center [591, 361] width 67 height 18
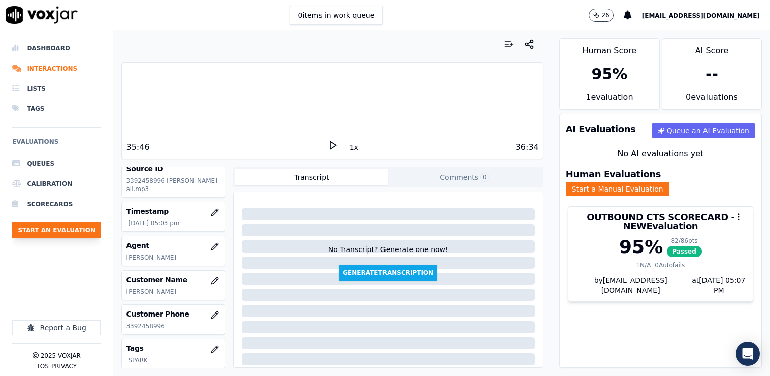
click at [62, 235] on button "Start an Evaluation" at bounding box center [56, 230] width 89 height 16
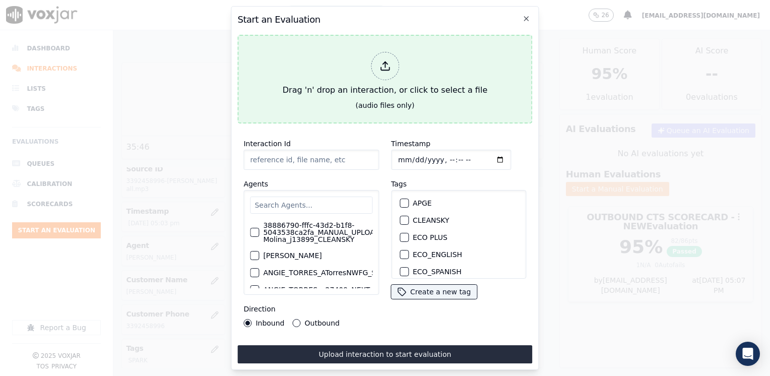
click at [385, 53] on div at bounding box center [385, 66] width 28 height 28
type input "20250908-153551_4012005083-[PERSON_NAME] all.mp3"
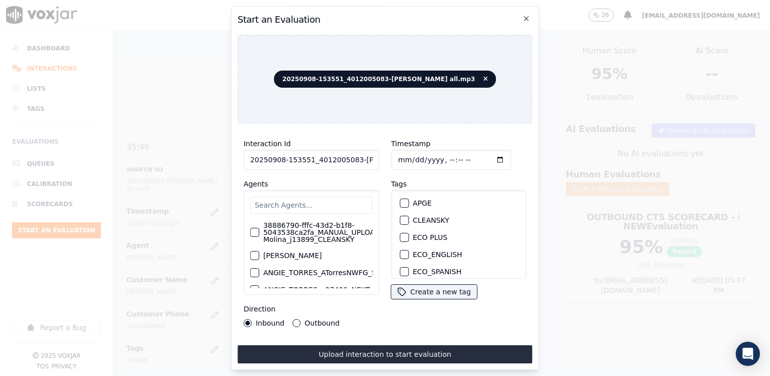
click at [315, 201] on input "text" at bounding box center [311, 205] width 122 height 17
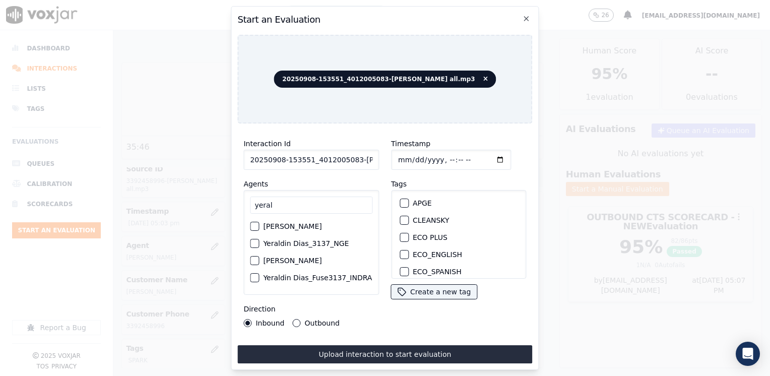
type input "yeral"
click at [311, 239] on div "Yeraldin Dias_3137_NGE" at bounding box center [311, 243] width 122 height 17
click at [309, 228] on label "[PERSON_NAME]" at bounding box center [292, 226] width 58 height 7
click at [259, 228] on button "[PERSON_NAME]" at bounding box center [254, 226] width 9 height 9
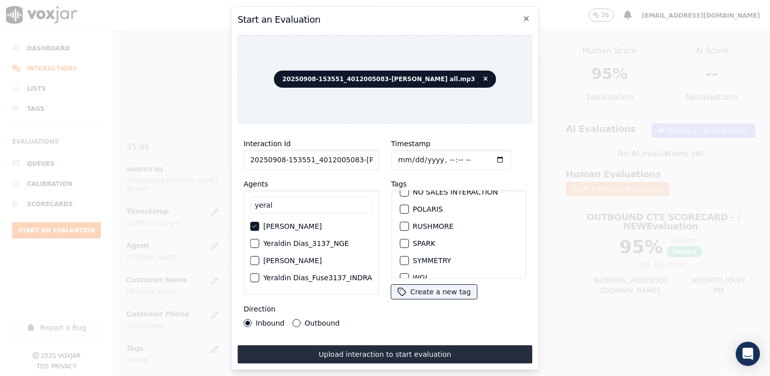
scroll to position [202, 0]
click at [413, 238] on label "SPARK" at bounding box center [424, 241] width 23 height 7
click at [409, 237] on button "SPARK" at bounding box center [404, 241] width 9 height 9
click at [483, 153] on input "Timestamp" at bounding box center [451, 160] width 120 height 20
type input "[DATE]T17:07"
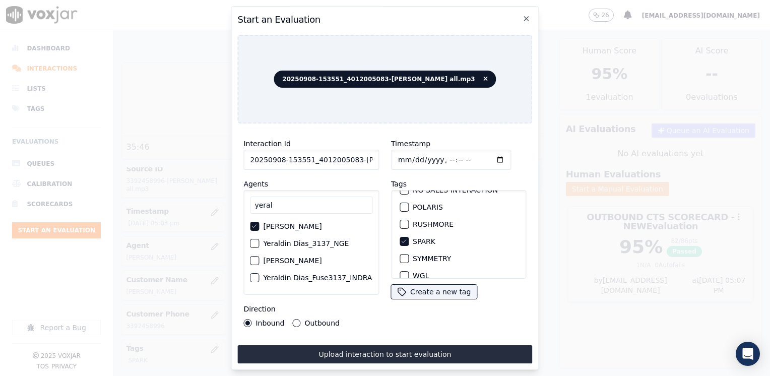
drag, startPoint x: 292, startPoint y: 318, endPoint x: 319, endPoint y: 336, distance: 31.9
click at [293, 319] on button "Outbound" at bounding box center [297, 323] width 8 height 8
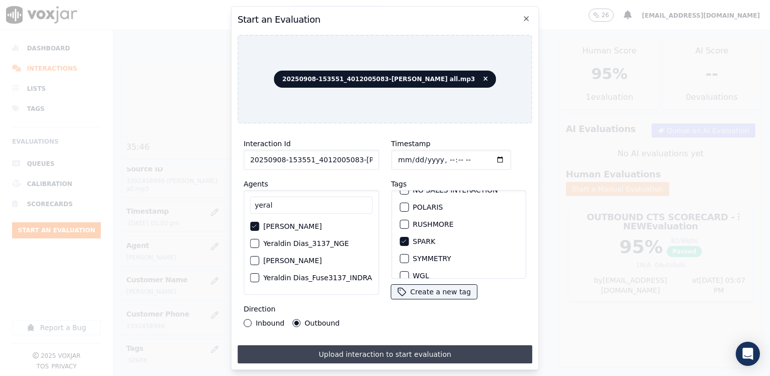
click at [344, 345] on button "Upload interaction to start evaluation" at bounding box center [384, 354] width 295 height 18
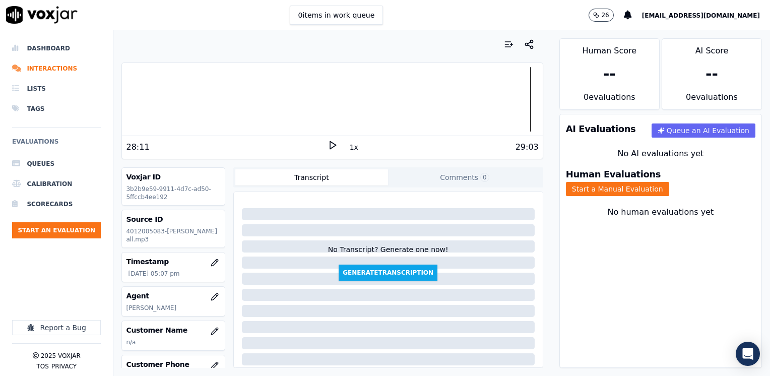
scroll to position [50, 0]
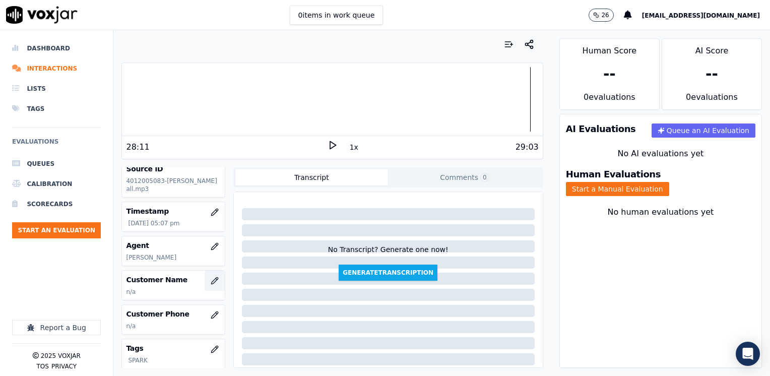
click at [211, 284] on icon "button" at bounding box center [214, 280] width 7 height 7
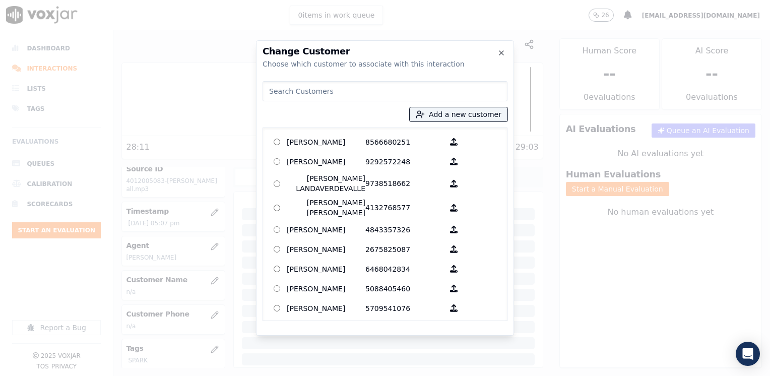
click at [359, 88] on input at bounding box center [385, 91] width 245 height 20
click at [353, 93] on input at bounding box center [385, 91] width 245 height 20
drag, startPoint x: 319, startPoint y: 91, endPoint x: 363, endPoint y: 93, distance: 43.9
click at [319, 91] on input at bounding box center [385, 91] width 245 height 20
paste input "4012005083"
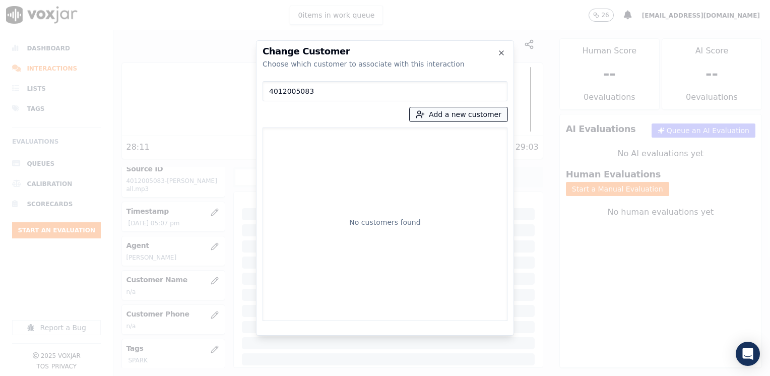
type input "4012005083"
click at [470, 108] on button "Add a new customer" at bounding box center [459, 114] width 98 height 14
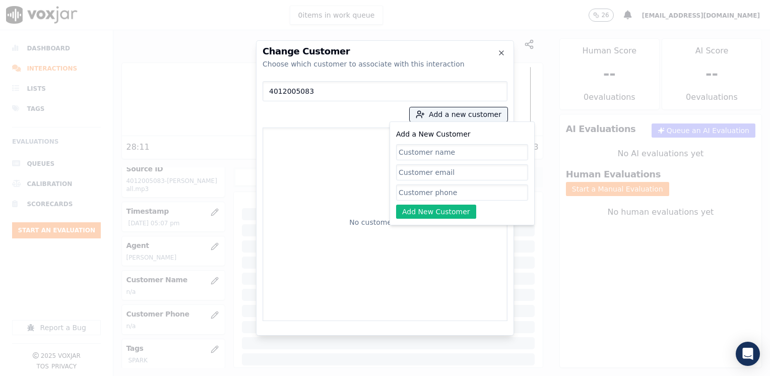
click at [434, 183] on div "Add a New Customer Add New Customer" at bounding box center [462, 173] width 132 height 91
click at [430, 193] on input "Add a New Customer" at bounding box center [462, 192] width 132 height 16
paste input "4012005083"
type input "4012005083"
click at [458, 150] on input "Add a New Customer" at bounding box center [462, 152] width 132 height 16
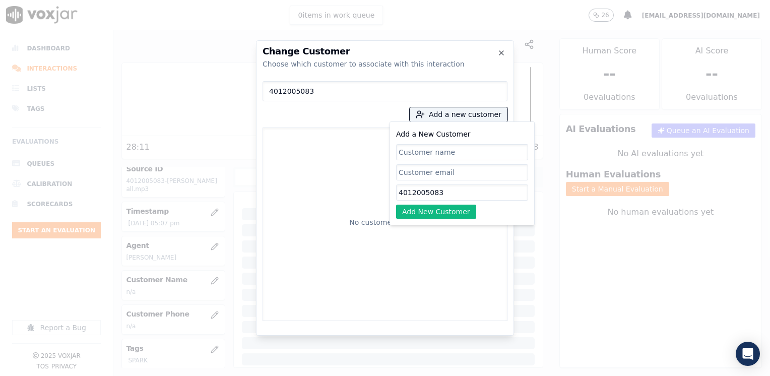
paste input "[PERSON_NAME]"
type input "[PERSON_NAME]"
click at [441, 218] on button "Add New Customer" at bounding box center [436, 212] width 80 height 14
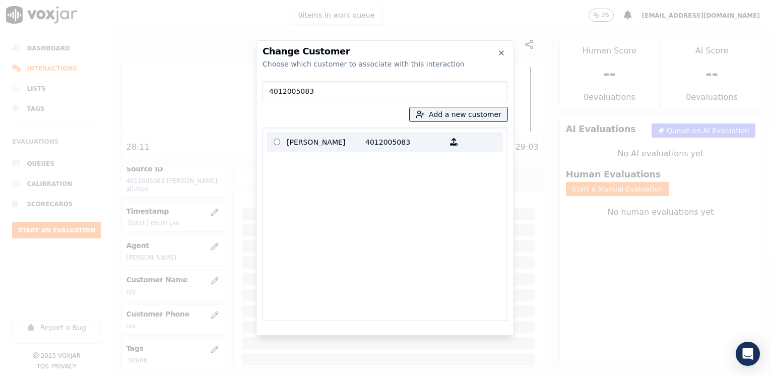
click at [374, 142] on p "4012005083" at bounding box center [404, 142] width 79 height 16
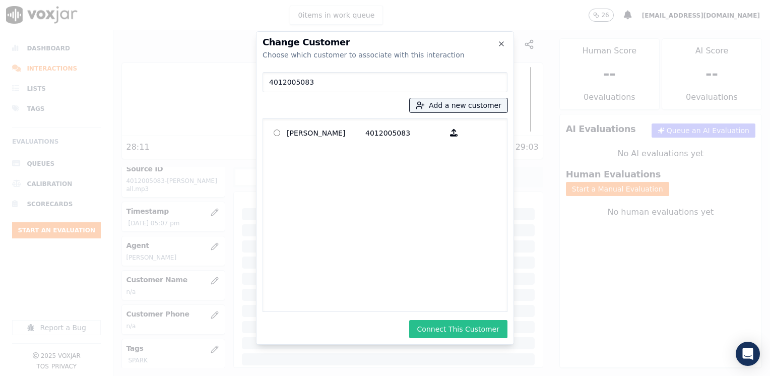
click at [451, 330] on button "Connect This Customer" at bounding box center [458, 329] width 98 height 18
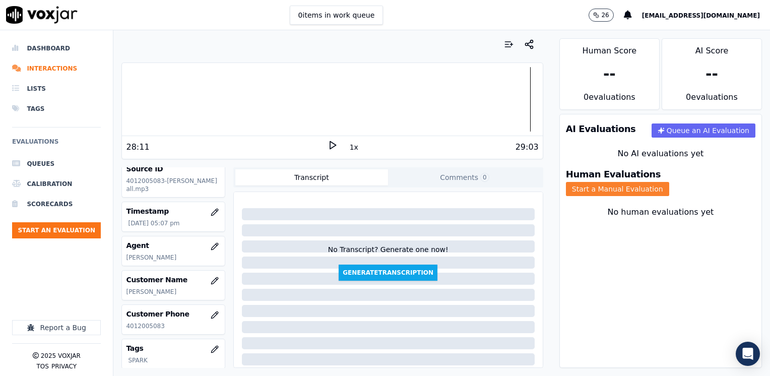
click at [669, 182] on button "Start a Manual Evaluation" at bounding box center [617, 189] width 103 height 14
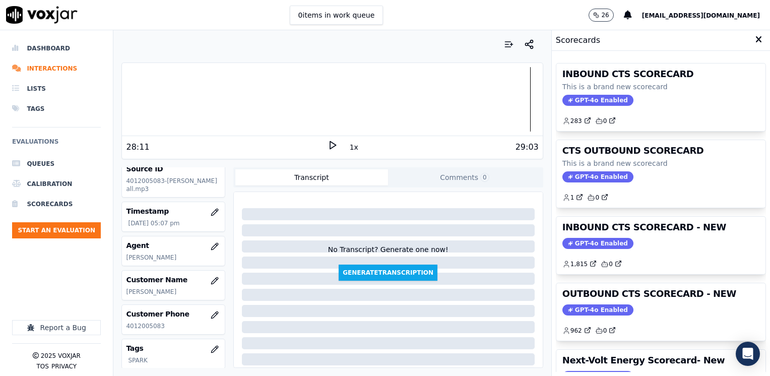
drag, startPoint x: 585, startPoint y: 301, endPoint x: 604, endPoint y: 291, distance: 21.4
click at [585, 301] on div "OUTBOUND CTS SCORECARD - NEW GPT-4o Enabled 962 0" at bounding box center [661, 311] width 209 height 57
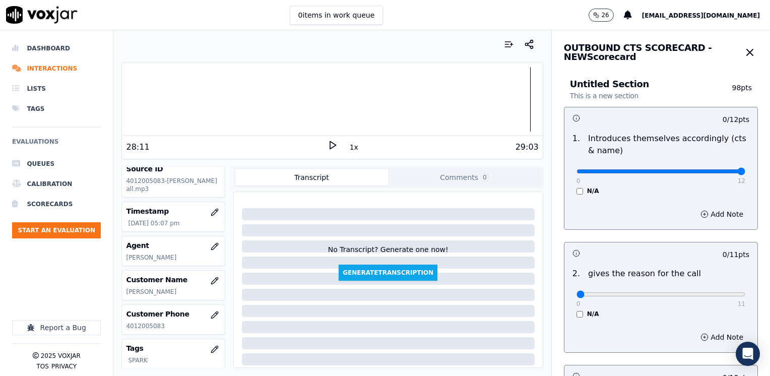
drag, startPoint x: 570, startPoint y: 172, endPoint x: 772, endPoint y: 172, distance: 201.6
type input "12"
click at [746, 172] on input "range" at bounding box center [661, 171] width 169 height 4
drag, startPoint x: 772, startPoint y: 279, endPoint x: 770, endPoint y: 258, distance: 21.3
type input "11"
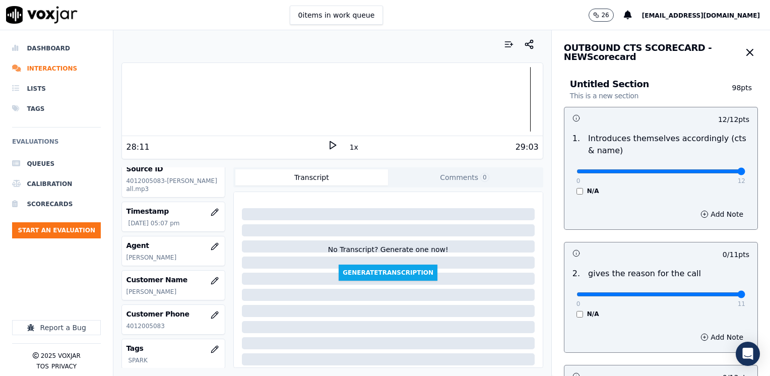
click at [746, 292] on input "range" at bounding box center [661, 294] width 169 height 4
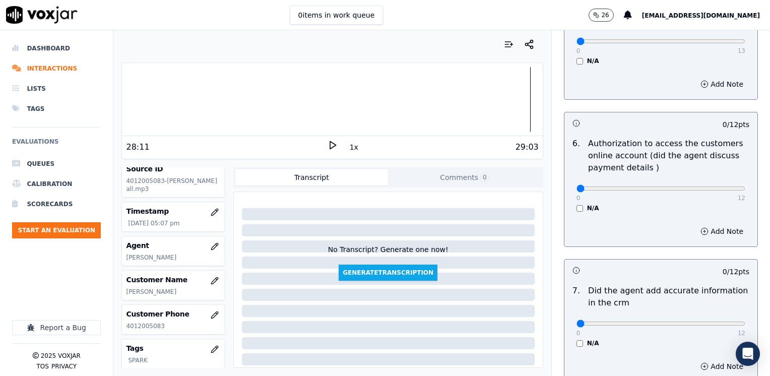
scroll to position [881, 0]
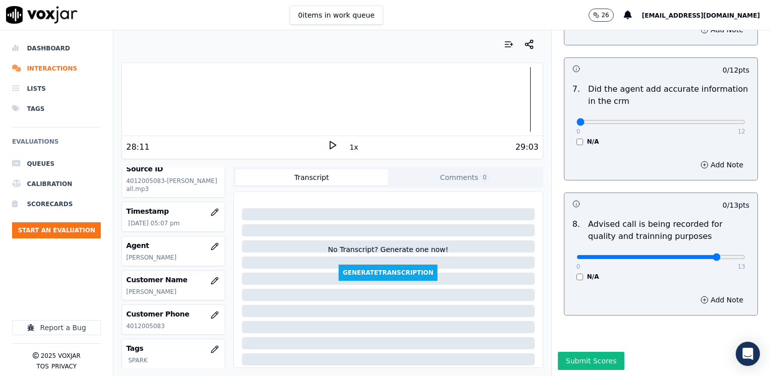
click at [693, 255] on input "range" at bounding box center [661, 257] width 169 height 4
type input "10"
click at [683, 255] on input "range" at bounding box center [661, 257] width 169 height 4
drag, startPoint x: 569, startPoint y: 99, endPoint x: 772, endPoint y: 99, distance: 202.6
type input "12"
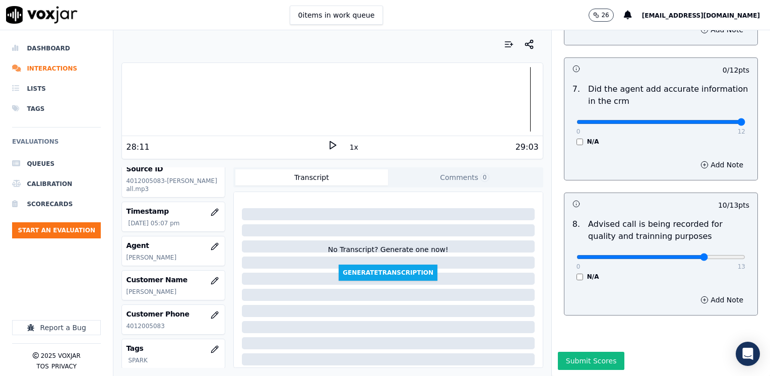
click at [746, 120] on input "range" at bounding box center [661, 122] width 169 height 4
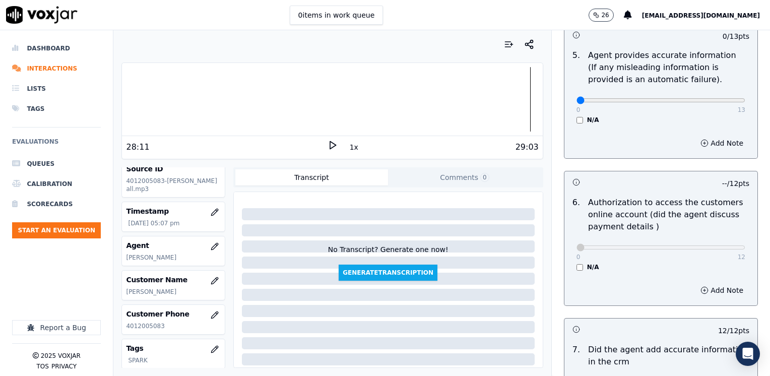
scroll to position [528, 0]
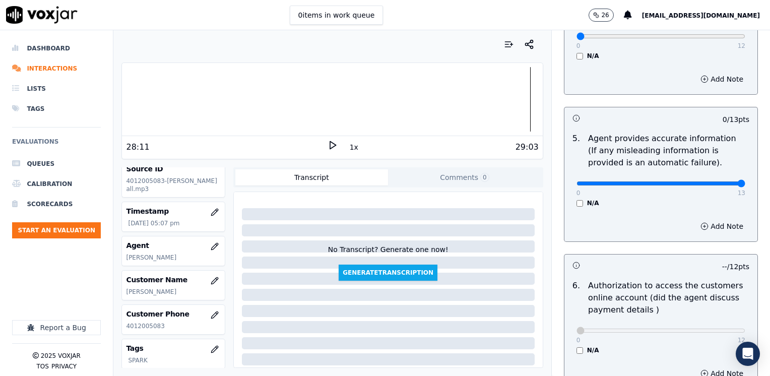
drag, startPoint x: 569, startPoint y: 168, endPoint x: 770, endPoint y: 143, distance: 202.2
type input "13"
click at [746, 181] on input "range" at bounding box center [661, 183] width 169 height 4
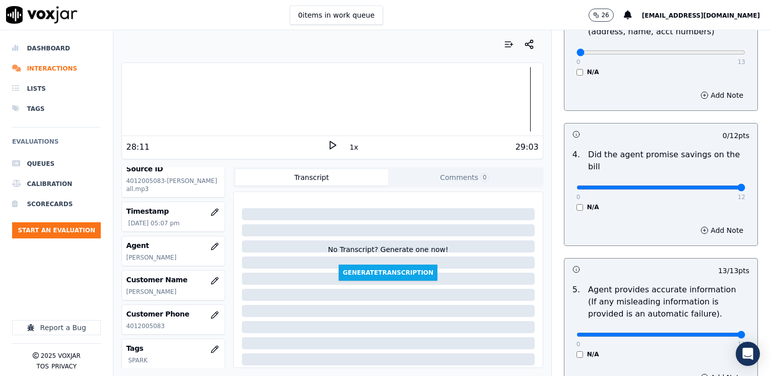
drag, startPoint x: 573, startPoint y: 174, endPoint x: 772, endPoint y: 152, distance: 200.3
type input "12"
click at [746, 186] on input "range" at bounding box center [661, 188] width 169 height 4
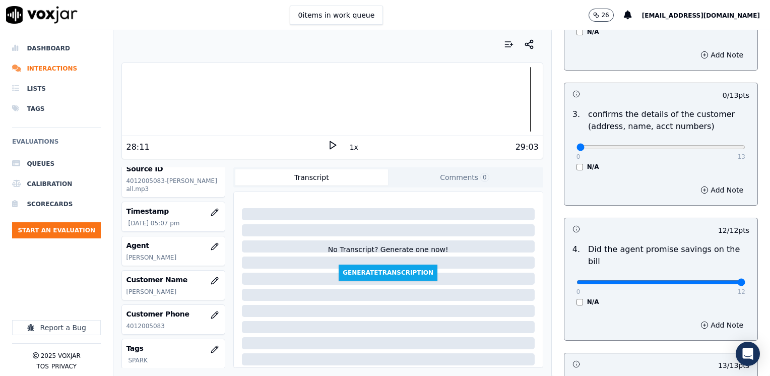
scroll to position [276, 0]
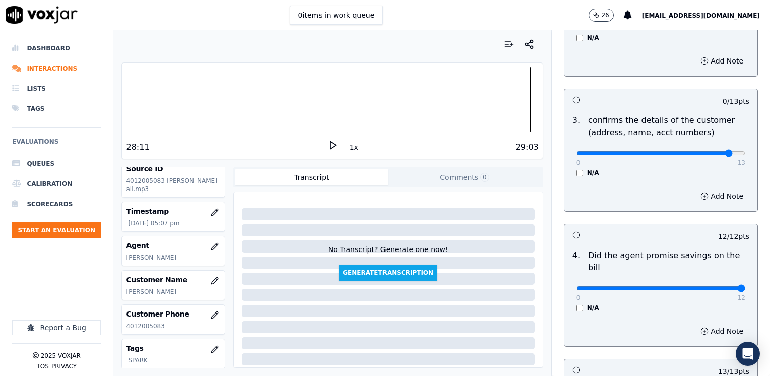
type input "12"
click at [702, 151] on input "range" at bounding box center [661, 153] width 169 height 4
click at [716, 200] on button "Add Note" at bounding box center [722, 196] width 55 height 14
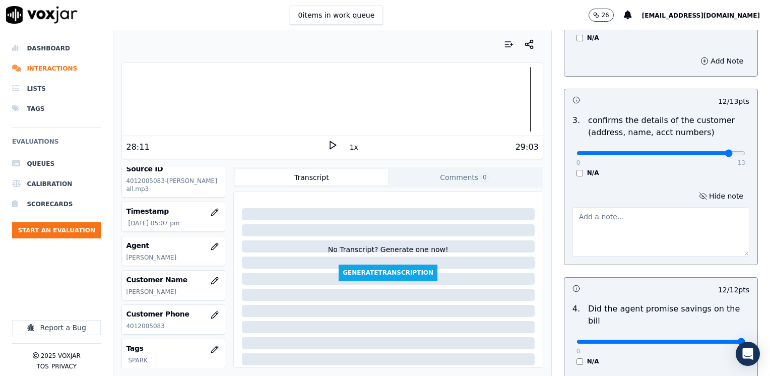
click at [675, 240] on textarea at bounding box center [661, 231] width 177 height 49
type textarea "m"
type textarea "Make sure to confirm full service address and the name as it appears on the bil…"
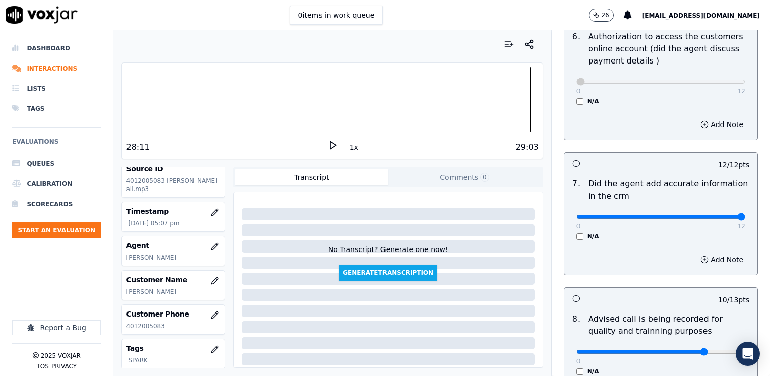
scroll to position [934, 0]
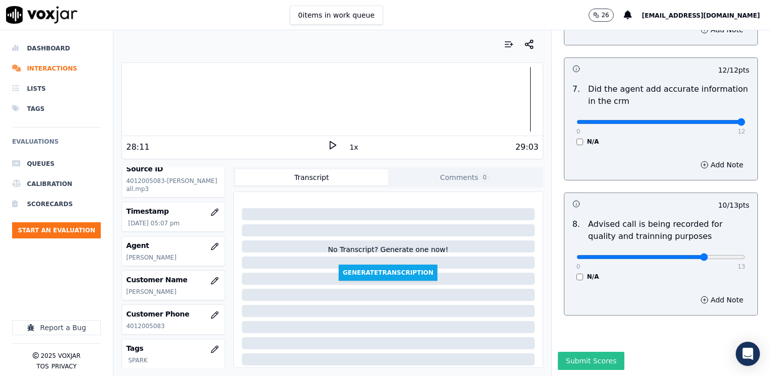
click at [588, 352] on button "Submit Scores" at bounding box center [591, 361] width 67 height 18
